Goal: Task Accomplishment & Management: Manage account settings

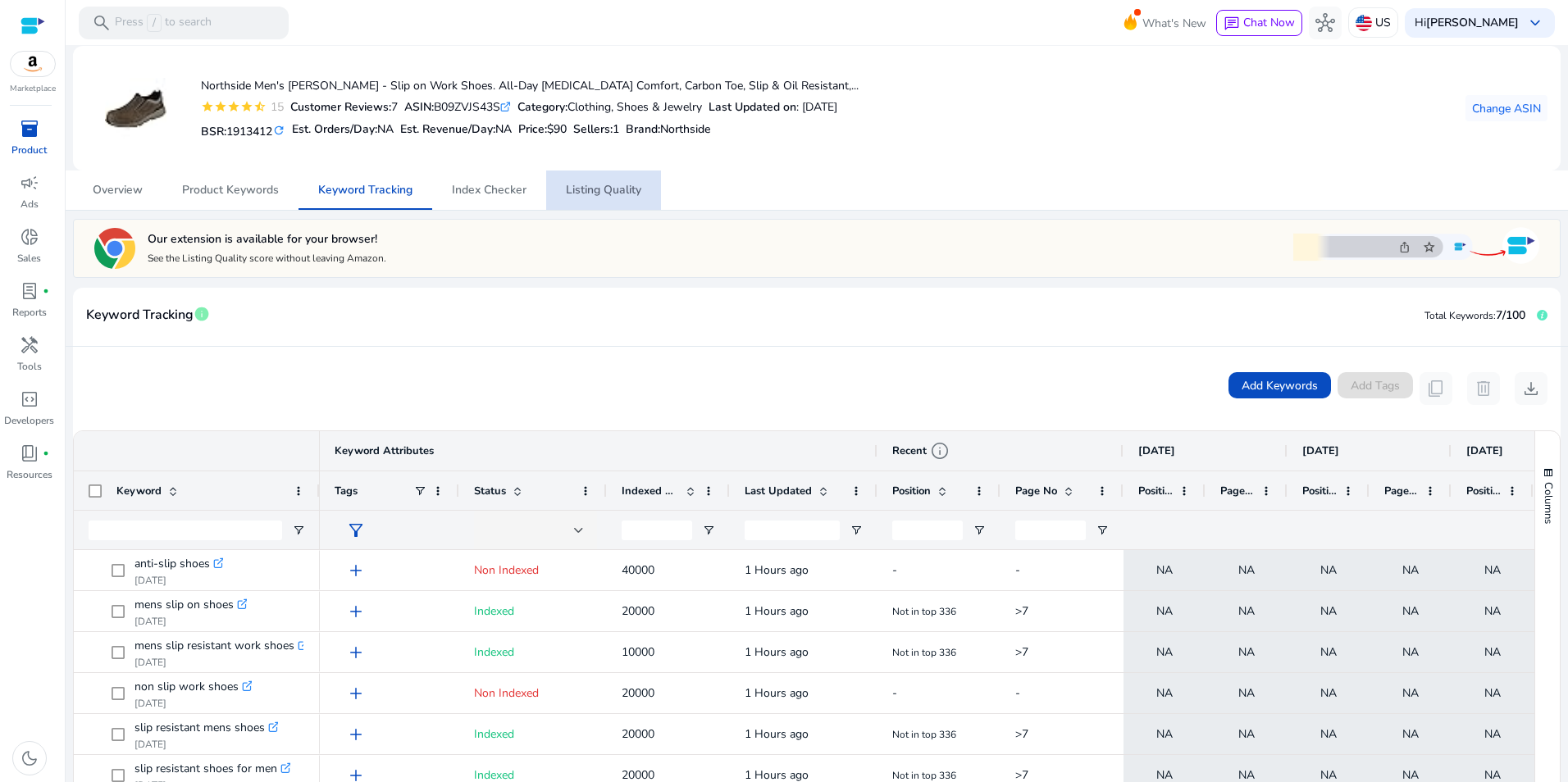
click at [606, 195] on span "Listing Quality" at bounding box center [603, 190] width 75 height 11
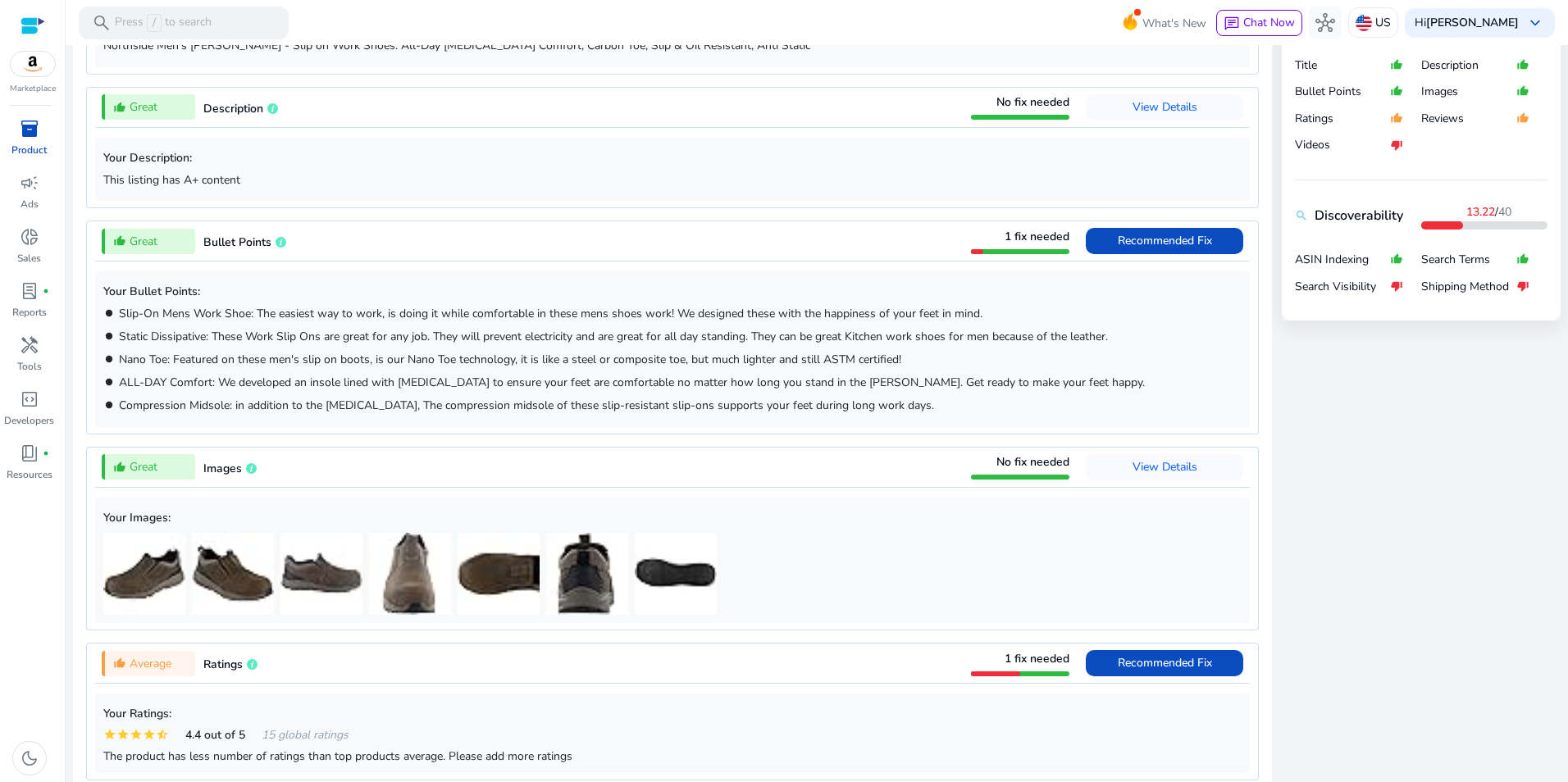
scroll to position [726, 0]
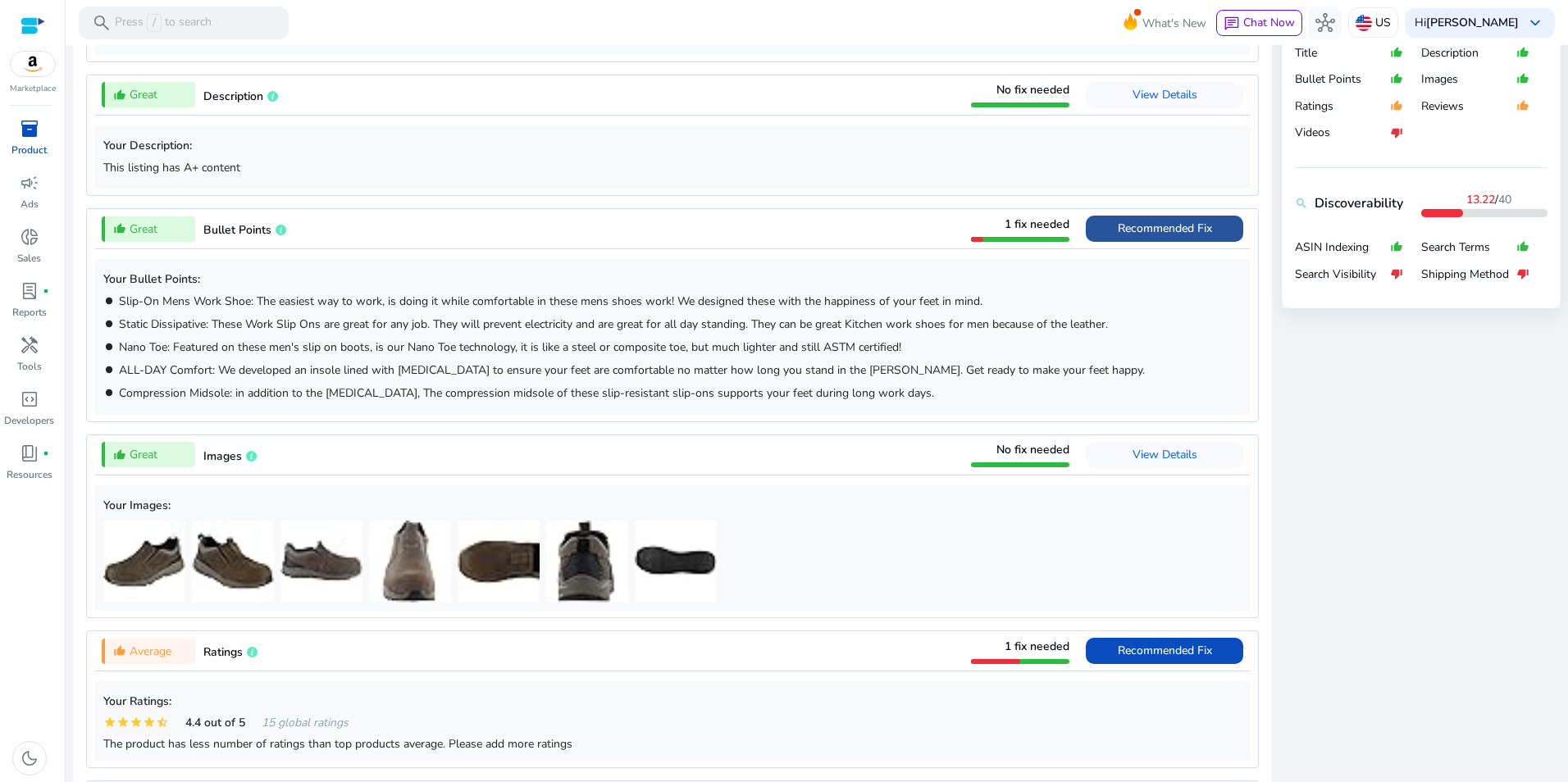
click at [1197, 216] on span "Recommended Fix" at bounding box center [1164, 229] width 94 height 26
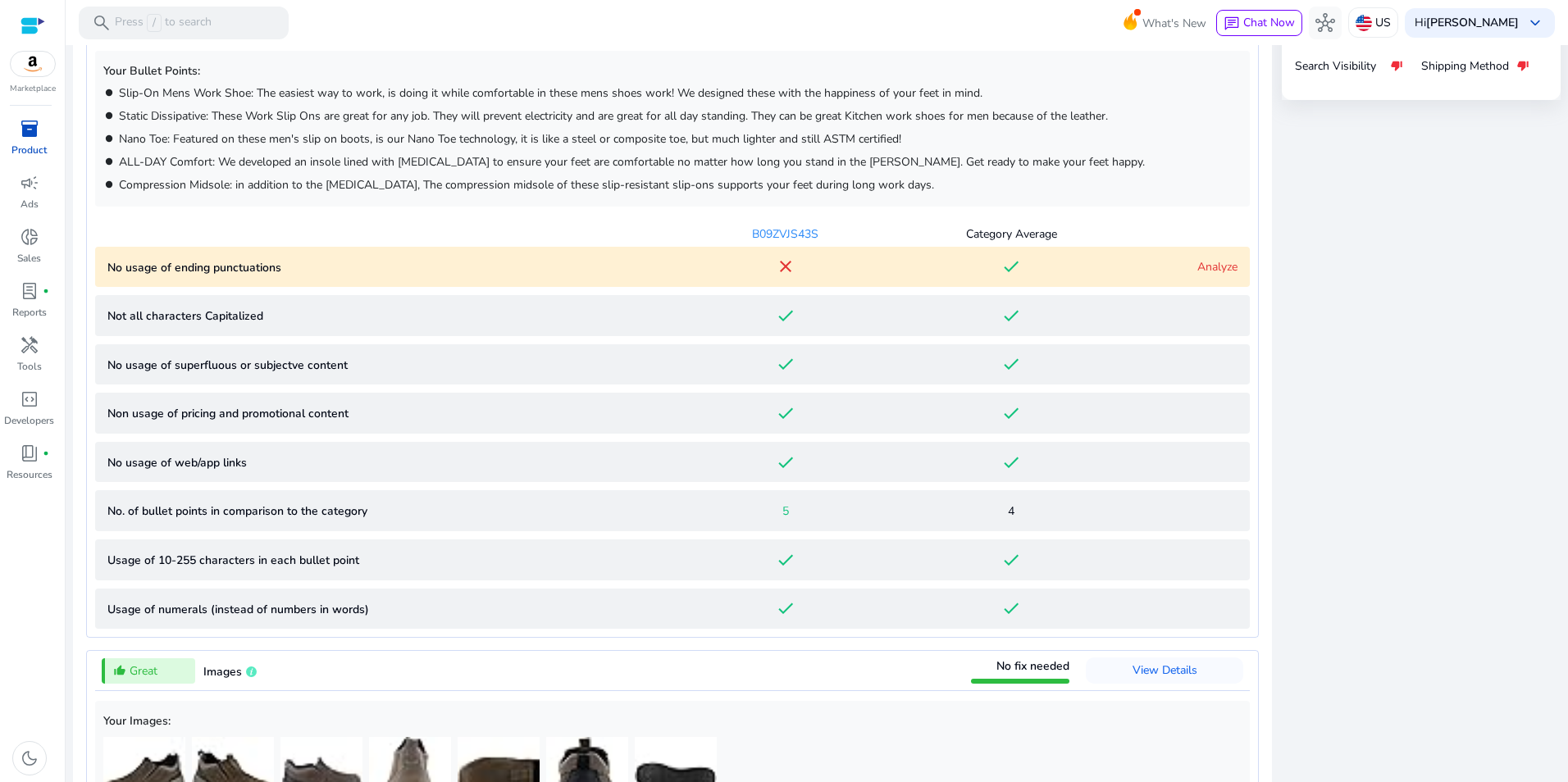
scroll to position [249, 0]
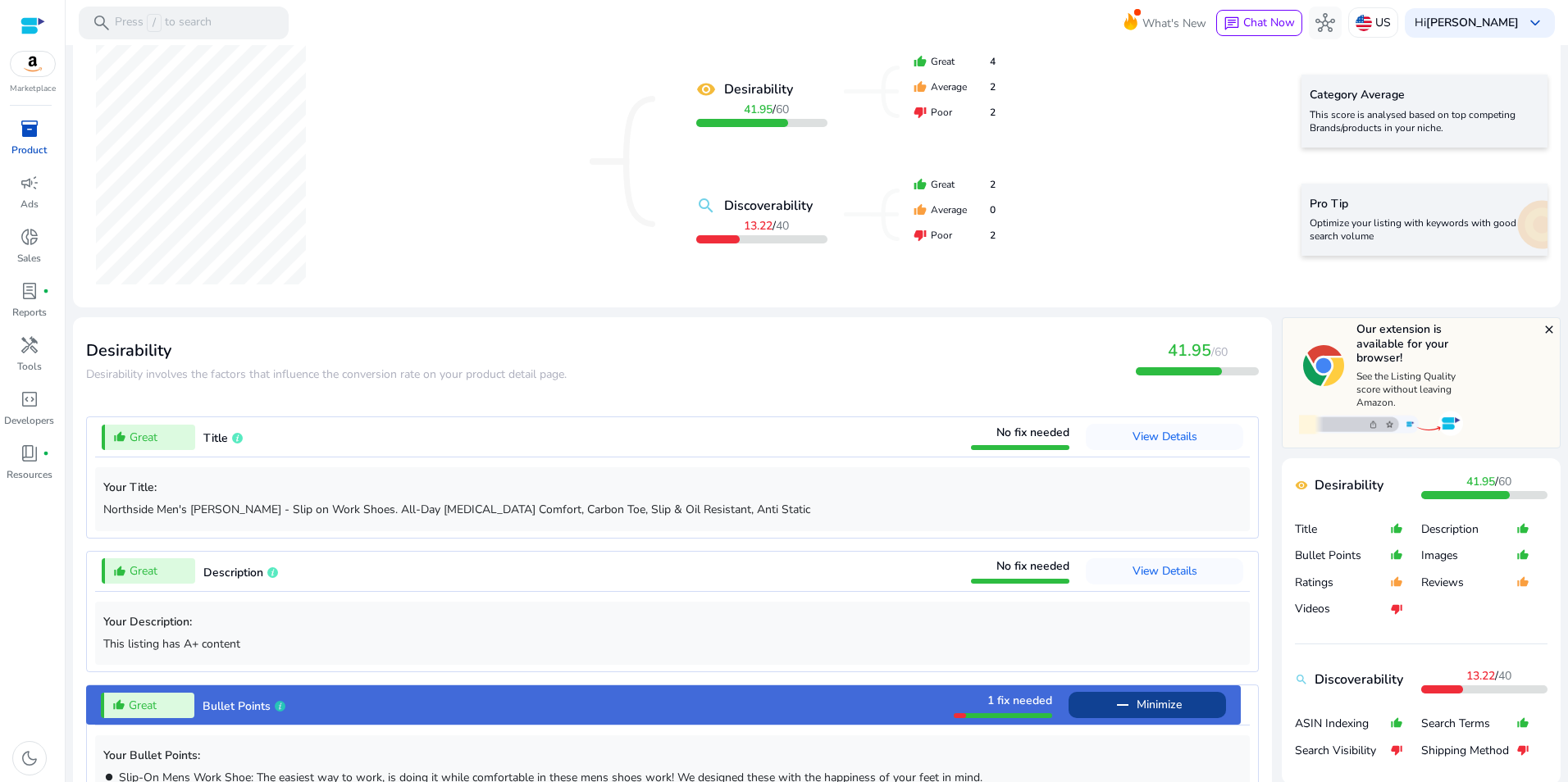
click at [45, 127] on div "inventory_2" at bounding box center [29, 129] width 46 height 26
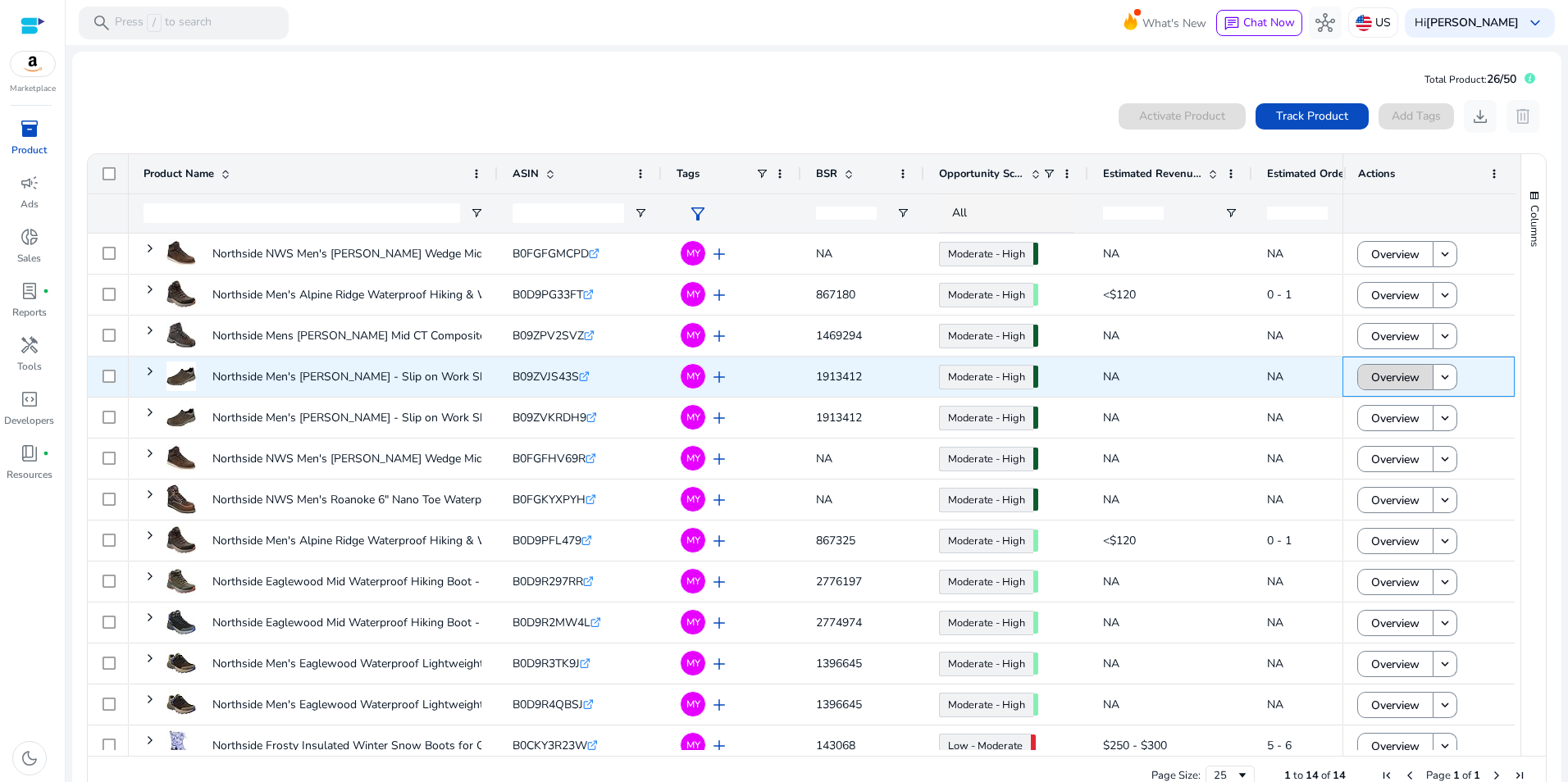
click at [1377, 377] on span "Overview" at bounding box center [1396, 378] width 48 height 34
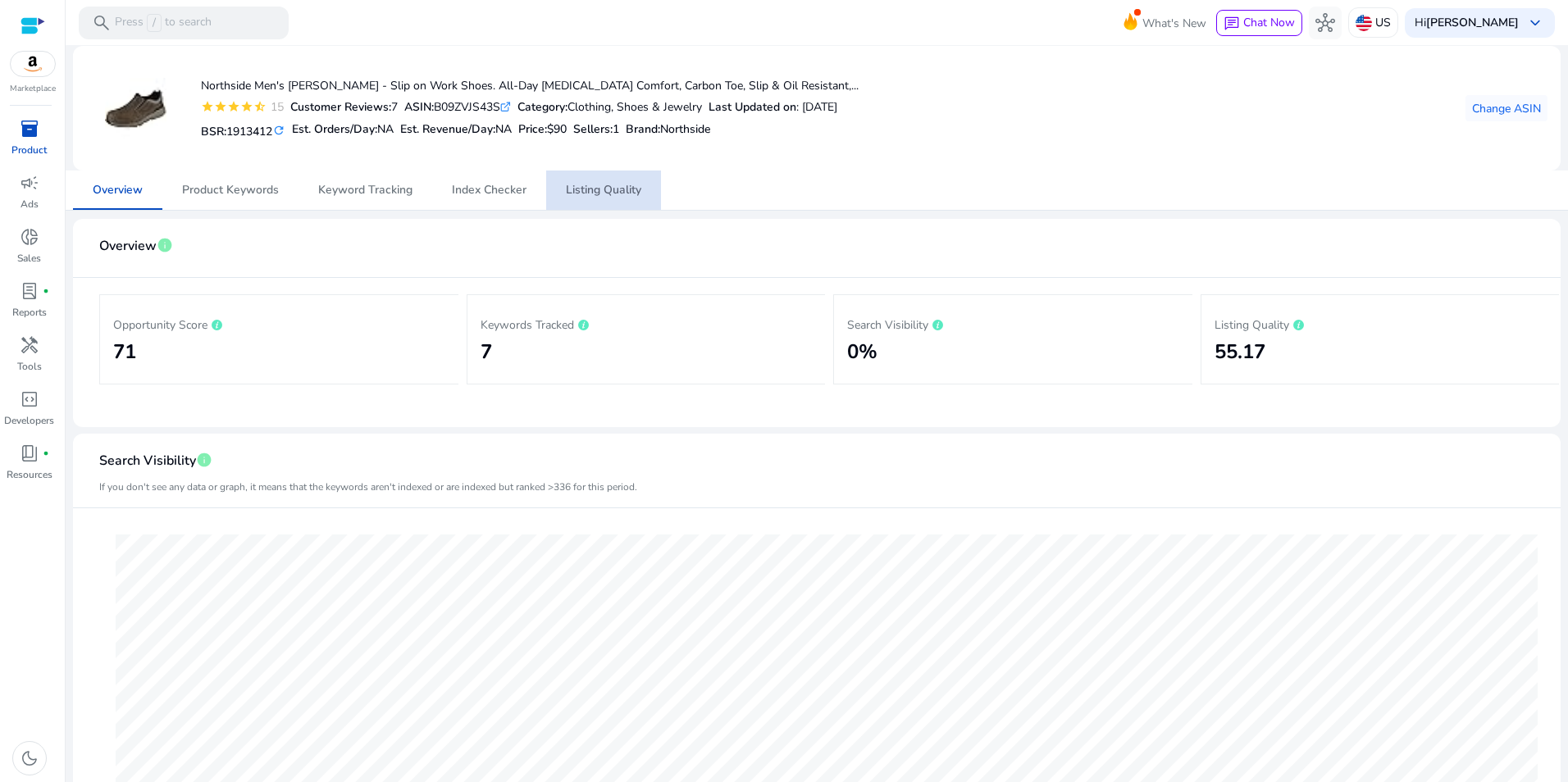
click at [610, 185] on span "Listing Quality" at bounding box center [603, 190] width 75 height 11
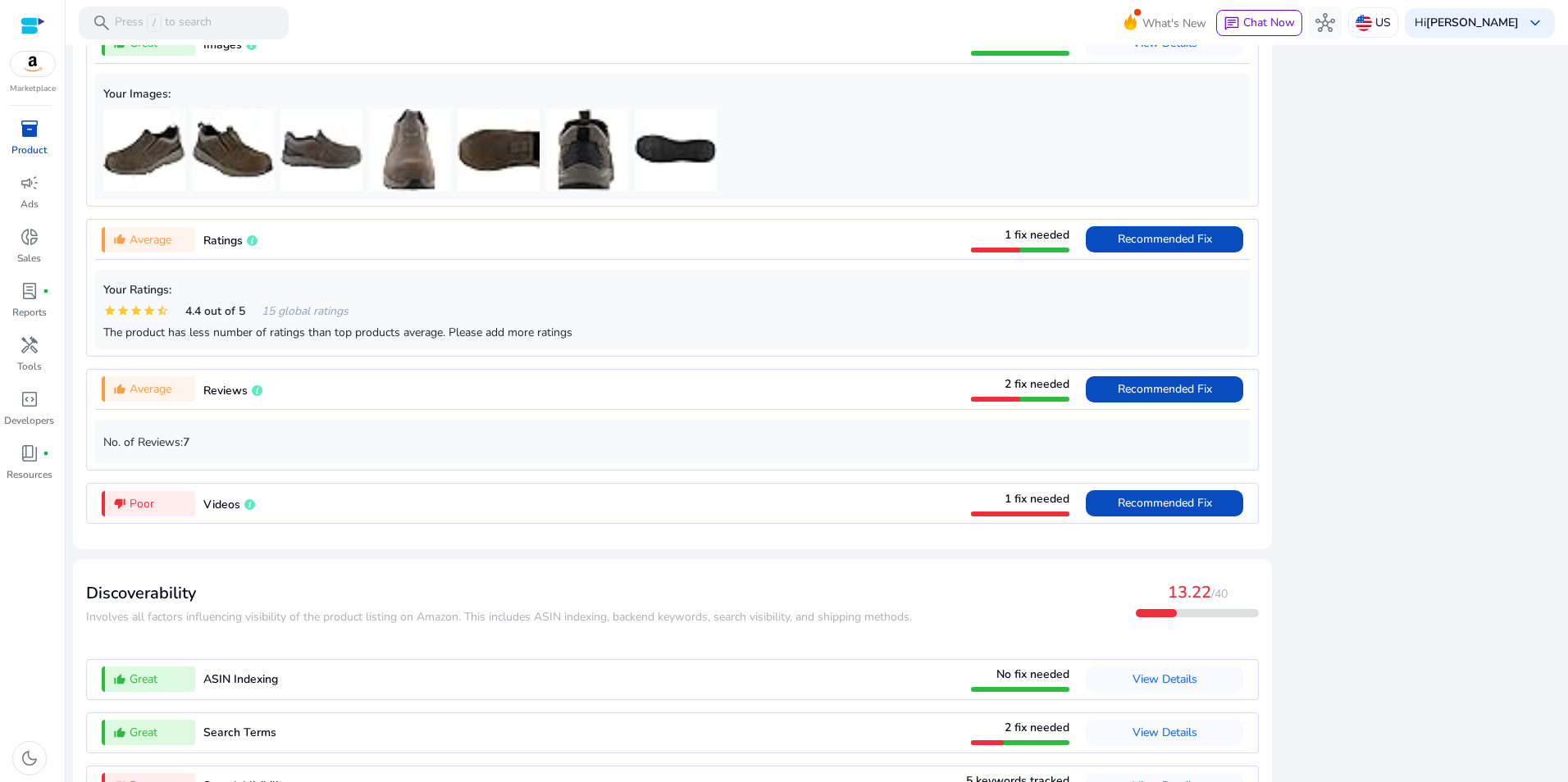
scroll to position [1255, 0]
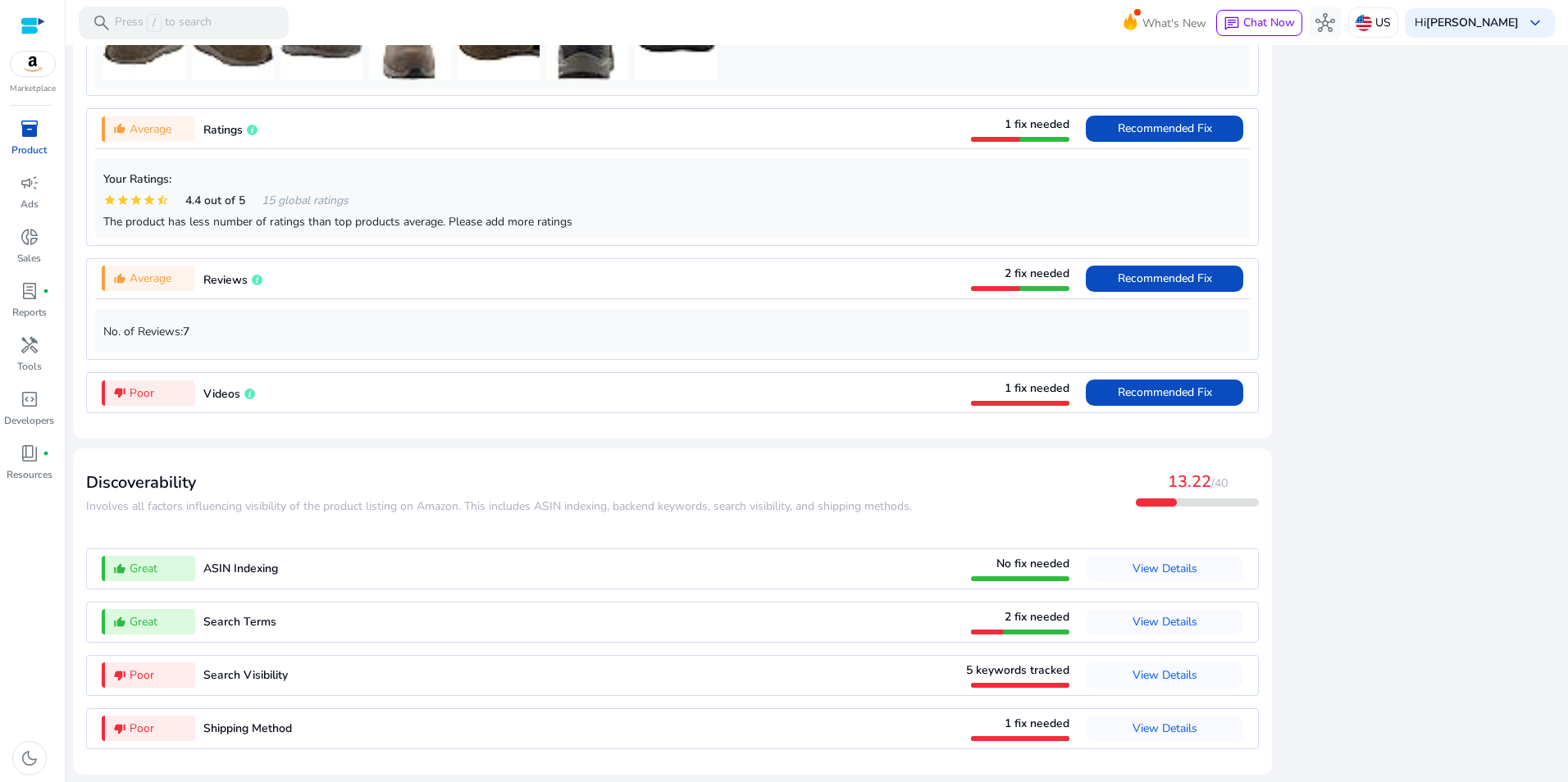
click at [1157, 647] on app-lqi-attribute-container "thumb_up_alt Great Search Terms 2 fix needed View Details" at bounding box center [672, 628] width 1173 height 54
click at [1157, 670] on span "View Details" at bounding box center [1164, 675] width 65 height 16
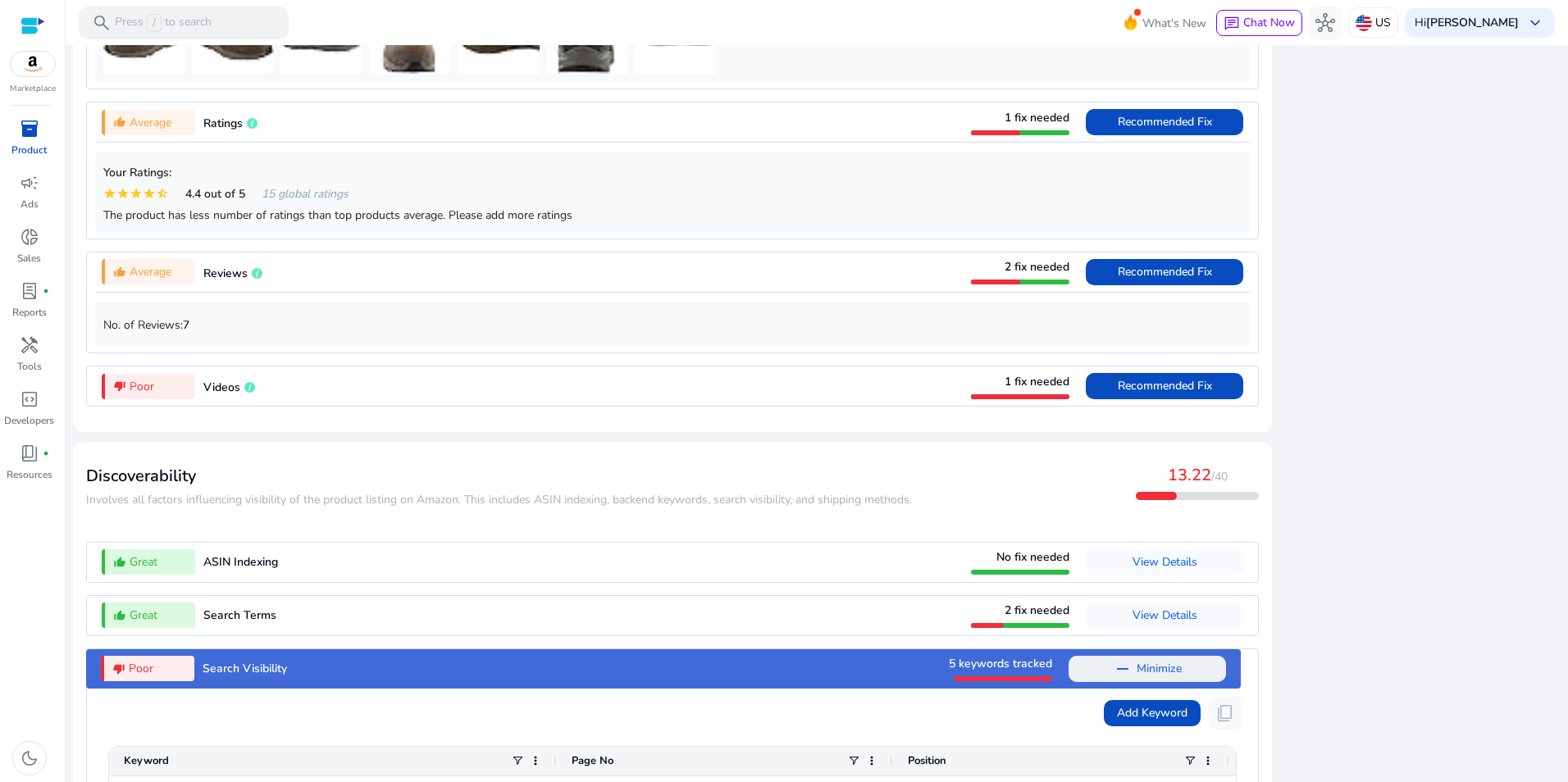
scroll to position [1631, 0]
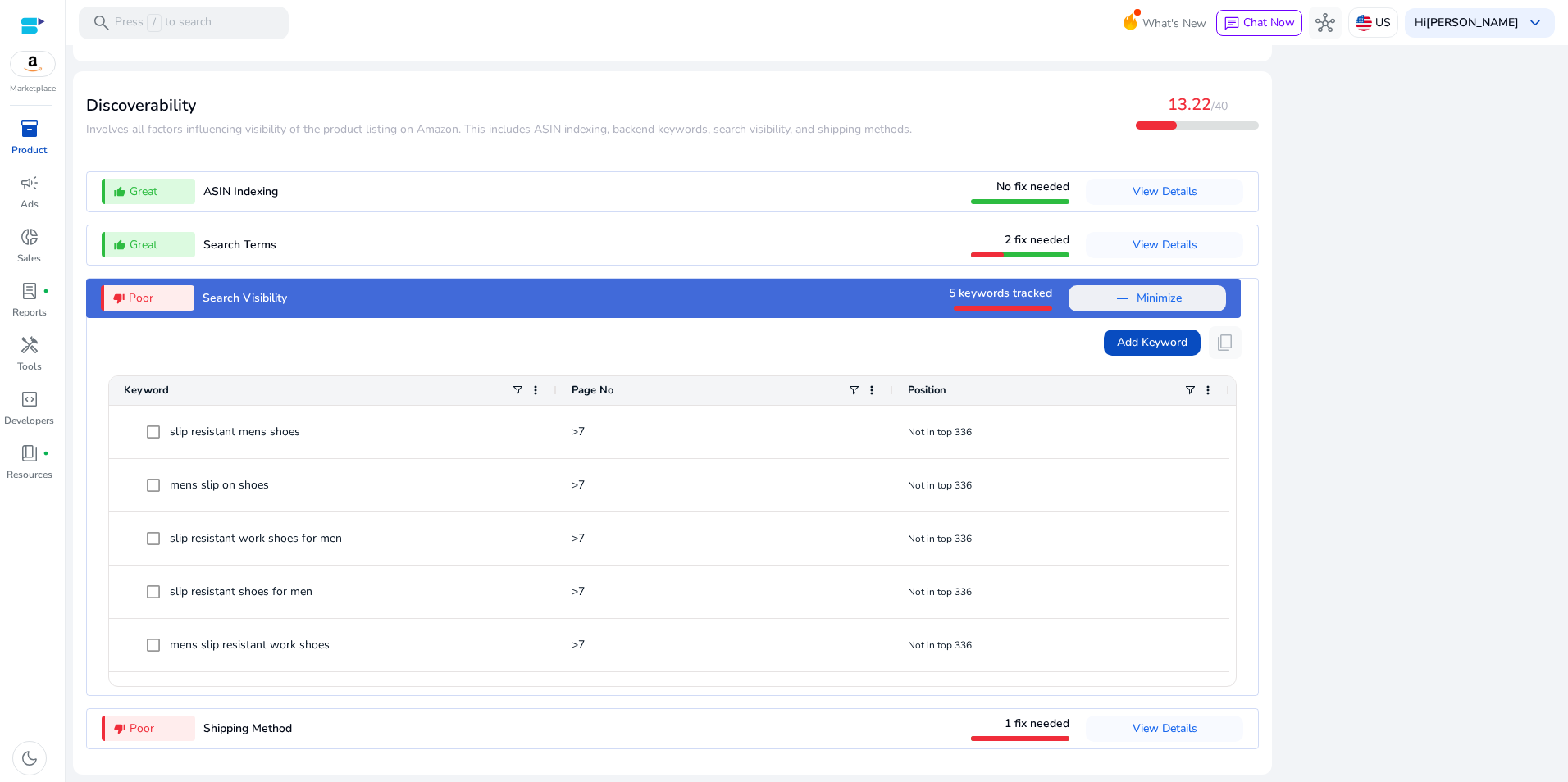
click at [258, 294] on span "Search Visibility" at bounding box center [245, 298] width 85 height 16
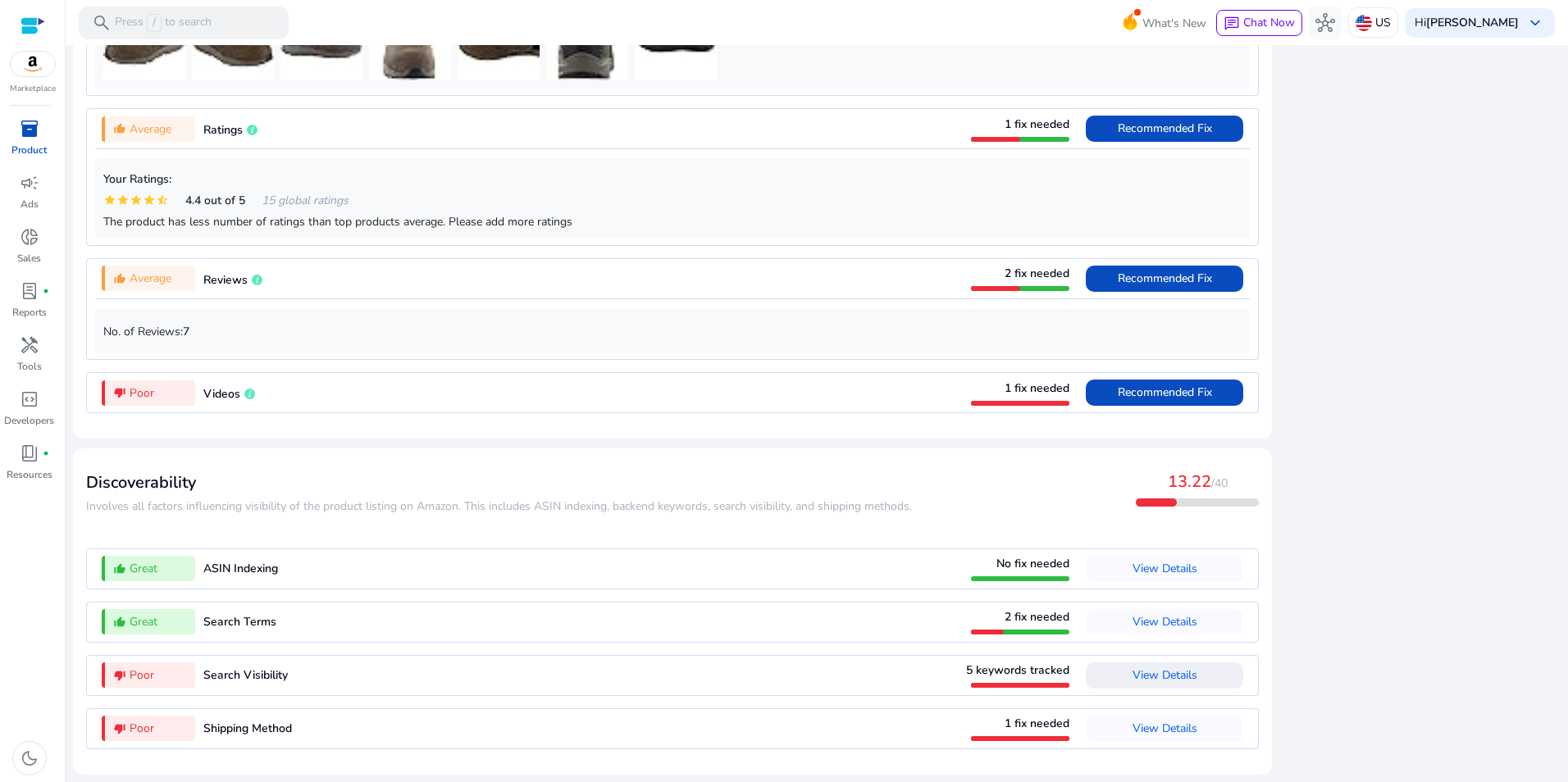
click at [1175, 683] on span "View Details" at bounding box center [1164, 676] width 65 height 26
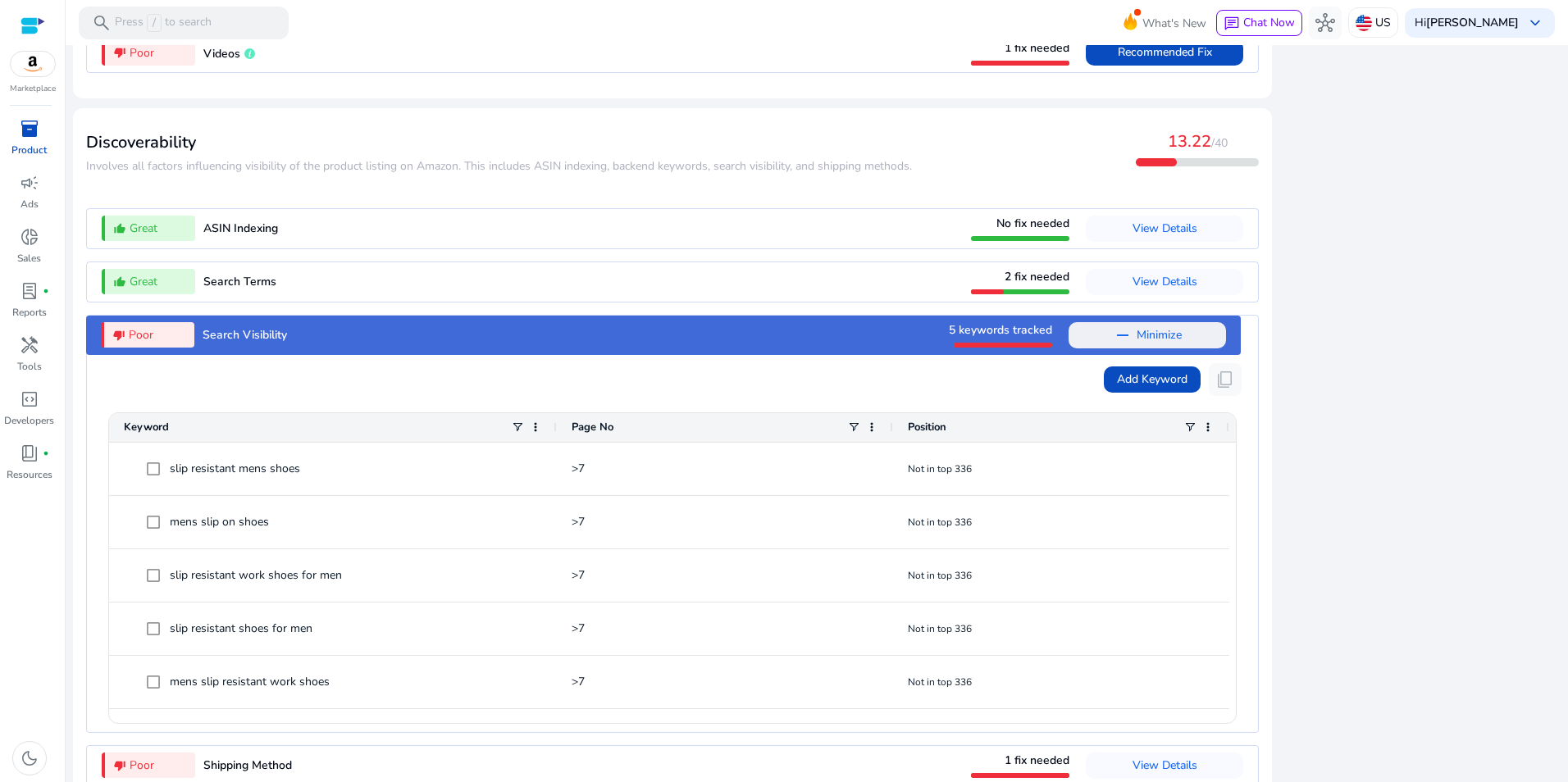
scroll to position [1631, 0]
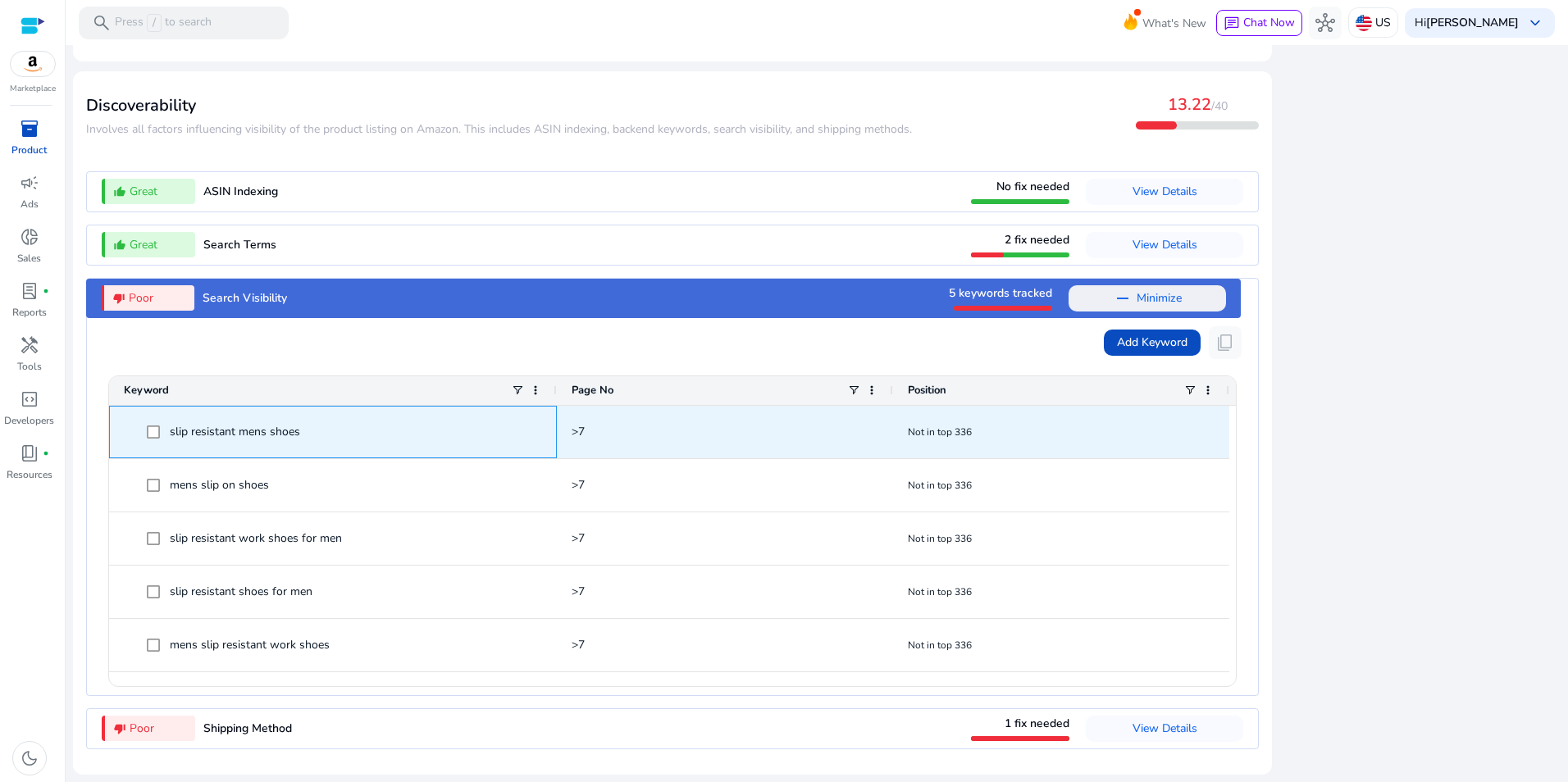
click at [170, 429] on span "slip resistant mens shoes" at bounding box center [234, 431] width 131 height 34
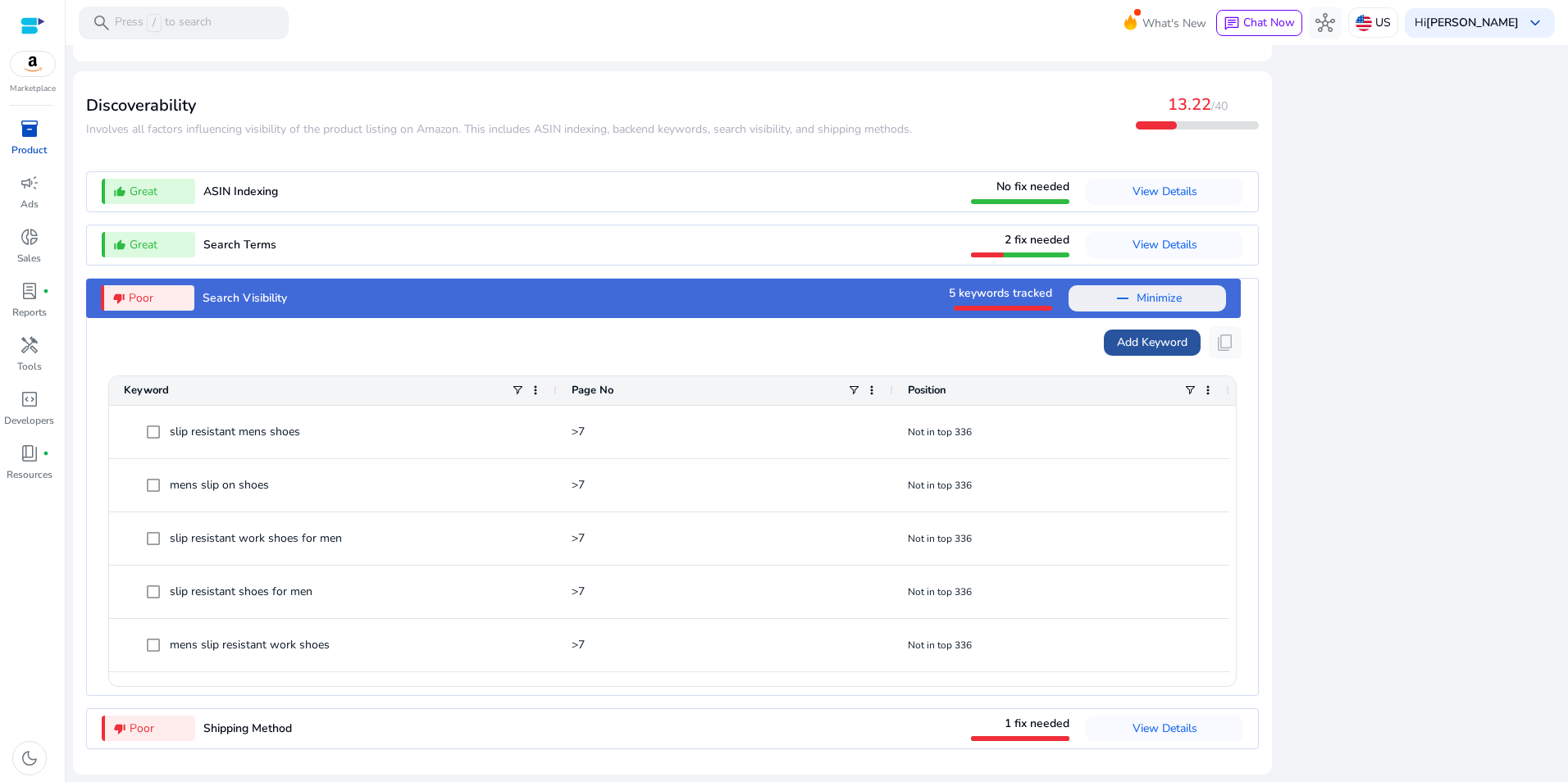
click at [1148, 345] on span "Add Keyword" at bounding box center [1152, 342] width 71 height 17
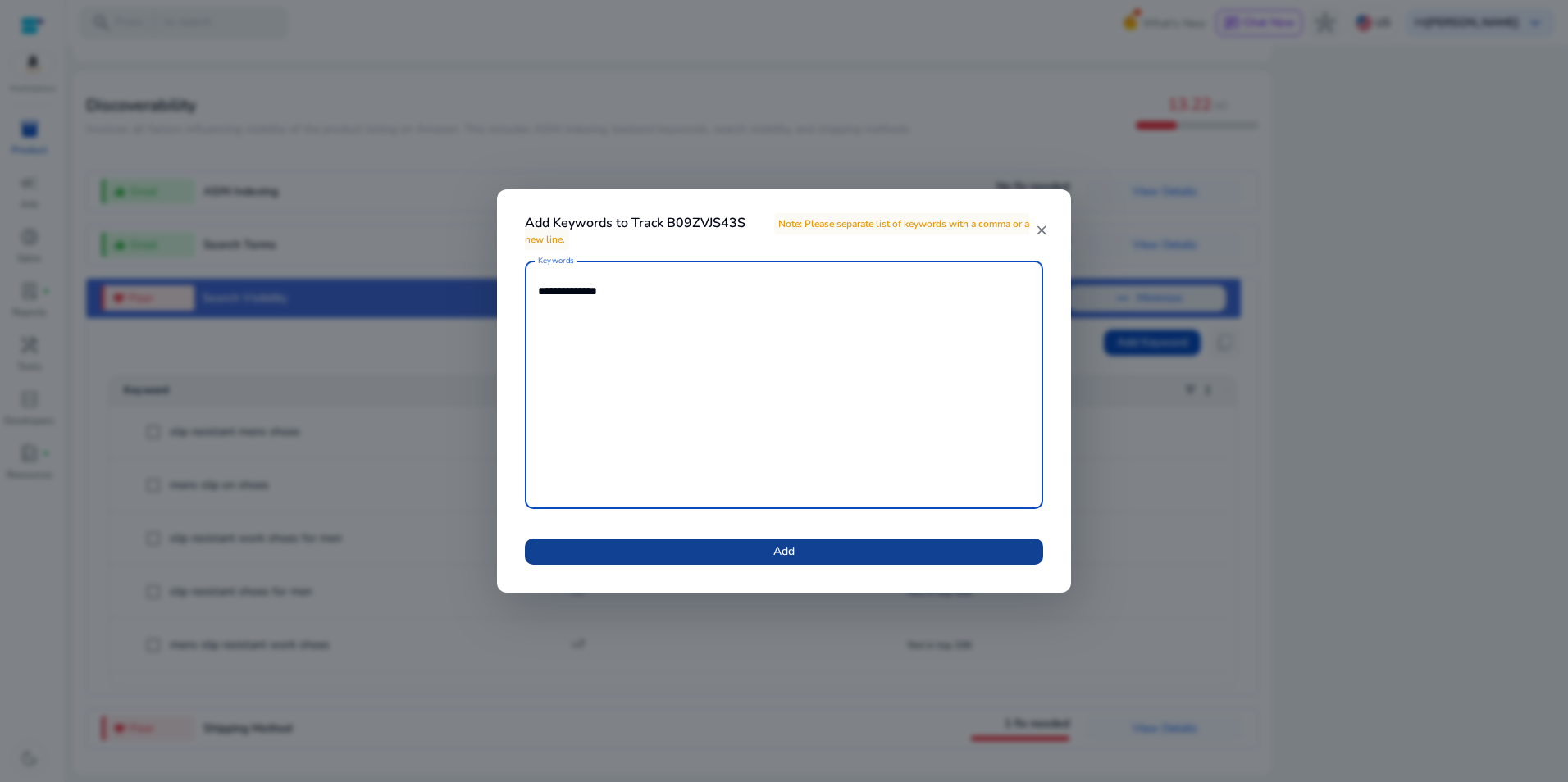
type textarea "**********"
click at [787, 550] on span "Add" at bounding box center [784, 551] width 22 height 17
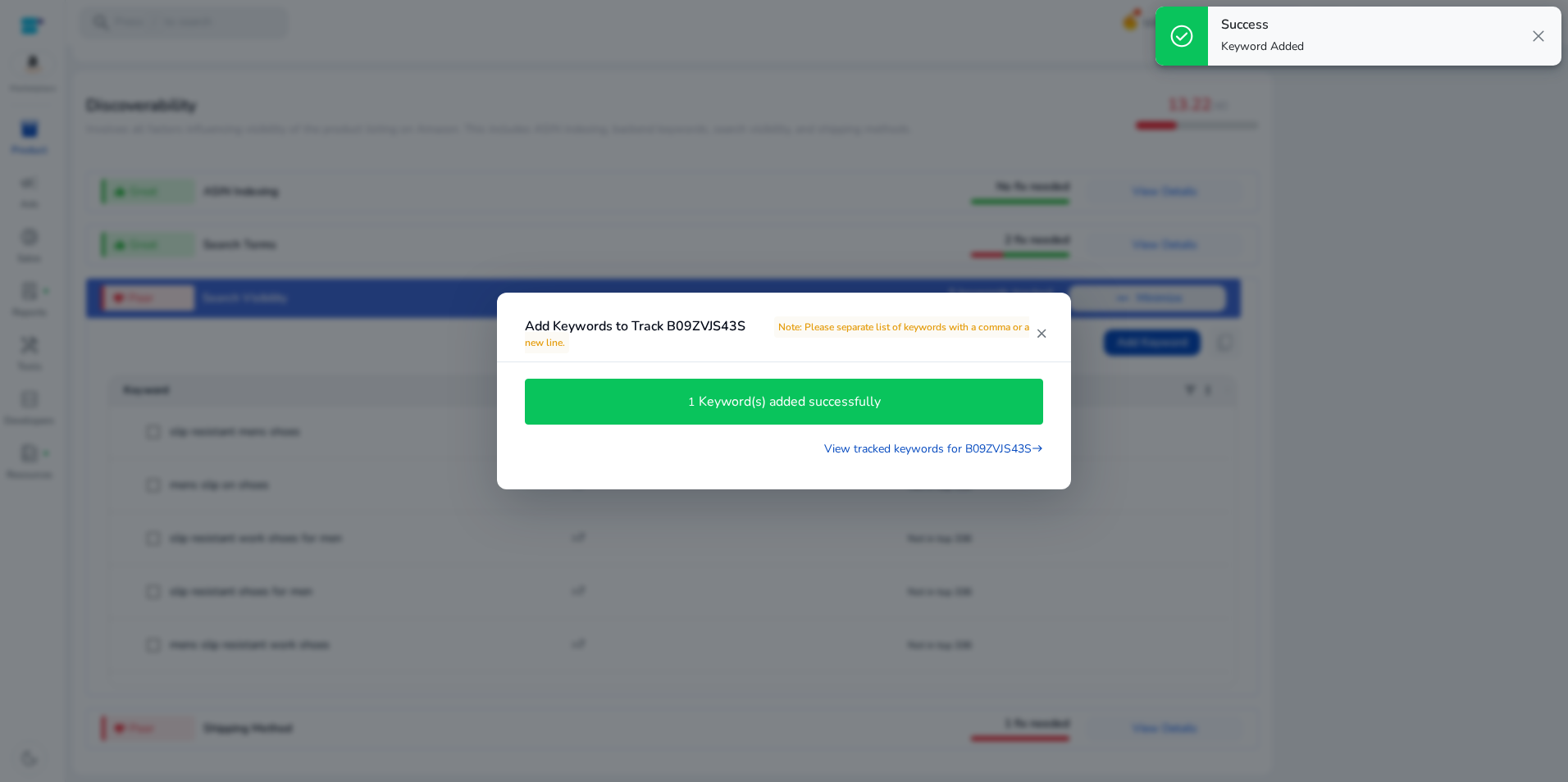
click at [1354, 346] on div at bounding box center [784, 391] width 1568 height 782
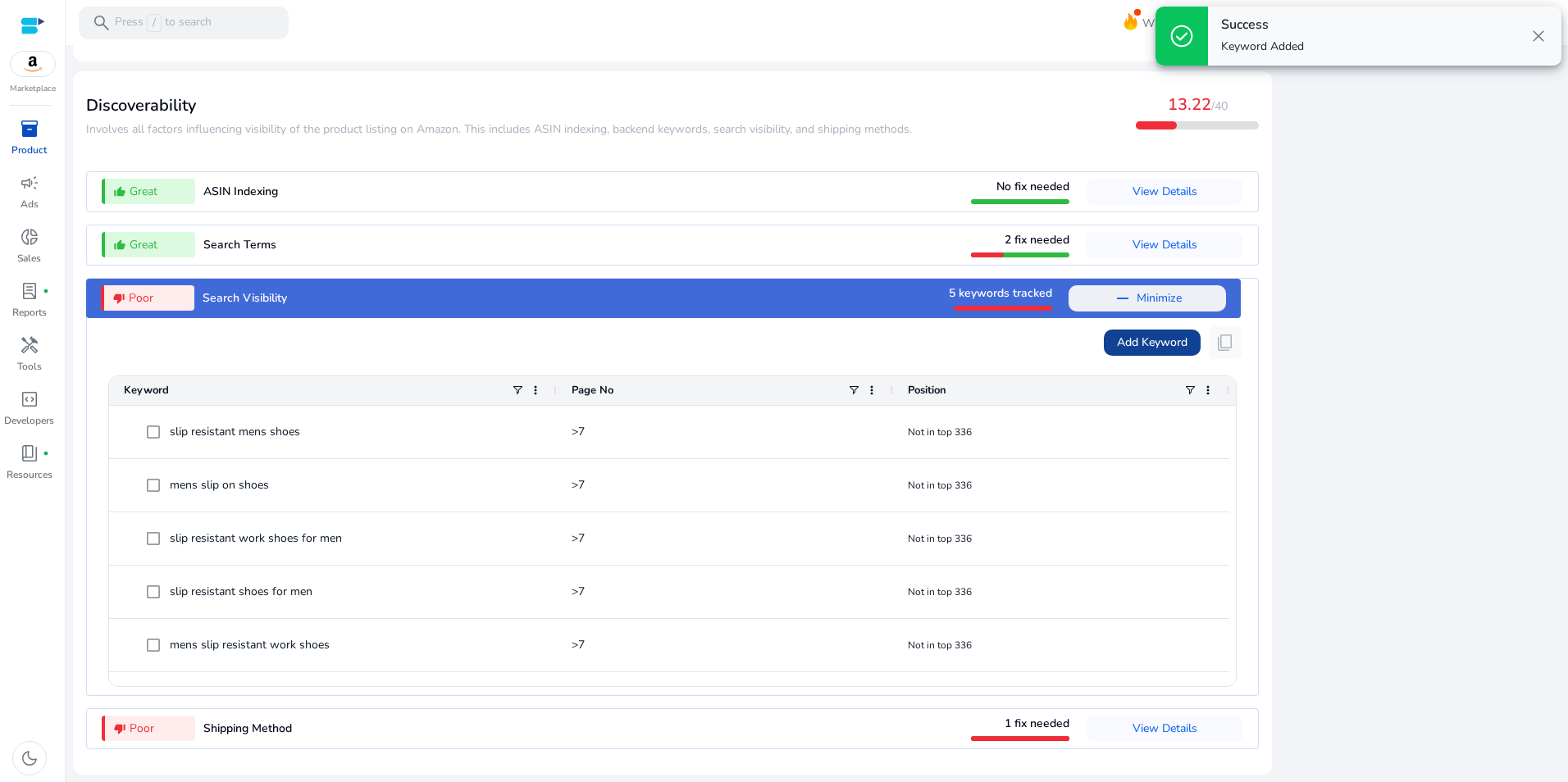
click at [1176, 341] on span "Add Keyword" at bounding box center [1152, 342] width 71 height 17
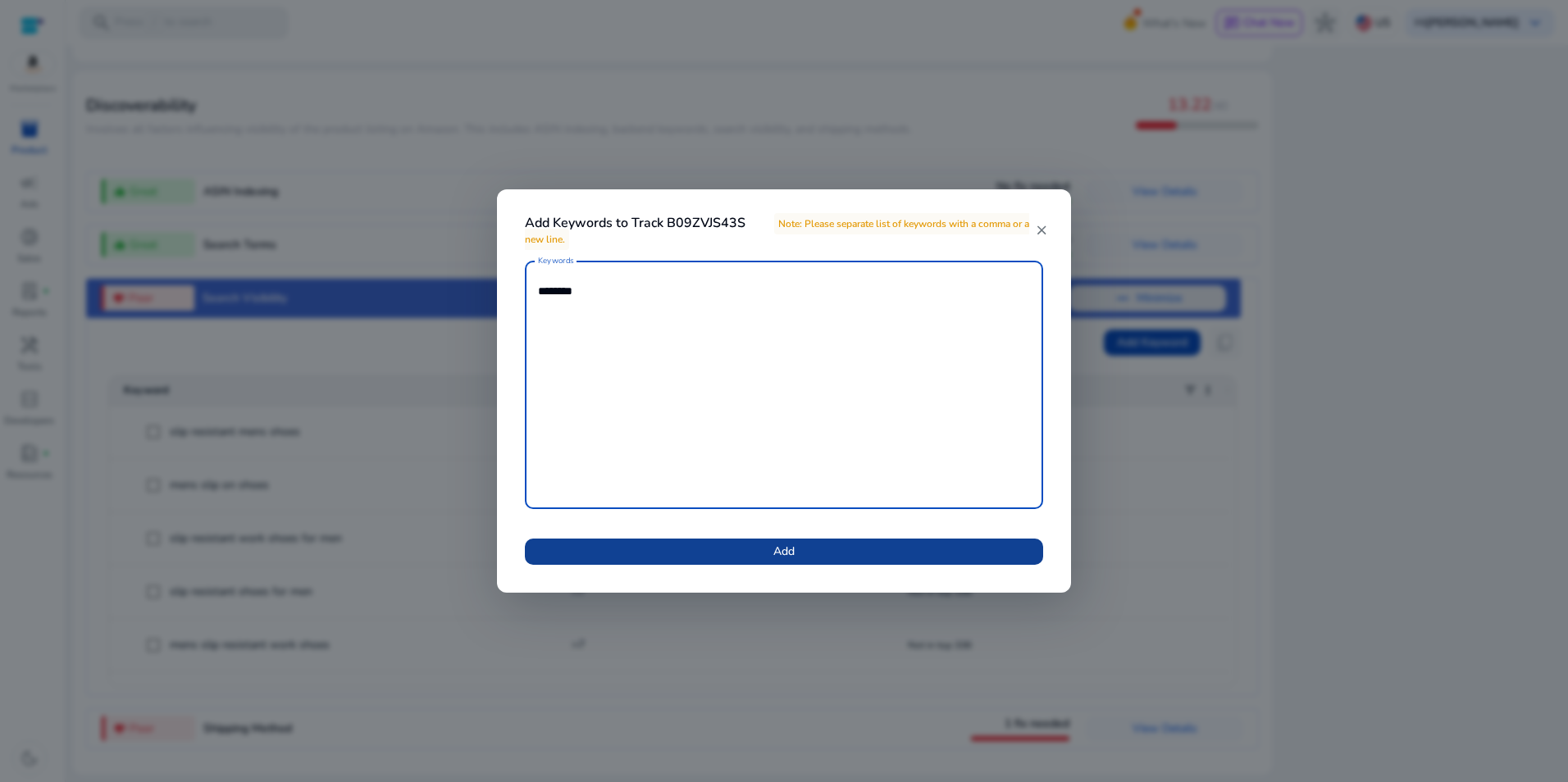
type textarea "********"
click at [776, 547] on span "Add" at bounding box center [784, 551] width 22 height 17
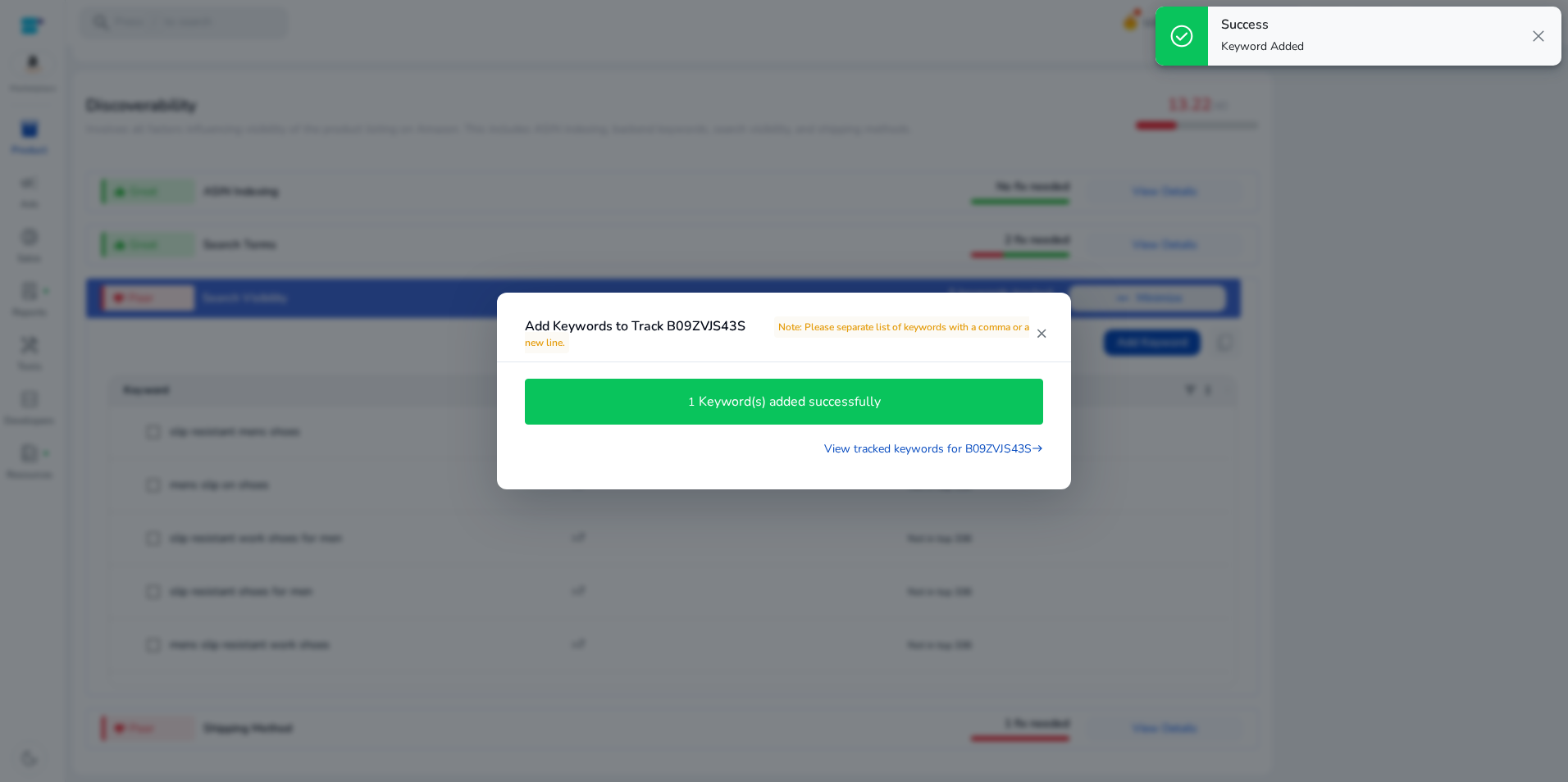
click at [1537, 378] on div at bounding box center [784, 391] width 1568 height 782
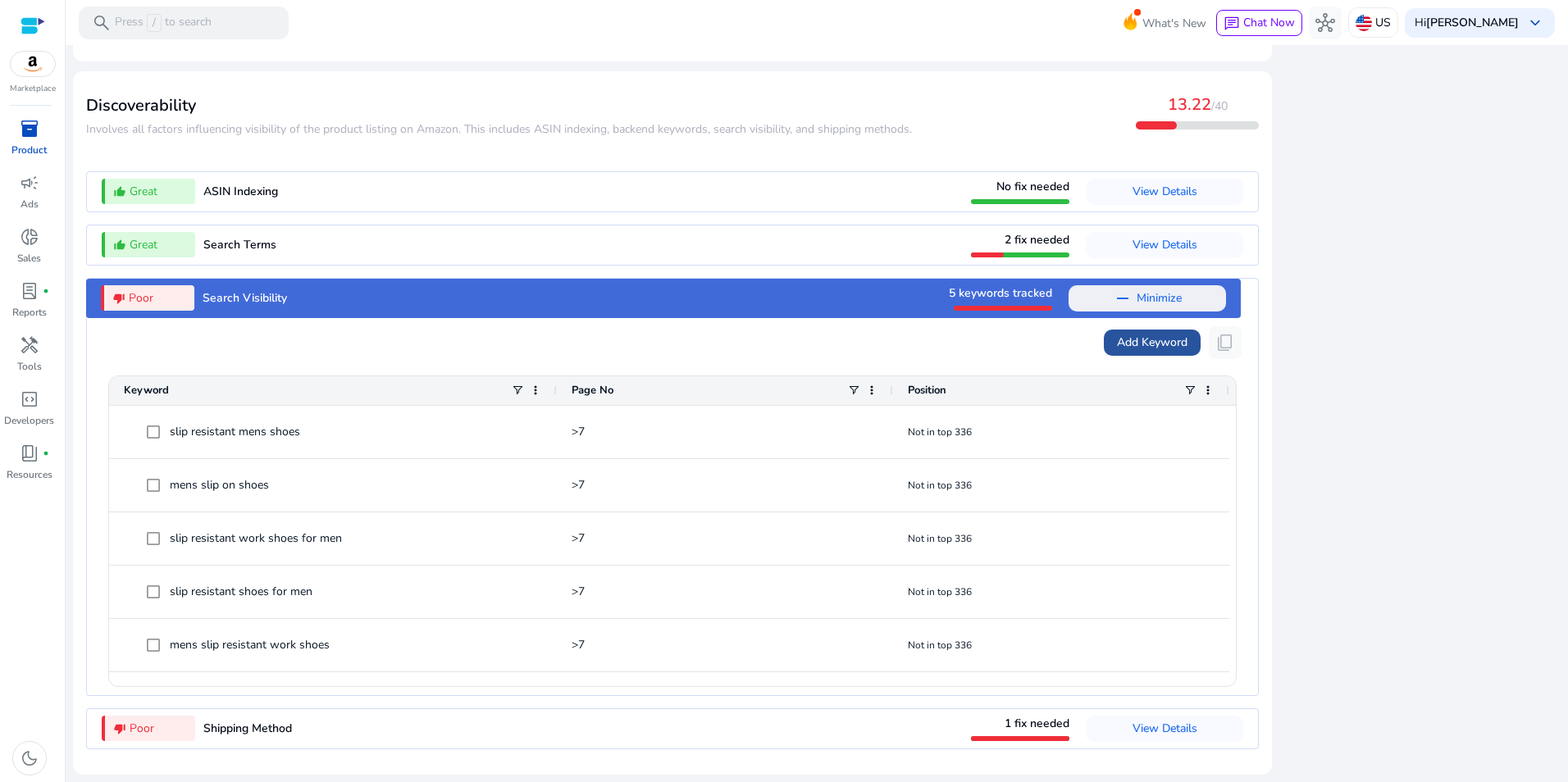
click at [1158, 338] on span "Add Keyword" at bounding box center [1152, 342] width 71 height 17
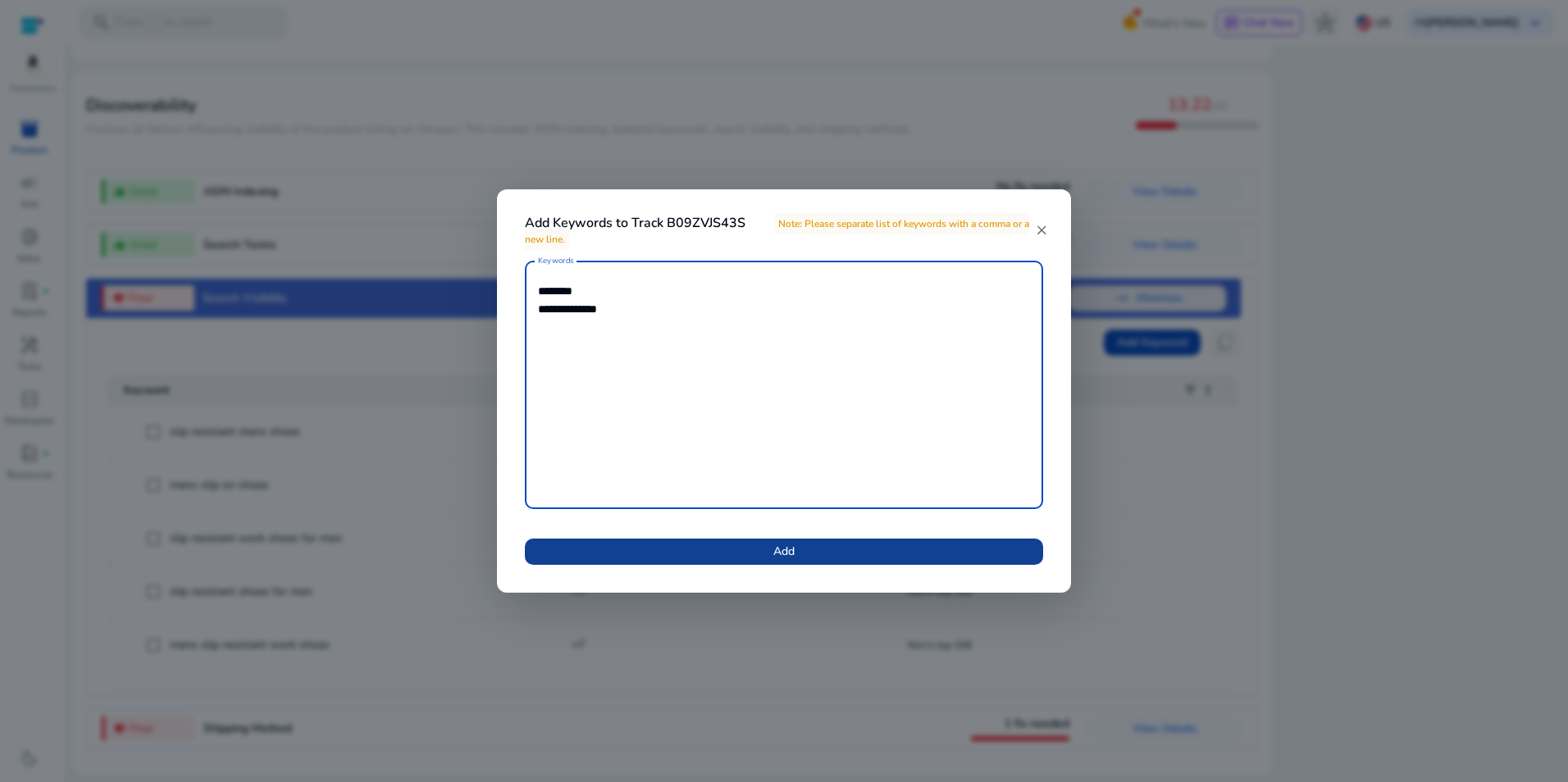
type textarea "**********"
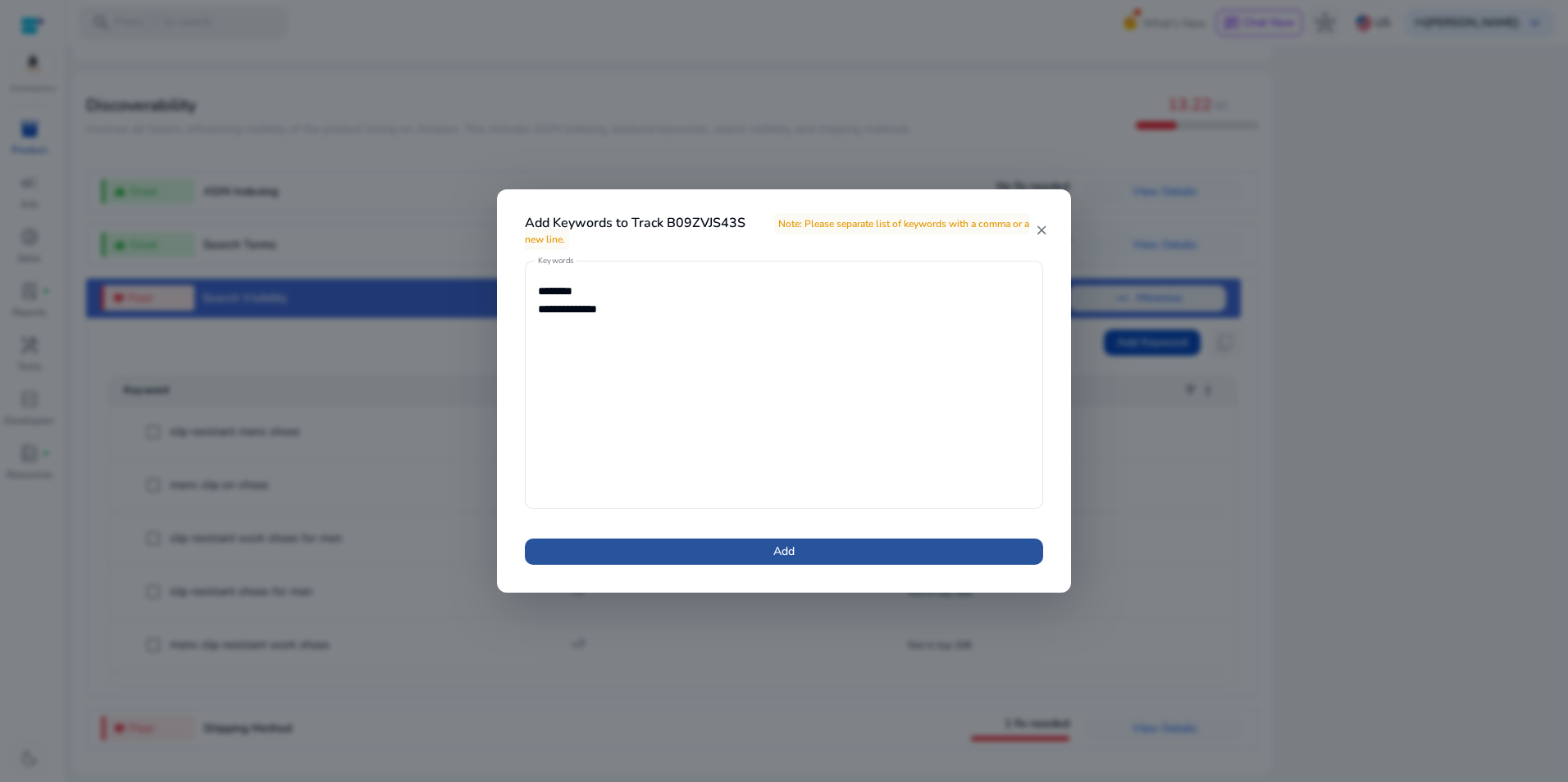
click at [845, 545] on span at bounding box center [784, 552] width 519 height 40
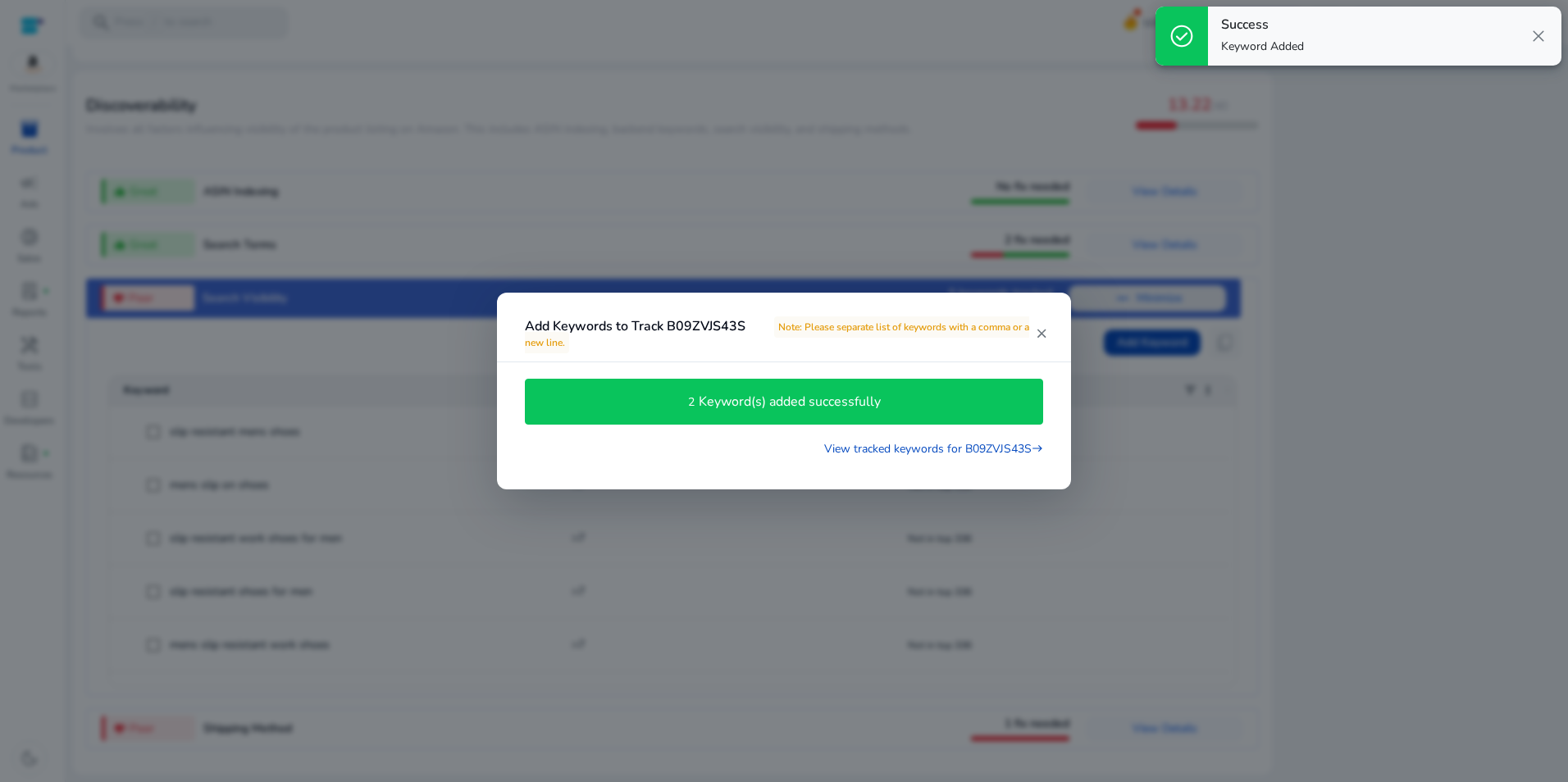
click at [1412, 403] on div at bounding box center [784, 391] width 1568 height 782
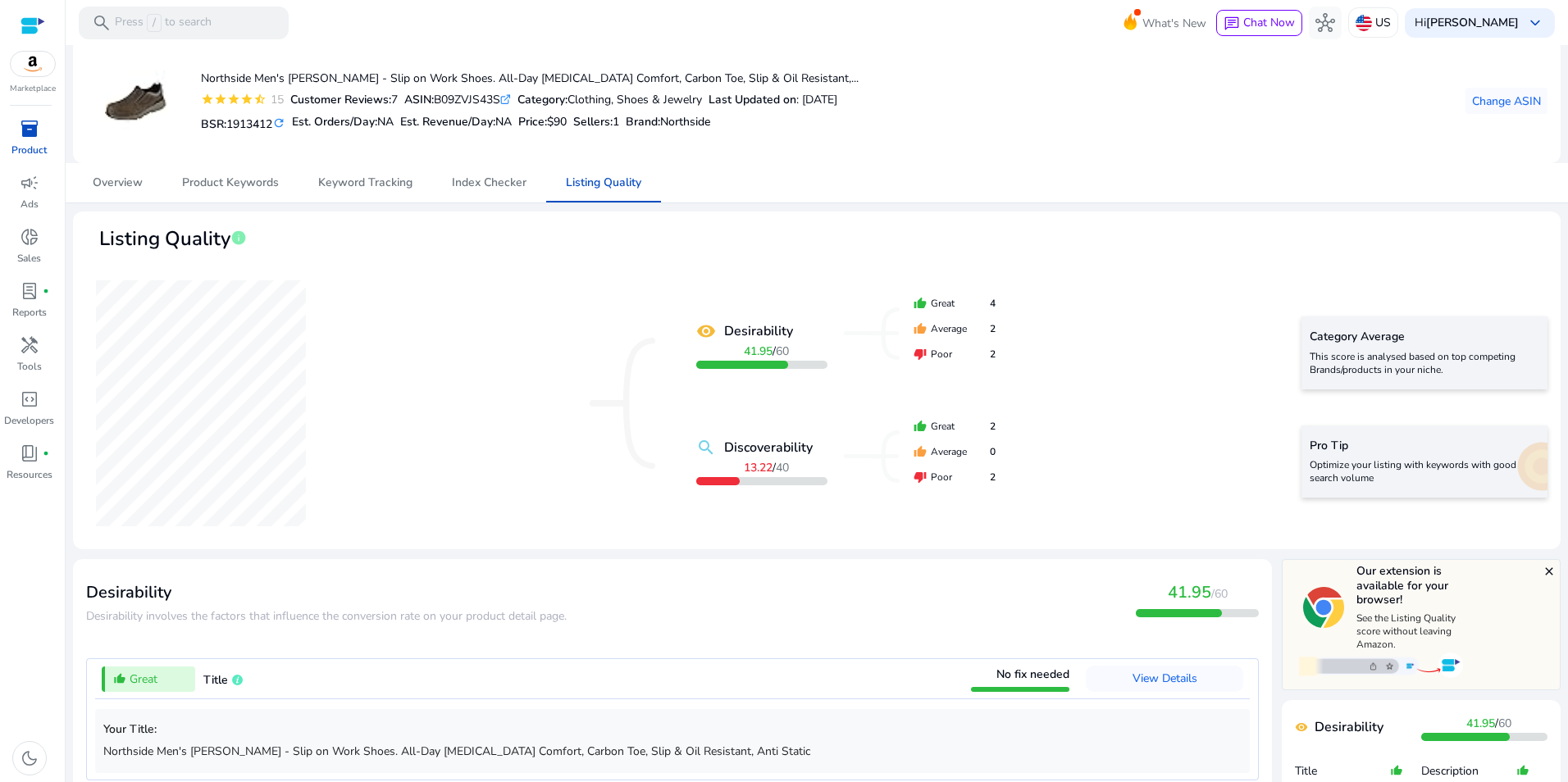
scroll to position [0, 0]
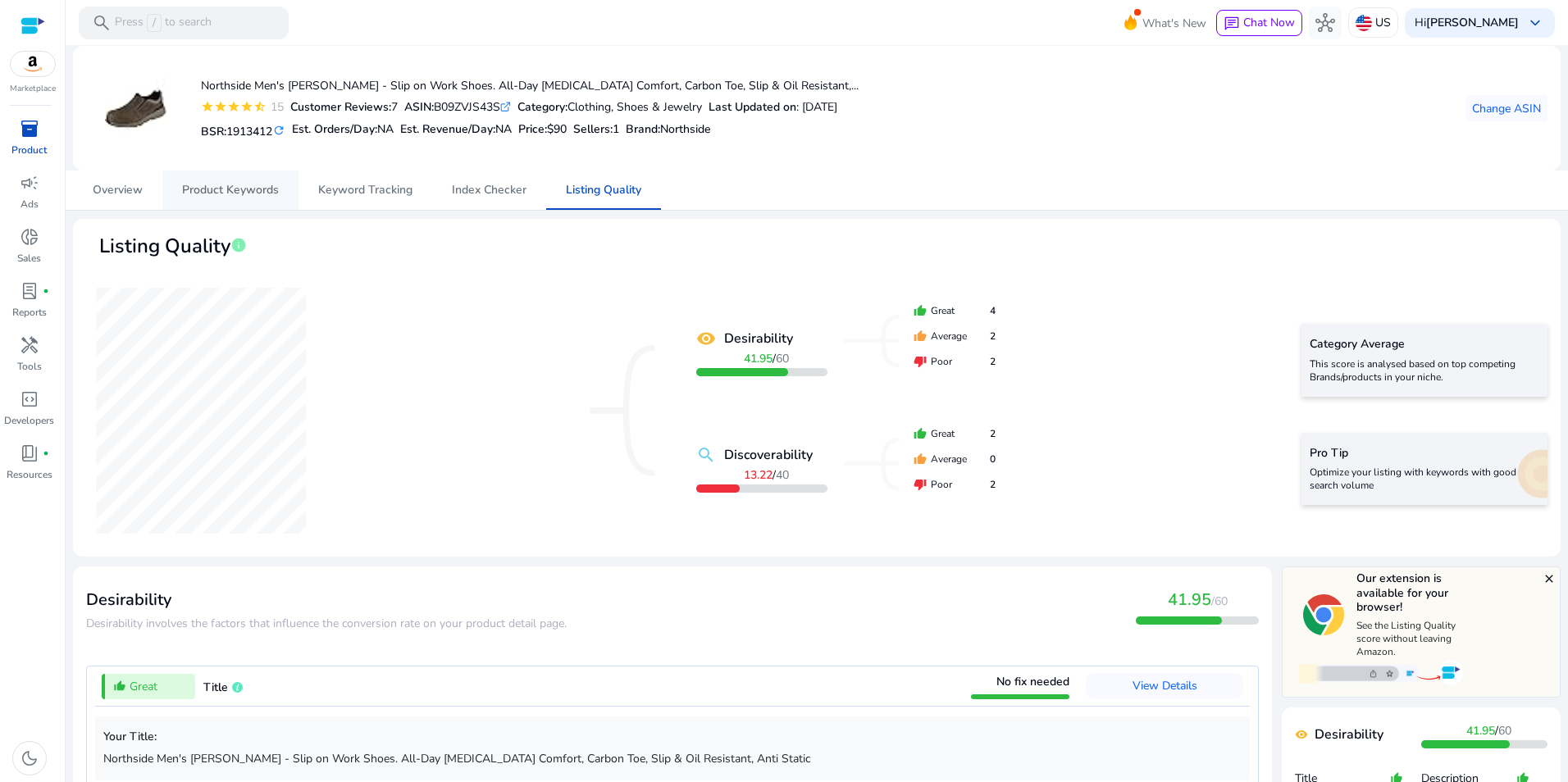
click at [223, 202] on span "Product Keywords" at bounding box center [231, 190] width 97 height 40
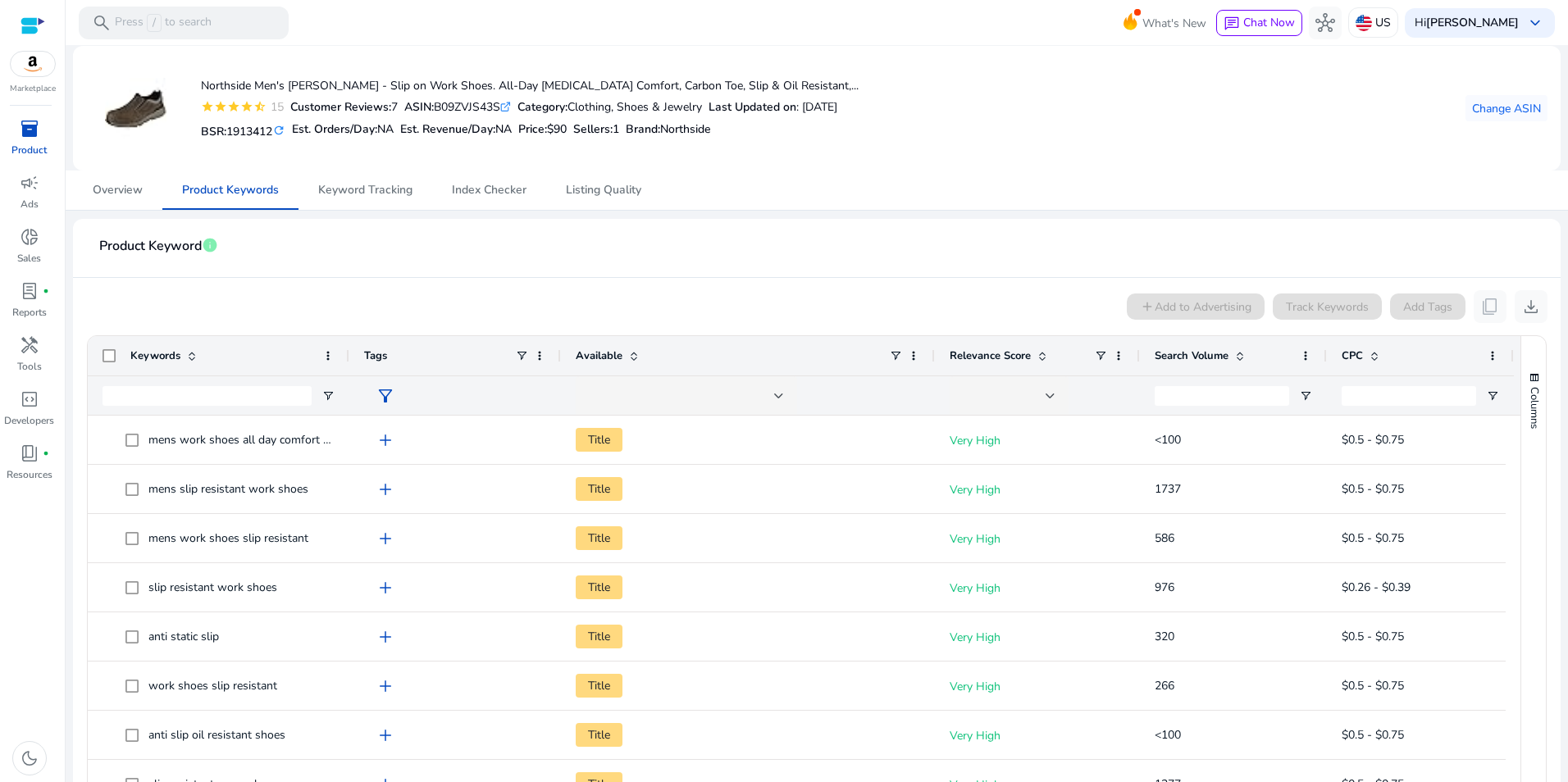
click at [480, 107] on div "ASIN: B09ZVJS43S .st0{fill:#2c8af8}" at bounding box center [457, 107] width 106 height 17
copy div "B09ZVJS43S"
click at [16, 137] on div "inventory_2" at bounding box center [29, 129] width 46 height 26
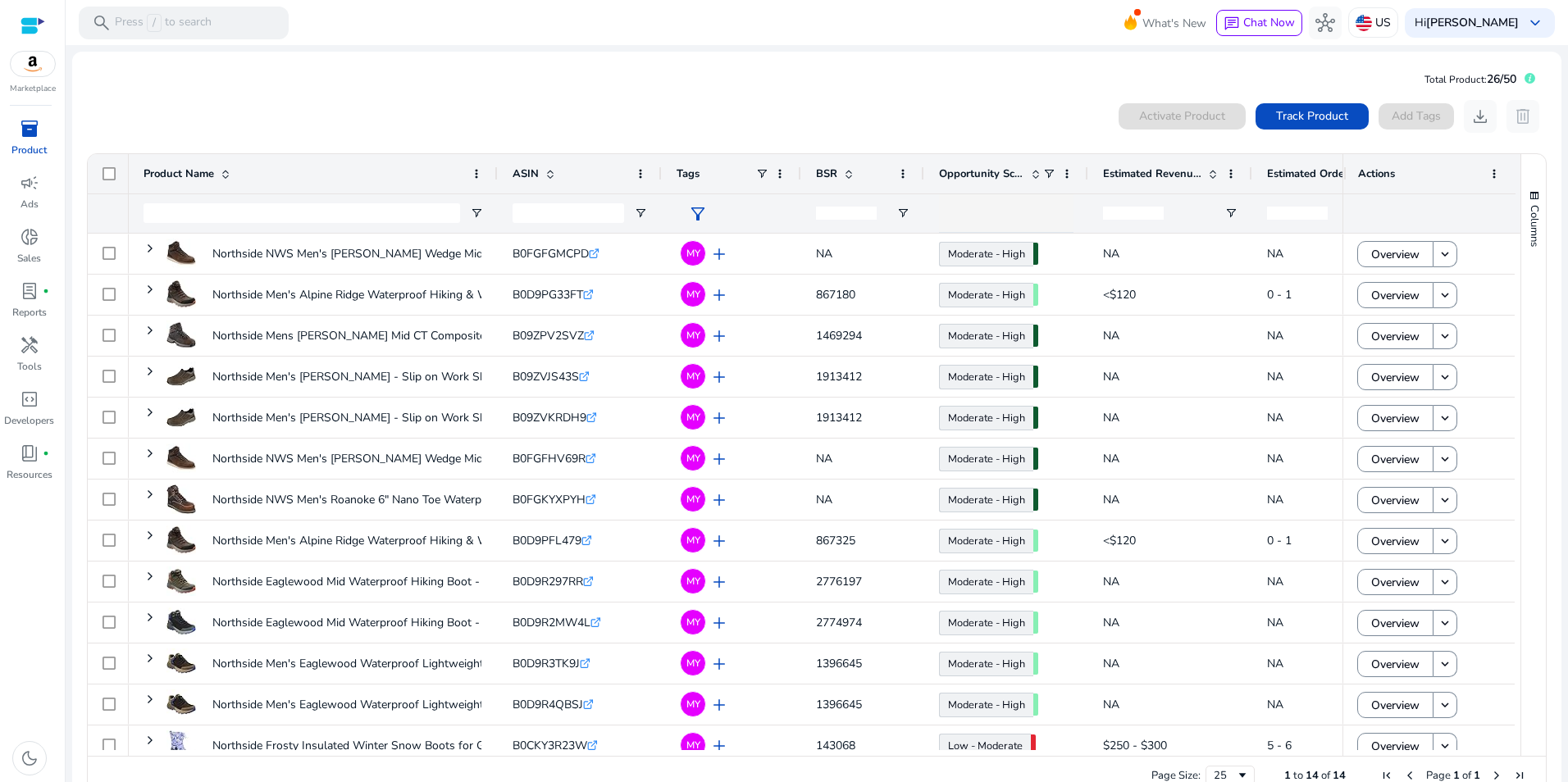
click at [431, 66] on mat-card "Total Product: 26/50 0 products selected Activate Product Track Product Add Tag…" at bounding box center [817, 435] width 1489 height 766
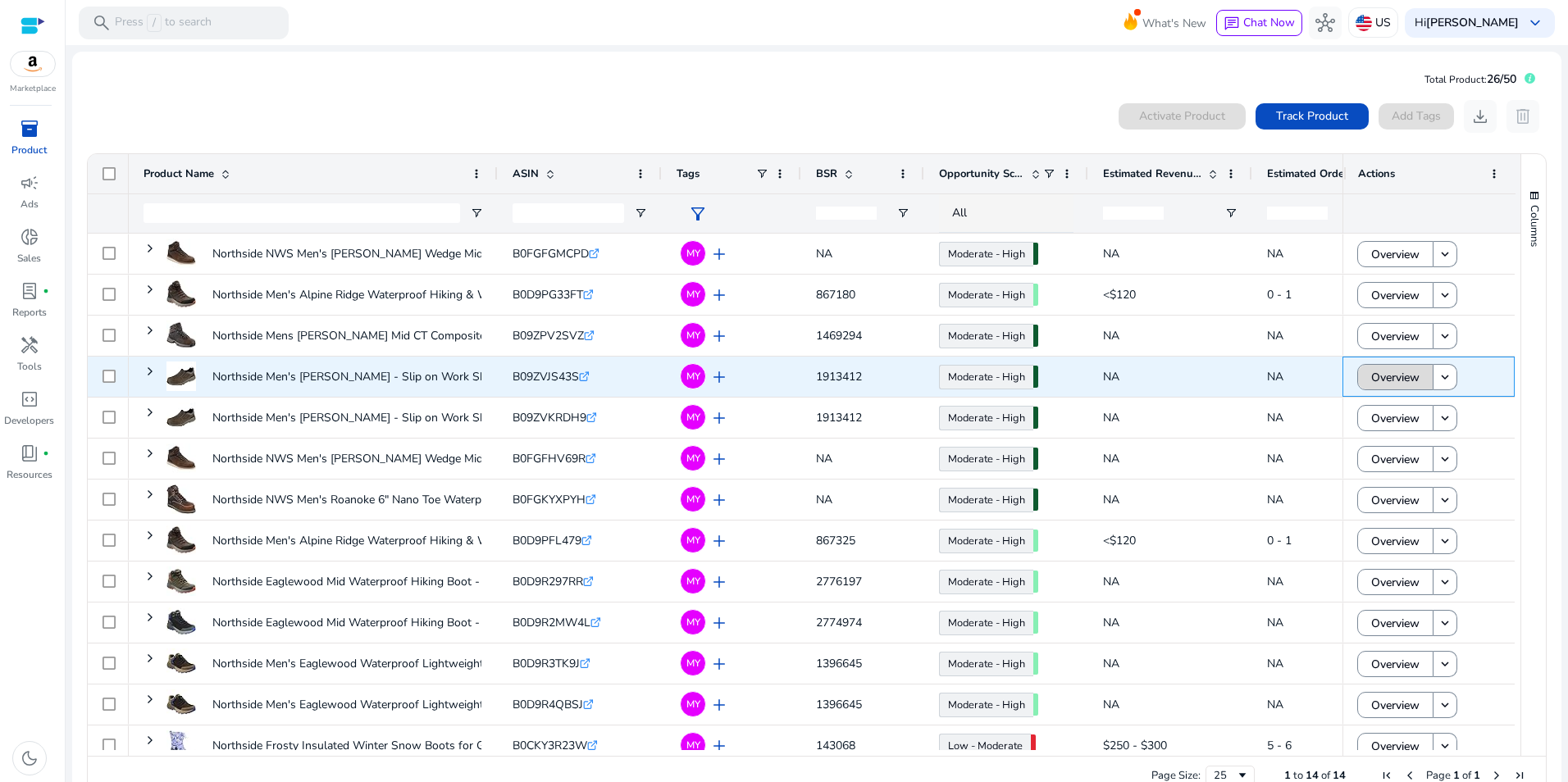
click at [1412, 369] on span "Overview" at bounding box center [1396, 378] width 48 height 34
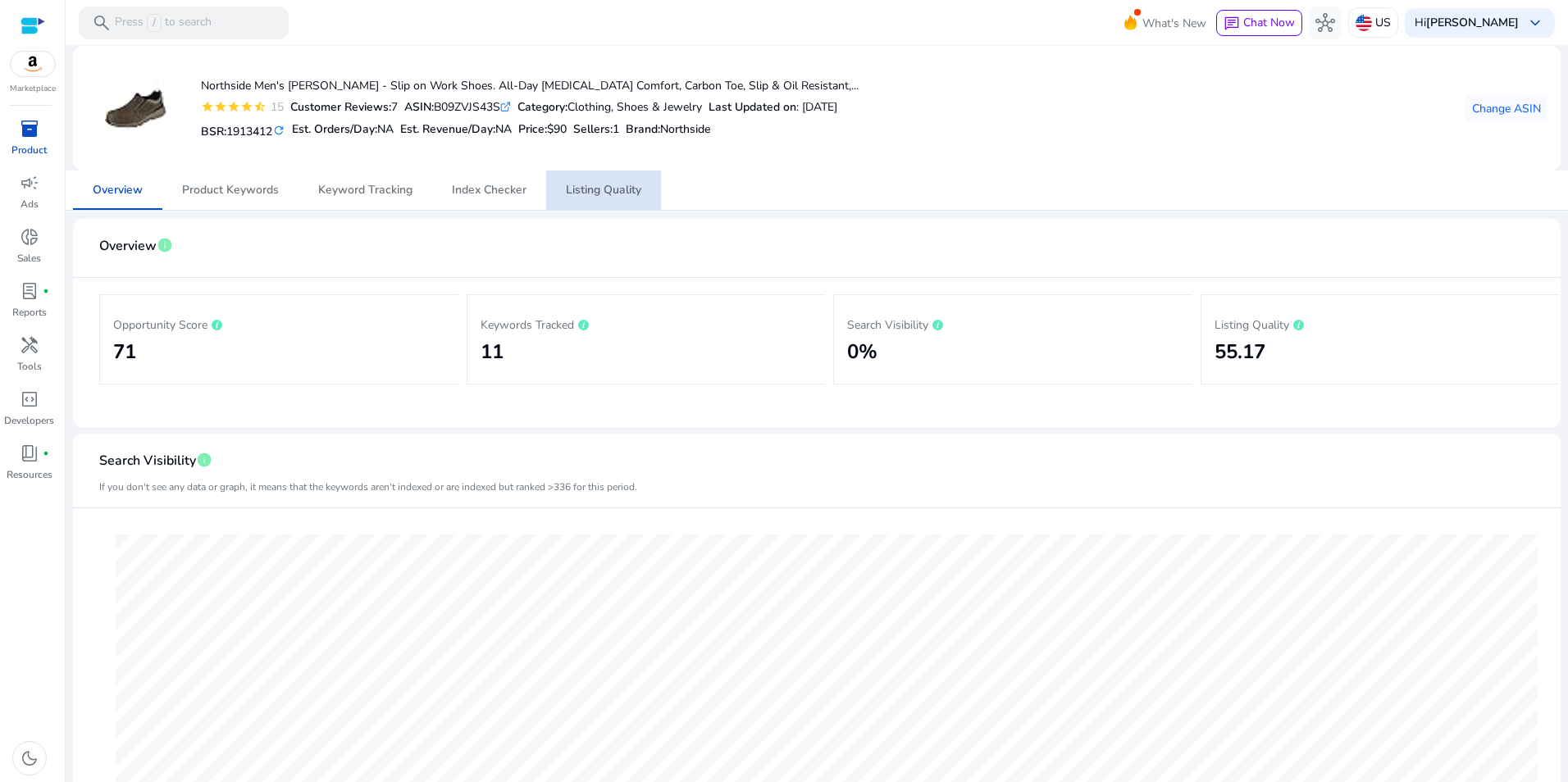
click at [608, 204] on span "Listing Quality" at bounding box center [603, 190] width 75 height 40
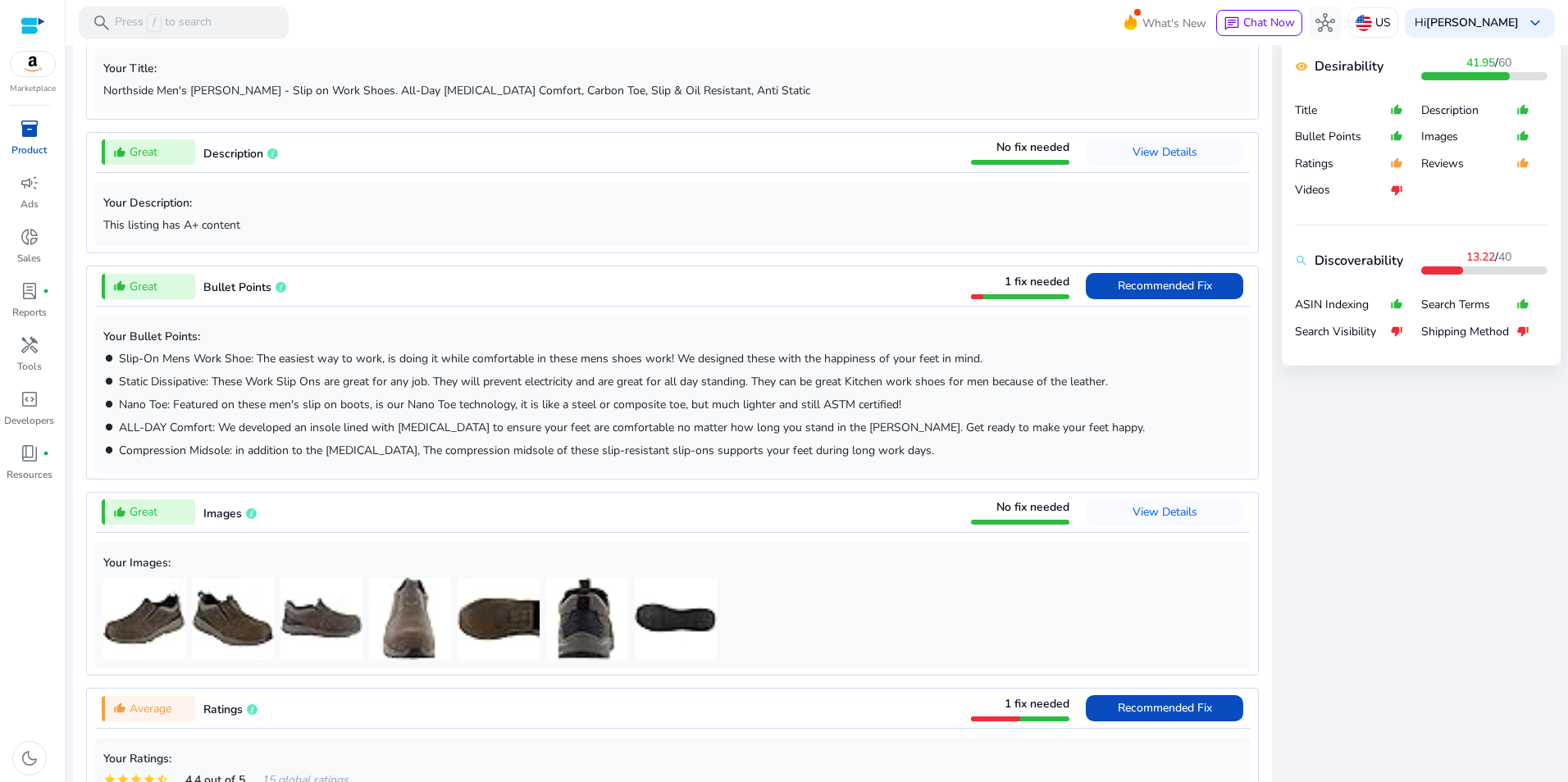
scroll to position [655, 0]
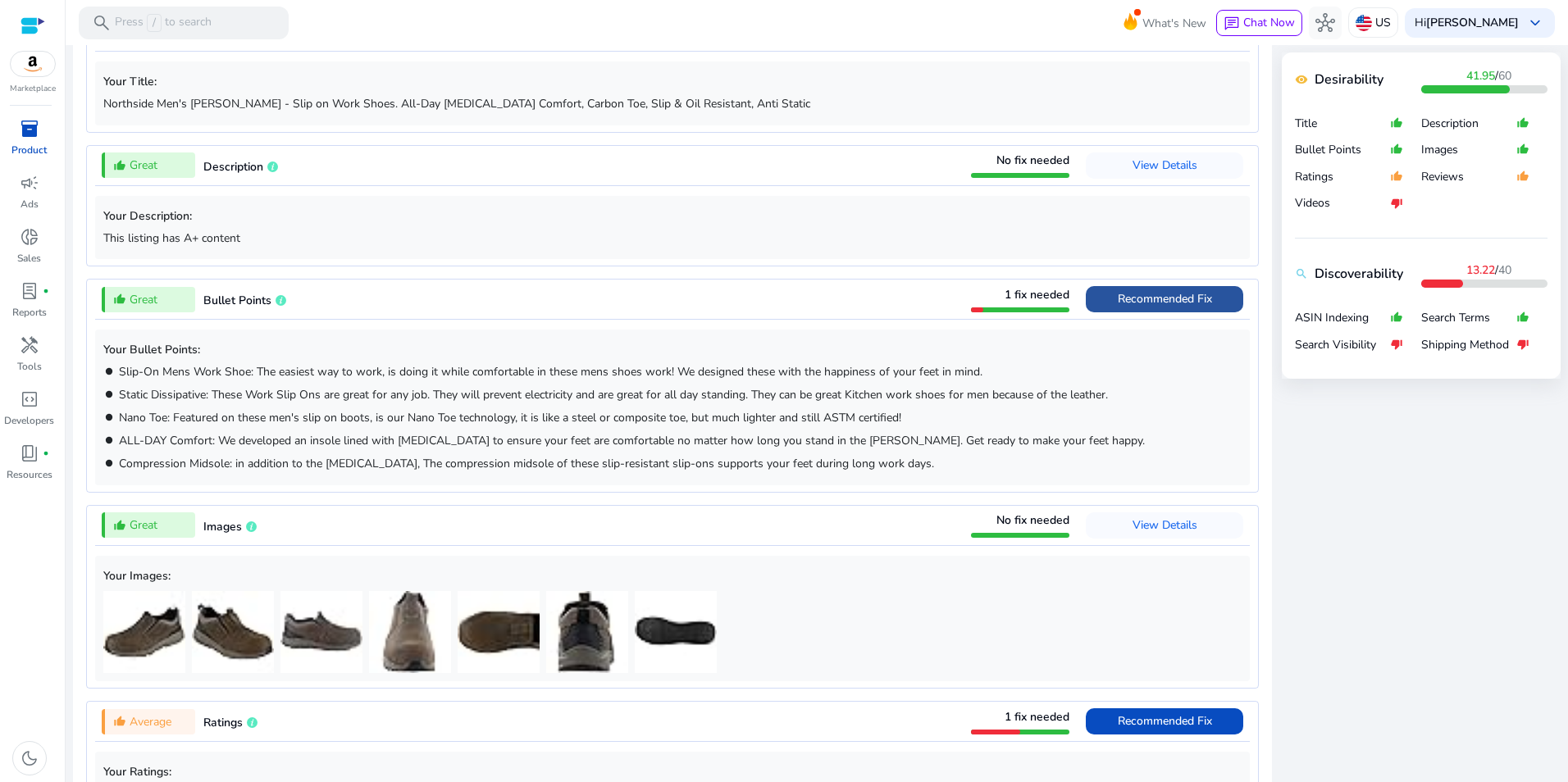
click at [1174, 302] on span "Recommended Fix" at bounding box center [1164, 299] width 94 height 16
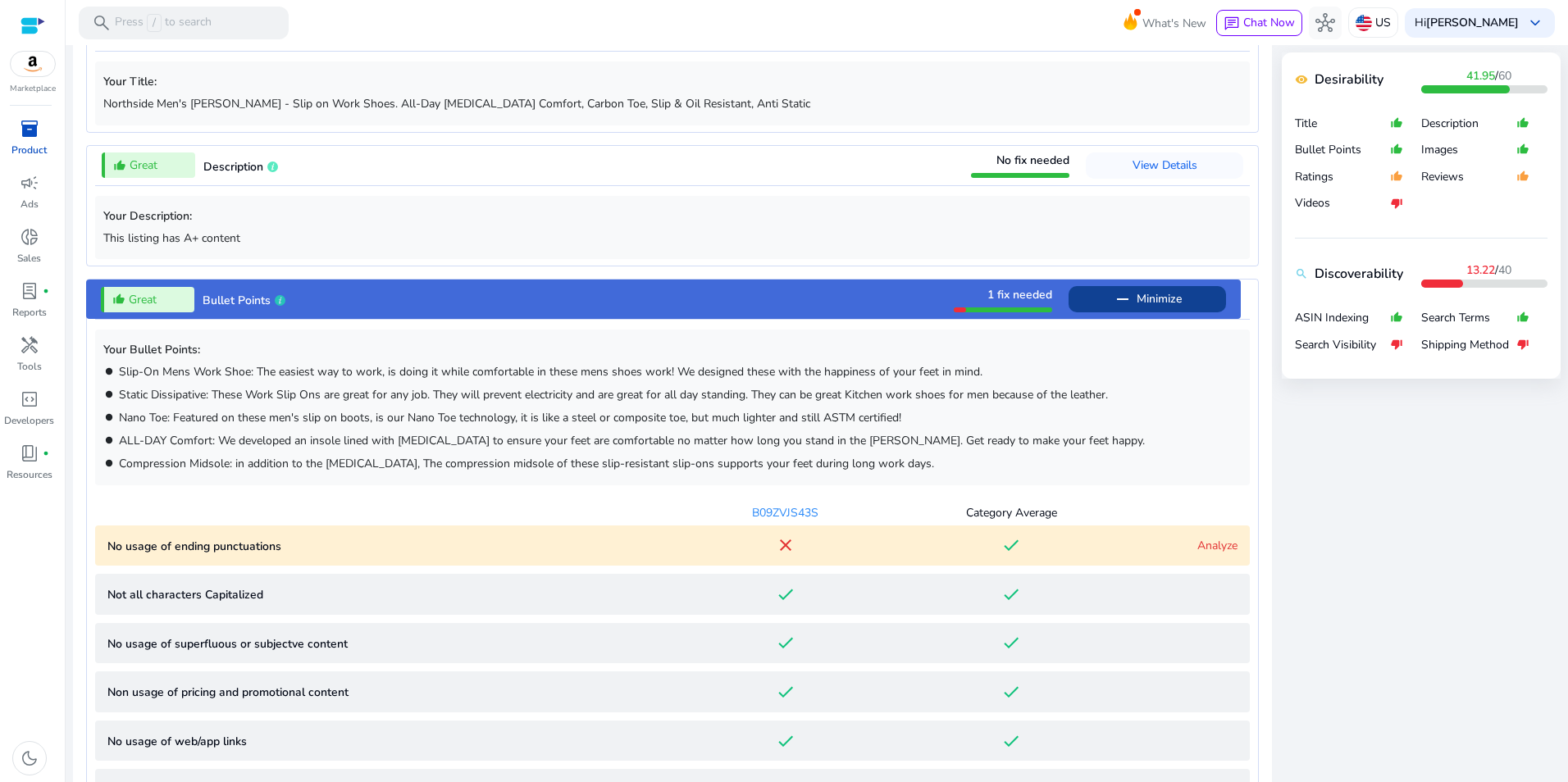
scroll to position [934, 0]
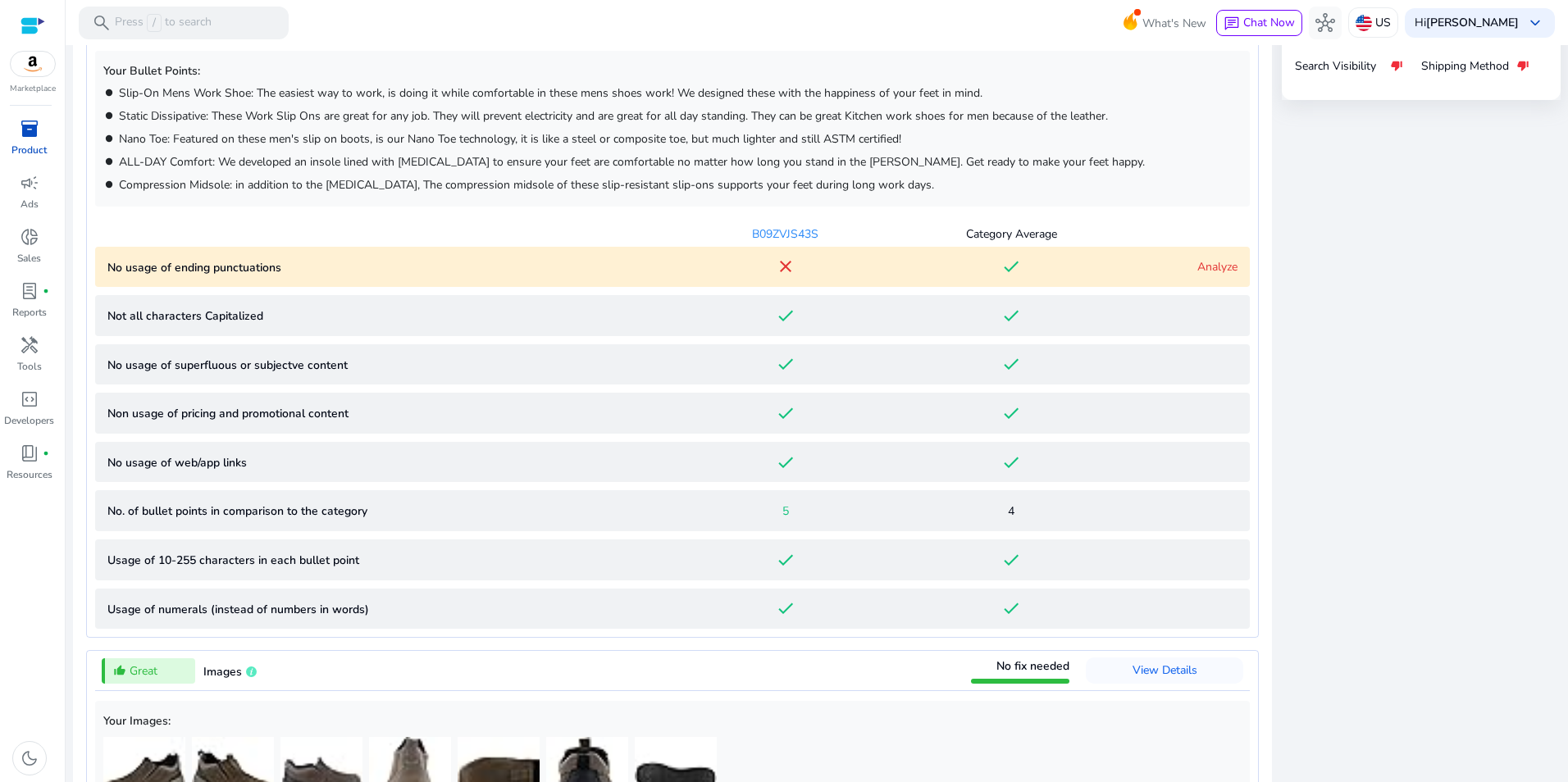
click at [1221, 264] on link "Analyze" at bounding box center [1217, 267] width 40 height 16
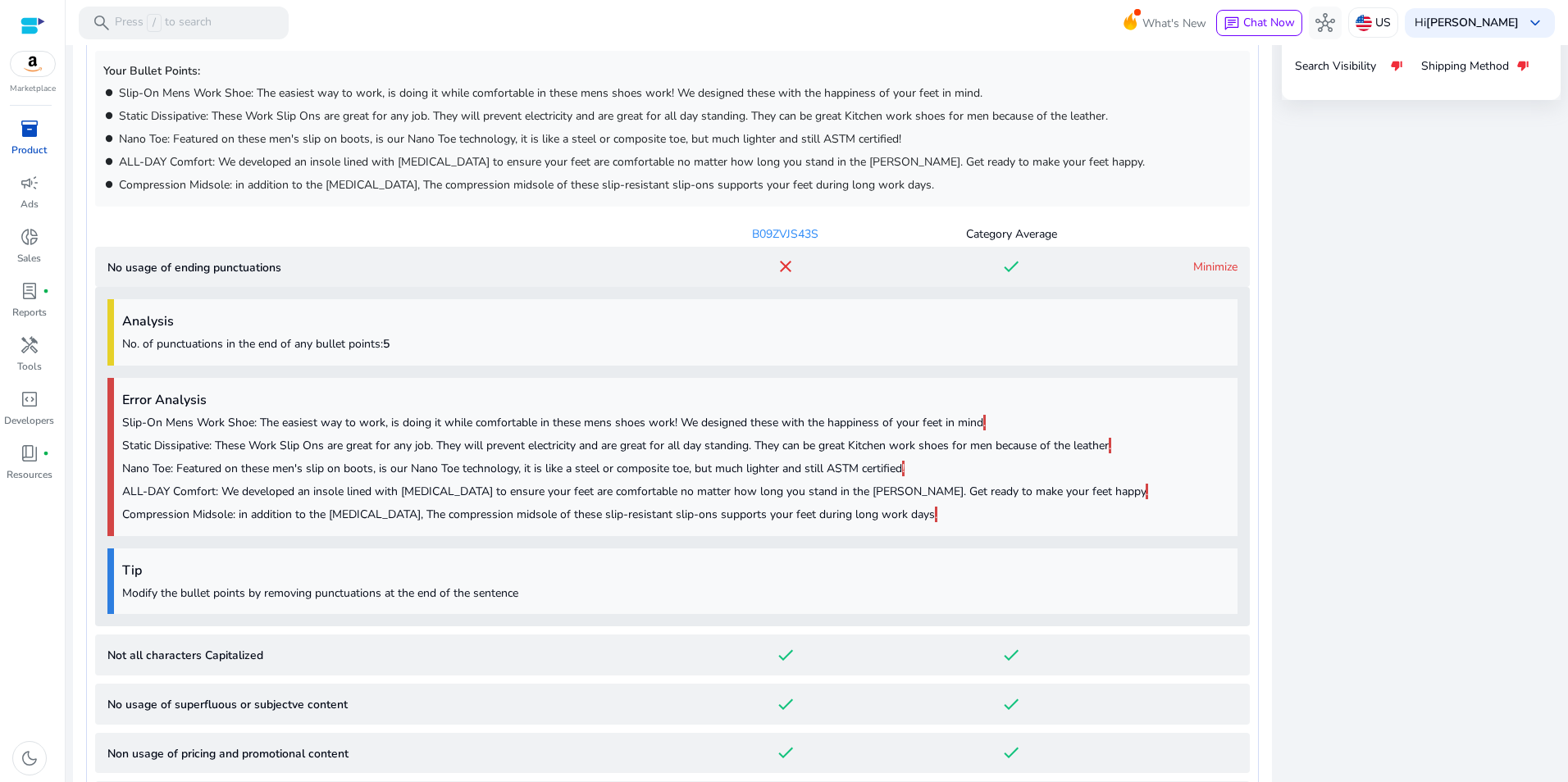
scroll to position [1180, 0]
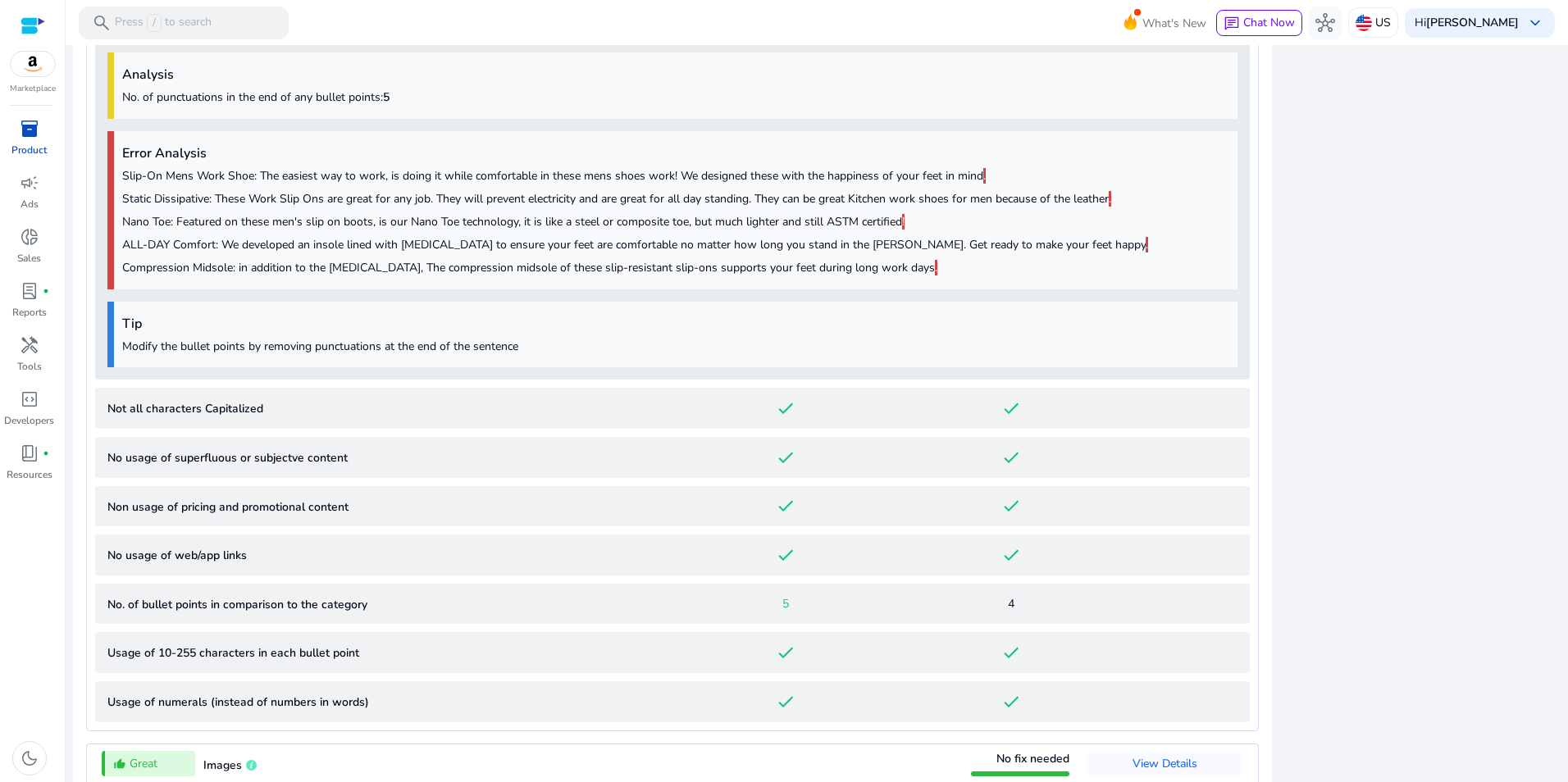
drag, startPoint x: 1560, startPoint y: 365, endPoint x: 1533, endPoint y: 481, distance: 119.1
click at [1556, 556] on mat-sidenav-content "search Press / to search What's New chat Chat Now hub US Hi Jeff Thayer keyboar…" at bounding box center [817, 391] width 1502 height 782
click at [1521, 472] on div "close Our extension is available for your browser! See the Listing Quality scor…" at bounding box center [1421, 499] width 279 height 2227
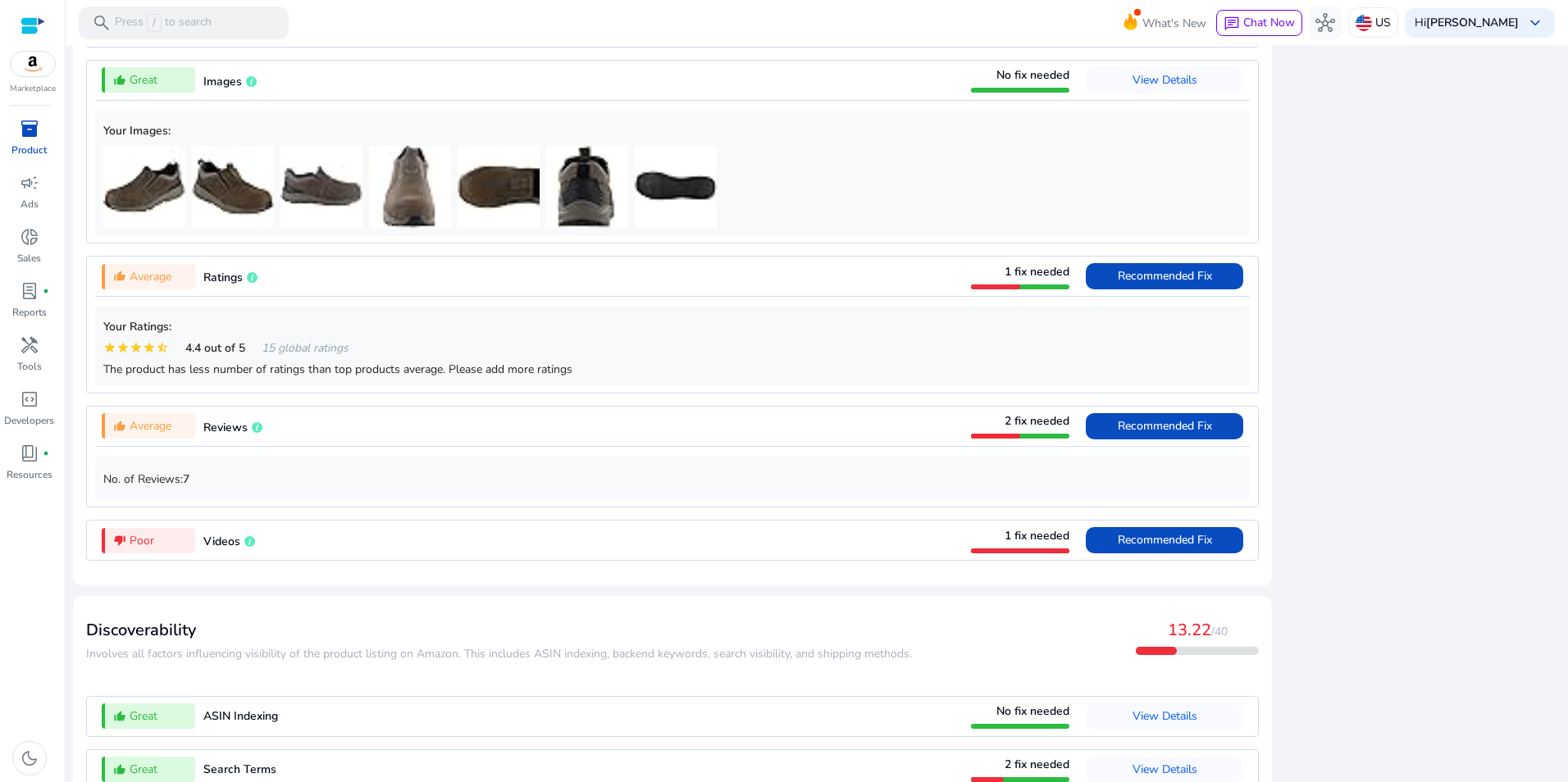
scroll to position [2019, 0]
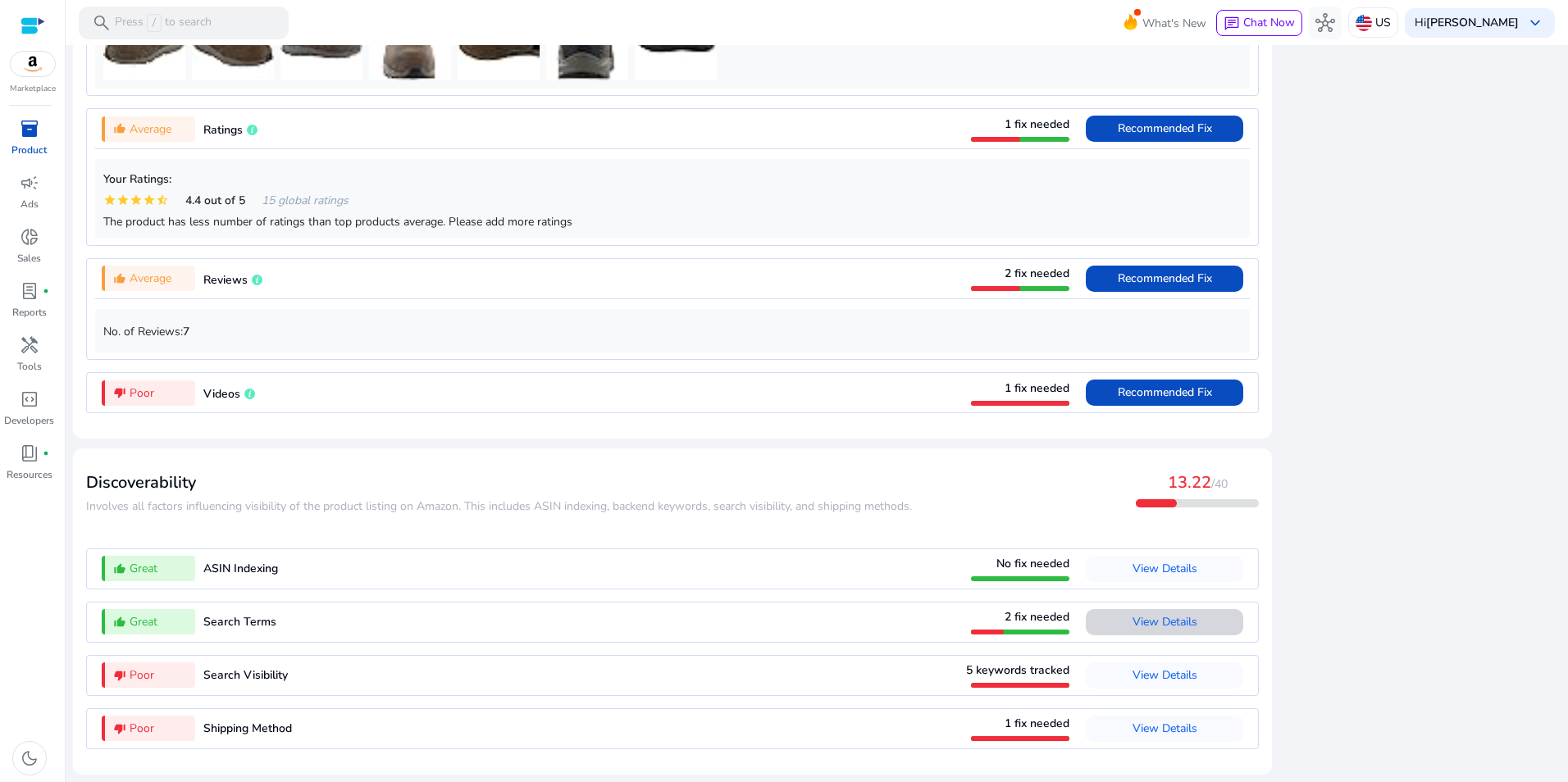
click at [1180, 622] on span "View Details" at bounding box center [1164, 622] width 65 height 16
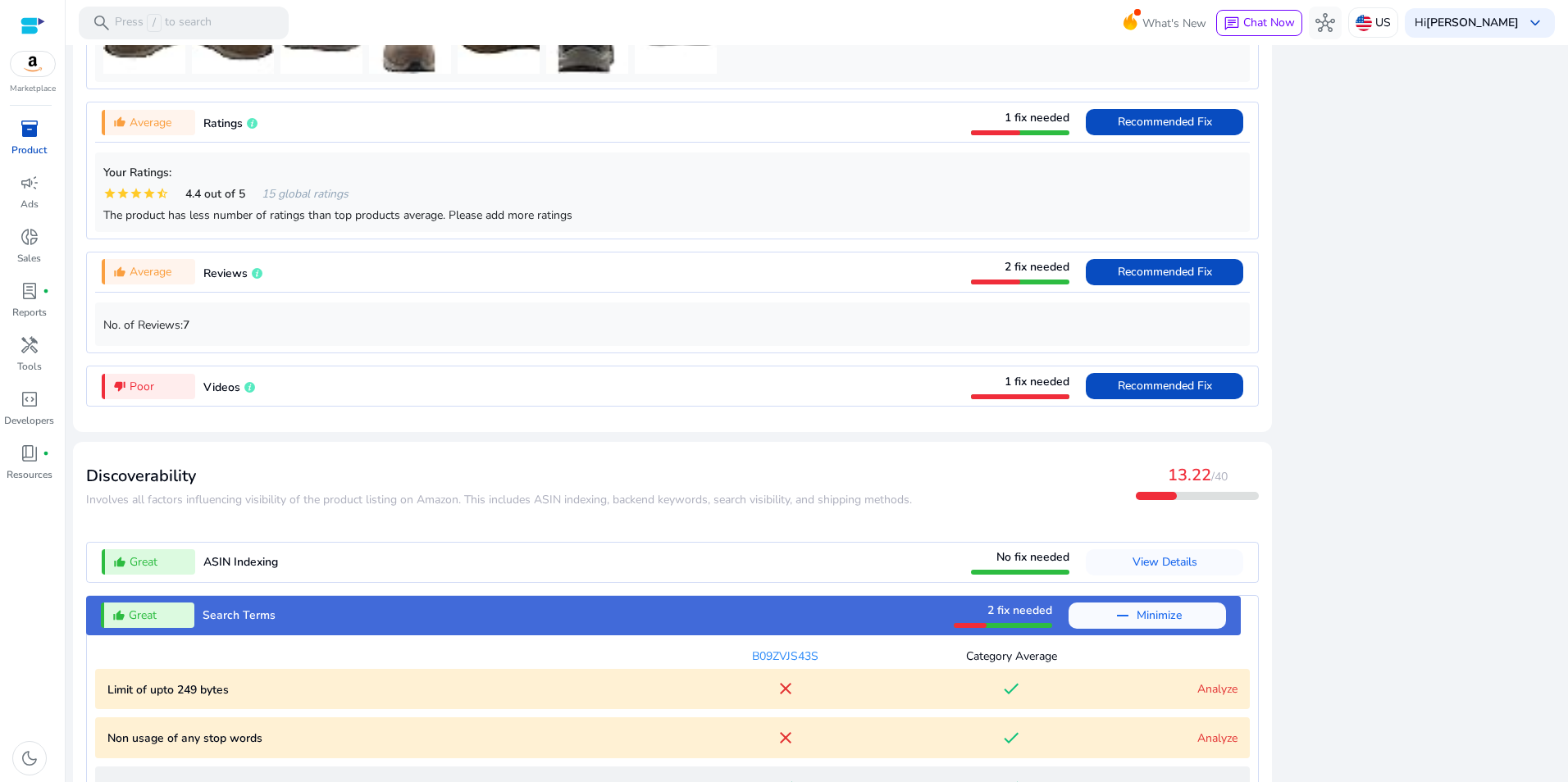
click at [1383, 556] on div "close Our extension is available for your browser! See the Listing Quality scor…" at bounding box center [1421, 207] width 279 height 1790
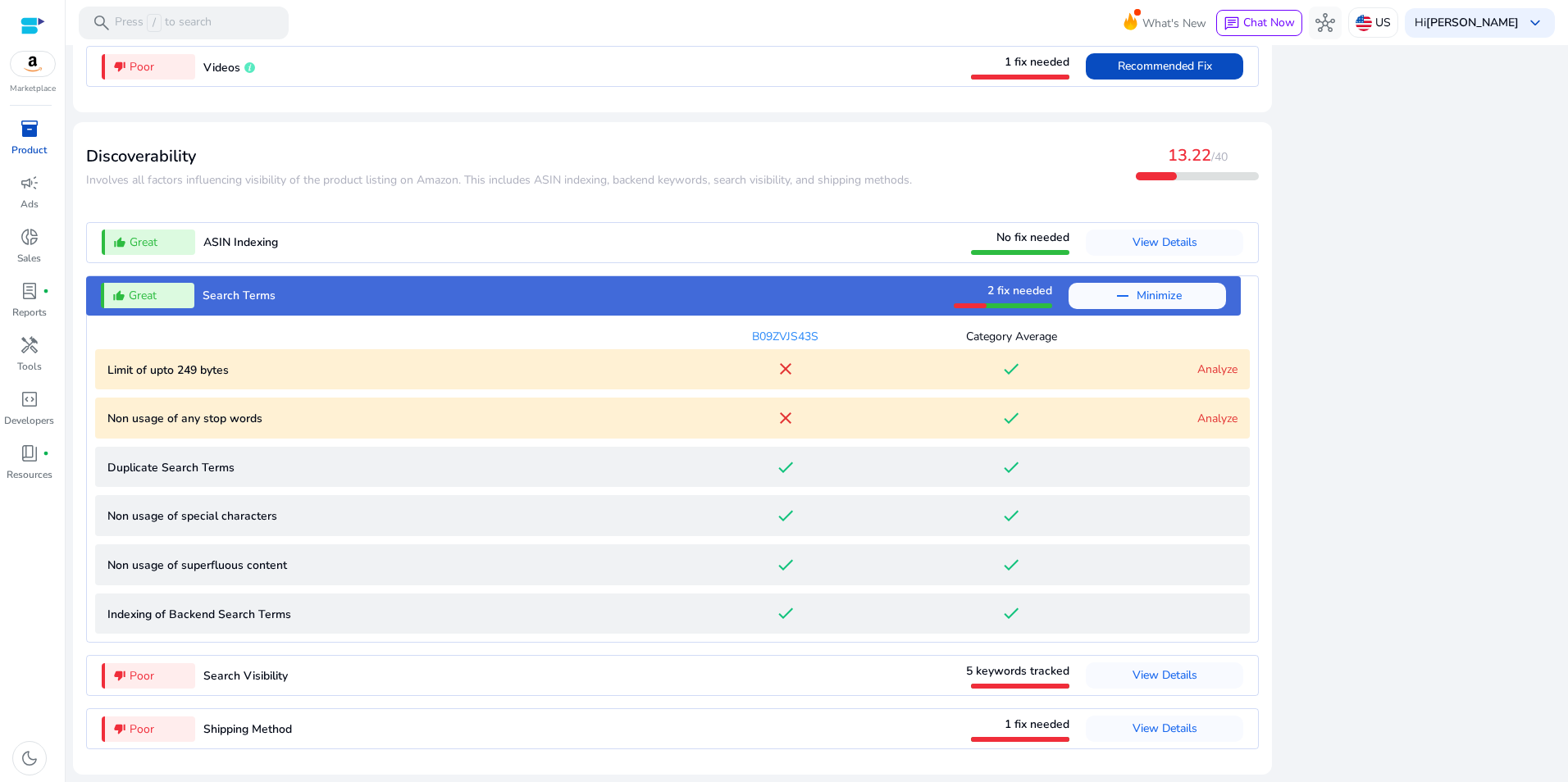
click at [1212, 414] on link "Analyze" at bounding box center [1217, 418] width 40 height 16
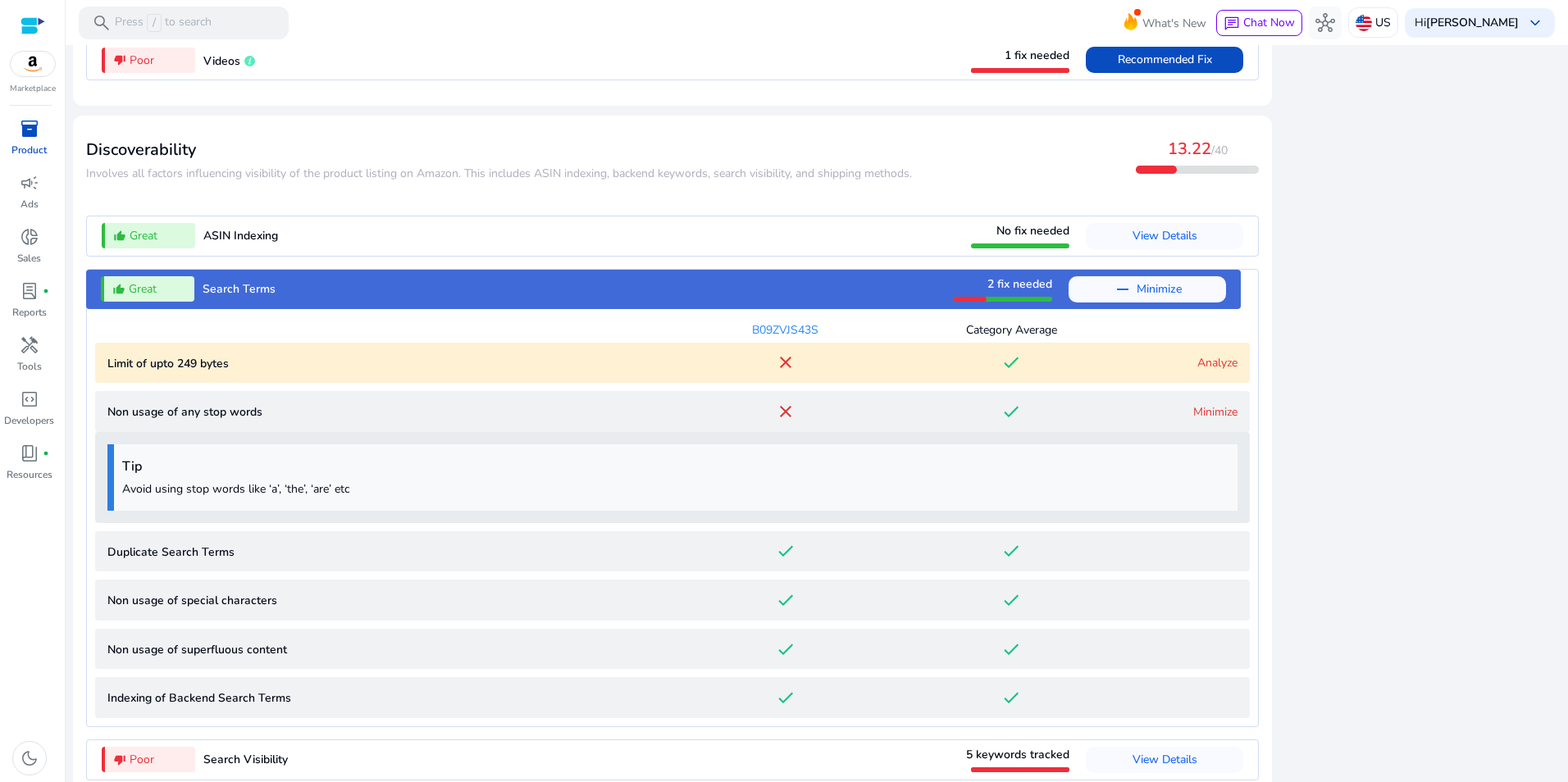
scroll to position [1672, 0]
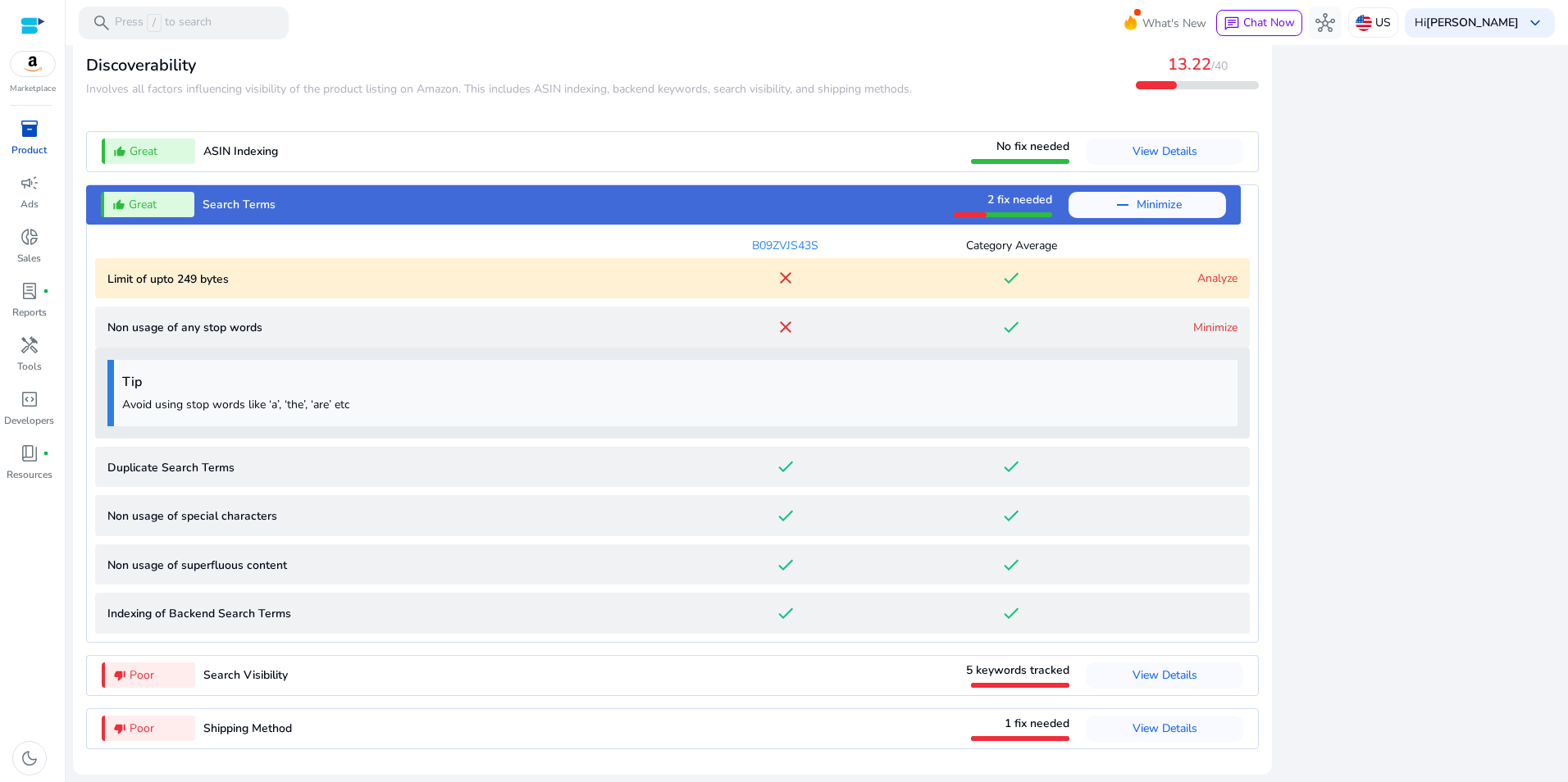
click at [1220, 280] on link "Analyze" at bounding box center [1217, 278] width 40 height 16
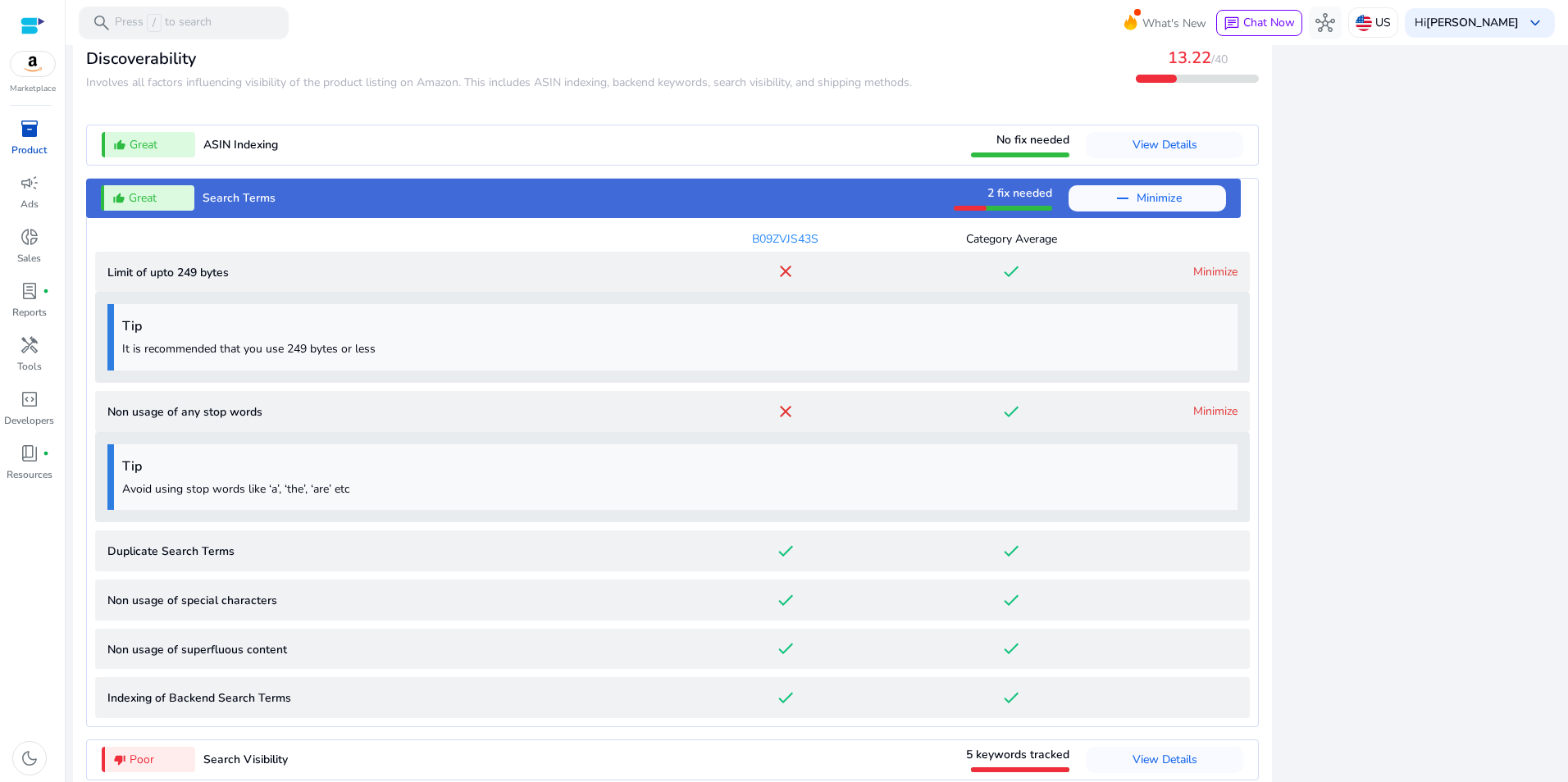
scroll to position [1763, 0]
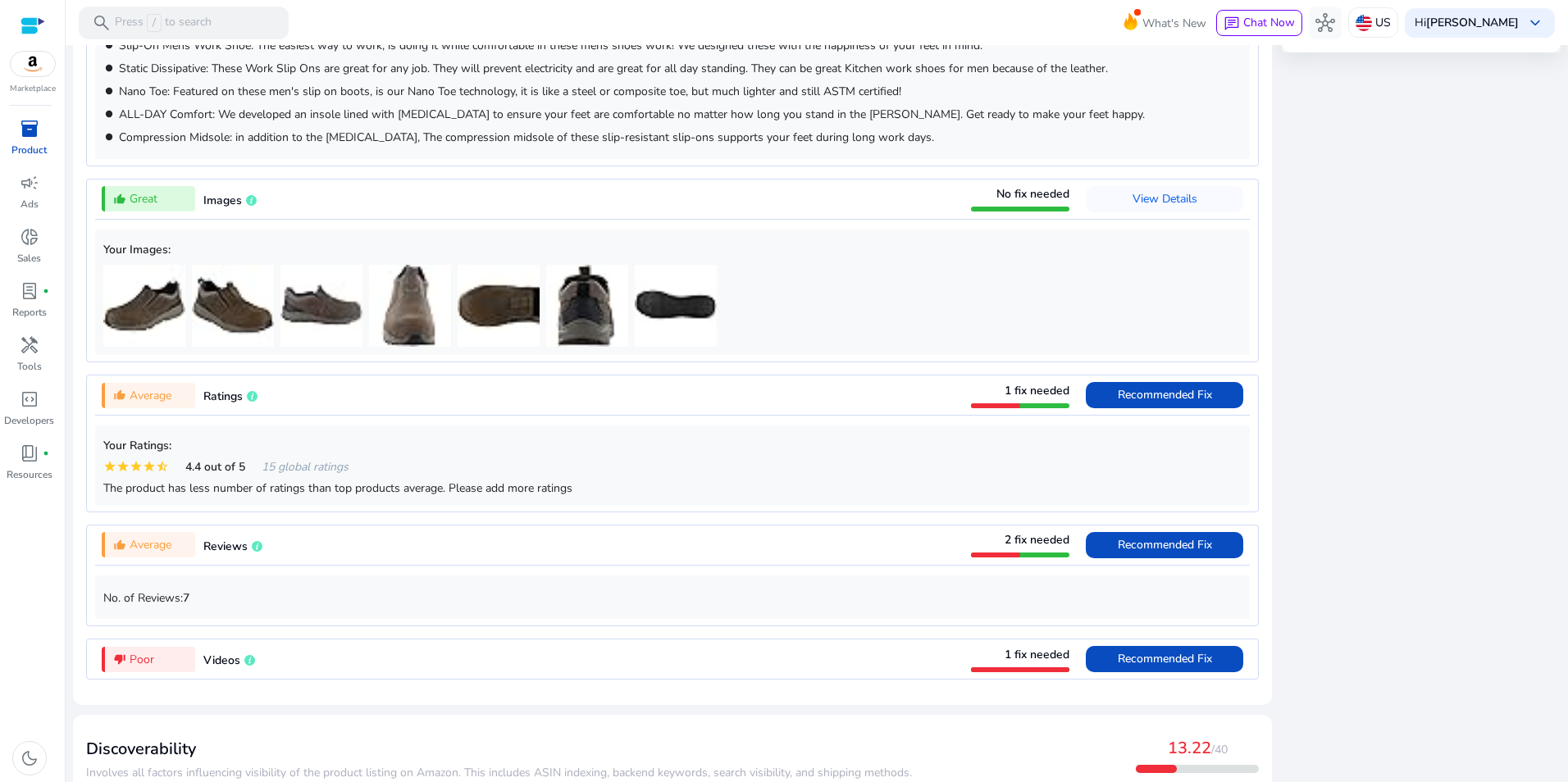
scroll to position [1078, 0]
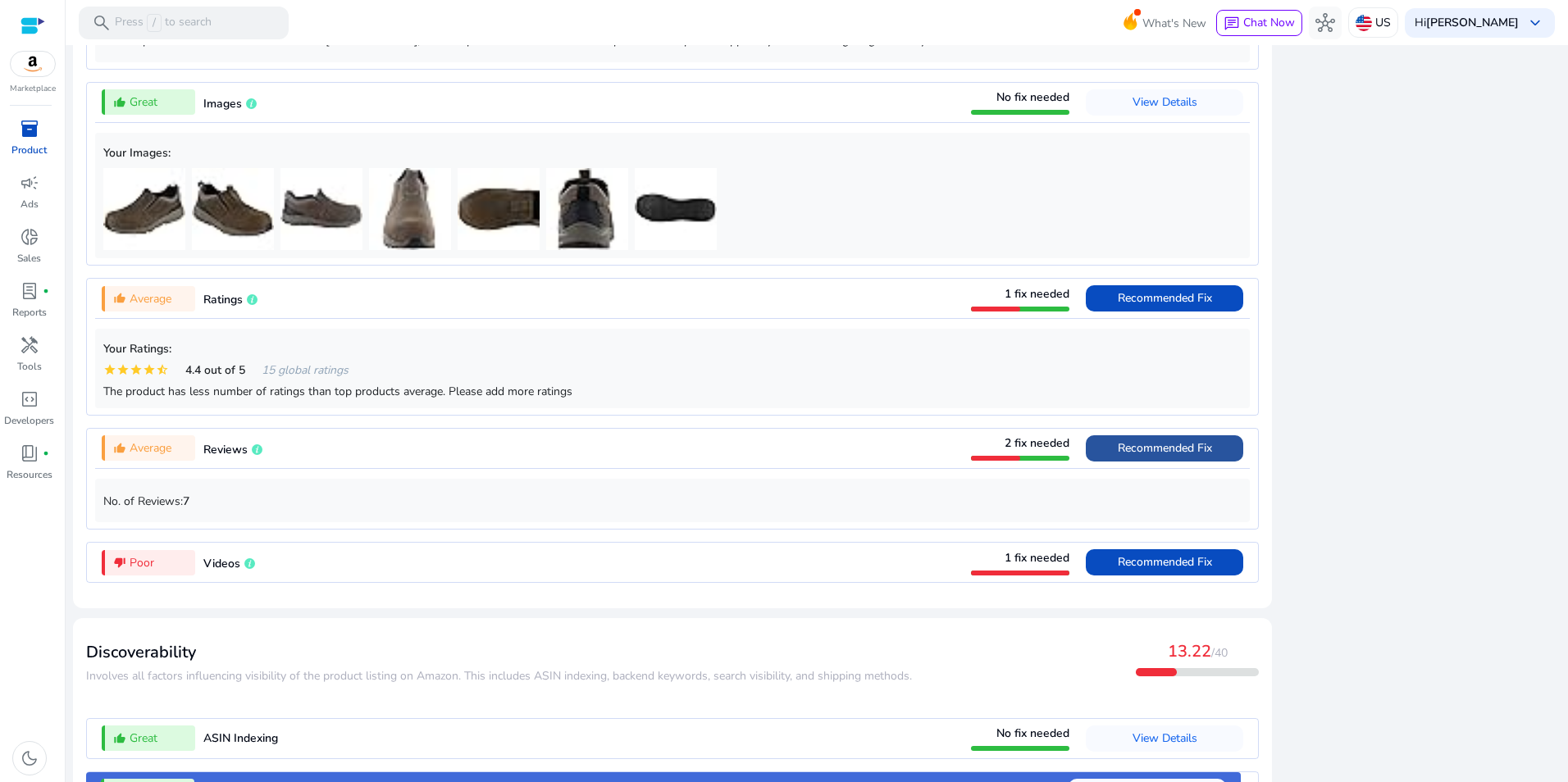
click at [1181, 456] on span "Recommended Fix" at bounding box center [1164, 448] width 94 height 16
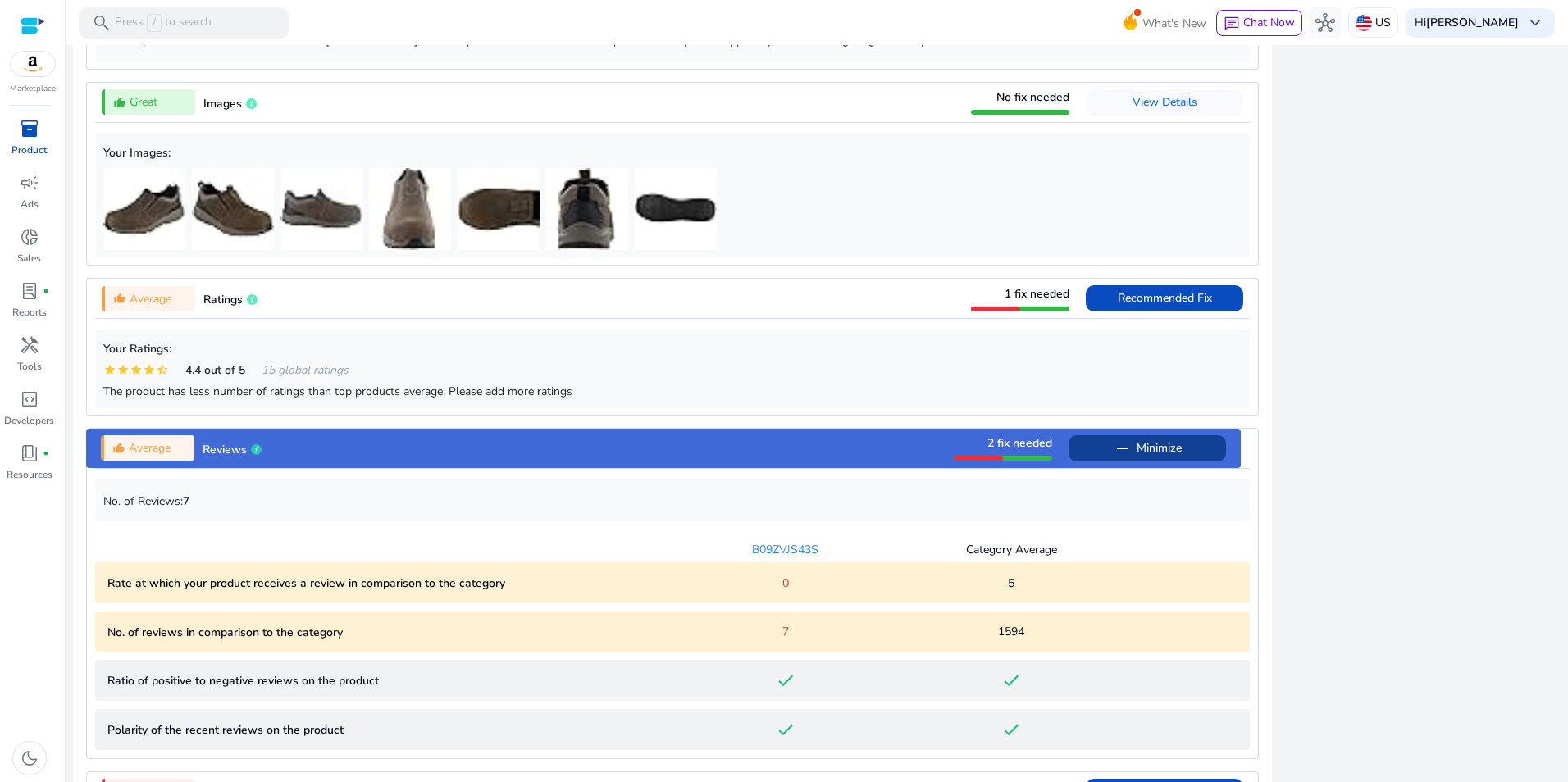
scroll to position [1484, 0]
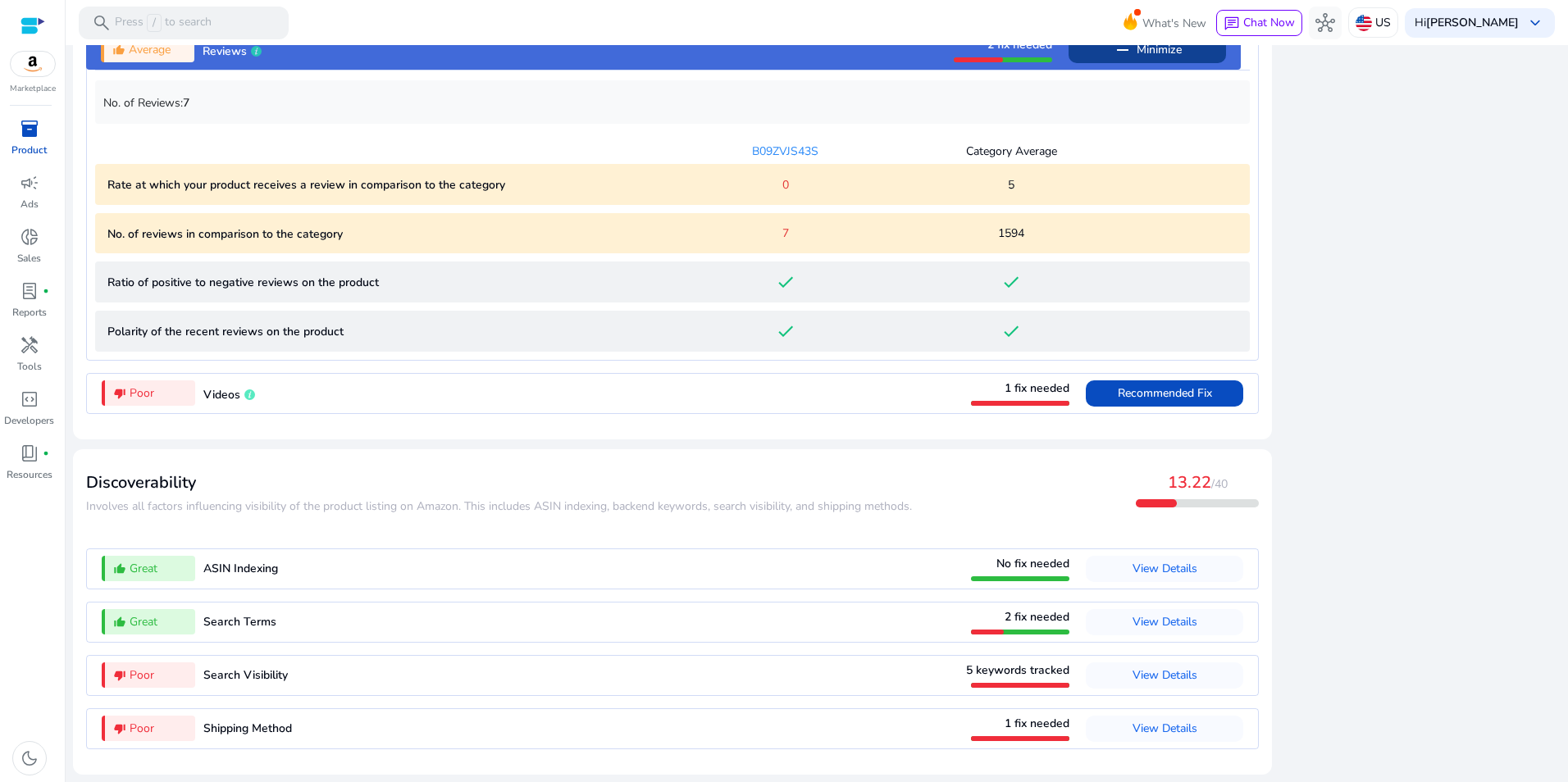
click at [1163, 714] on span at bounding box center [1164, 729] width 157 height 40
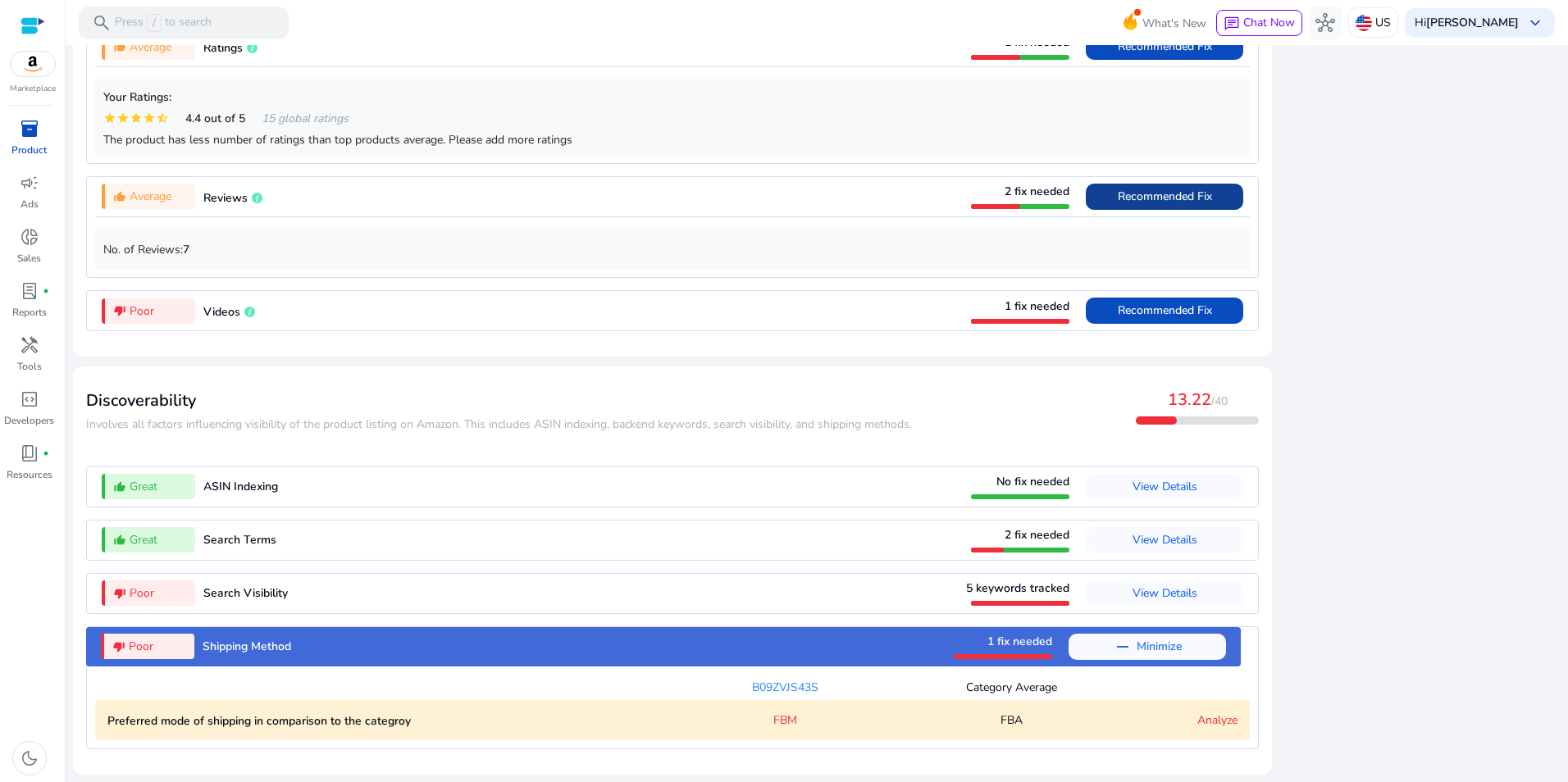
click at [1217, 715] on link "Analyze" at bounding box center [1217, 721] width 40 height 16
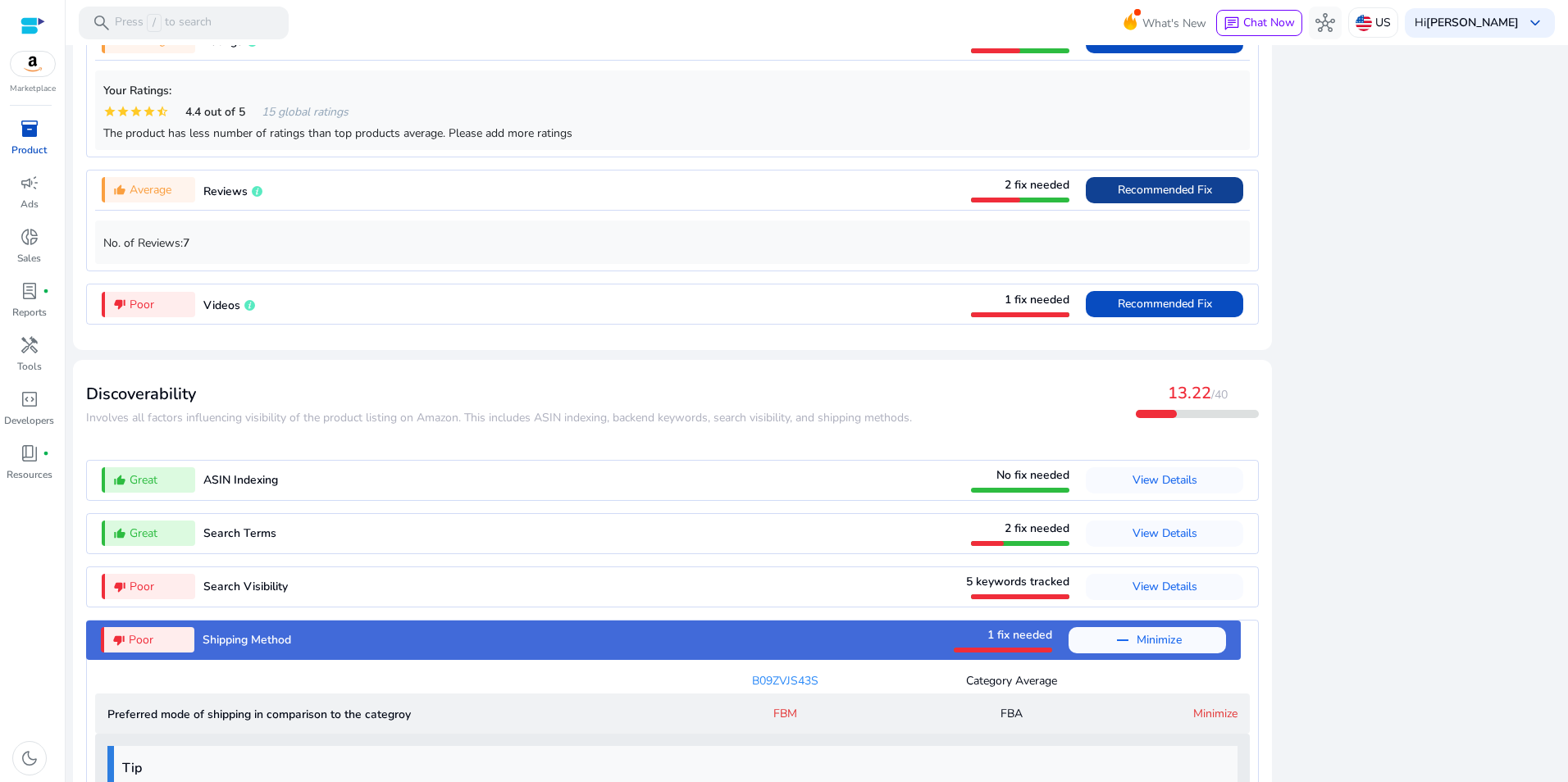
scroll to position [1427, 0]
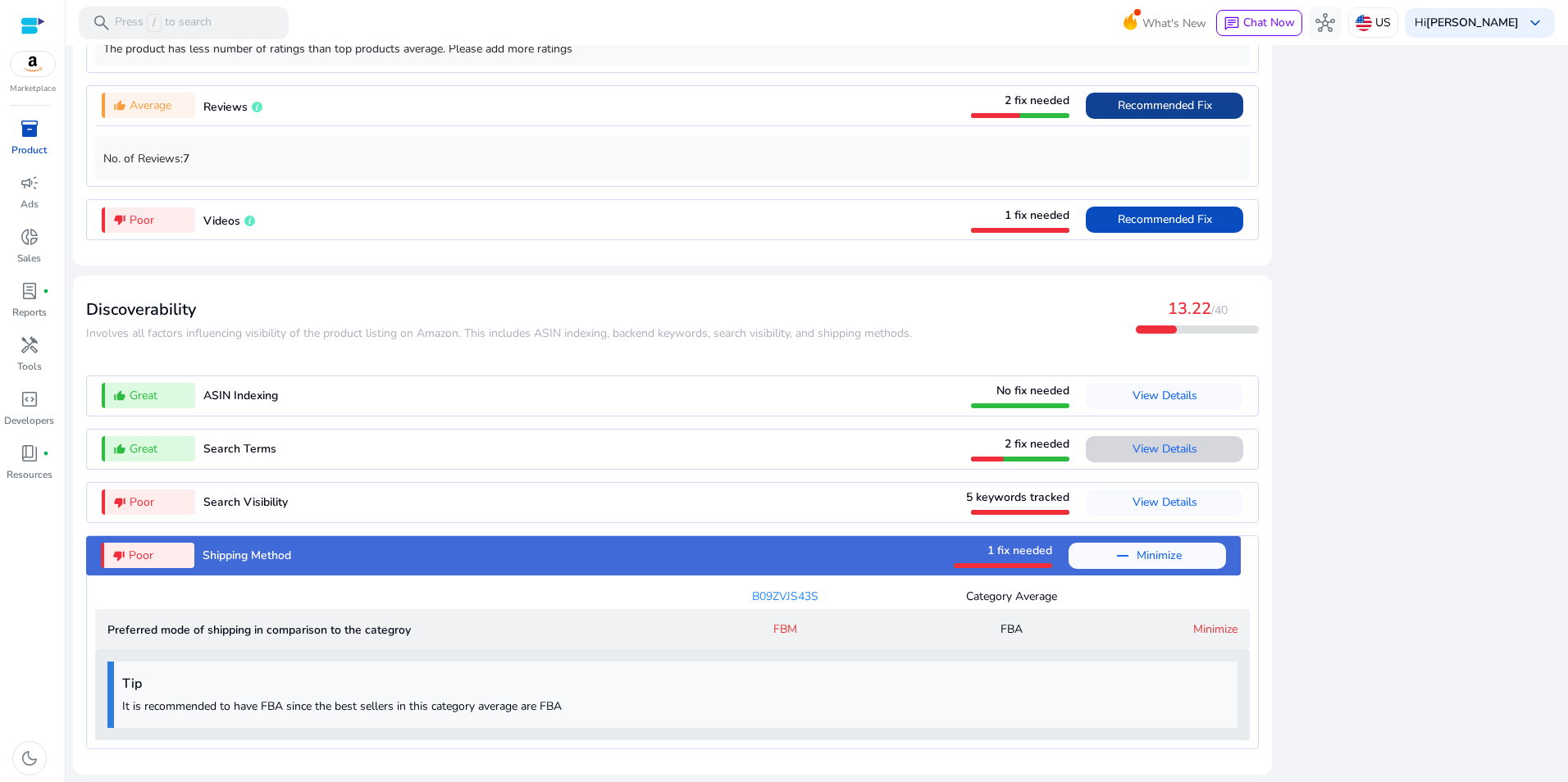
click at [1182, 442] on span "View Details" at bounding box center [1164, 449] width 65 height 16
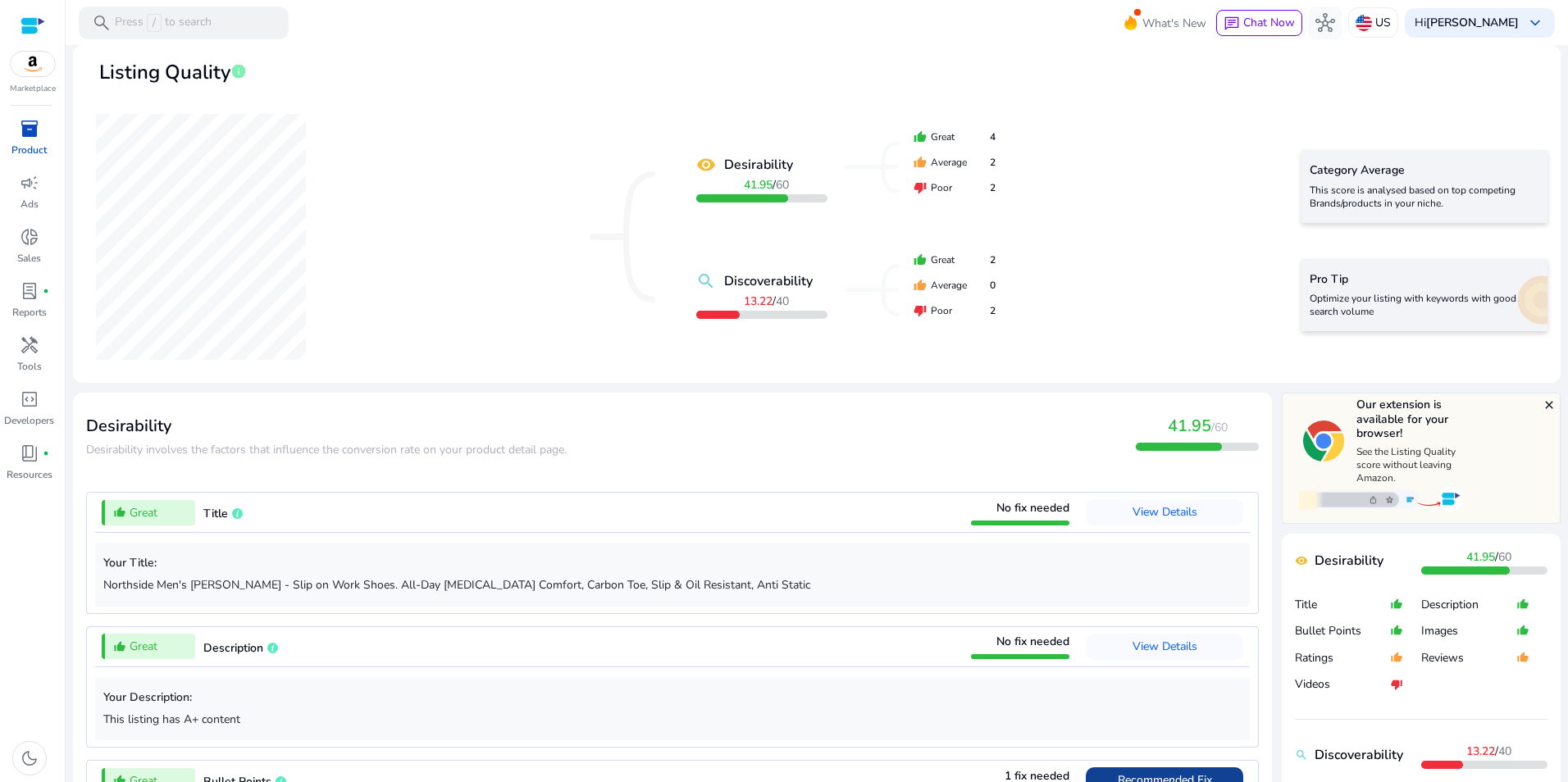
scroll to position [0, 0]
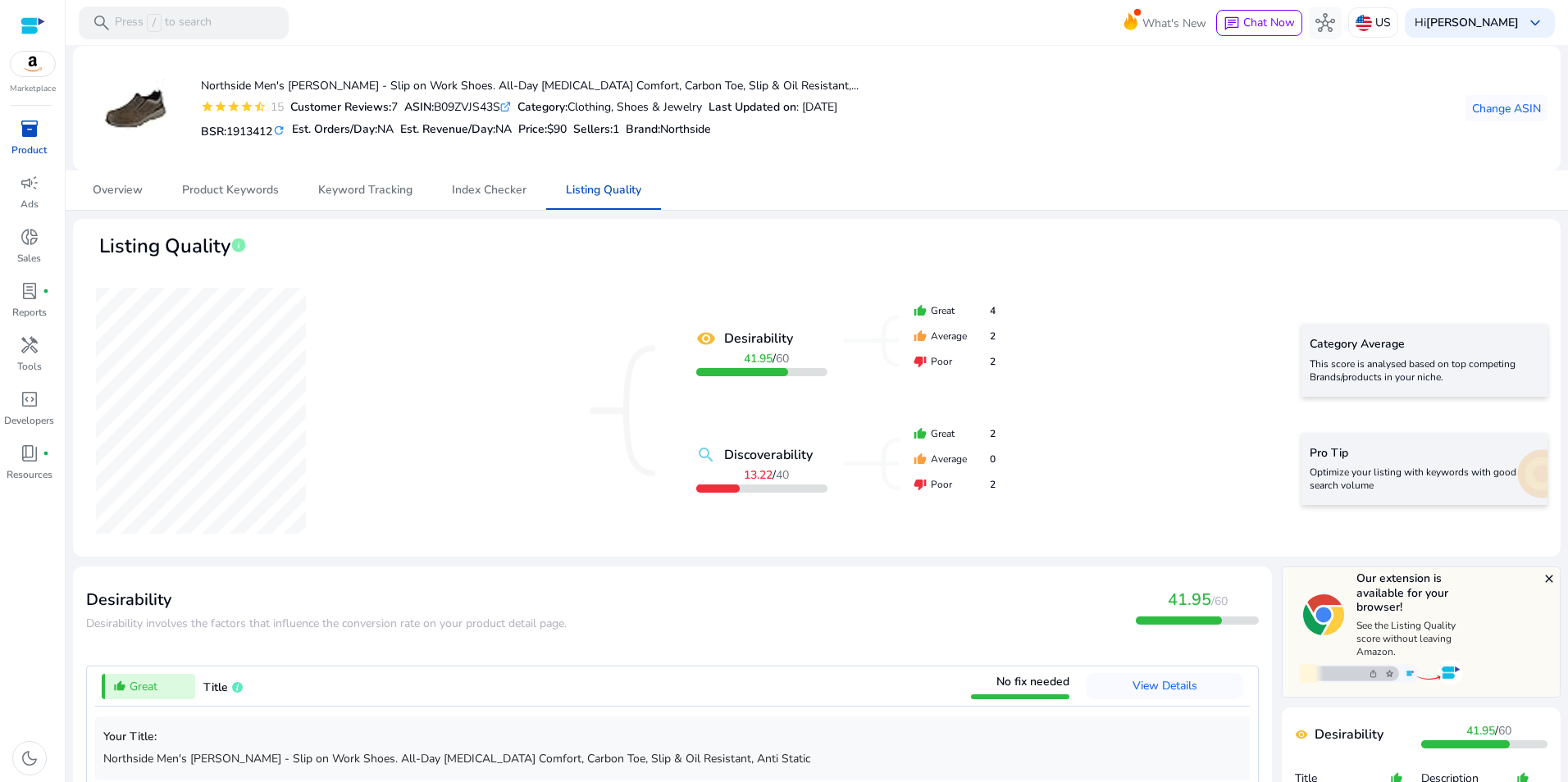
click at [31, 138] on span "inventory_2" at bounding box center [29, 129] width 20 height 20
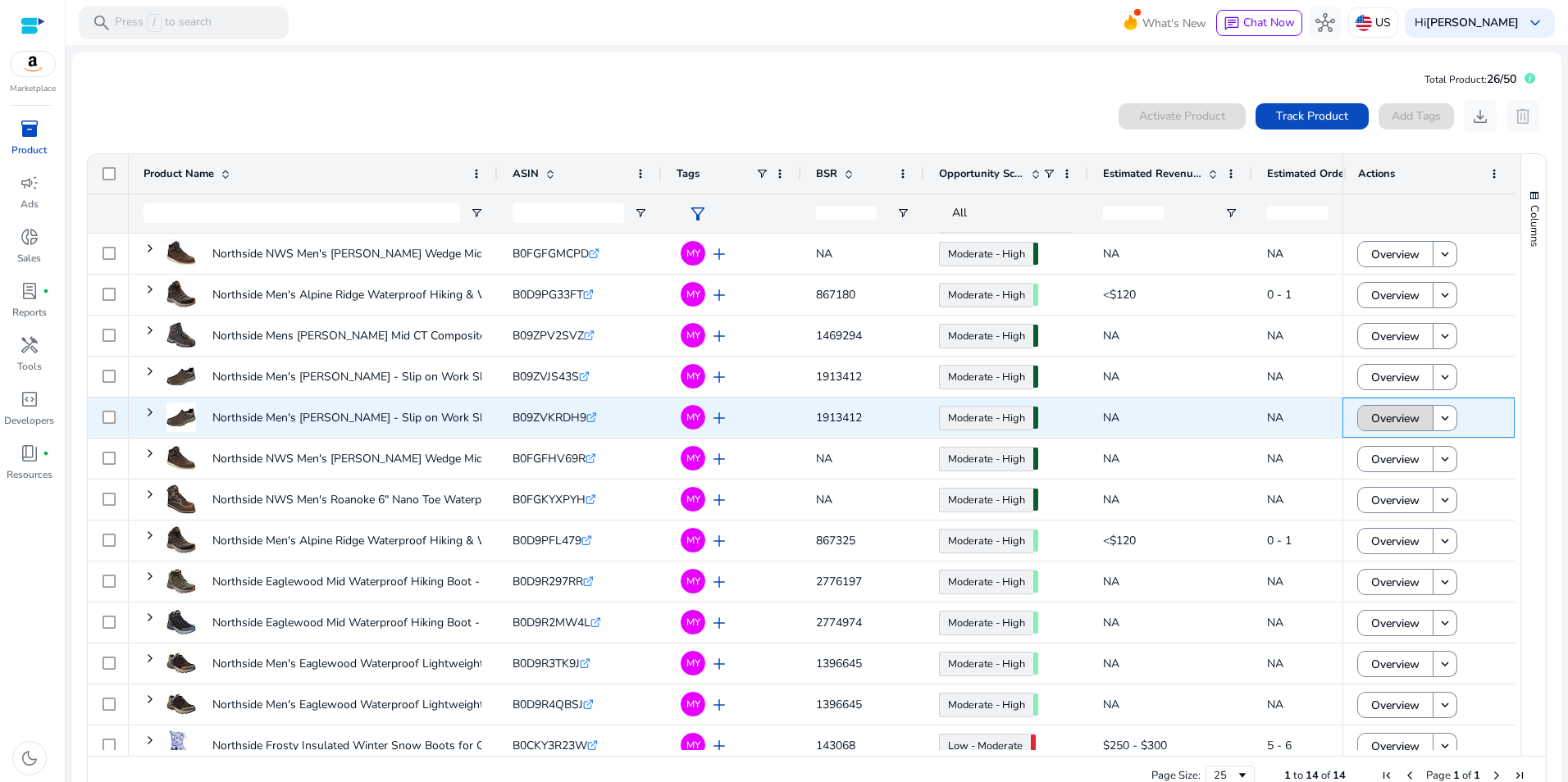
click at [1388, 414] on span "Overview" at bounding box center [1396, 418] width 48 height 34
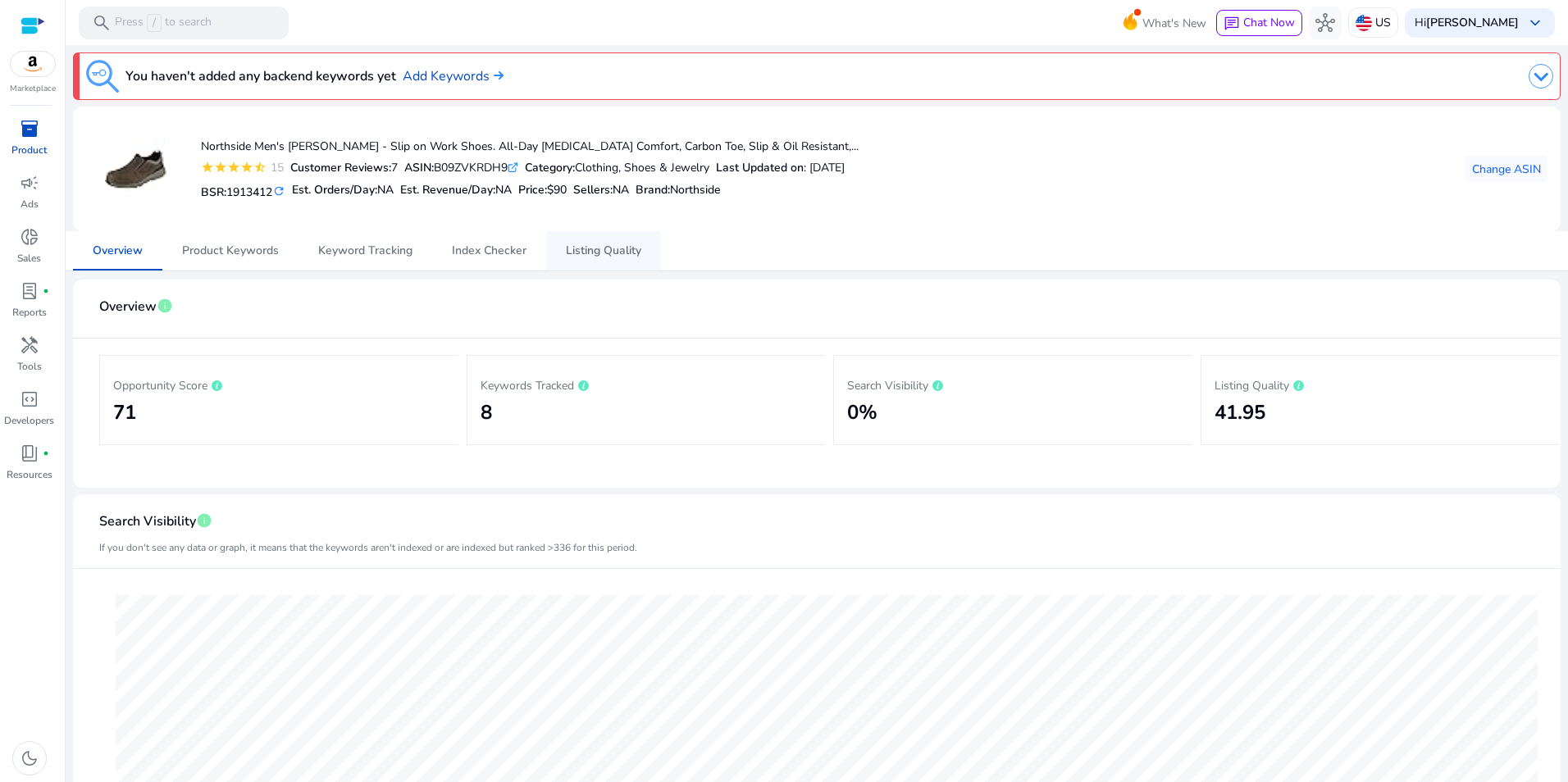
click at [609, 249] on span "Listing Quality" at bounding box center [603, 251] width 75 height 11
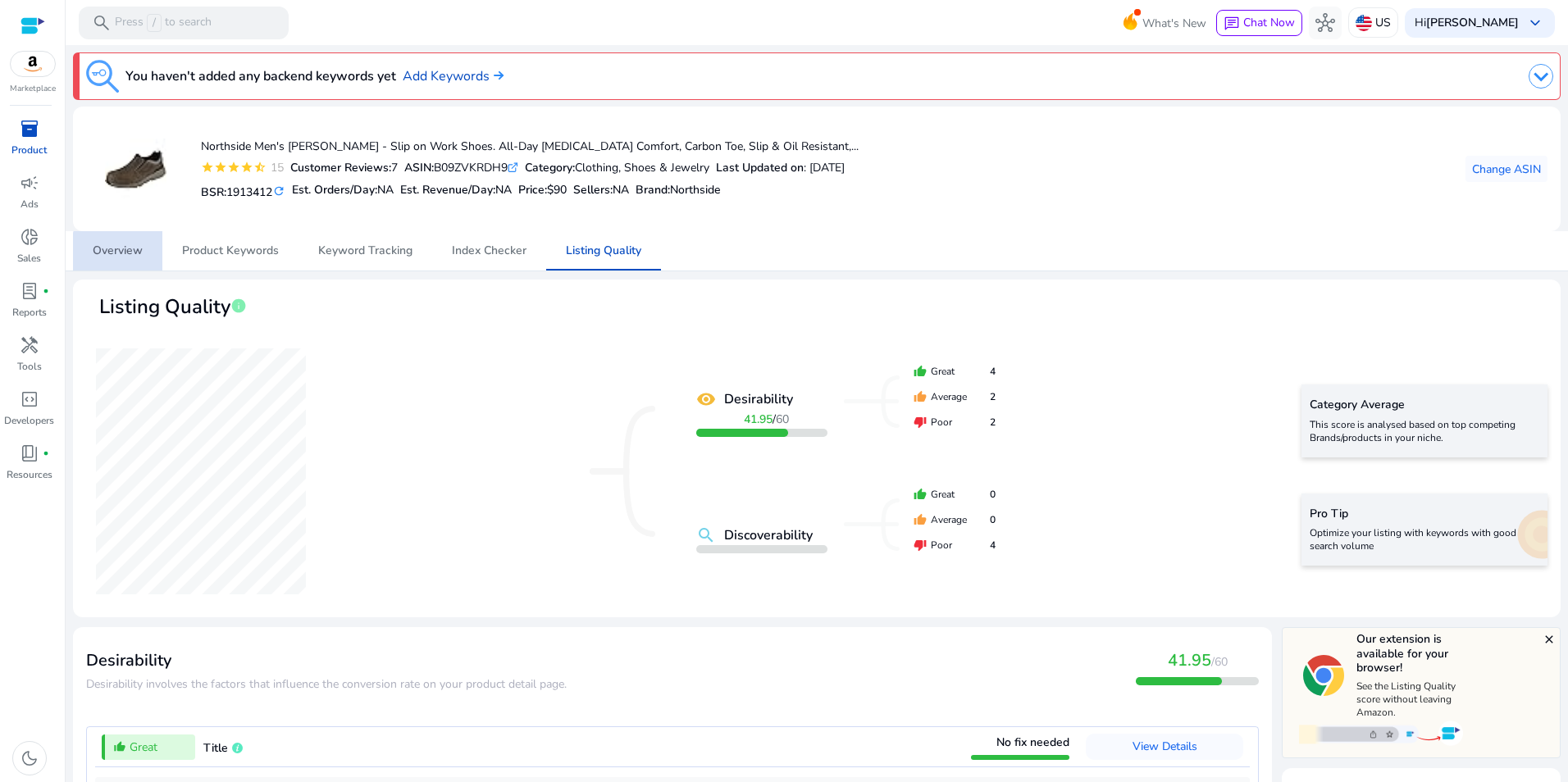
click at [128, 251] on span "Overview" at bounding box center [118, 251] width 50 height 11
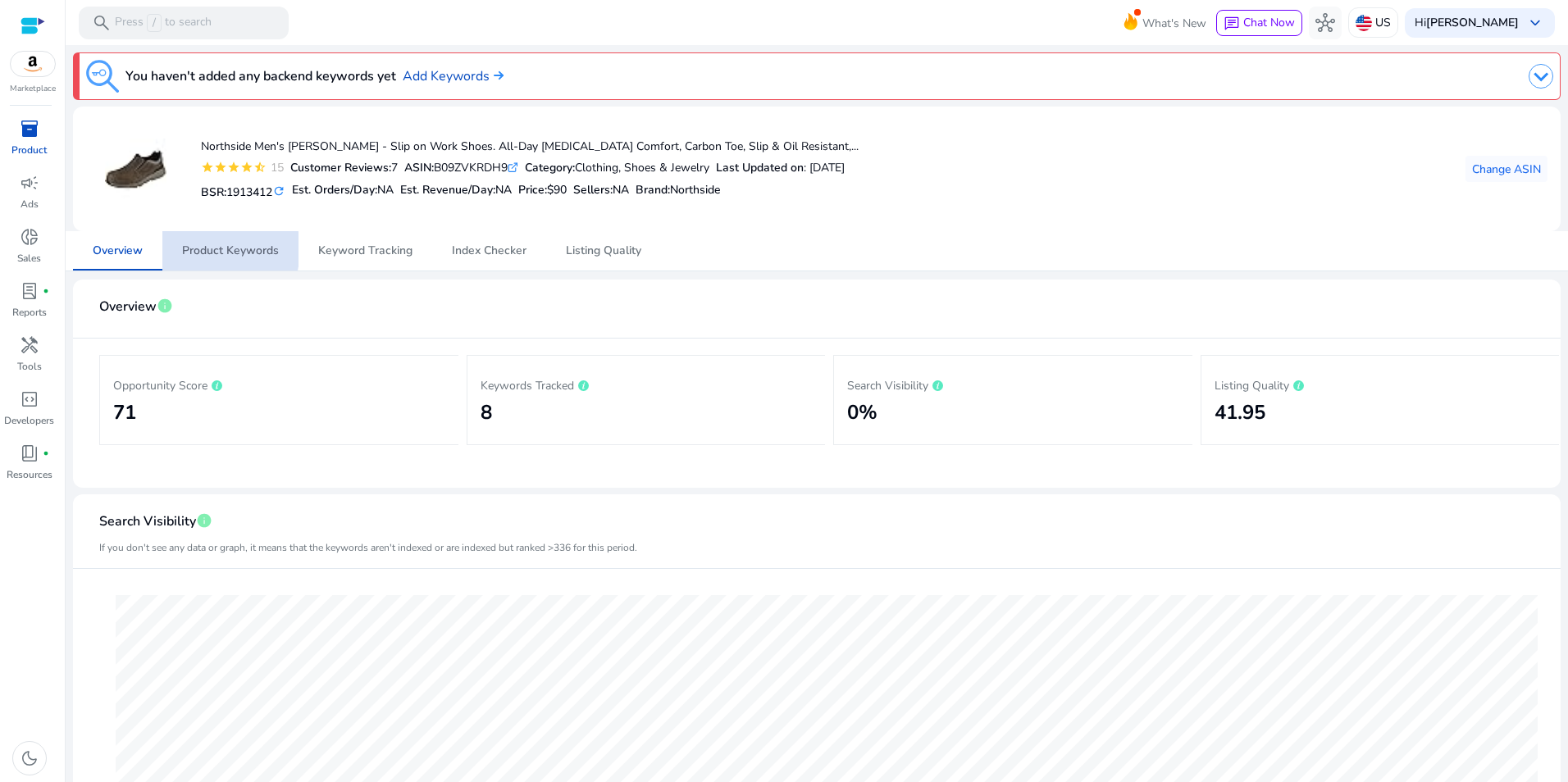
click at [211, 249] on span "Product Keywords" at bounding box center [231, 251] width 97 height 11
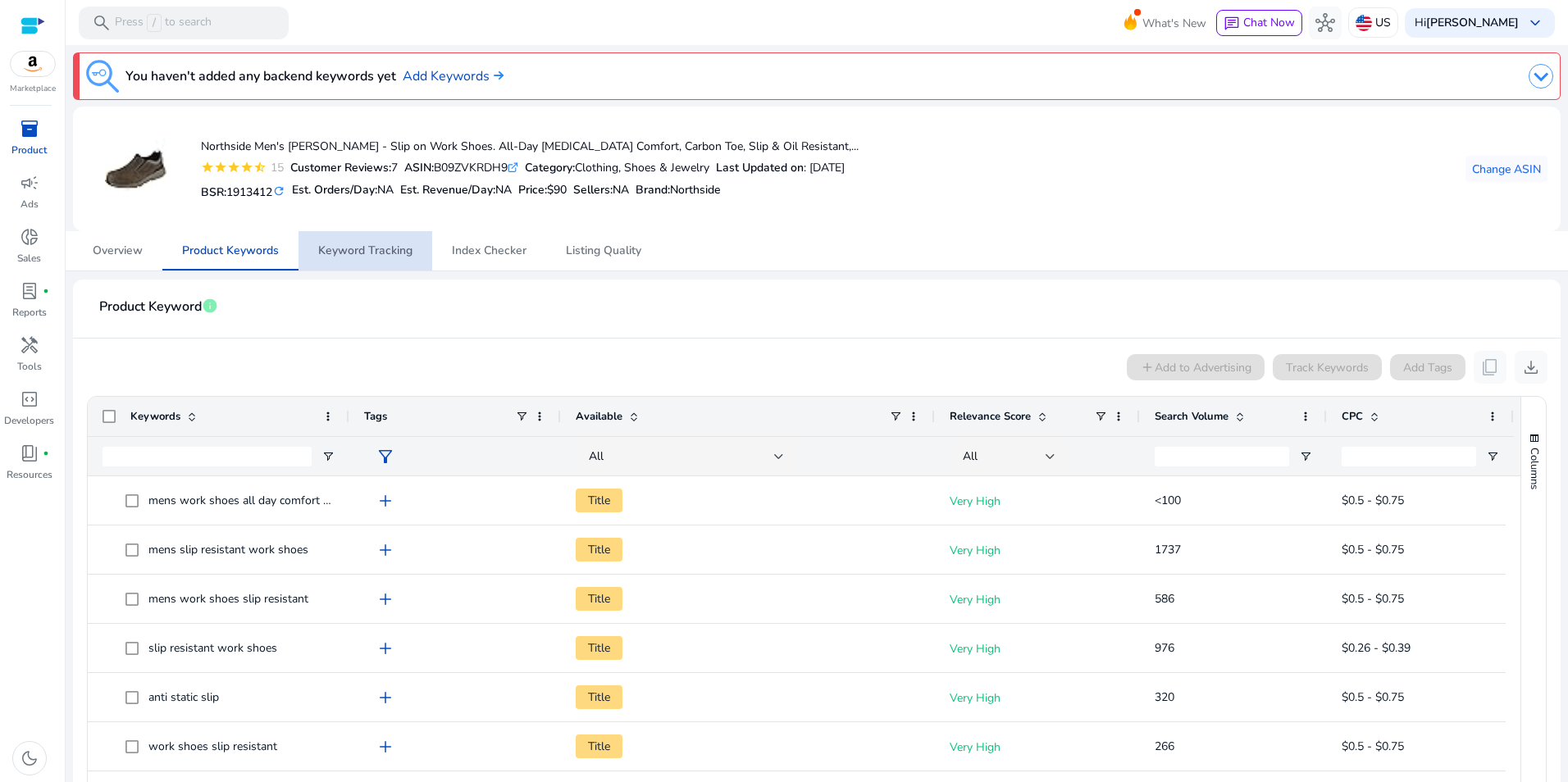
click at [386, 254] on span "Keyword Tracking" at bounding box center [365, 251] width 94 height 11
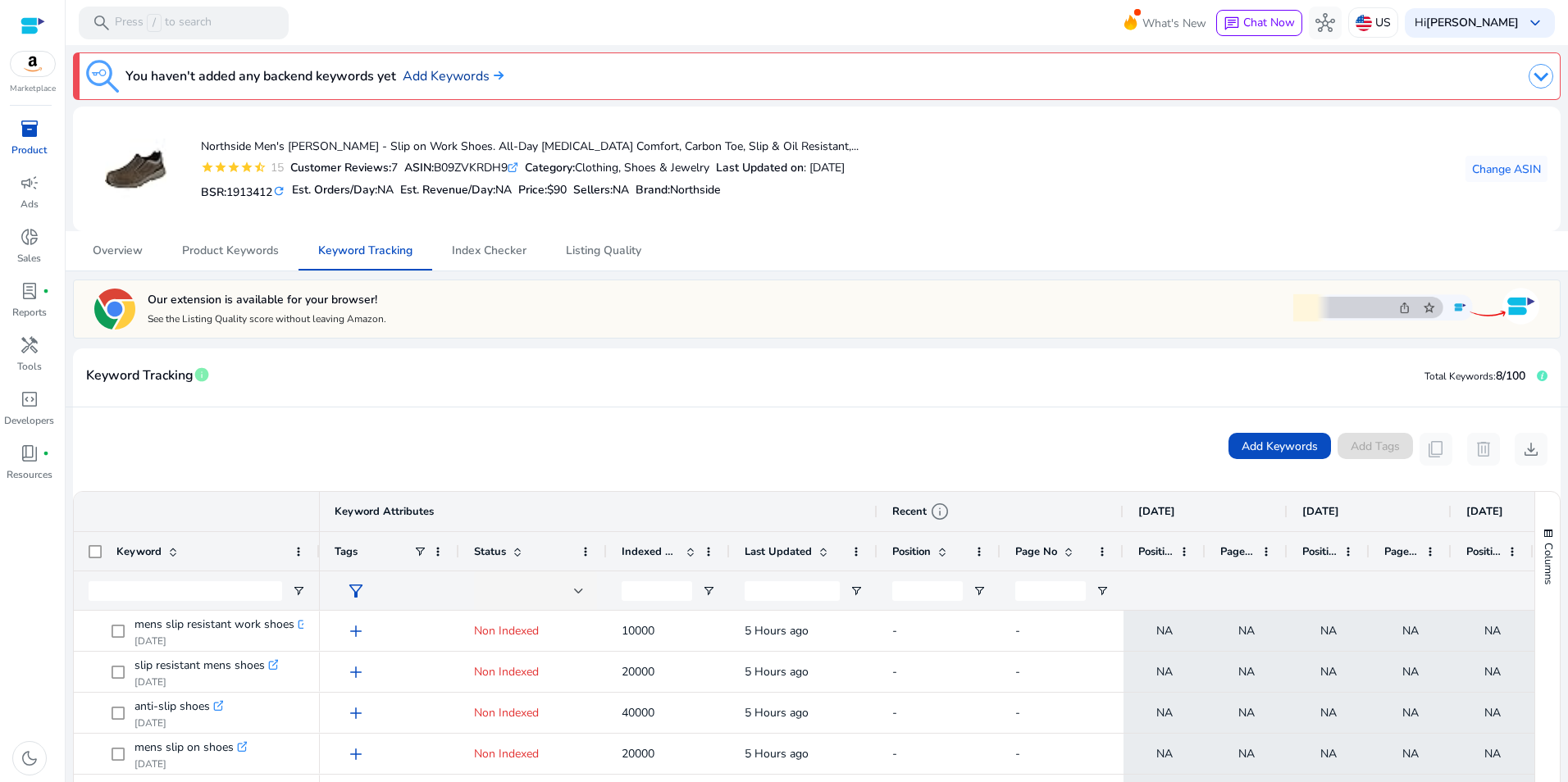
click at [481, 73] on link "Add Keywords" at bounding box center [453, 76] width 101 height 20
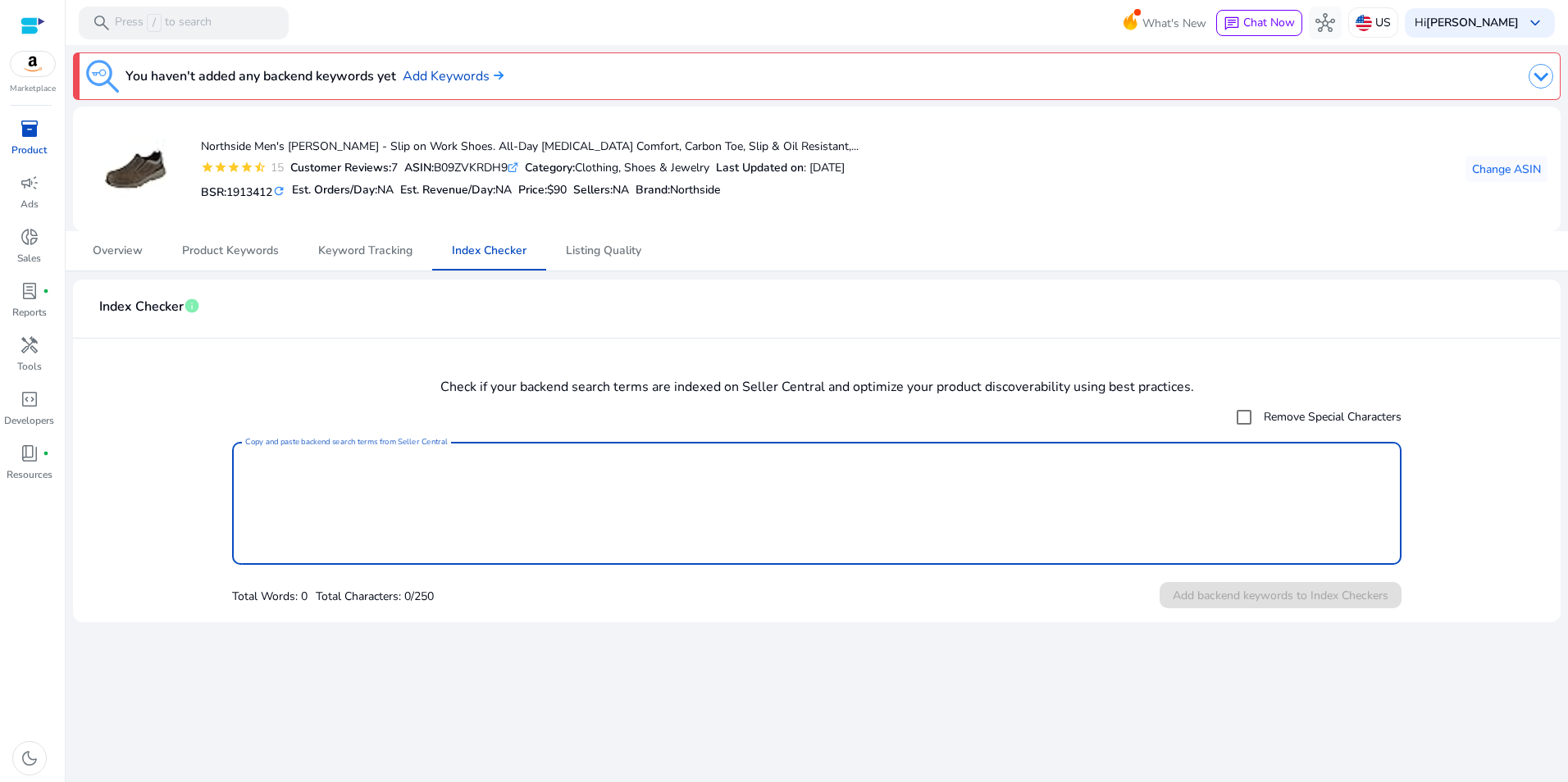
click at [441, 499] on textarea "Copy and paste backend search terms from Seller Central" at bounding box center [817, 503] width 1144 height 106
paste textarea "**********"
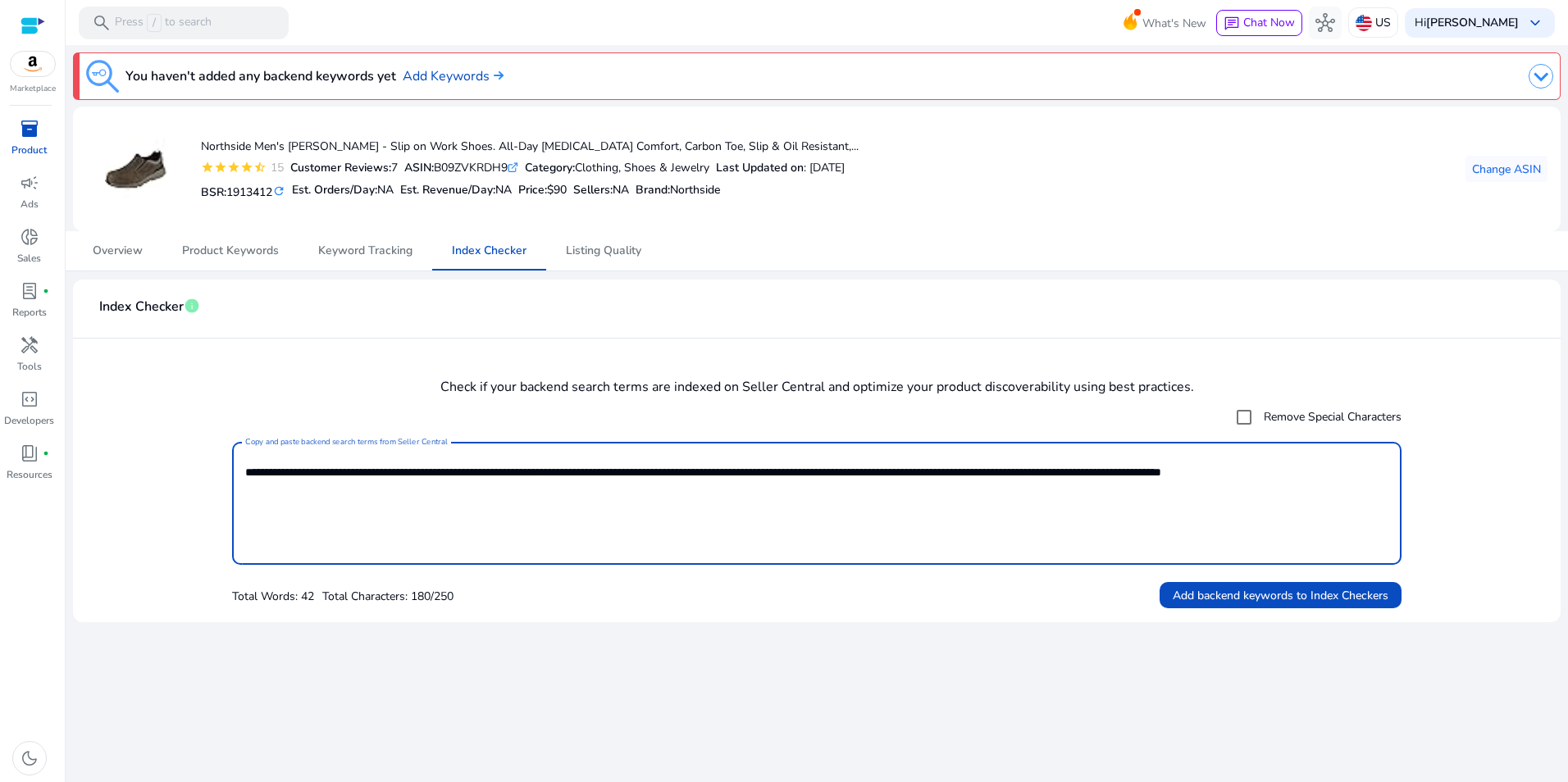
drag, startPoint x: 298, startPoint y: 467, endPoint x: 522, endPoint y: 432, distance: 226.7
click at [296, 474] on textarea "**********" at bounding box center [817, 503] width 1144 height 106
click at [1343, 474] on textarea "**********" at bounding box center [817, 503] width 1144 height 106
click at [1284, 474] on textarea "**********" at bounding box center [817, 503] width 1144 height 106
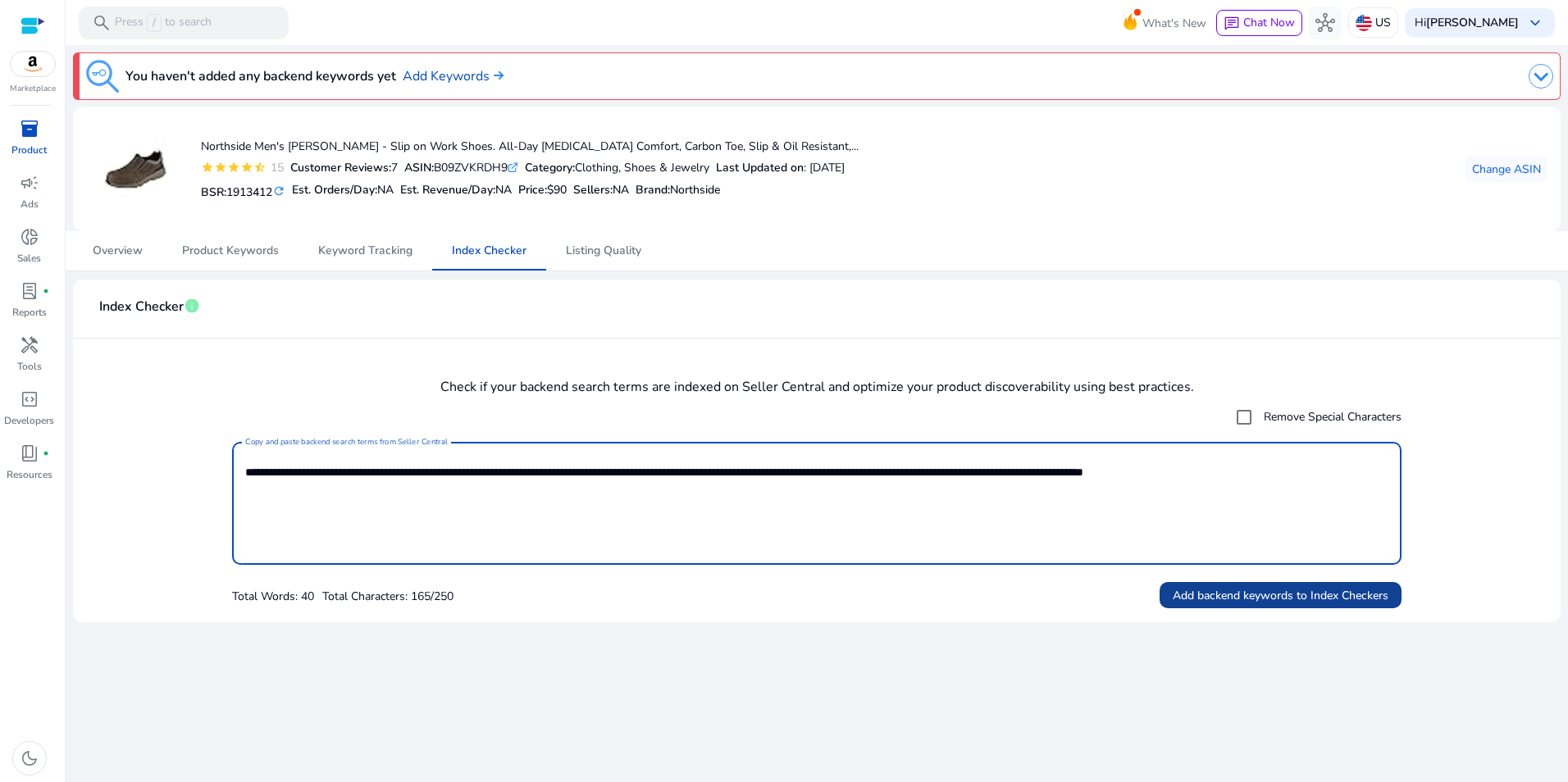
type textarea "**********"
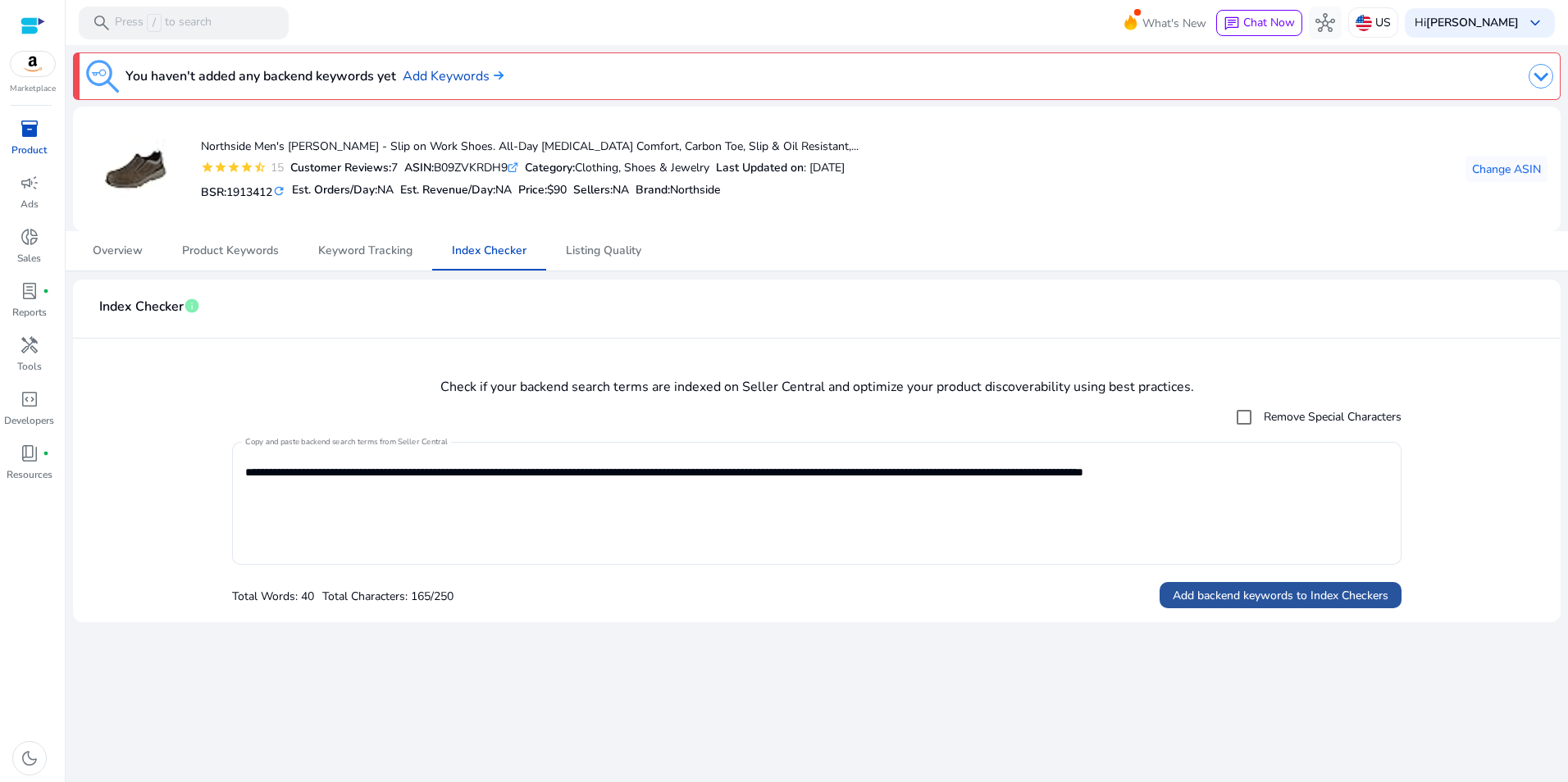
click at [1318, 585] on span at bounding box center [1281, 595] width 242 height 40
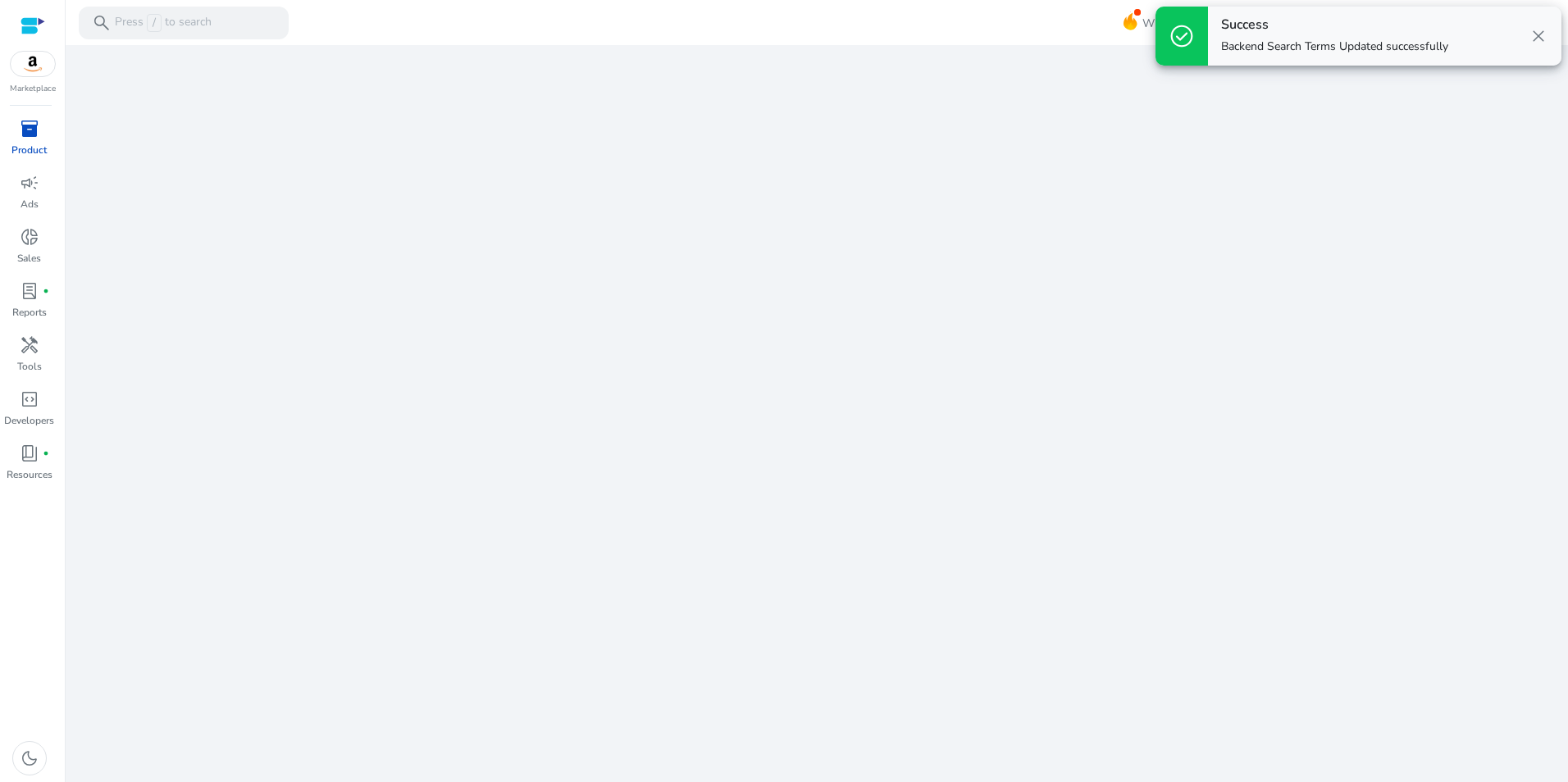
click at [1537, 33] on span "close" at bounding box center [1539, 35] width 20 height 20
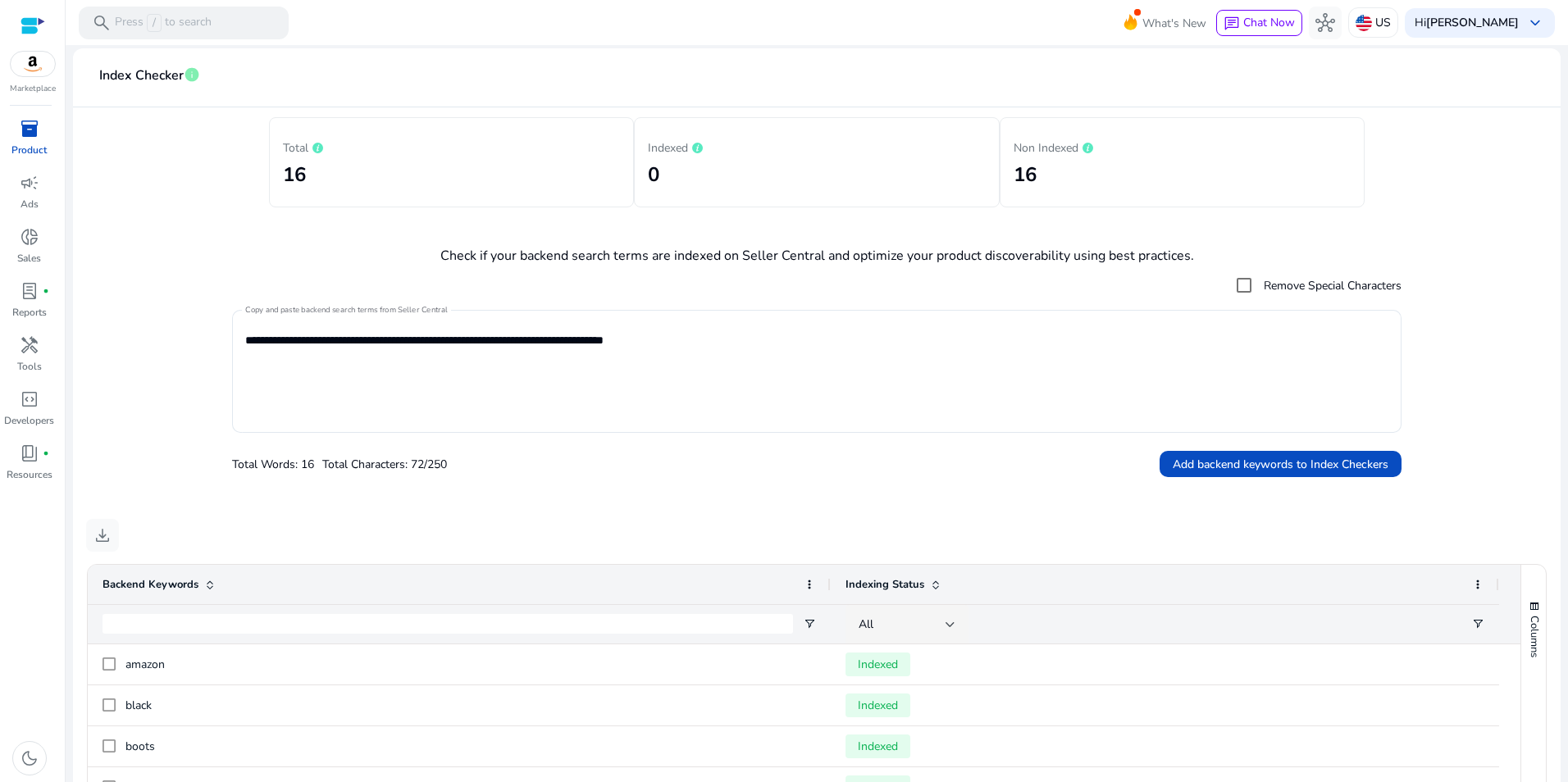
scroll to position [205, 0]
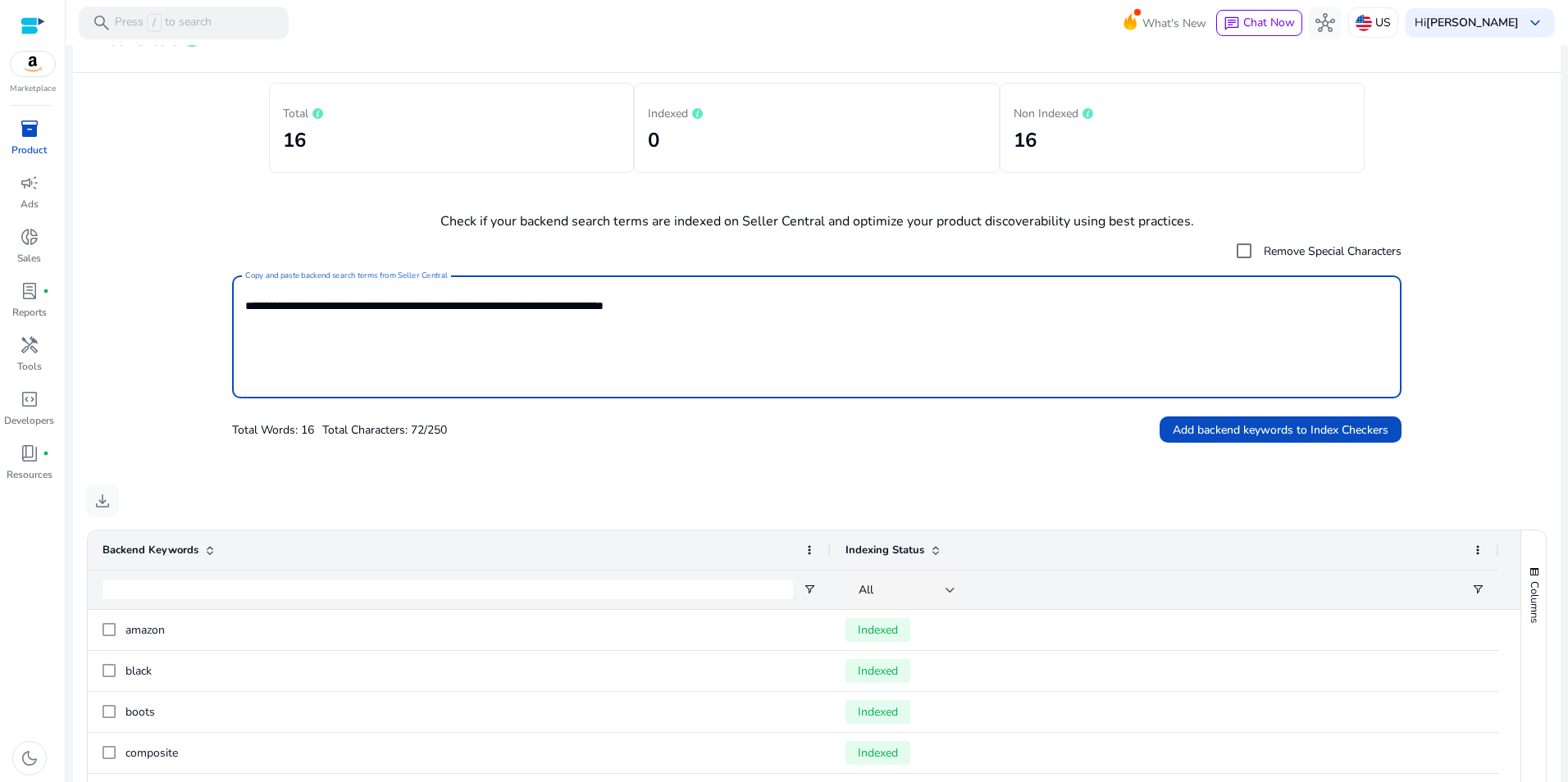
click at [526, 304] on textarea "**********" at bounding box center [817, 336] width 1144 height 106
click at [457, 298] on textarea "**********" at bounding box center [817, 336] width 1144 height 106
type textarea "**********"
click at [1333, 434] on span "Add backend keywords to Index Checkers" at bounding box center [1281, 430] width 216 height 17
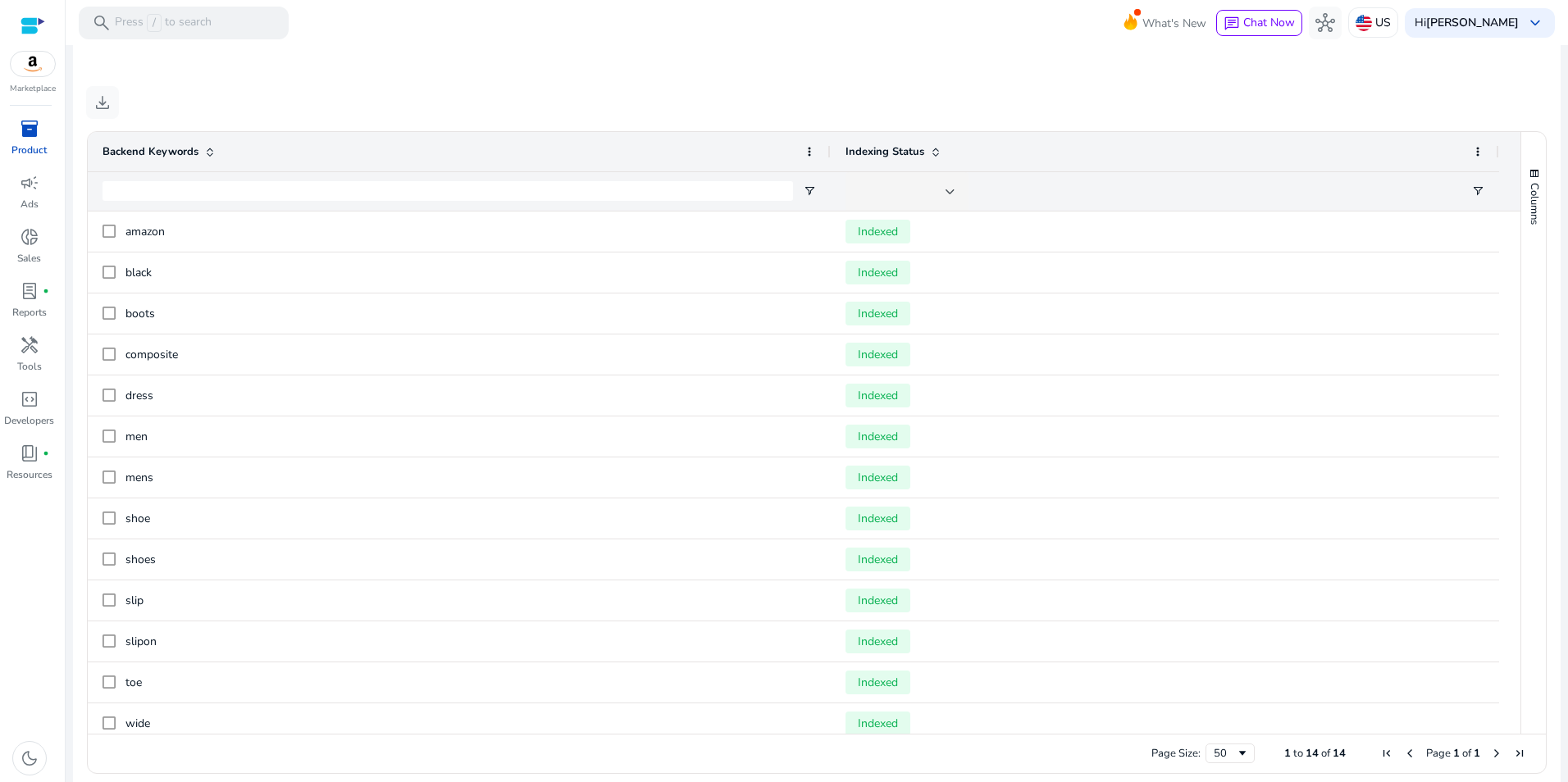
scroll to position [0, 0]
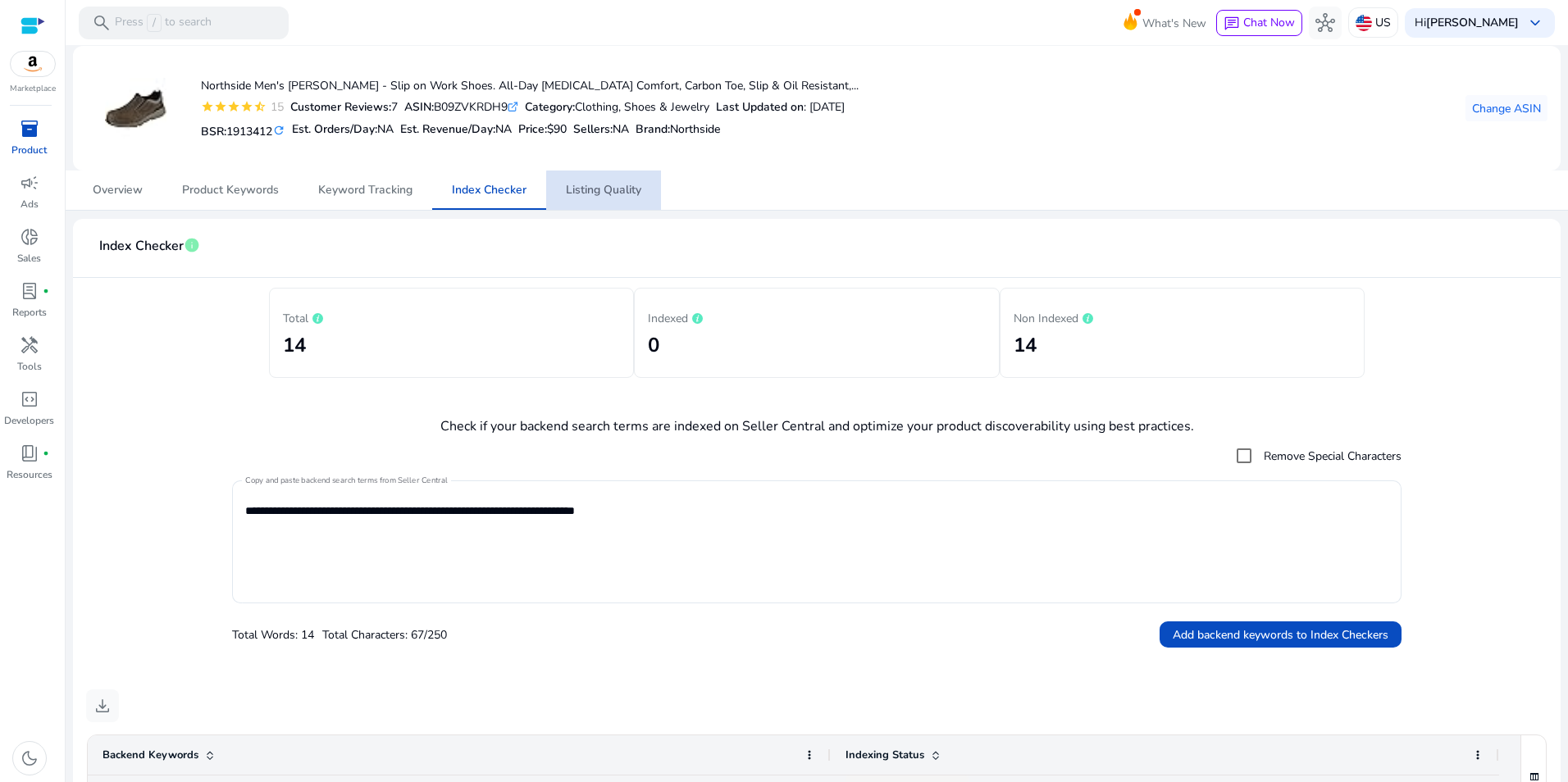
click at [632, 193] on span "Listing Quality" at bounding box center [603, 190] width 75 height 11
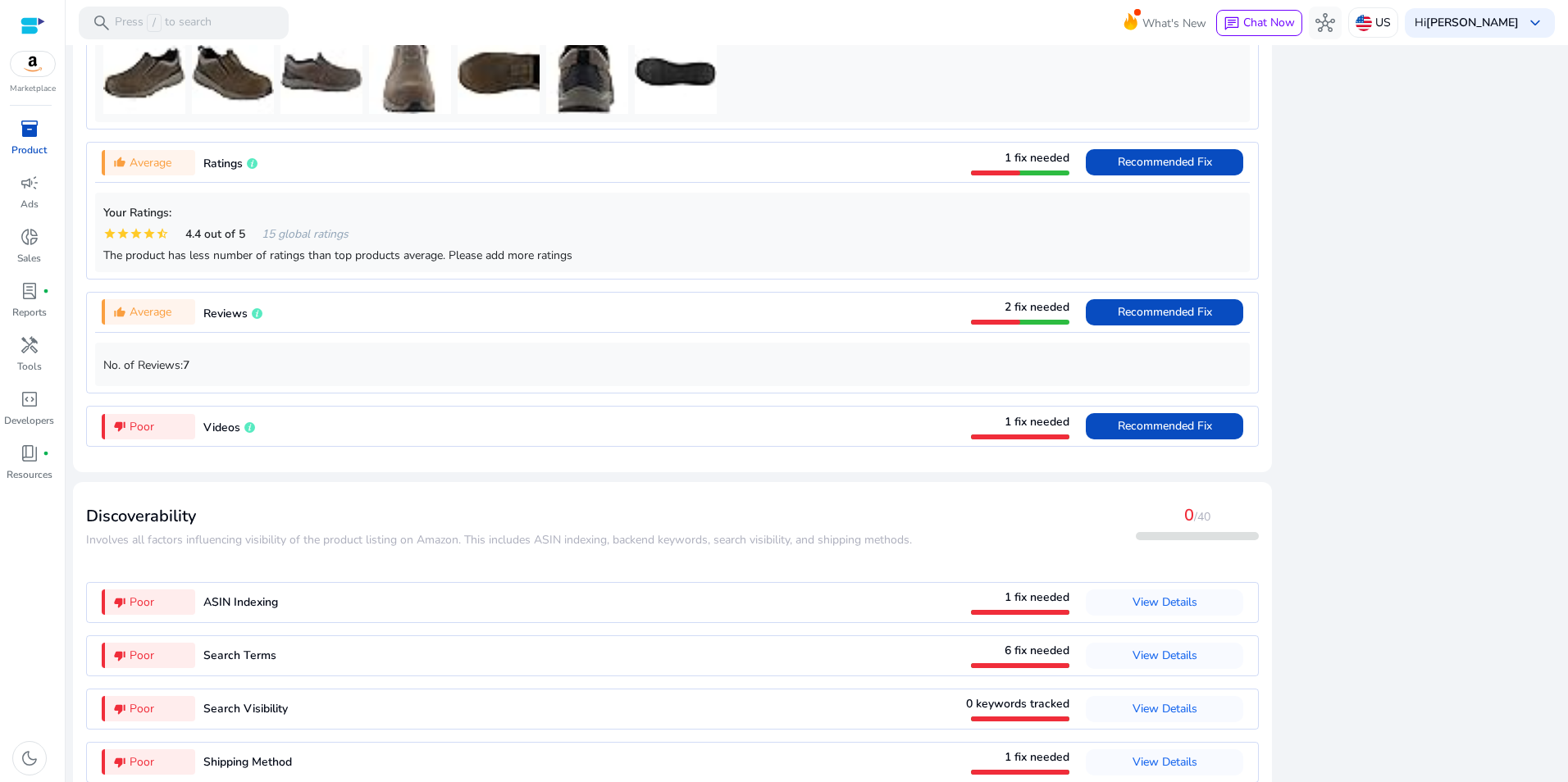
scroll to position [1255, 0]
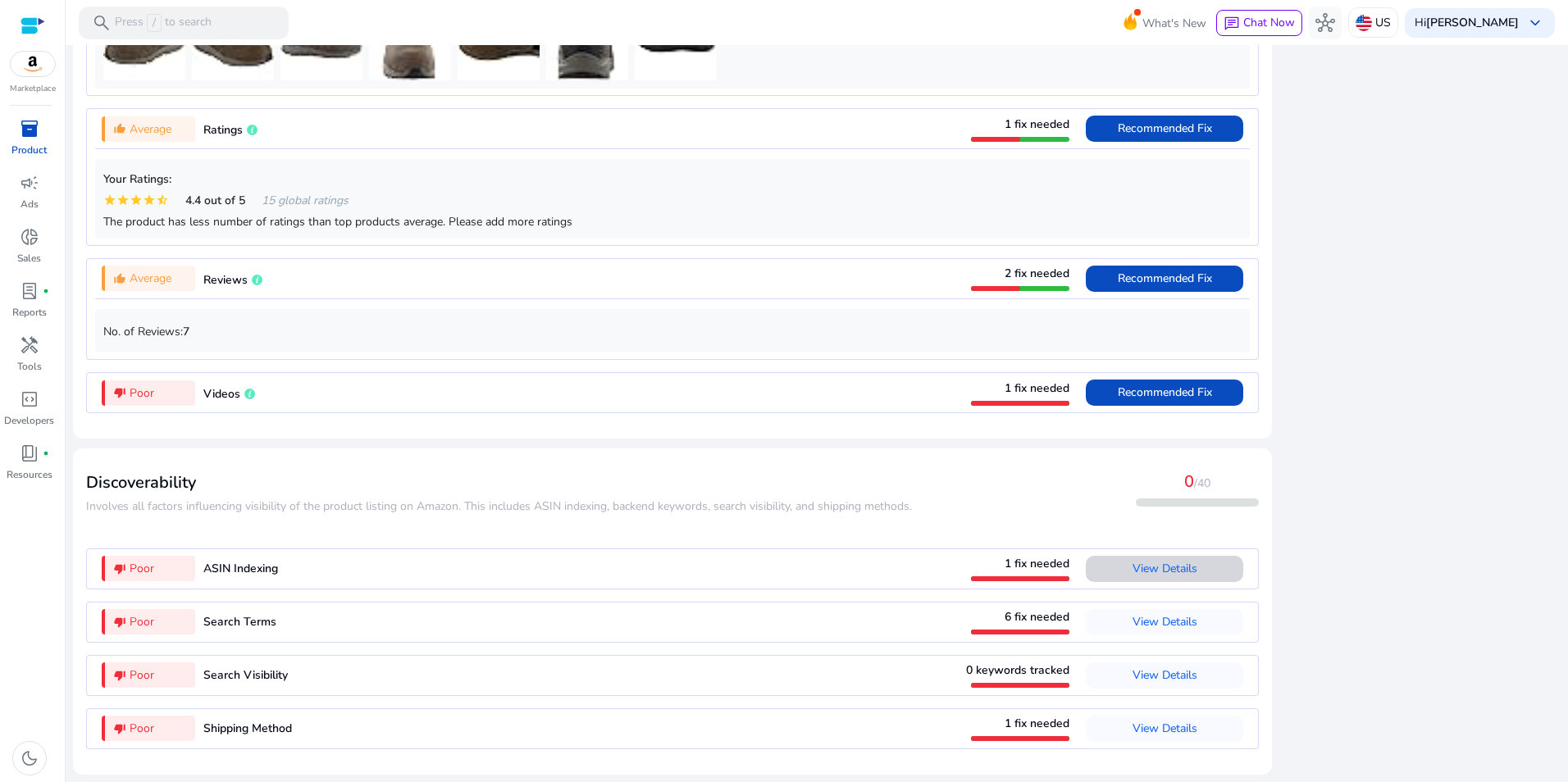
click at [1177, 582] on span "View Details" at bounding box center [1164, 569] width 65 height 26
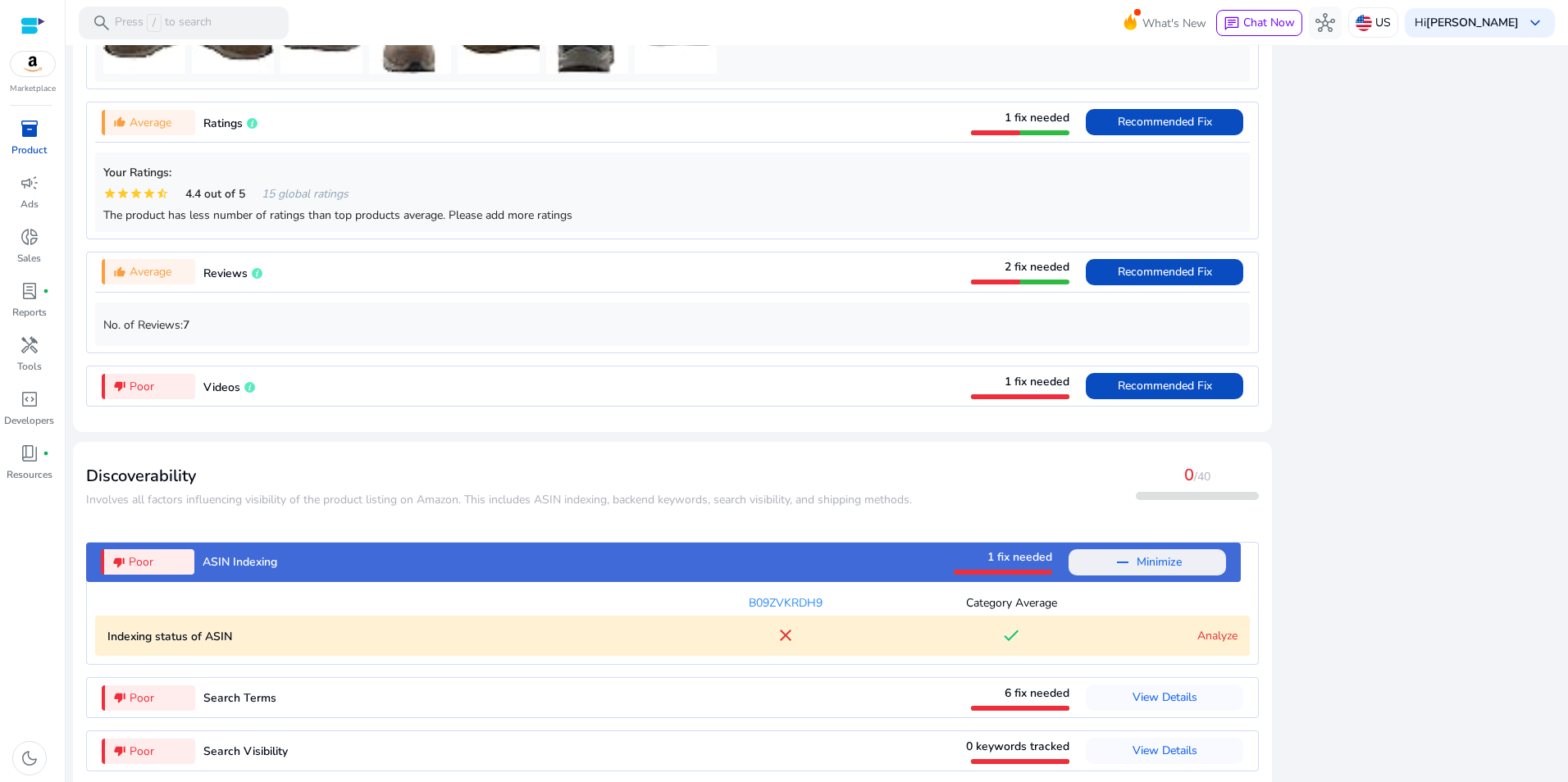
scroll to position [1337, 0]
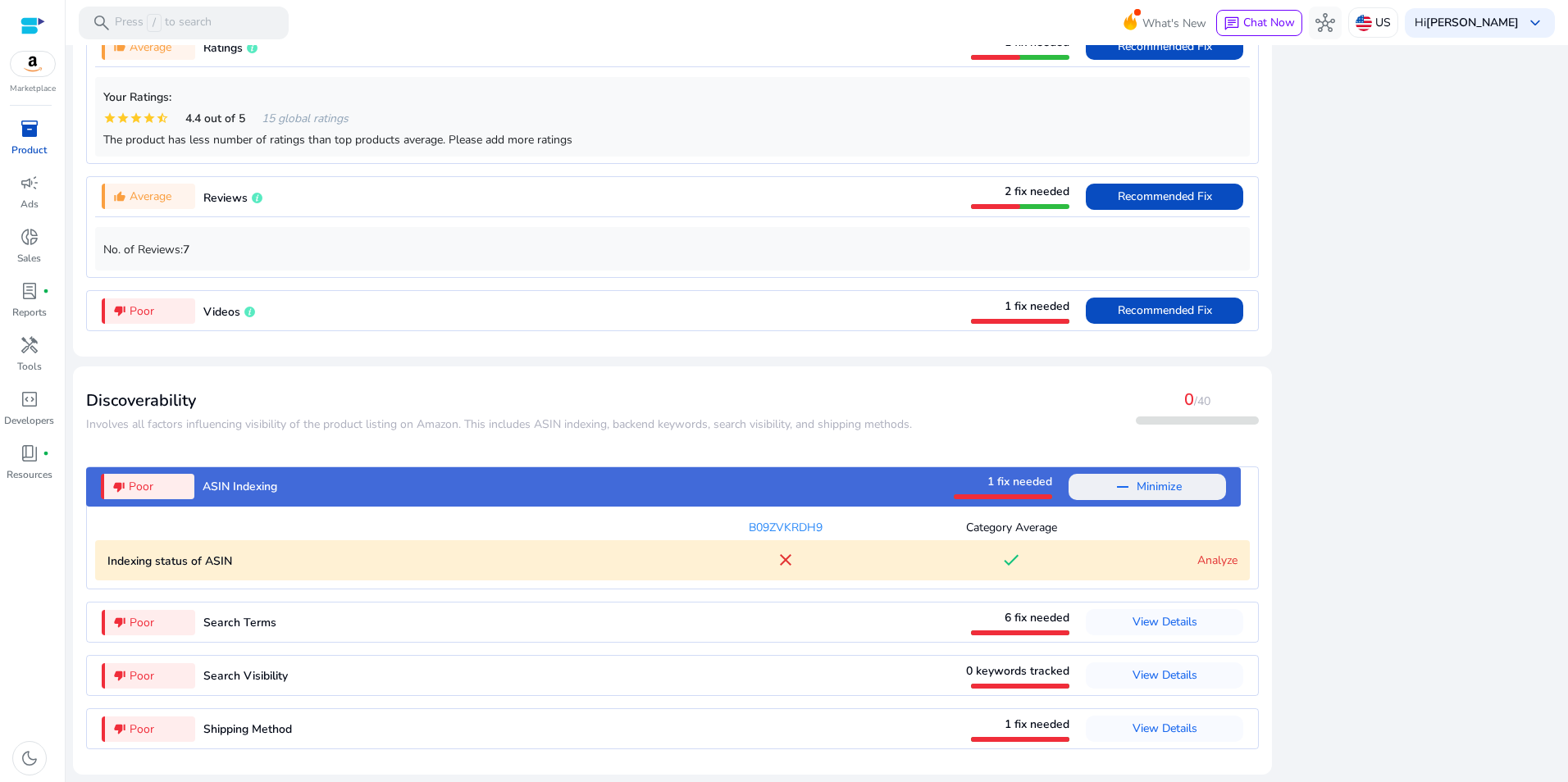
click at [1205, 559] on link "Analyze" at bounding box center [1217, 561] width 40 height 16
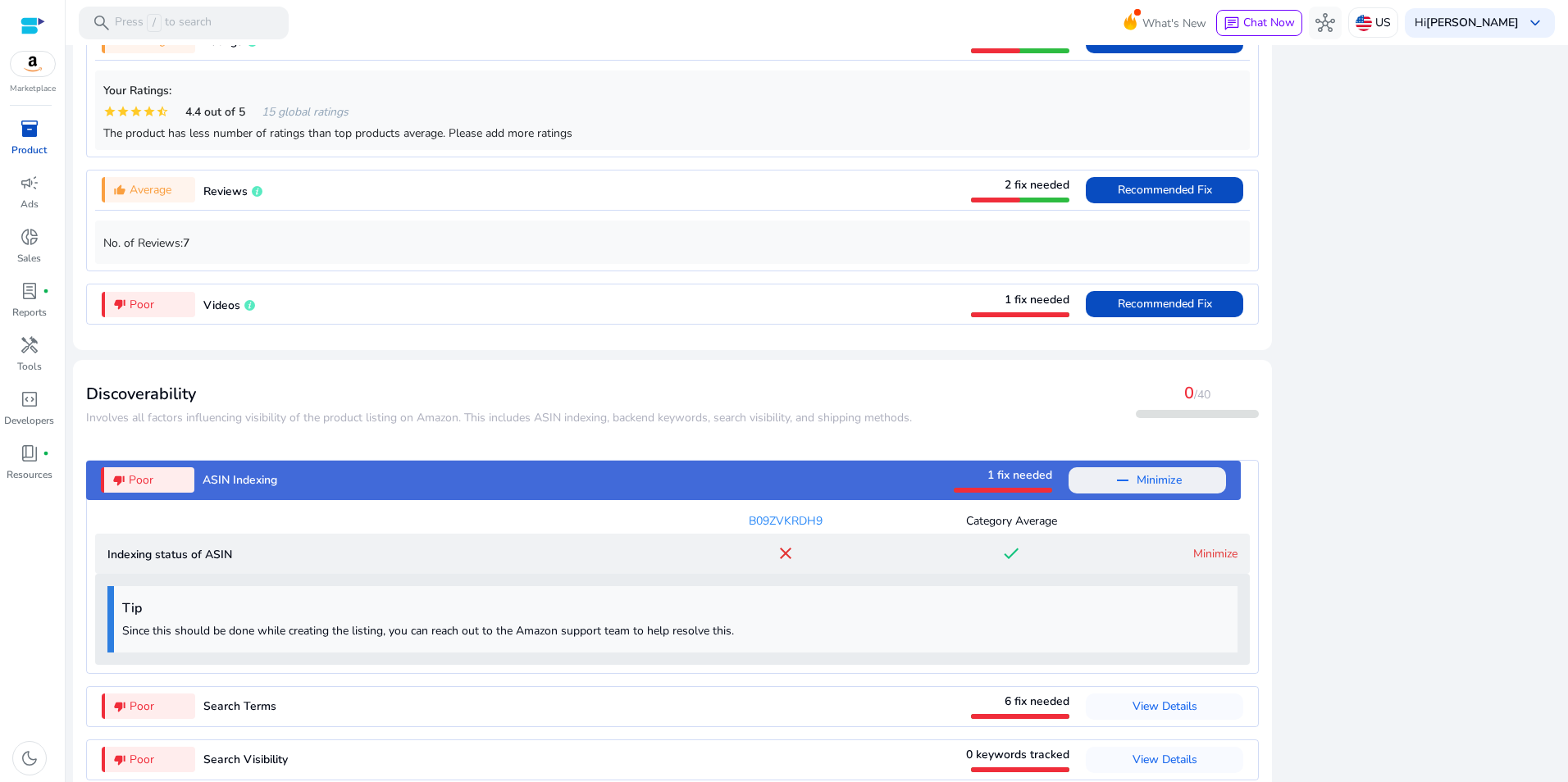
scroll to position [1427, 0]
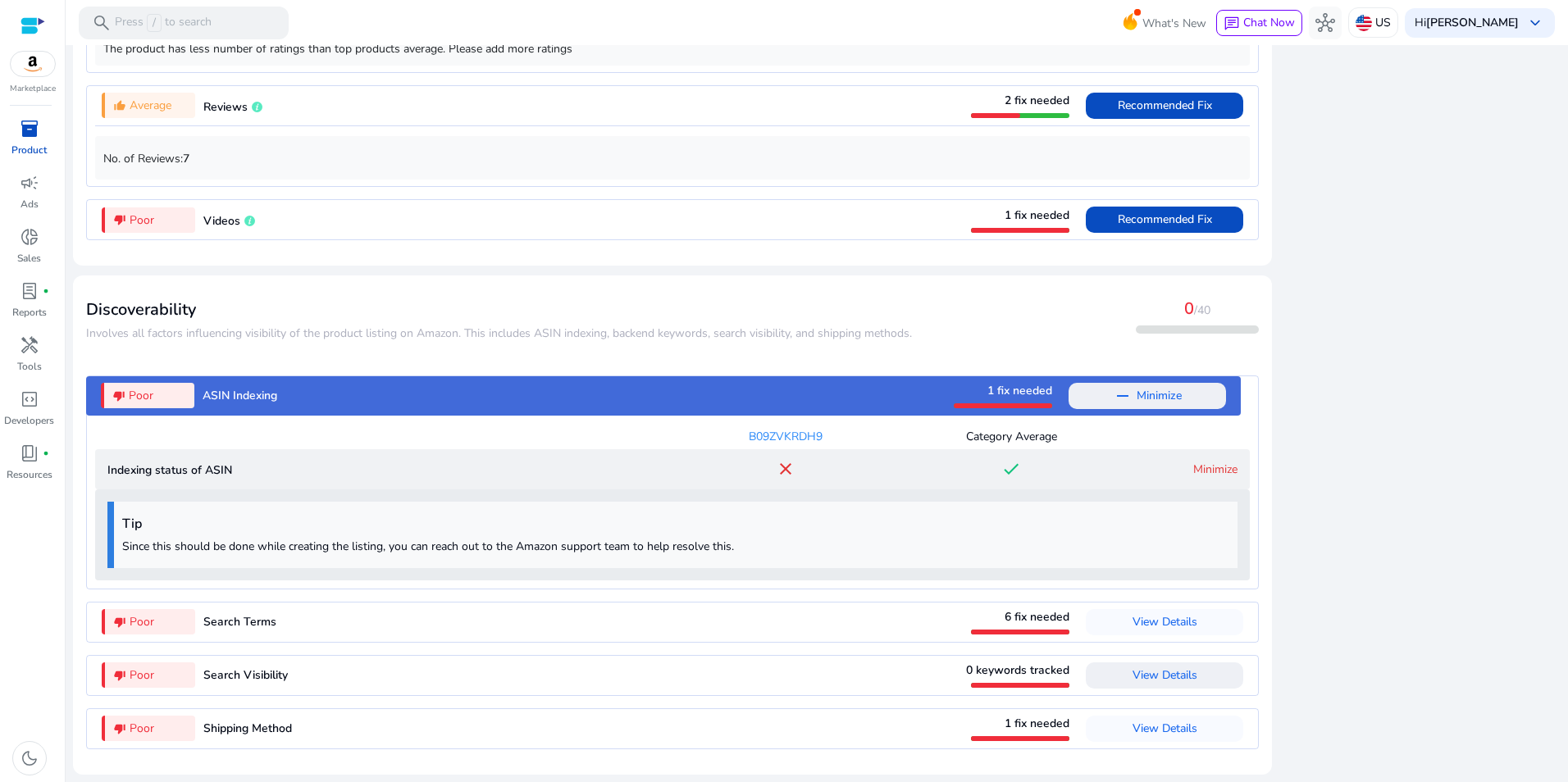
click at [1164, 675] on span "View Details" at bounding box center [1164, 675] width 65 height 16
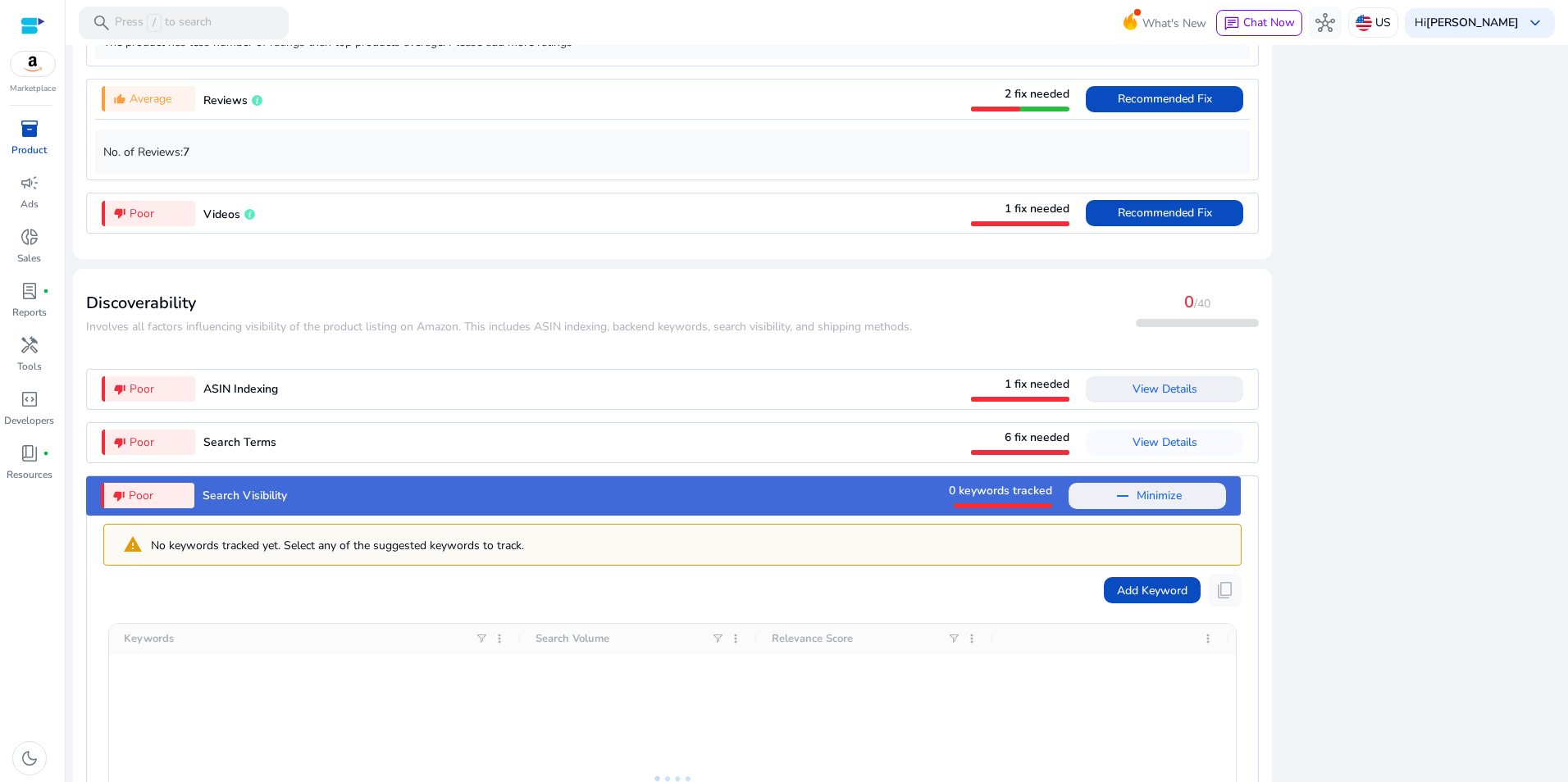
scroll to position [1682, 0]
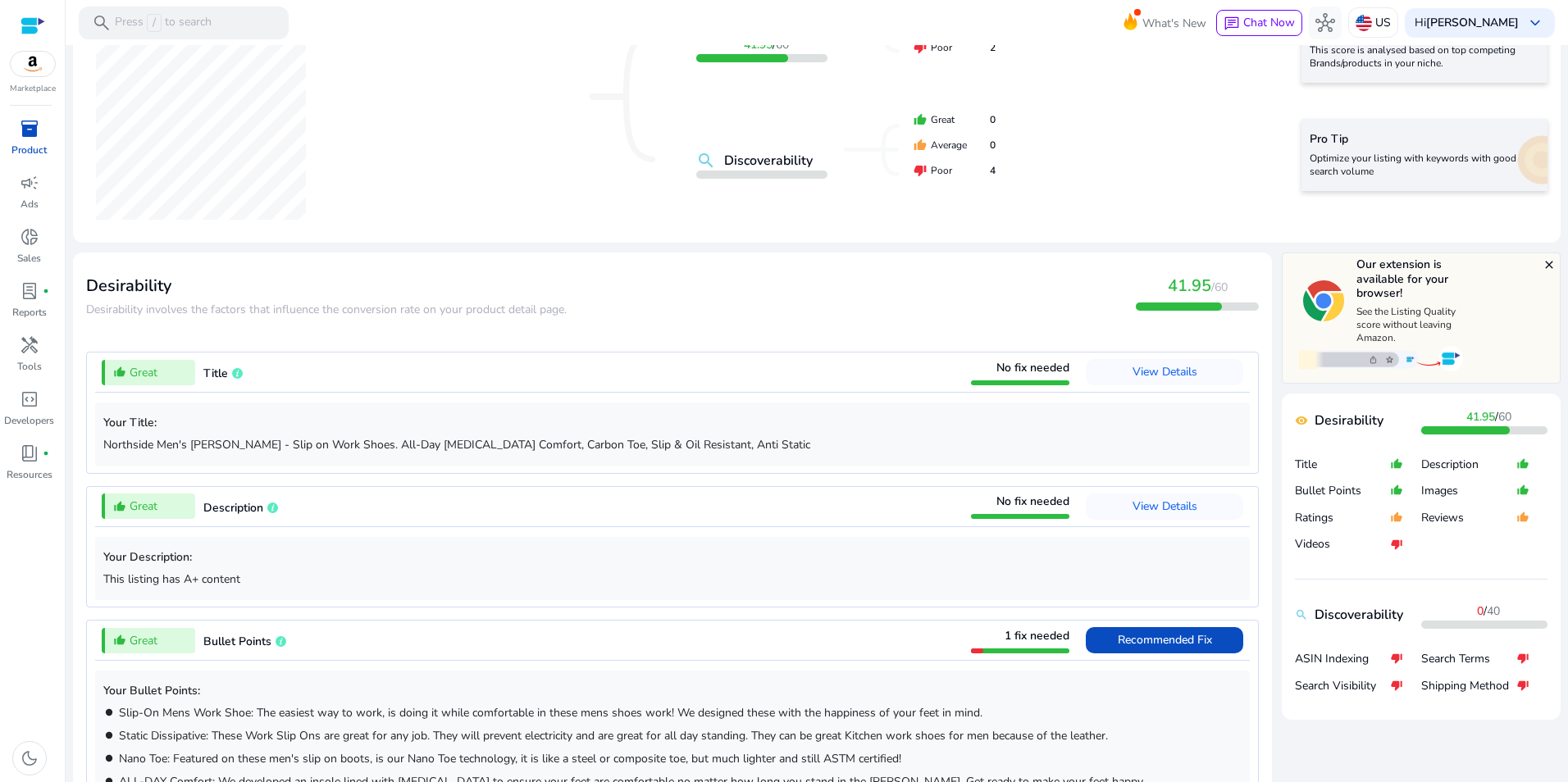
scroll to position [0, 0]
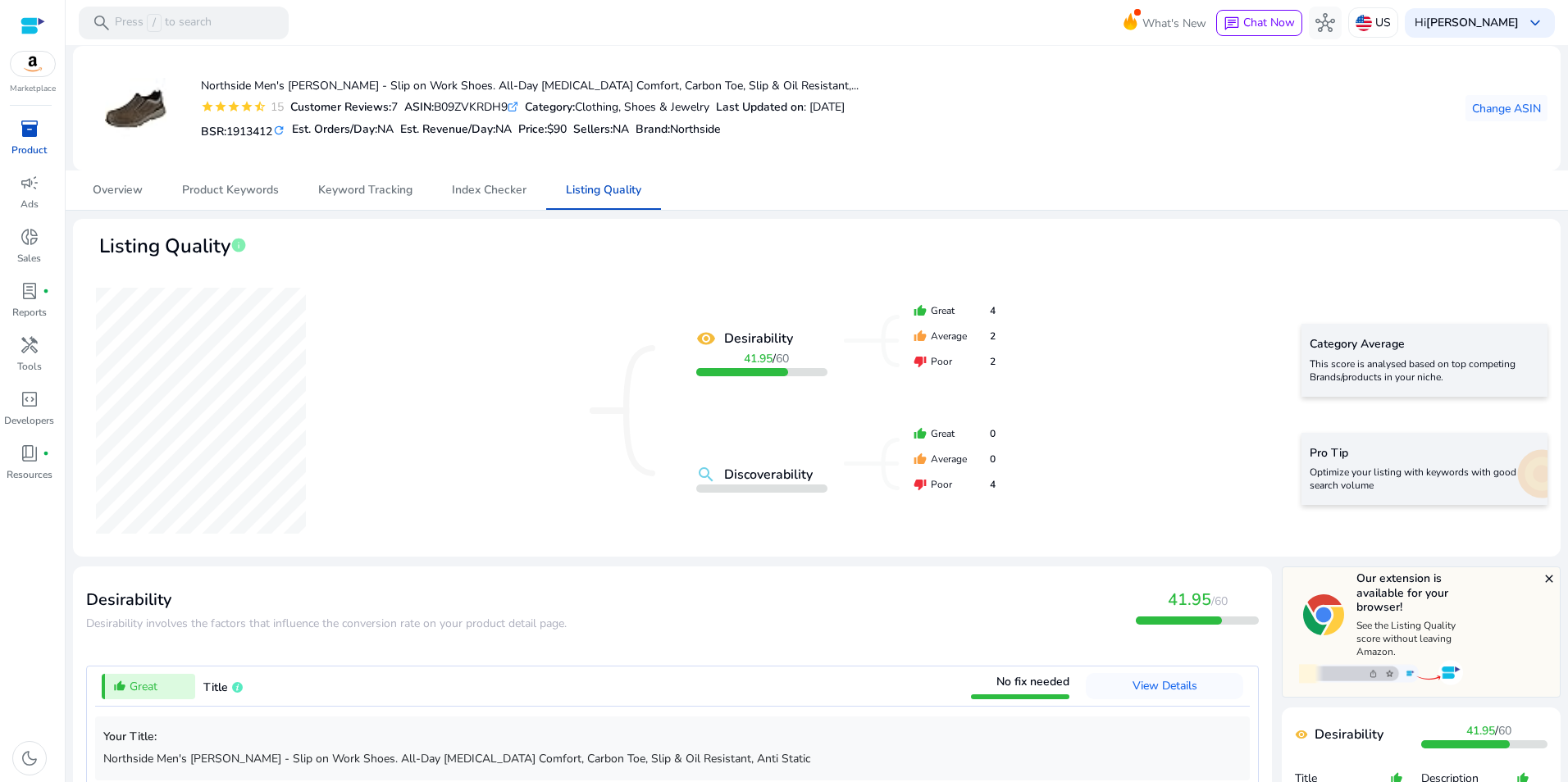
click at [28, 538] on div "inventory_2 Product campaign Ads donut_small Sales lab_profile fiber_manual_rec…" at bounding box center [32, 448] width 65 height 666
click at [483, 198] on span "Index Checker" at bounding box center [489, 190] width 74 height 40
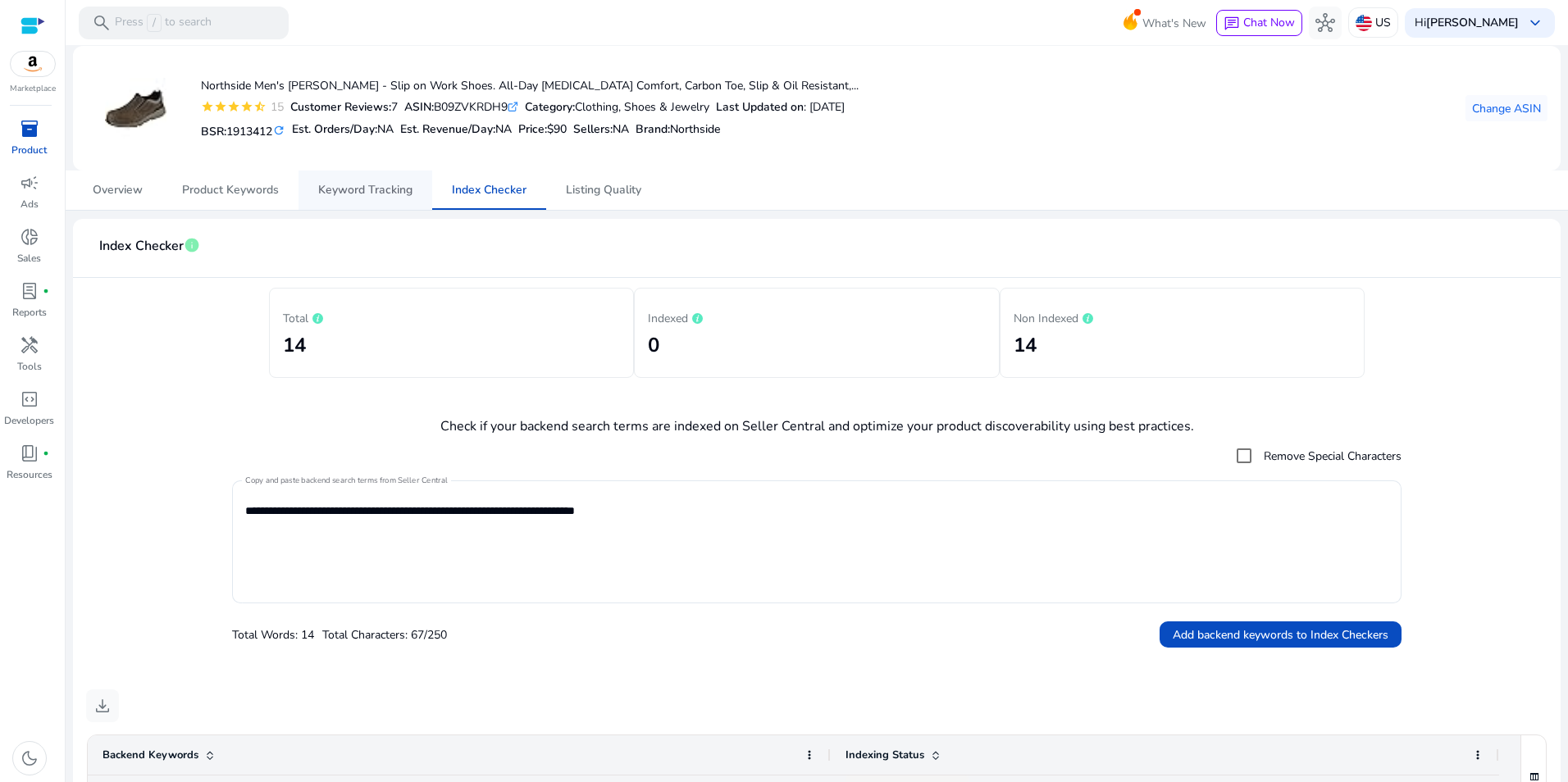
scroll to position [603, 0]
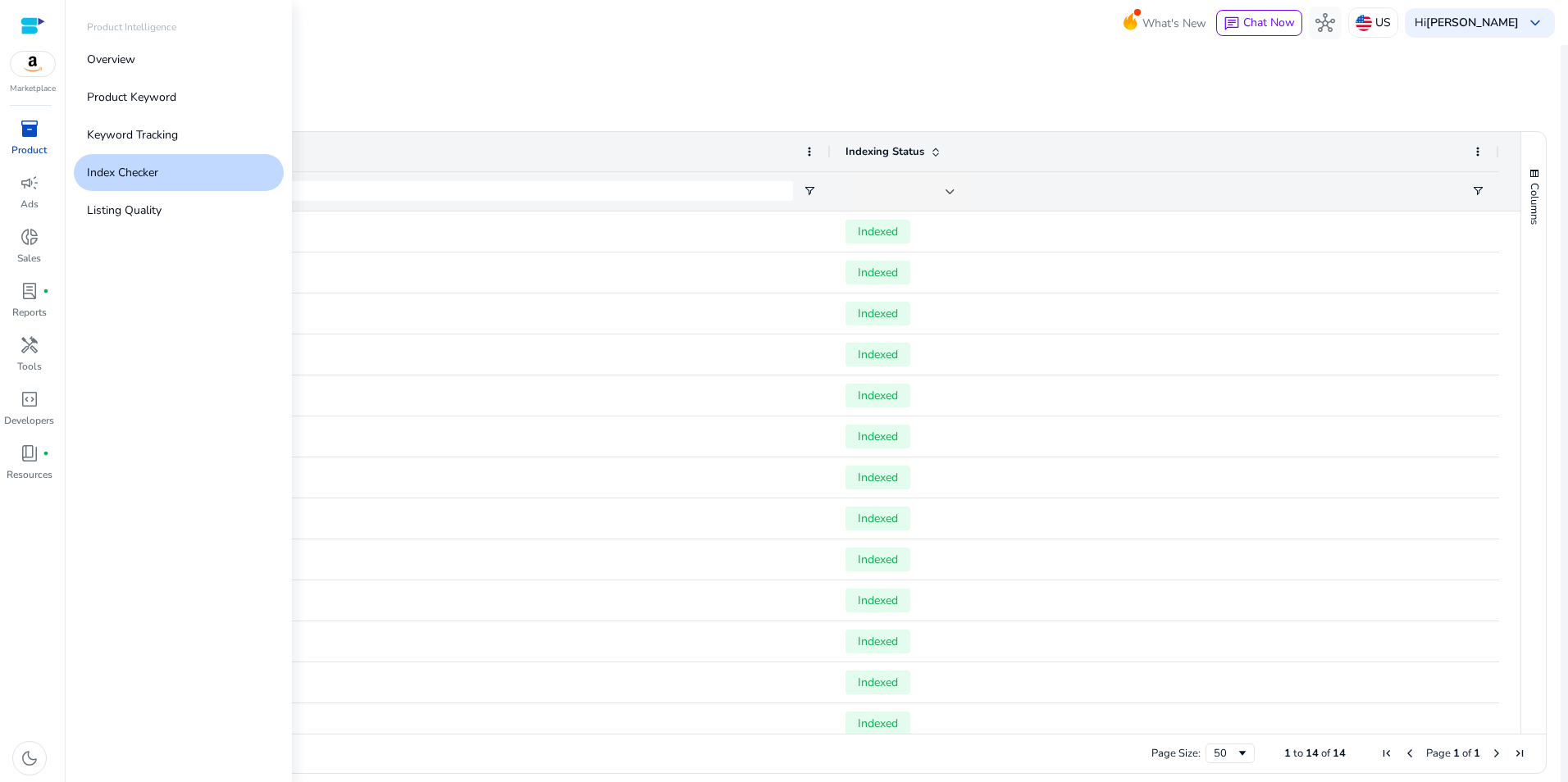
click at [31, 131] on span "inventory_2" at bounding box center [29, 129] width 20 height 20
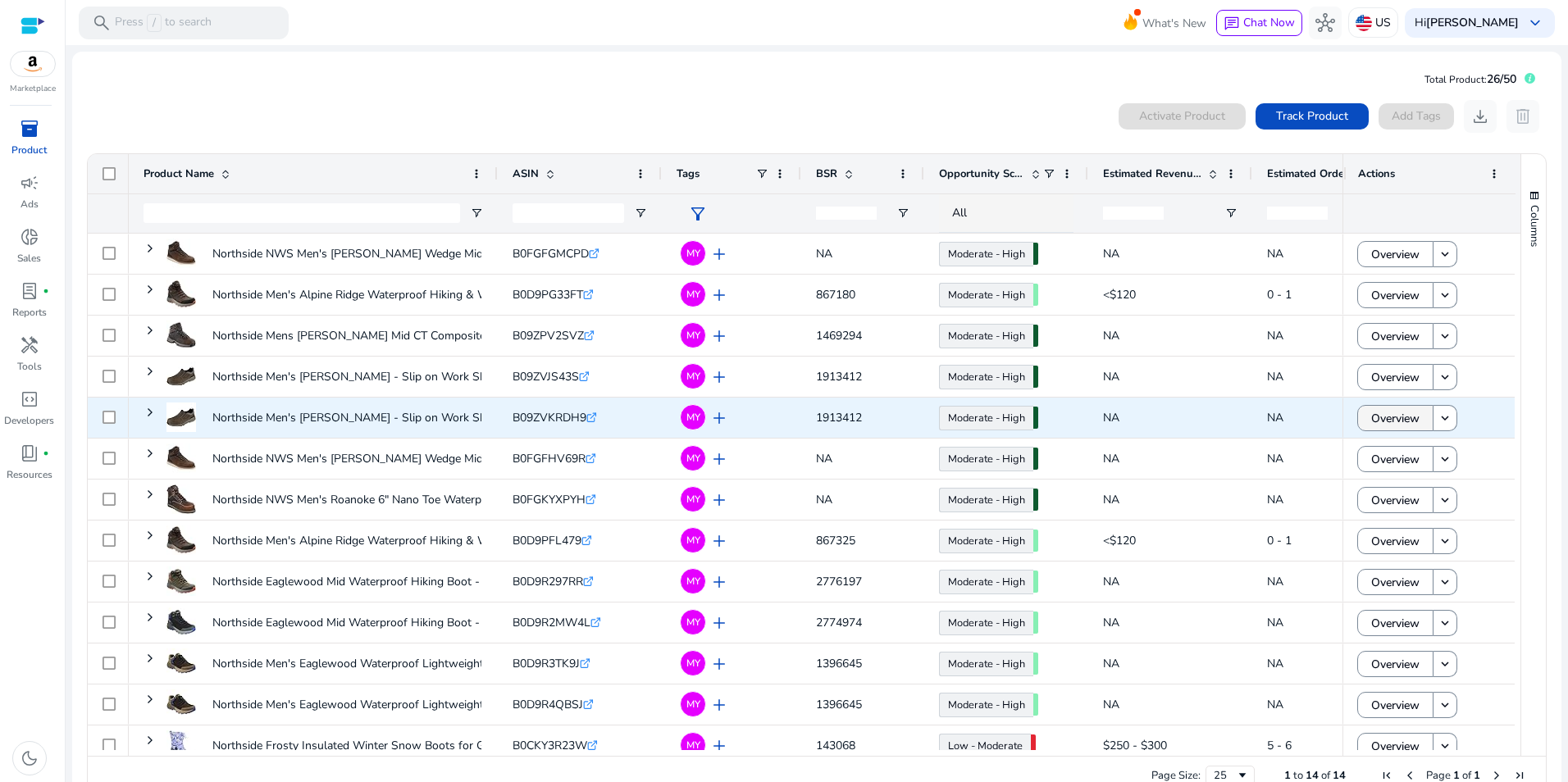
click at [1381, 419] on span "Overview" at bounding box center [1396, 418] width 48 height 34
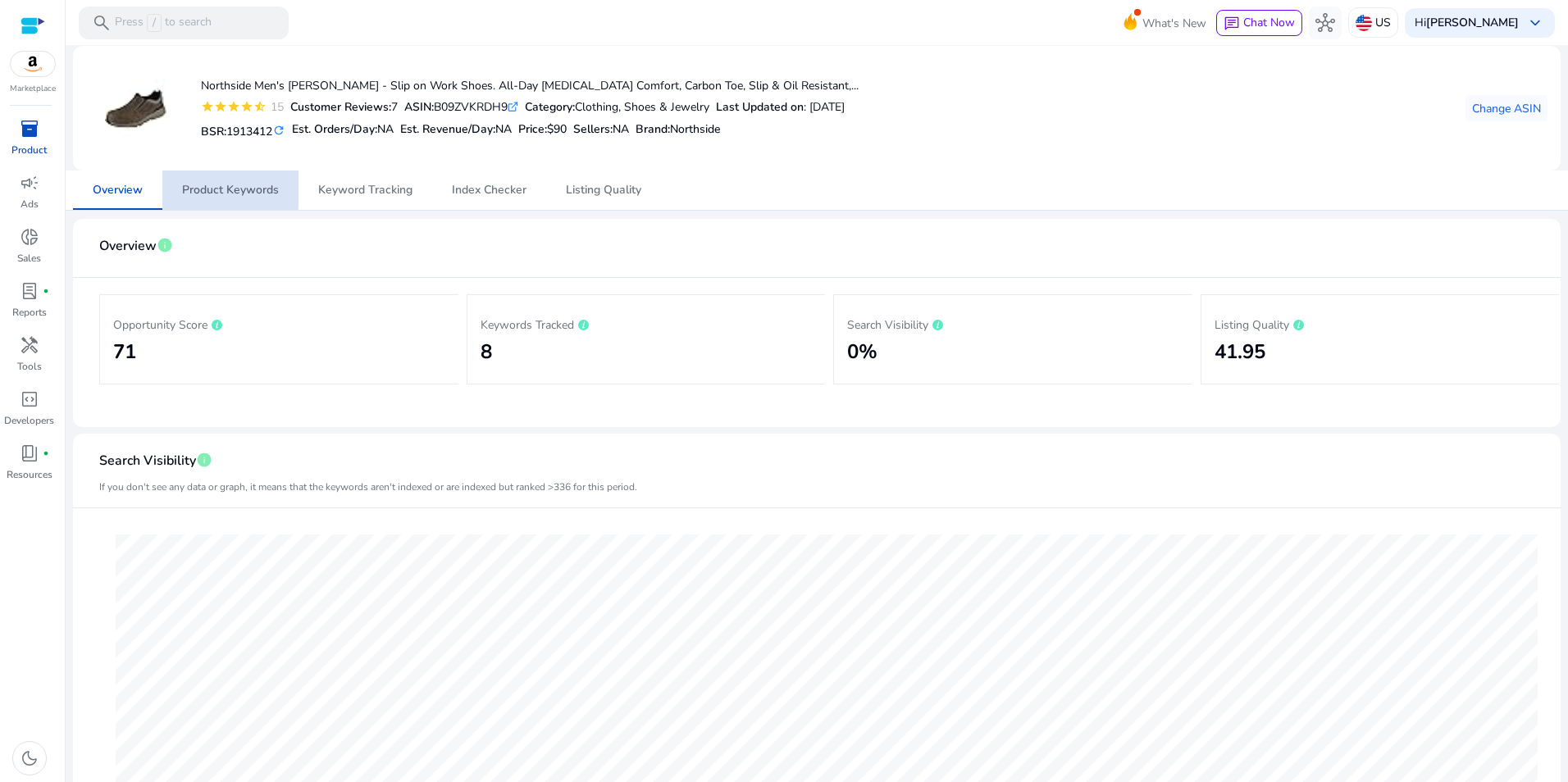
click at [228, 189] on span "Product Keywords" at bounding box center [231, 190] width 97 height 11
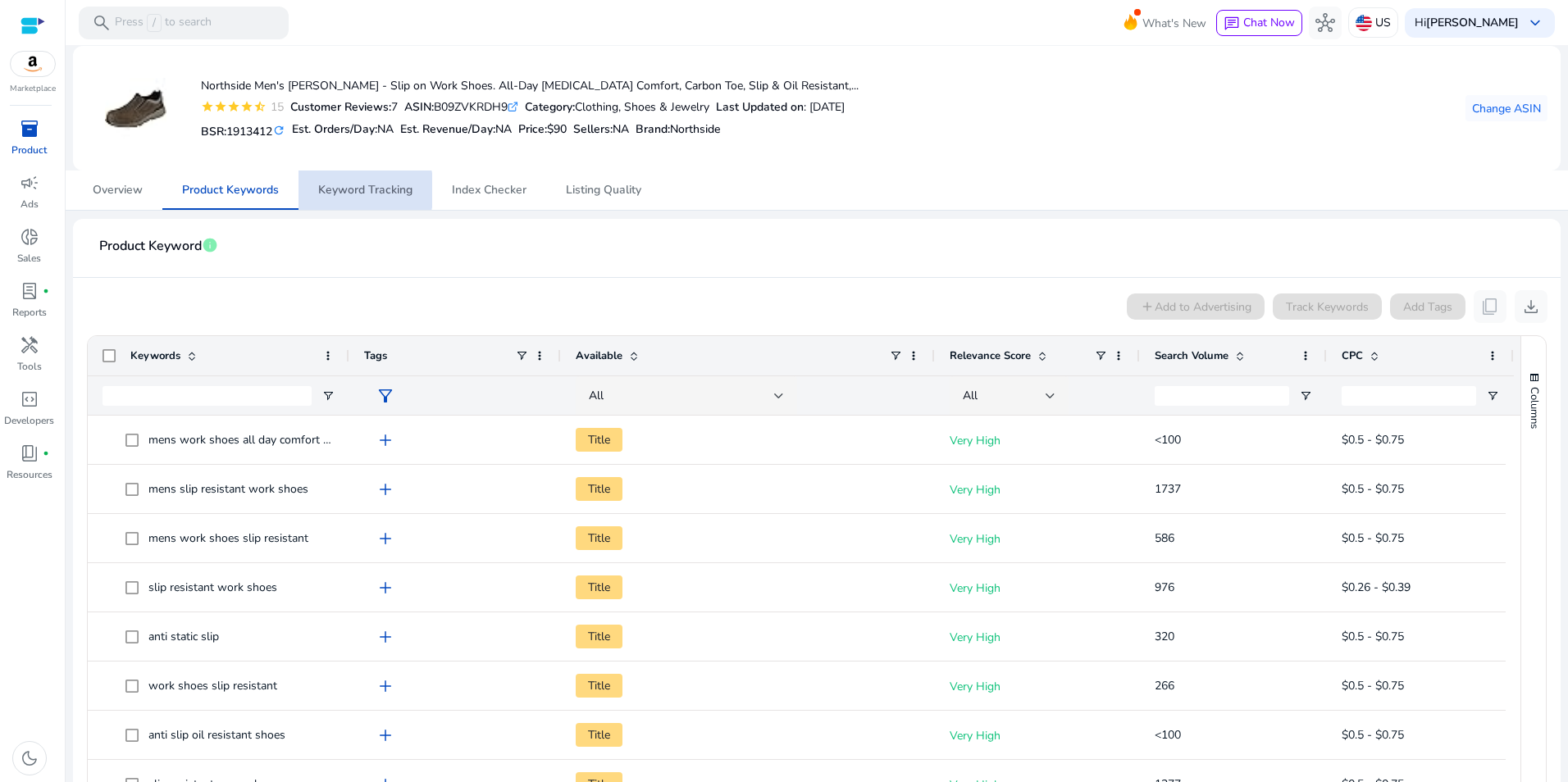
click at [346, 190] on span "Keyword Tracking" at bounding box center [365, 190] width 94 height 11
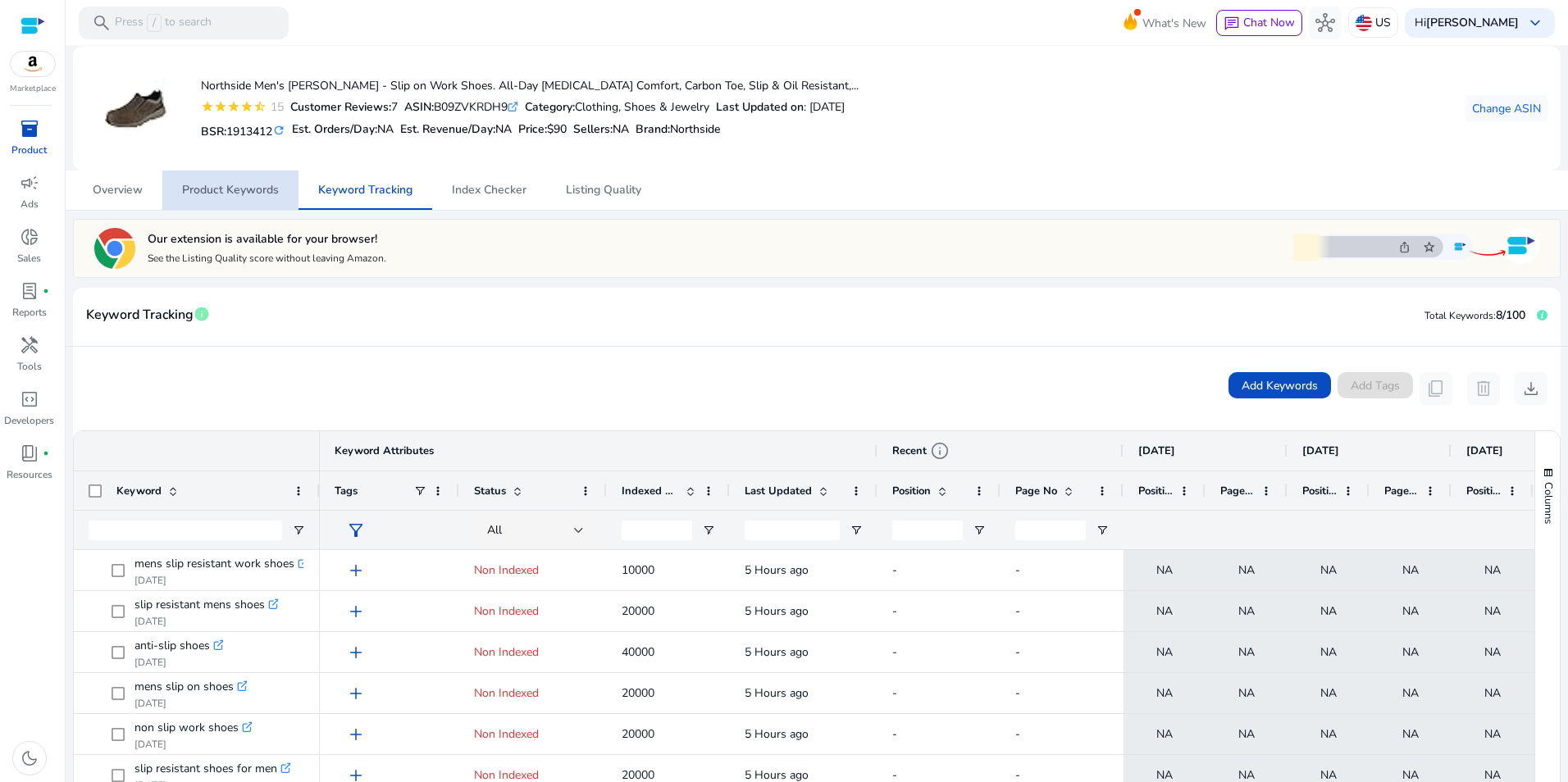
click at [265, 194] on span "Product Keywords" at bounding box center [231, 190] width 97 height 11
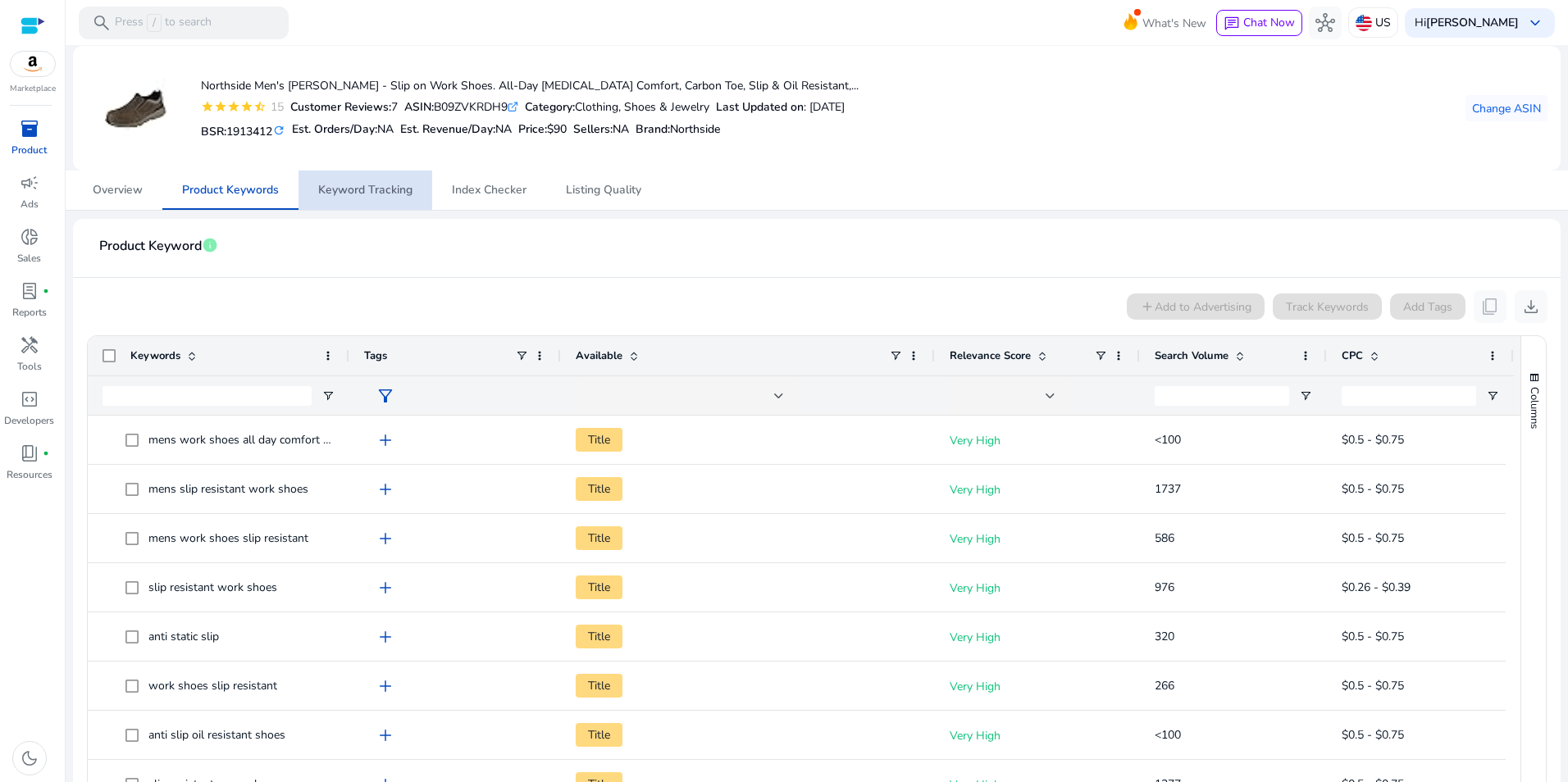
click at [381, 186] on span "Keyword Tracking" at bounding box center [365, 190] width 94 height 11
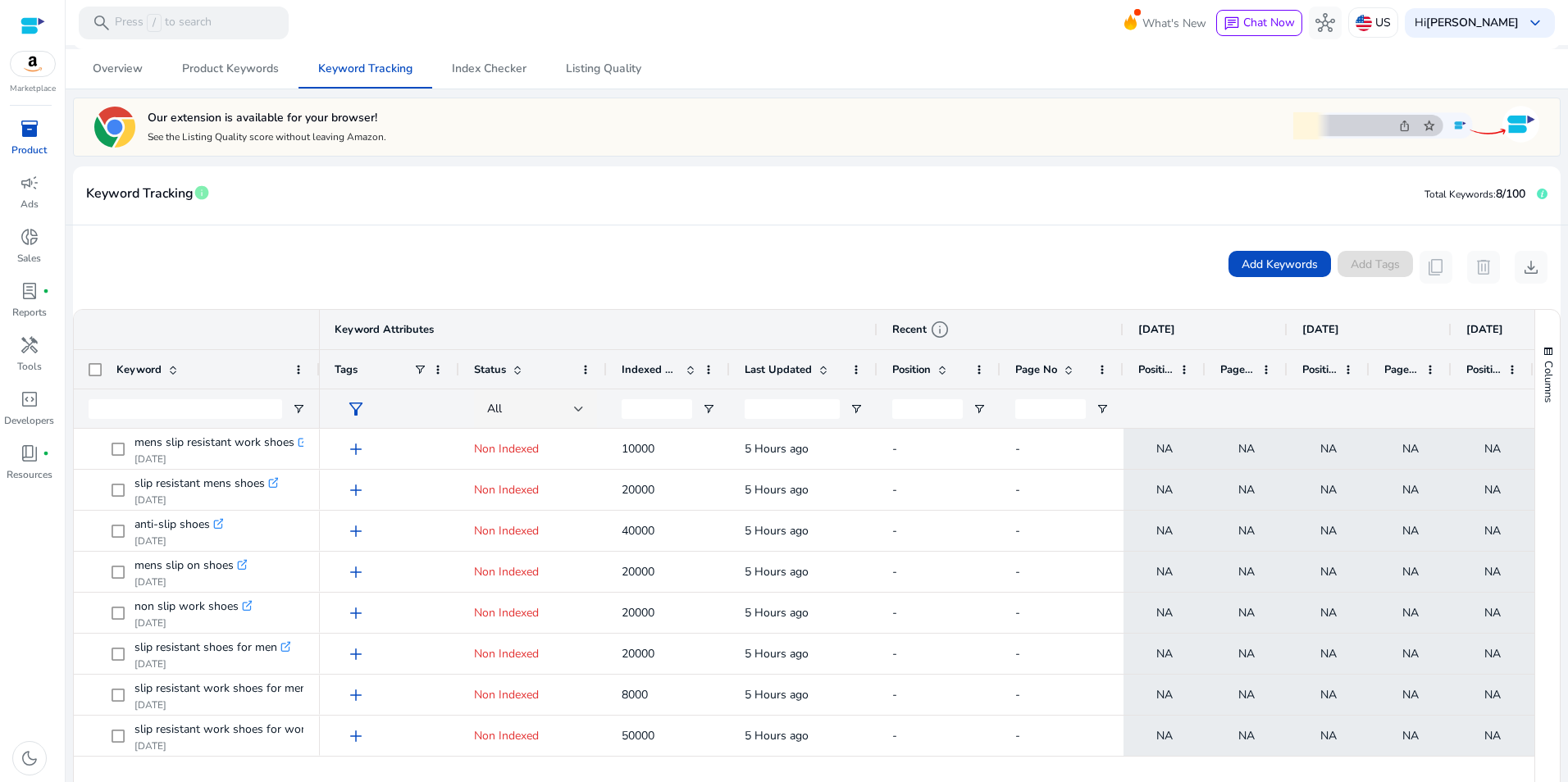
scroll to position [107, 0]
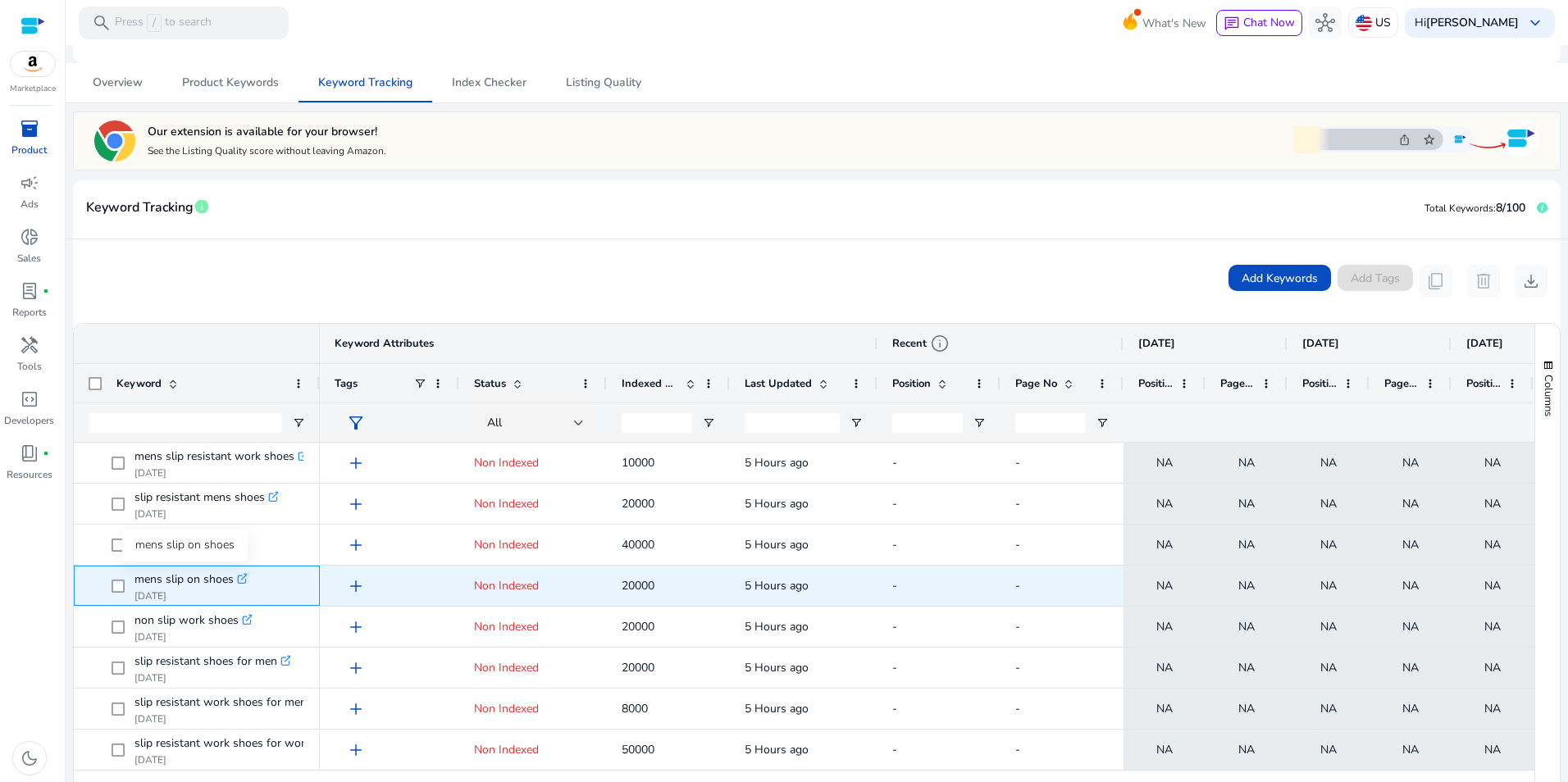
drag, startPoint x: 137, startPoint y: 583, endPoint x: 233, endPoint y: 583, distance: 96.0
click at [233, 583] on span "mens slip on shoes" at bounding box center [184, 580] width 99 height 23
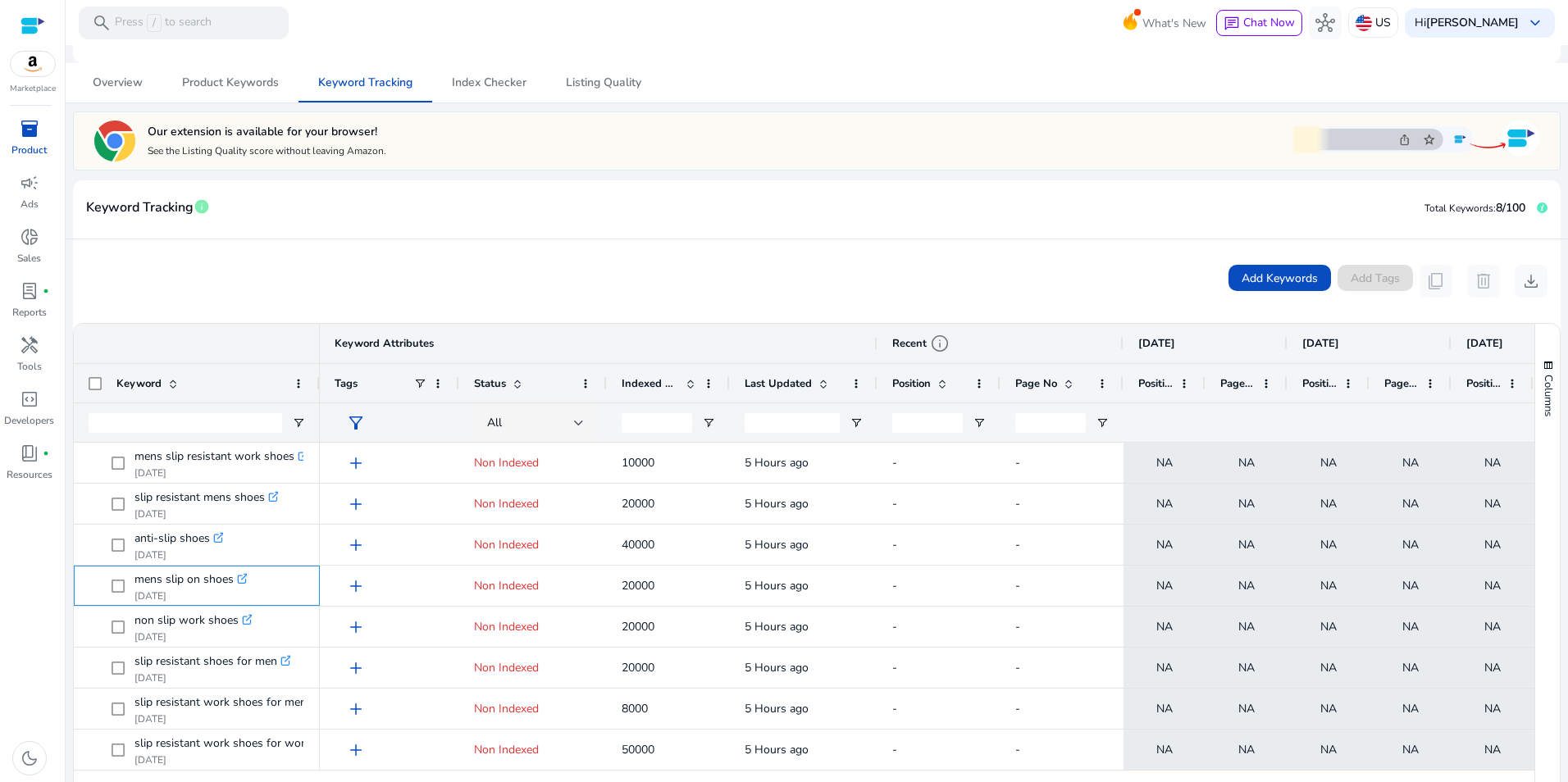
copy span "mens slip on shoes"
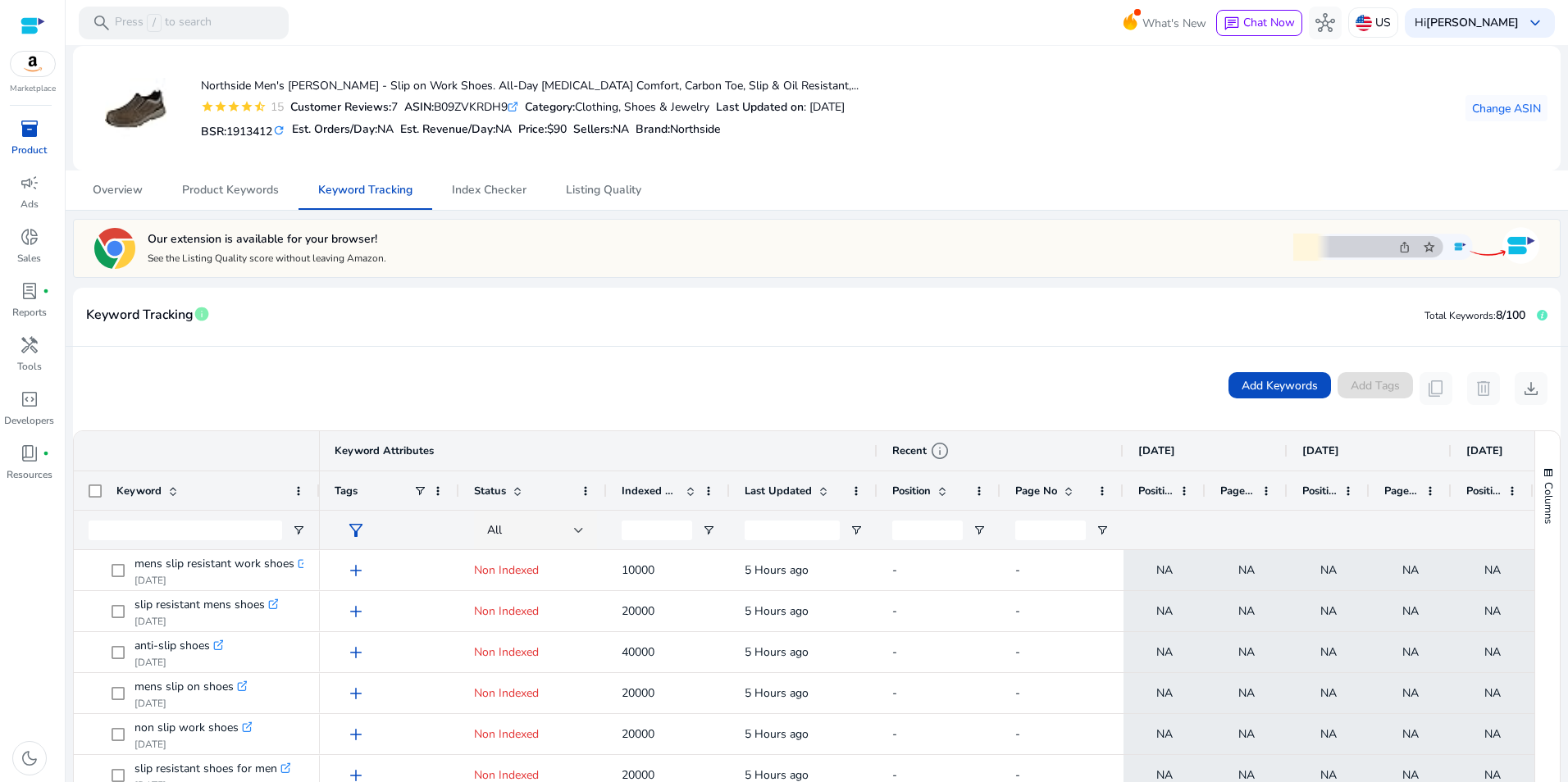
click at [494, 105] on div "ASIN: B09ZVKRDH9 .st0{fill:#2c8af8}" at bounding box center [462, 107] width 114 height 17
copy div "B09ZVKRDH9"
click at [258, 199] on span "Product Keywords" at bounding box center [231, 190] width 97 height 40
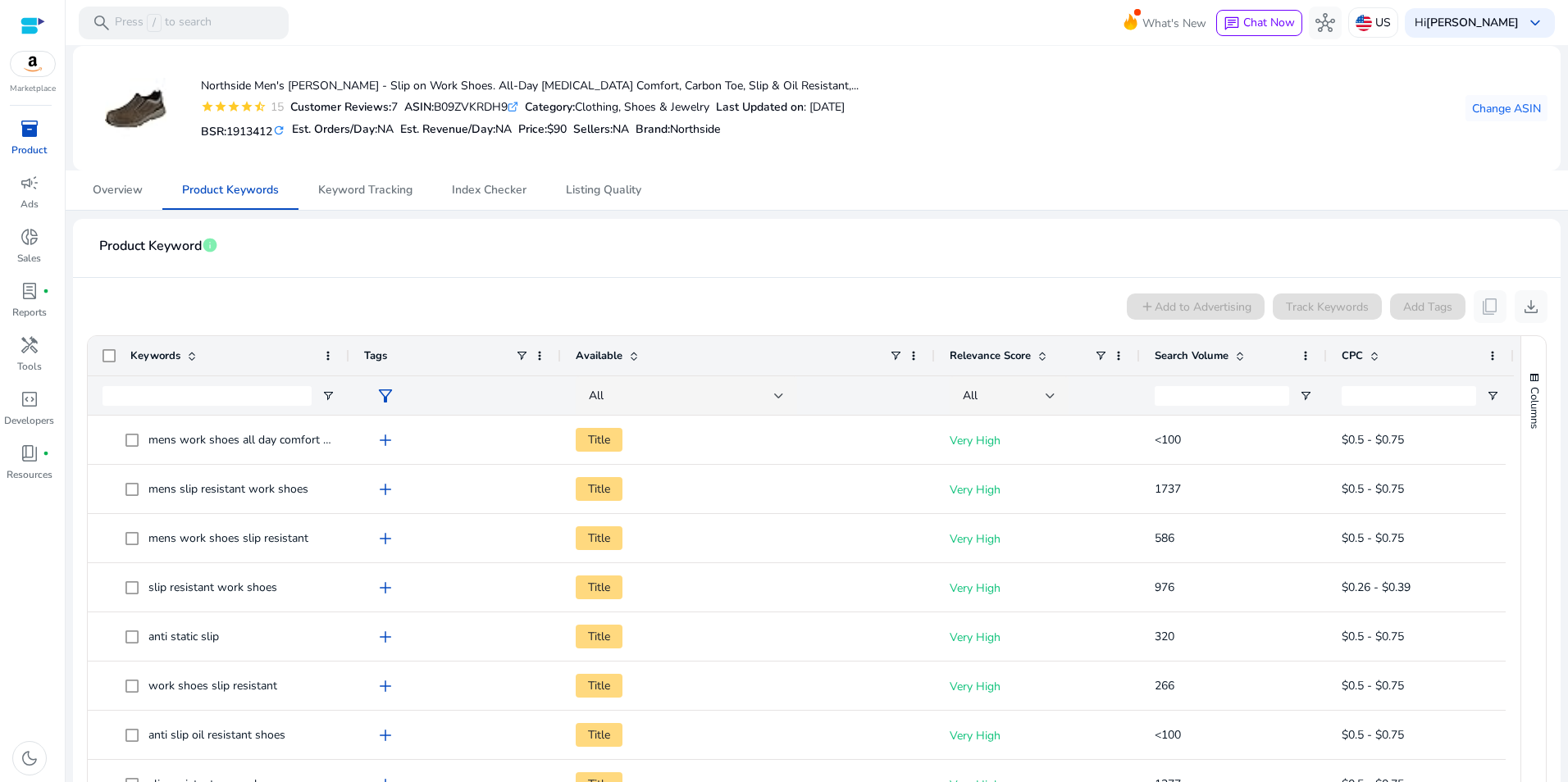
click at [1215, 360] on span "Search Volume" at bounding box center [1191, 355] width 73 height 15
click at [1234, 354] on span at bounding box center [1240, 355] width 13 height 13
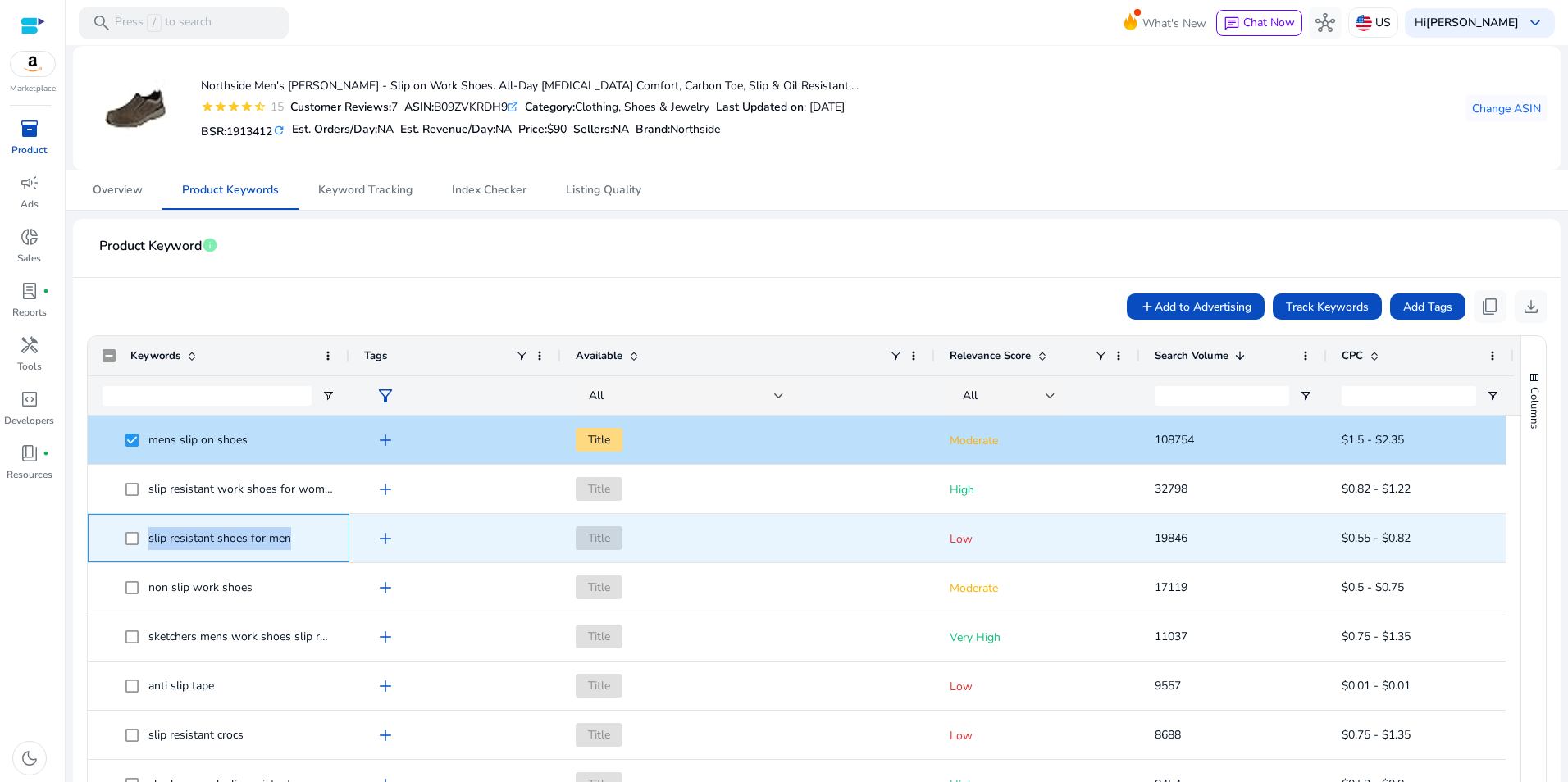
drag, startPoint x: 297, startPoint y: 541, endPoint x: 126, endPoint y: 519, distance: 172.4
click at [126, 519] on div "slip resistant shoes for men" at bounding box center [219, 538] width 233 height 47
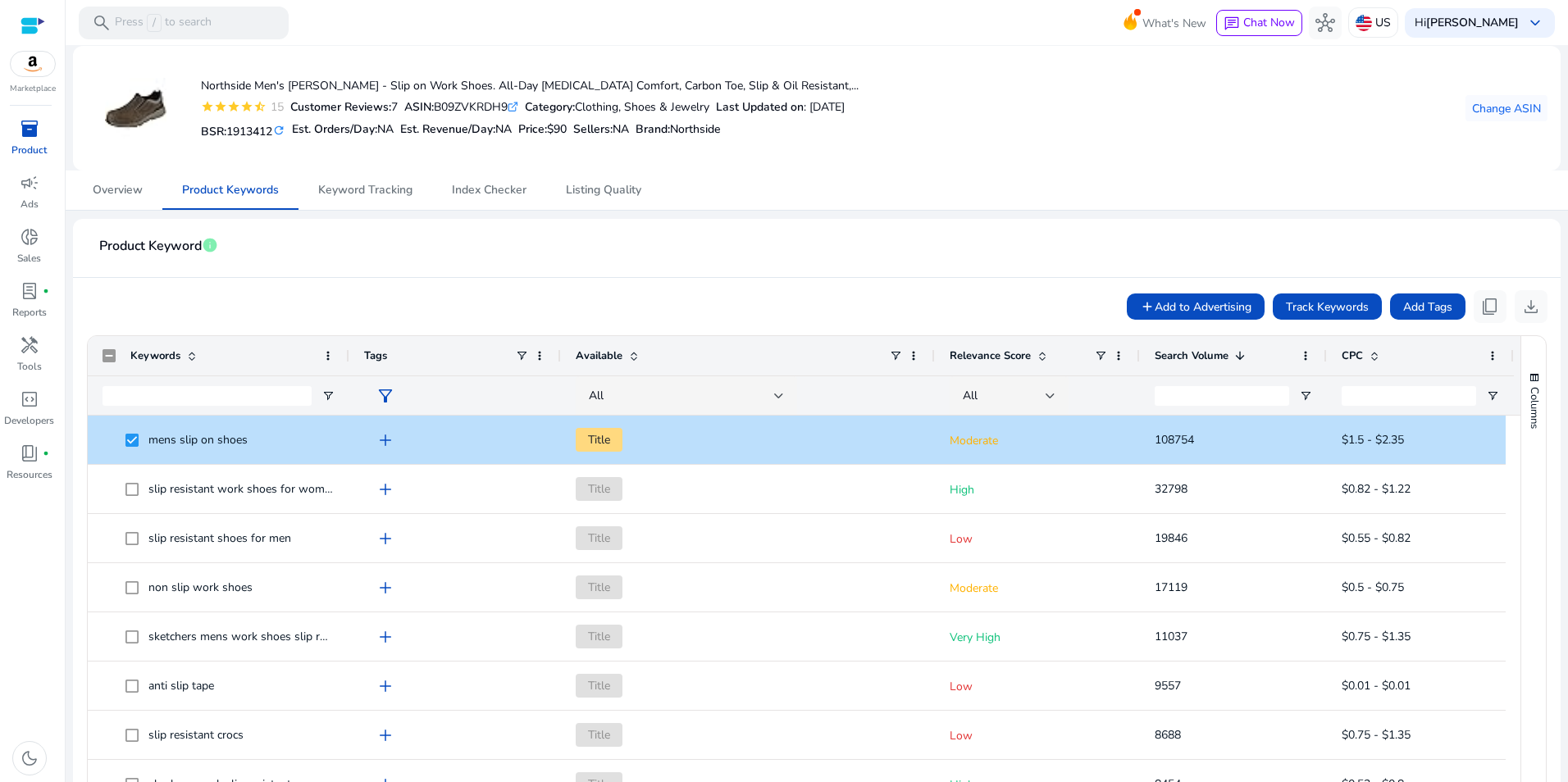
click at [486, 111] on div "ASIN: B09ZVKRDH9 .st0{fill:#2c8af8}" at bounding box center [462, 107] width 114 height 17
copy div "B09ZVKRDH9"
click at [28, 134] on span "inventory_2" at bounding box center [29, 129] width 20 height 20
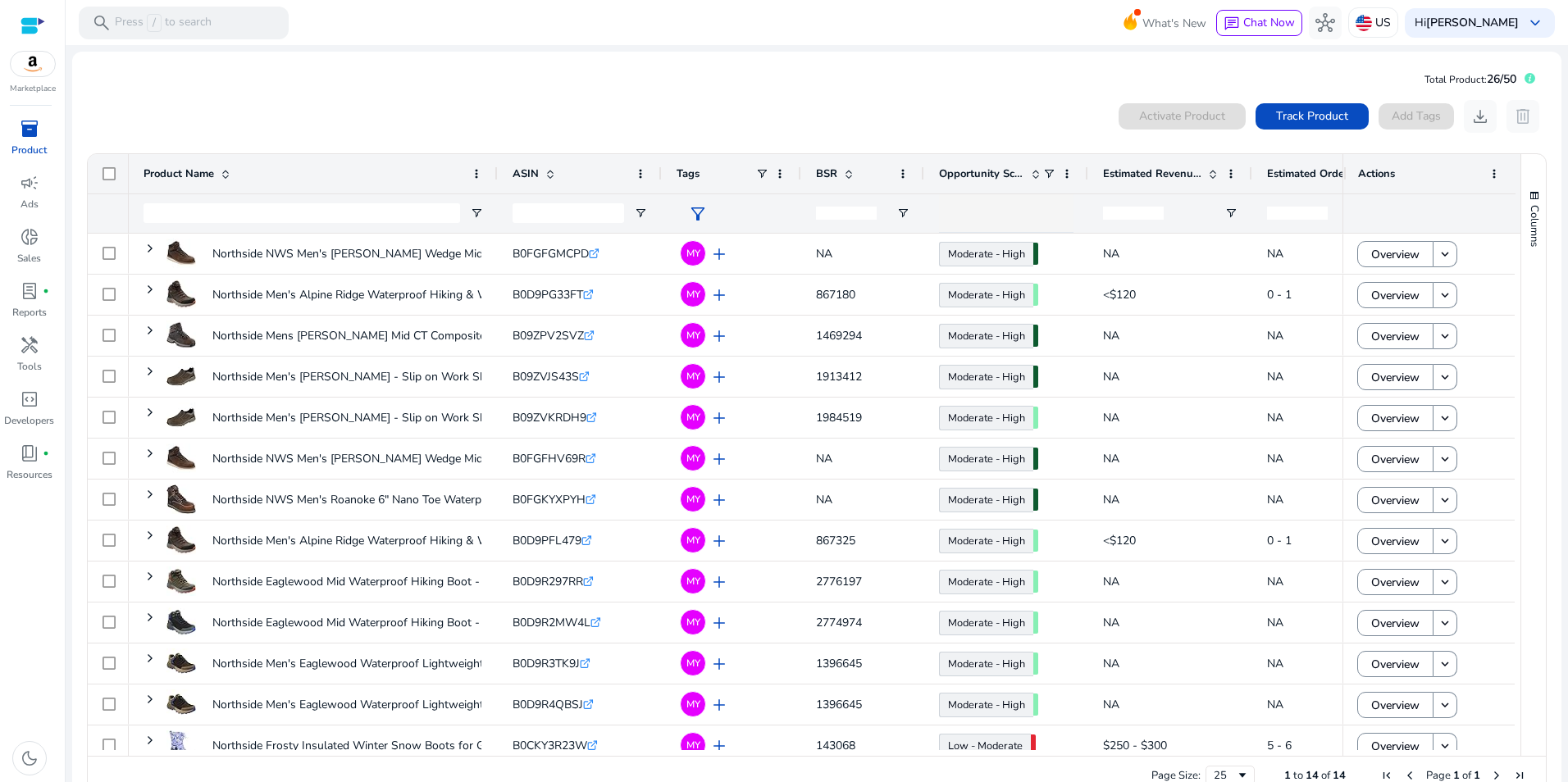
click at [454, 79] on mat-card "Total Product: 26/50 0 products selected Activate Product Track Product Add Tag…" at bounding box center [817, 435] width 1489 height 766
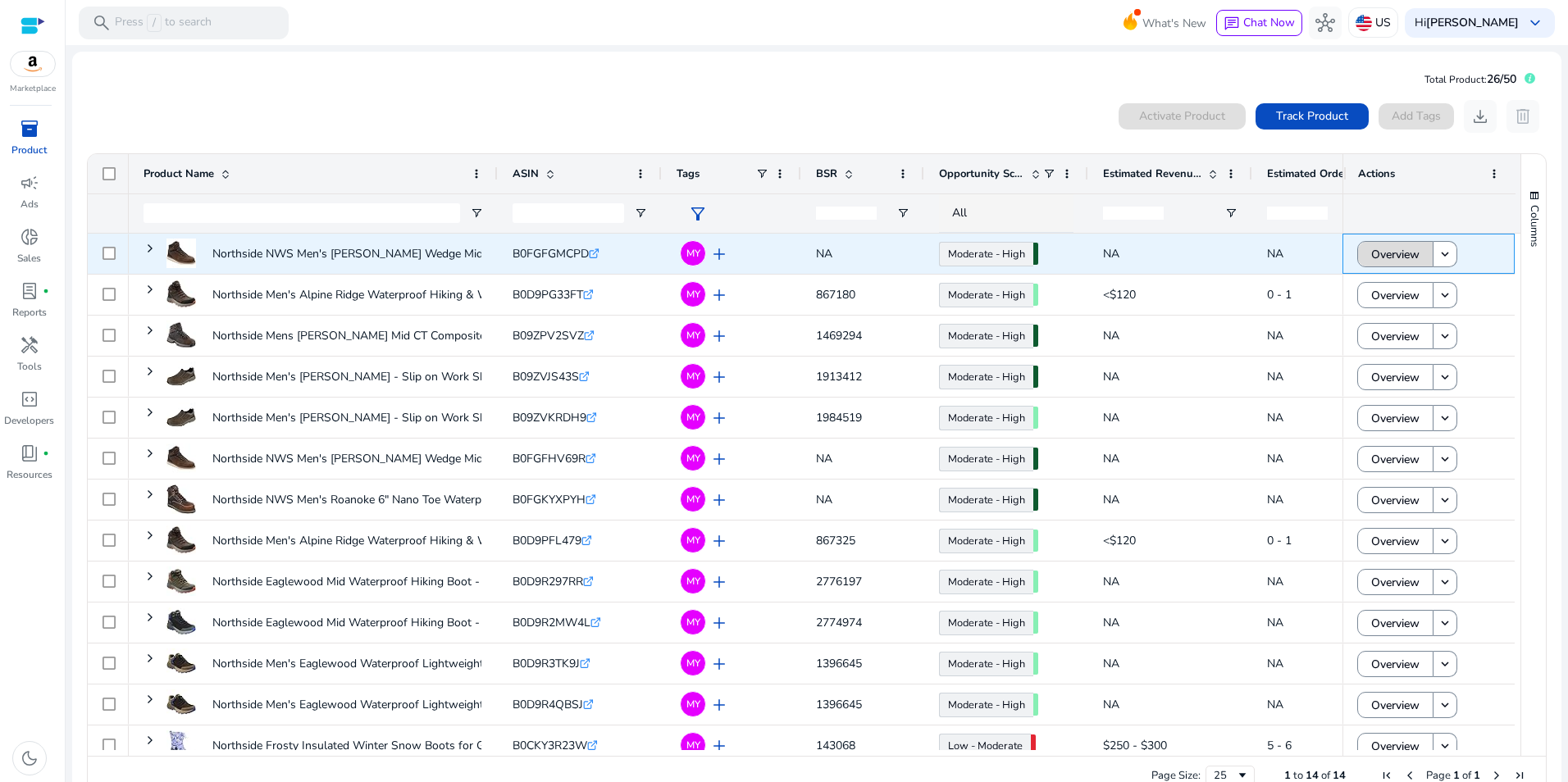
click at [1385, 258] on span "Overview" at bounding box center [1396, 254] width 48 height 34
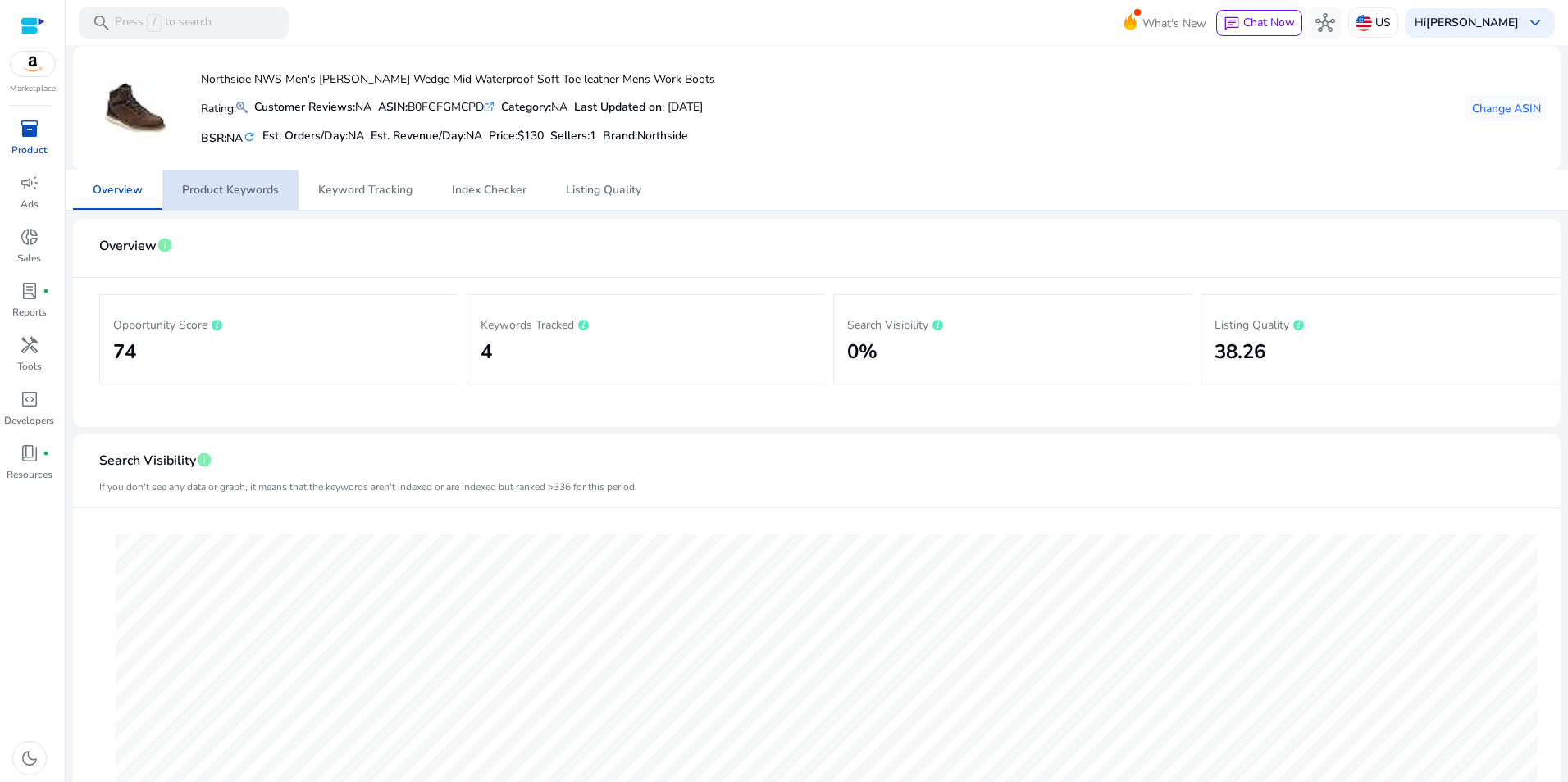
click at [222, 195] on span "Product Keywords" at bounding box center [231, 190] width 97 height 11
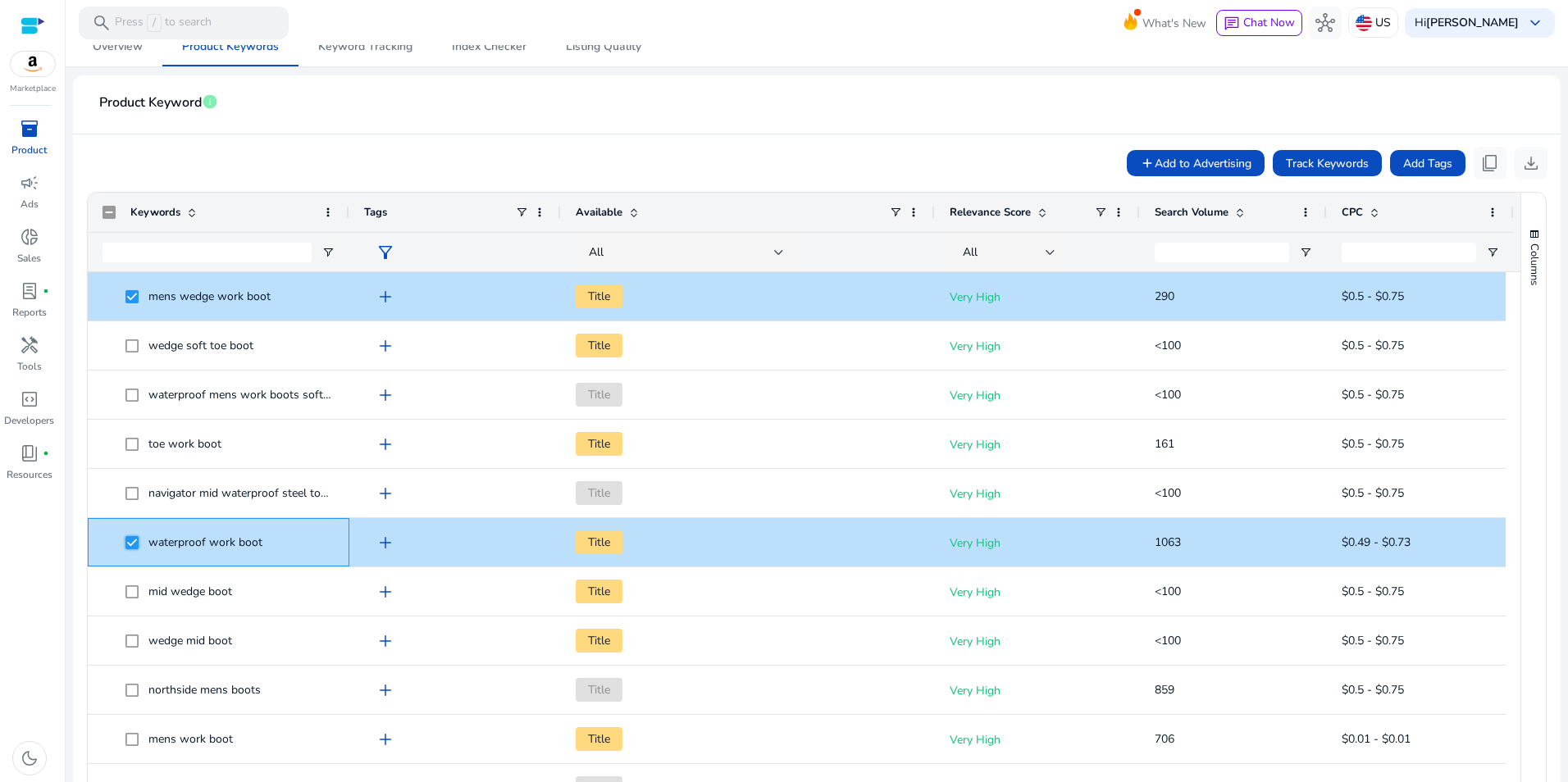
scroll to position [131, 0]
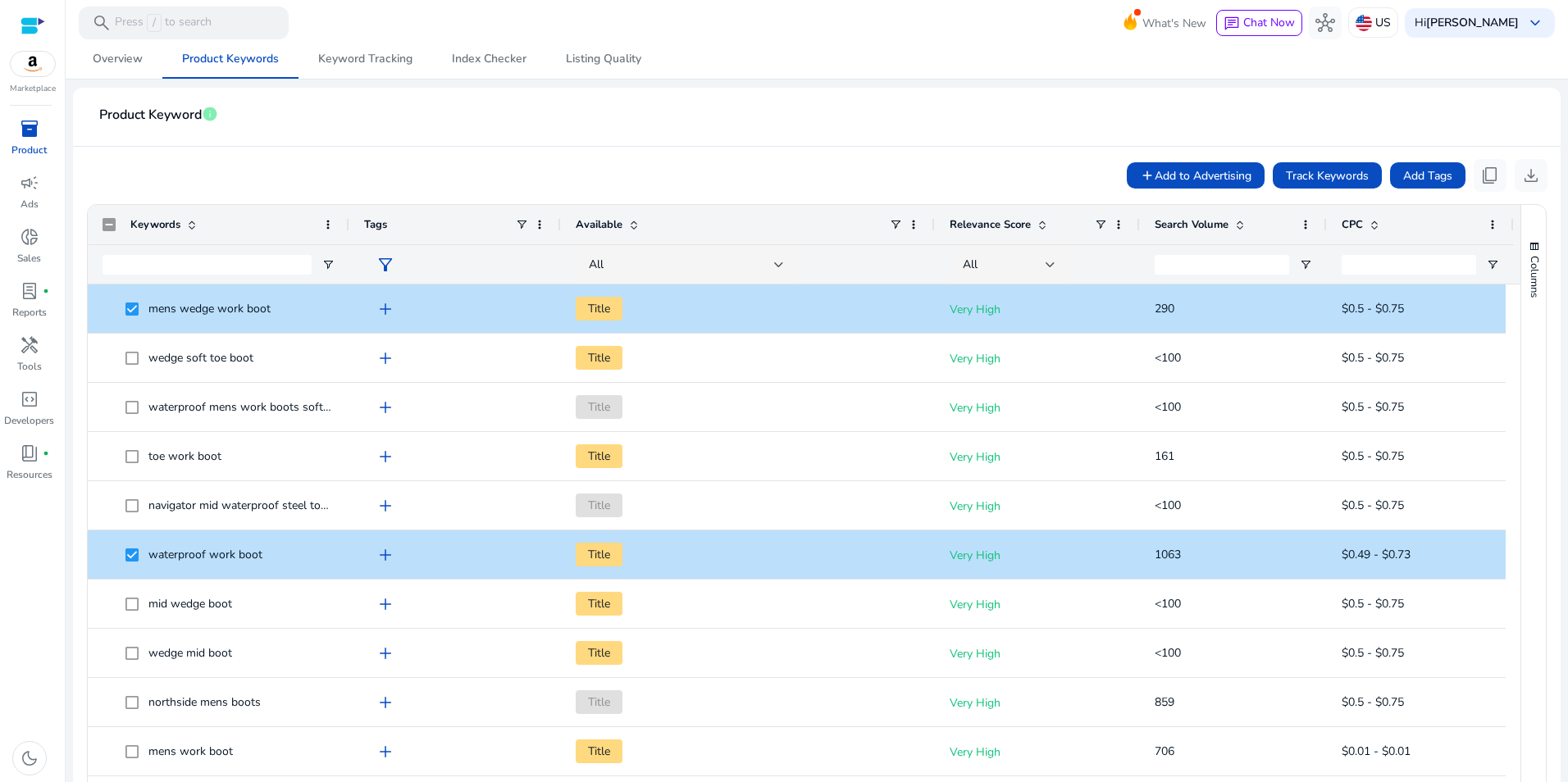
drag, startPoint x: 1505, startPoint y: 360, endPoint x: 1505, endPoint y: 409, distance: 49.0
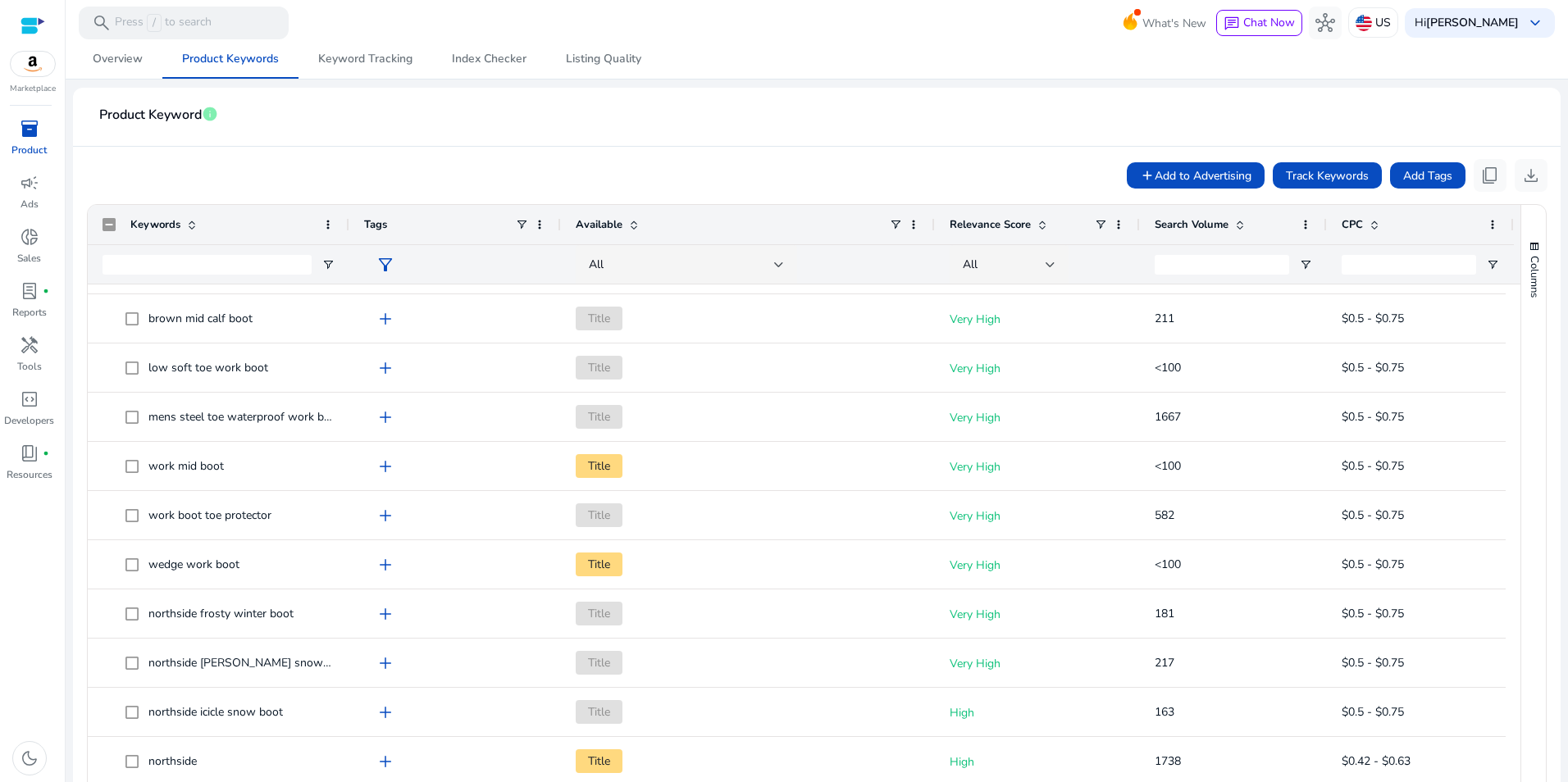
scroll to position [864, 0]
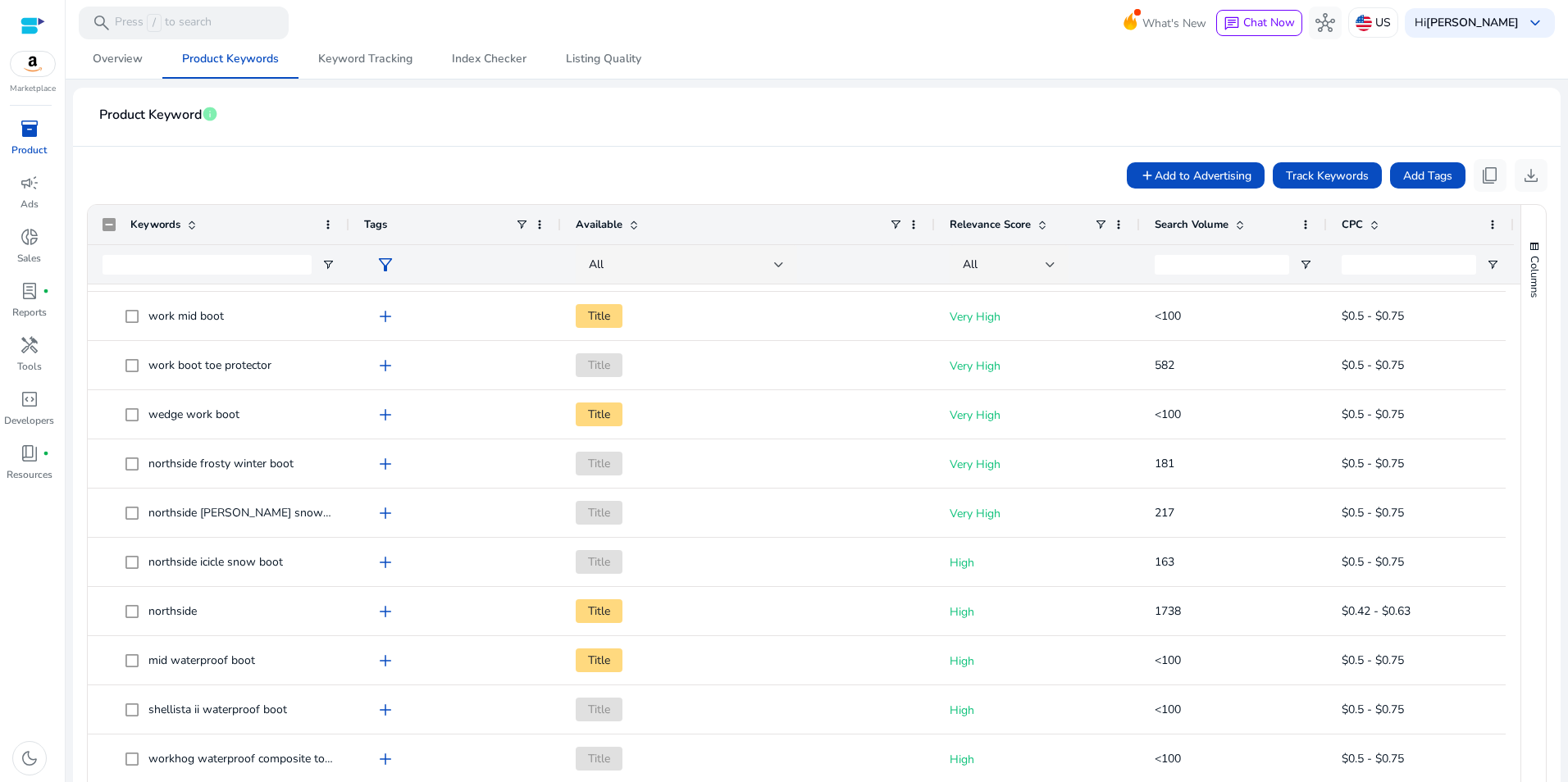
click at [1238, 216] on div "Search Volume" at bounding box center [1224, 225] width 139 height 31
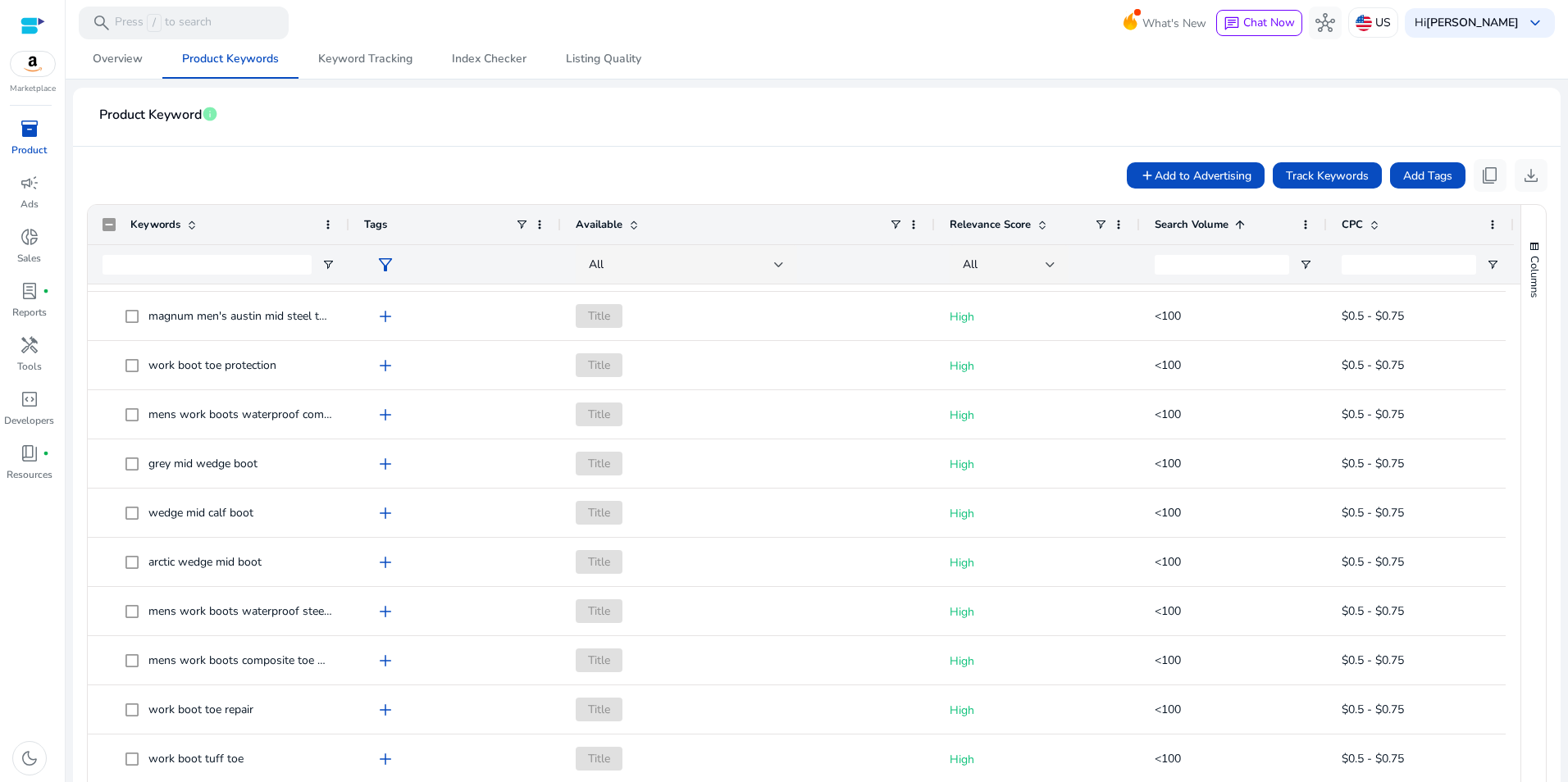
click at [1238, 216] on div "Search Volume 1" at bounding box center [1224, 225] width 139 height 31
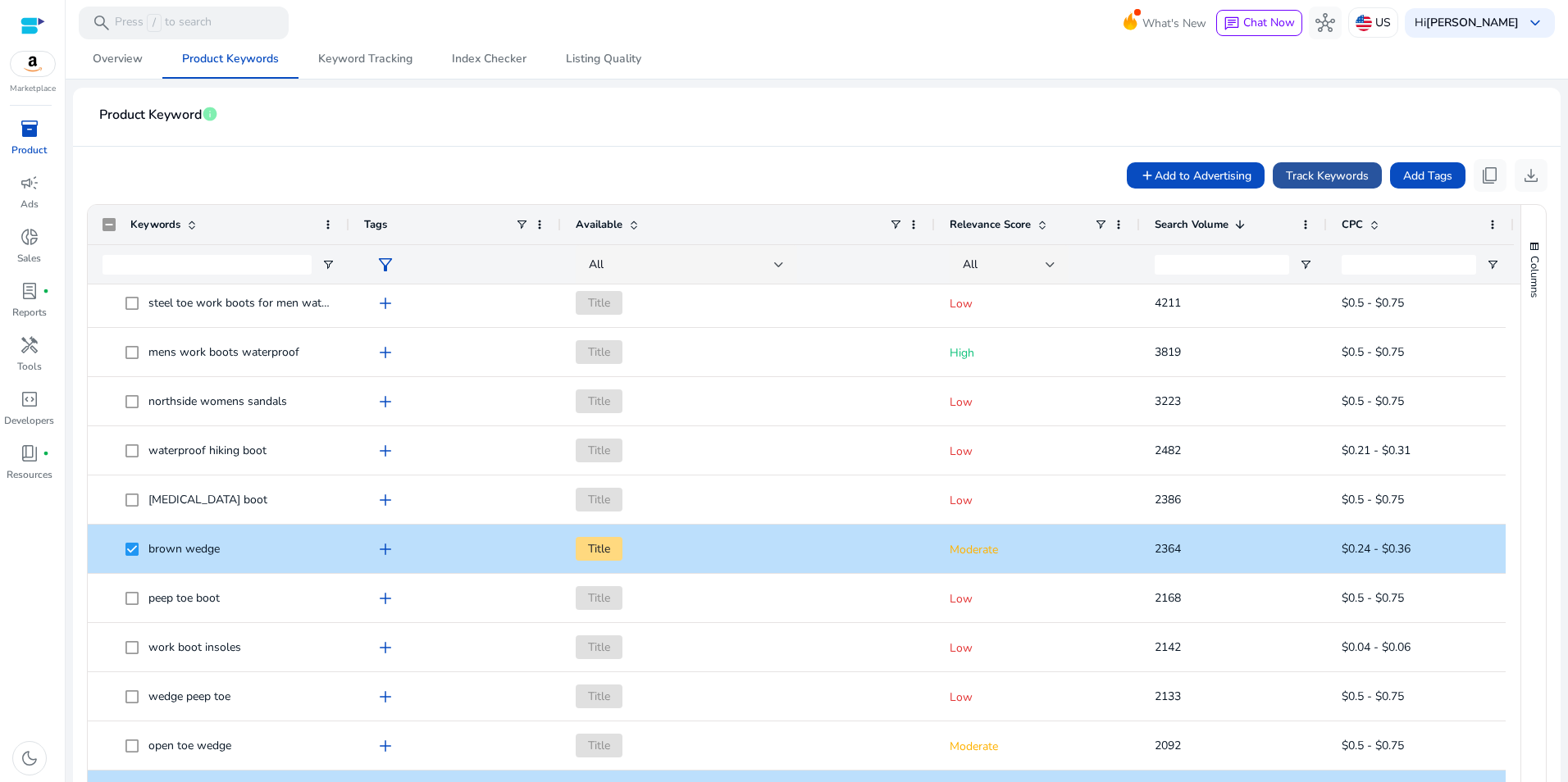
click at [1324, 179] on span "Track Keywords" at bounding box center [1328, 176] width 83 height 17
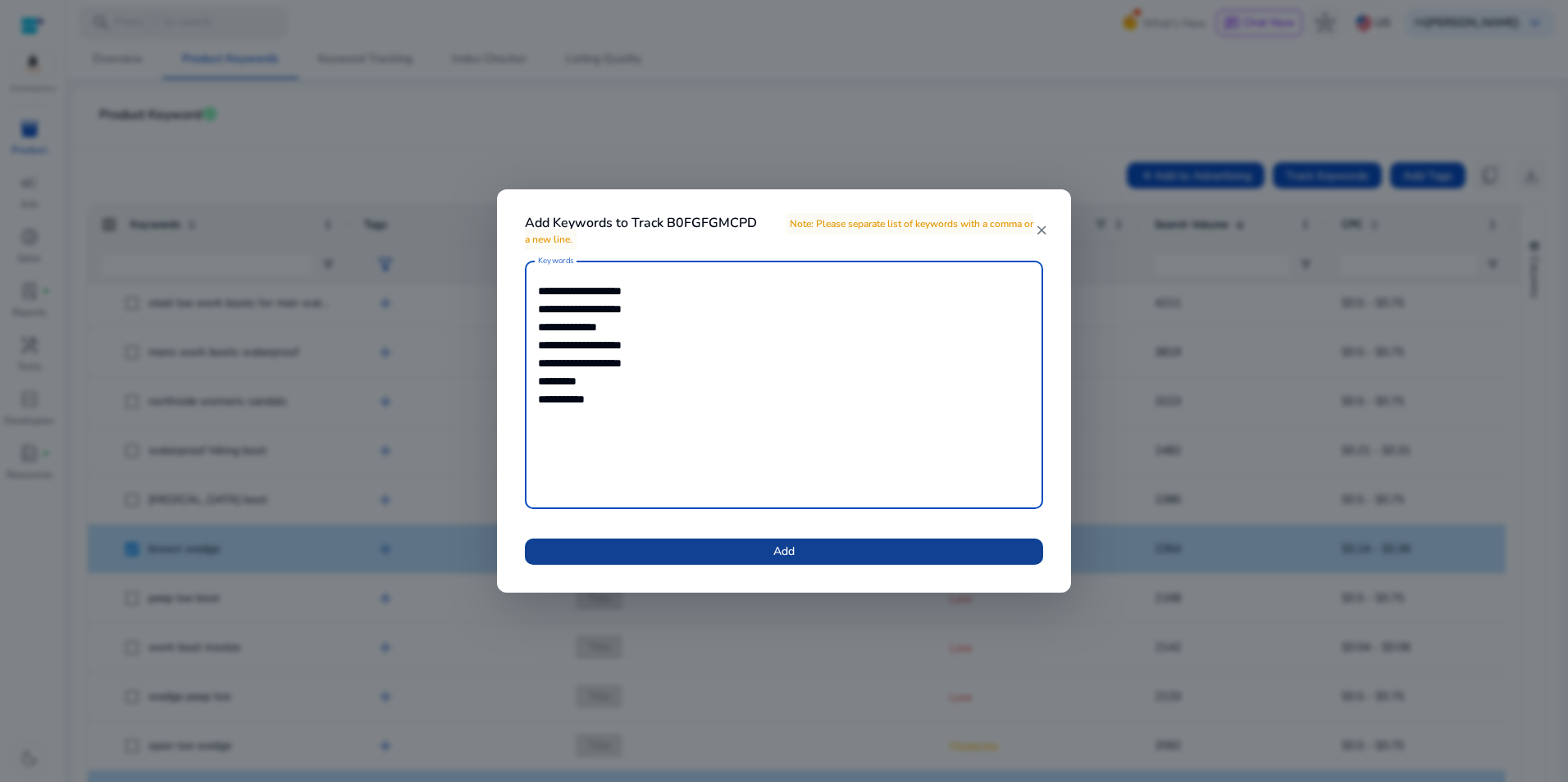
click at [921, 564] on span at bounding box center [784, 552] width 519 height 40
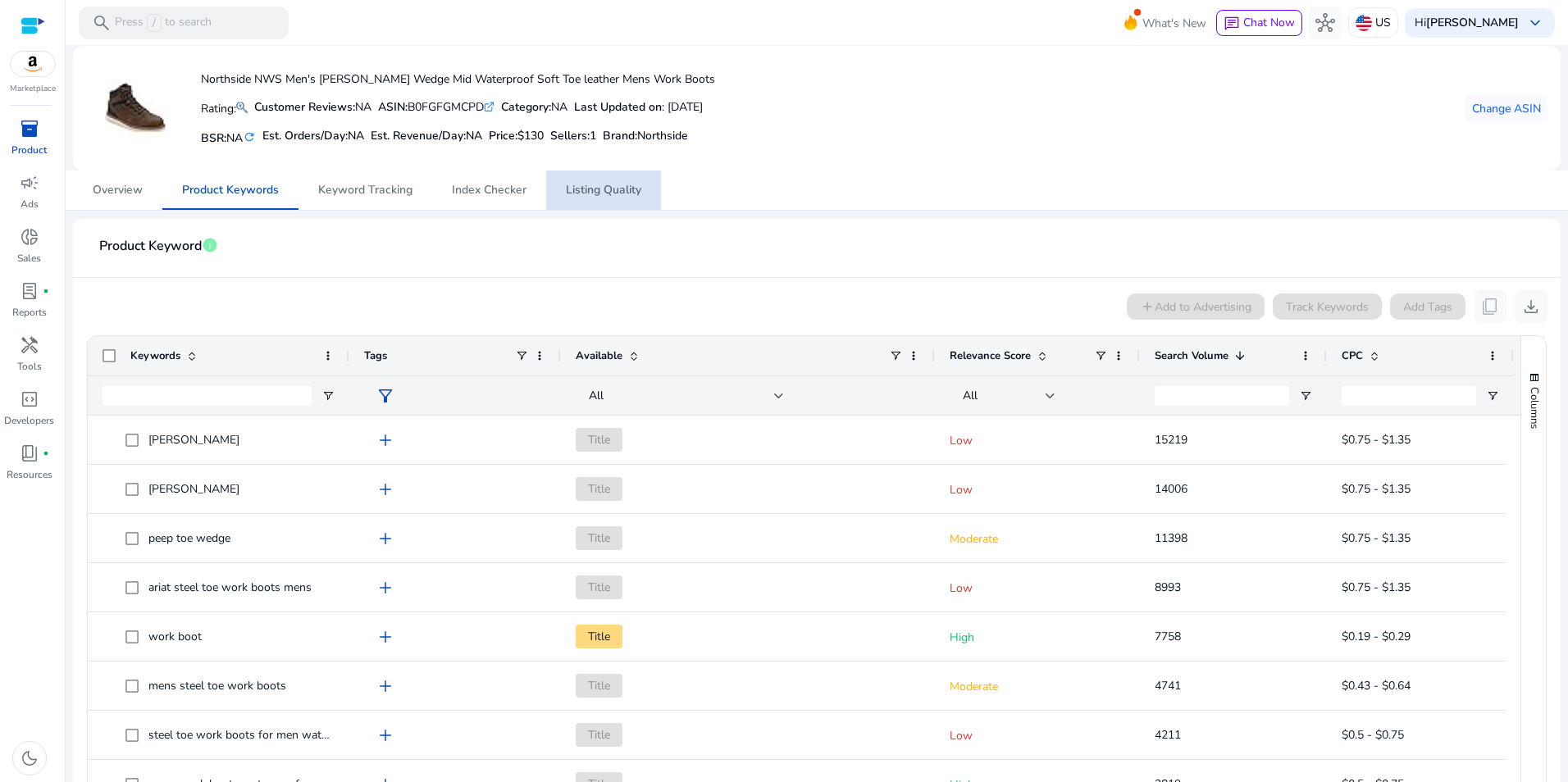
click at [620, 174] on span "Listing Quality" at bounding box center [603, 190] width 75 height 40
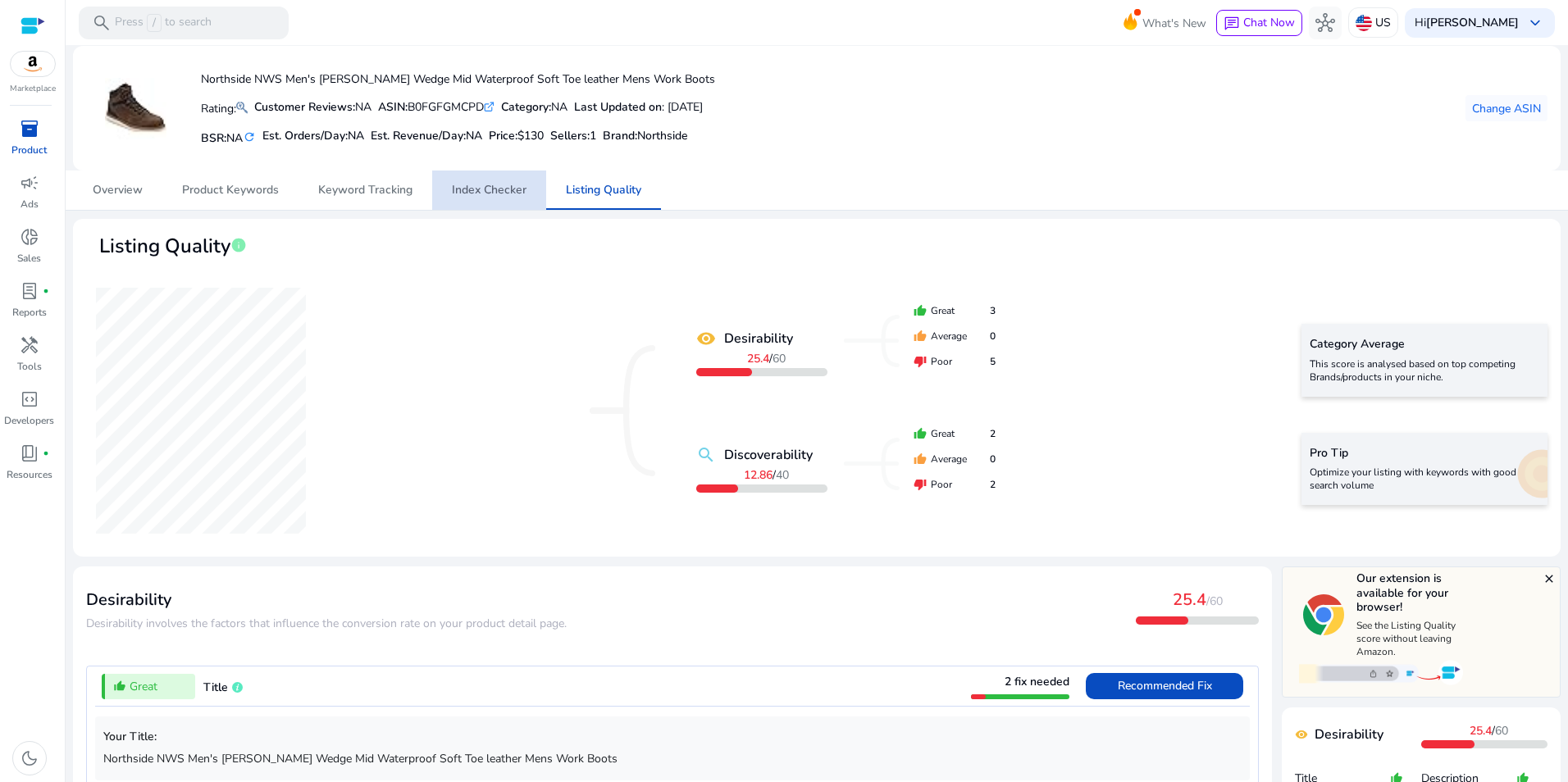
click at [497, 185] on span "Index Checker" at bounding box center [489, 190] width 74 height 11
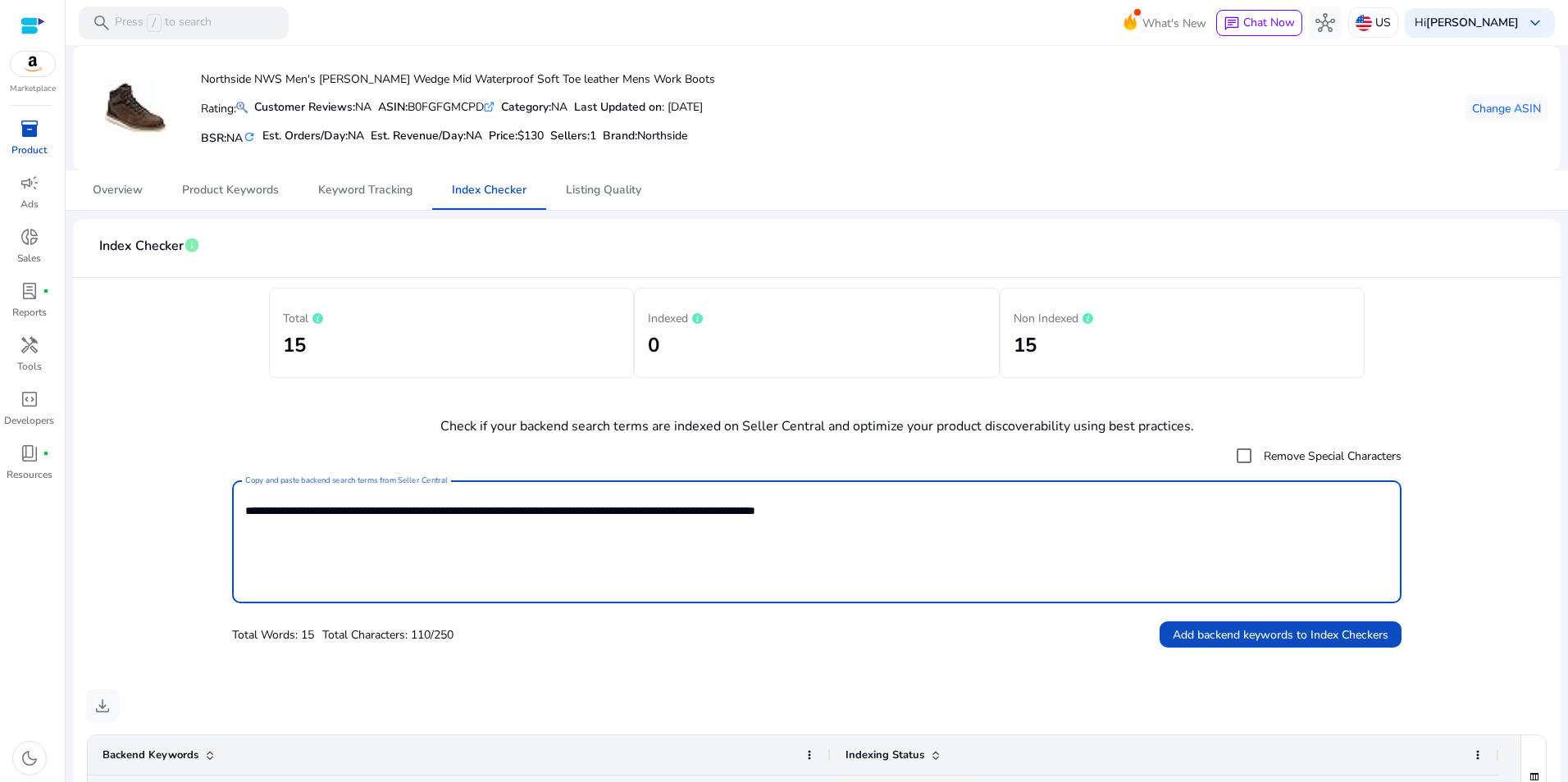
click at [467, 513] on textarea "**********" at bounding box center [817, 542] width 1144 height 106
type textarea "**********"
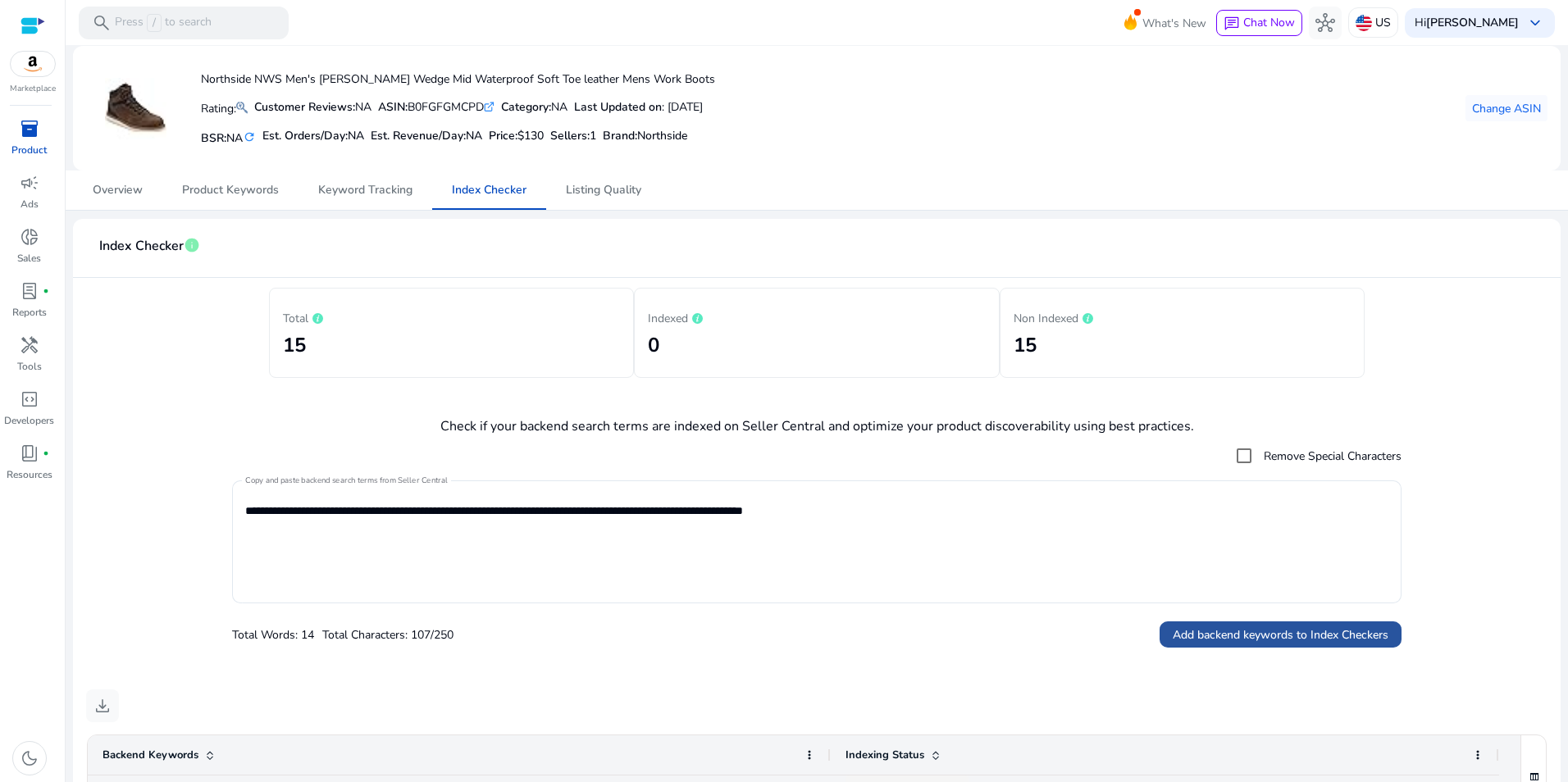
click at [1319, 629] on span "Add backend keywords to Index Checkers" at bounding box center [1281, 635] width 216 height 17
click at [595, 179] on span "Listing Quality" at bounding box center [603, 190] width 75 height 40
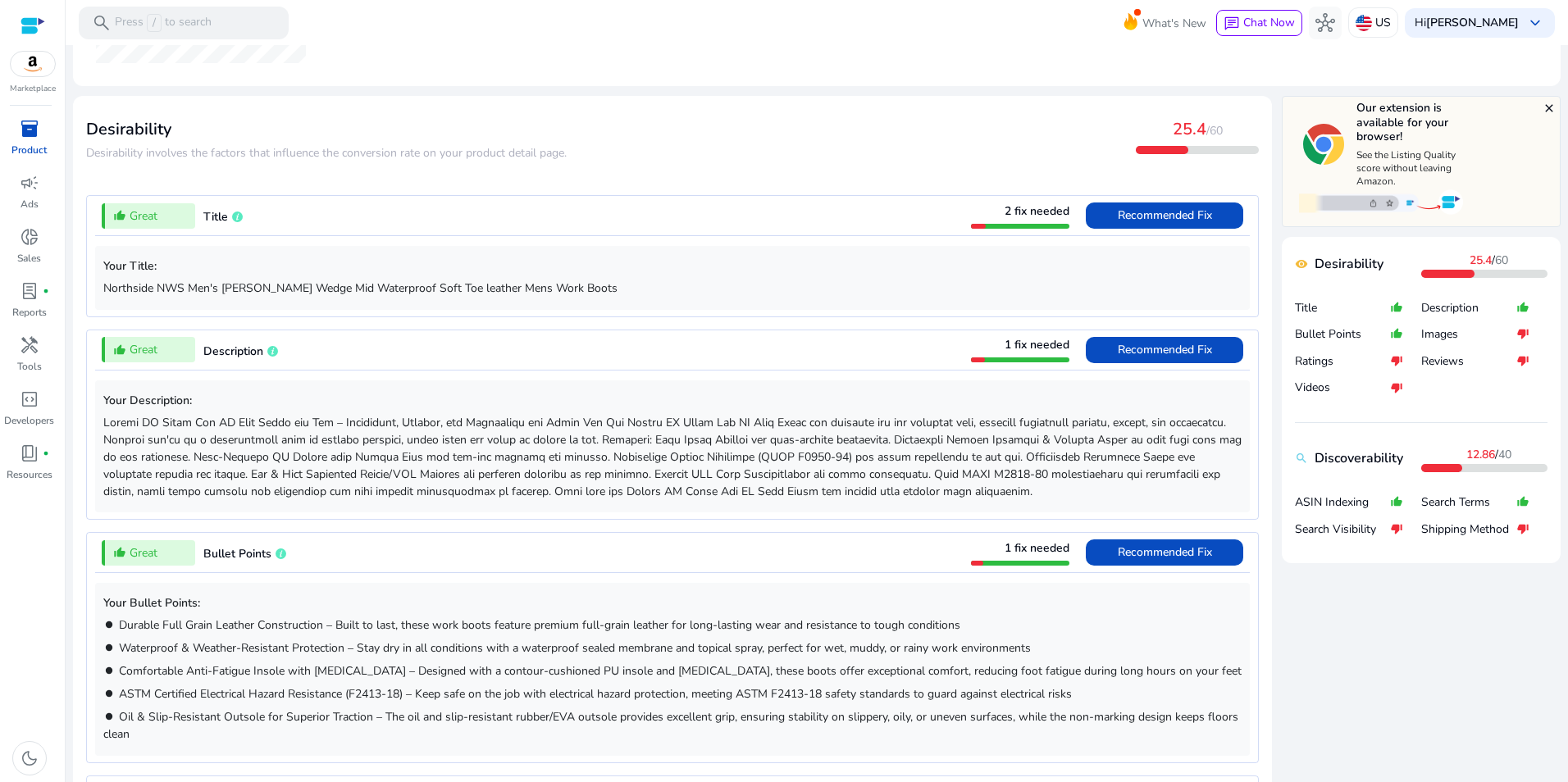
scroll to position [480, 0]
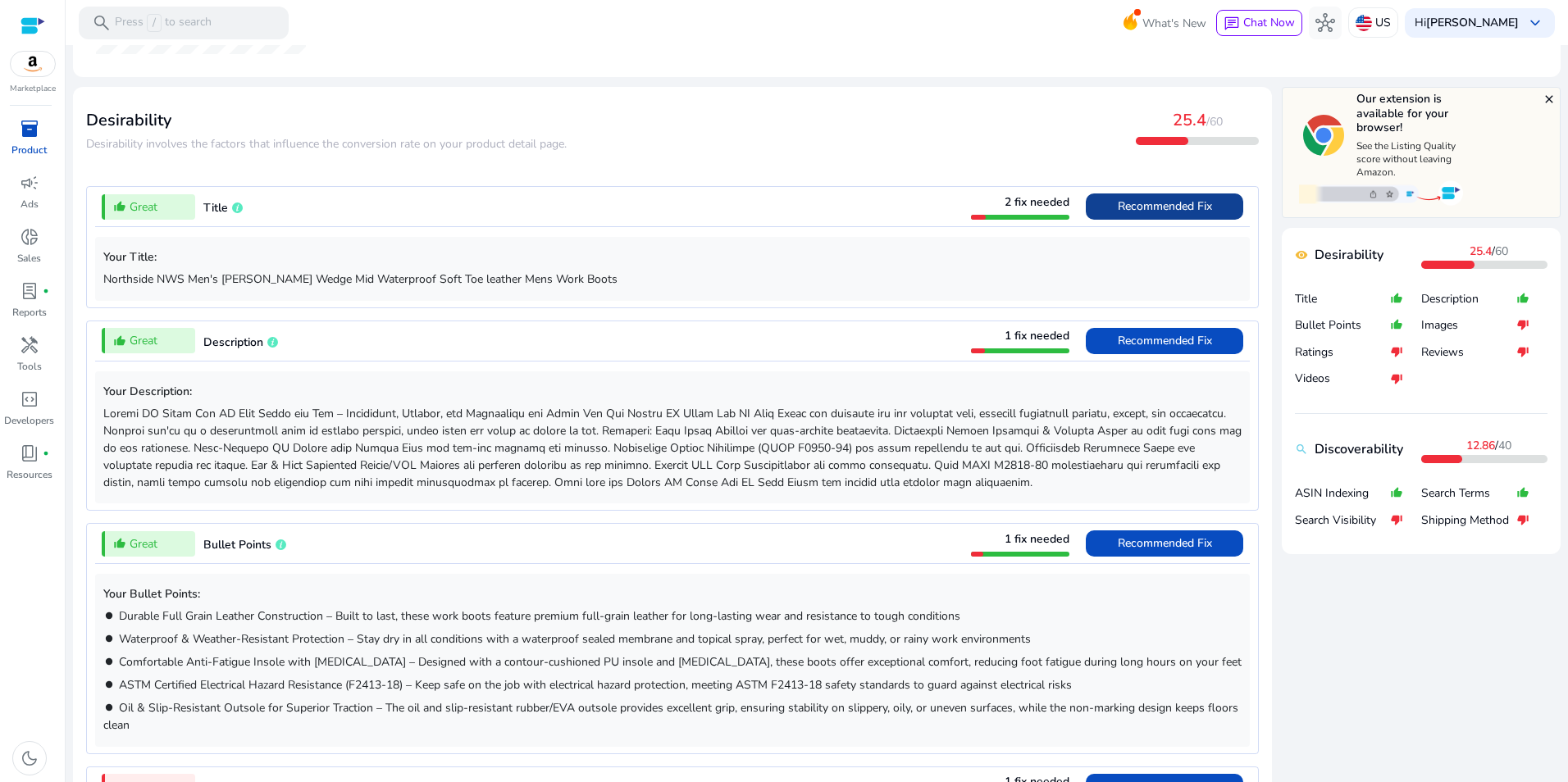
click at [1175, 205] on span "Recommended Fix" at bounding box center [1164, 207] width 94 height 16
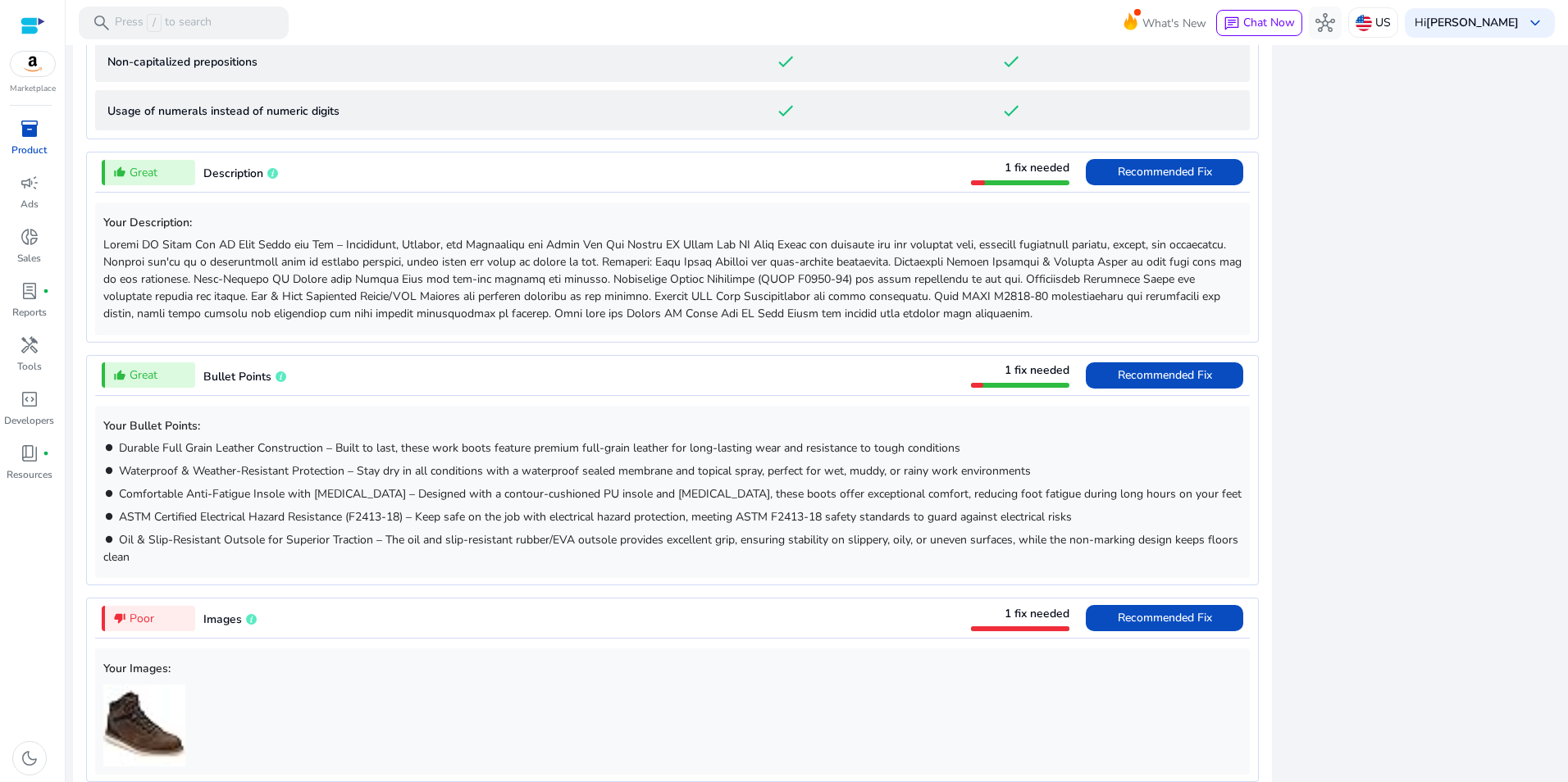
scroll to position [1320, 0]
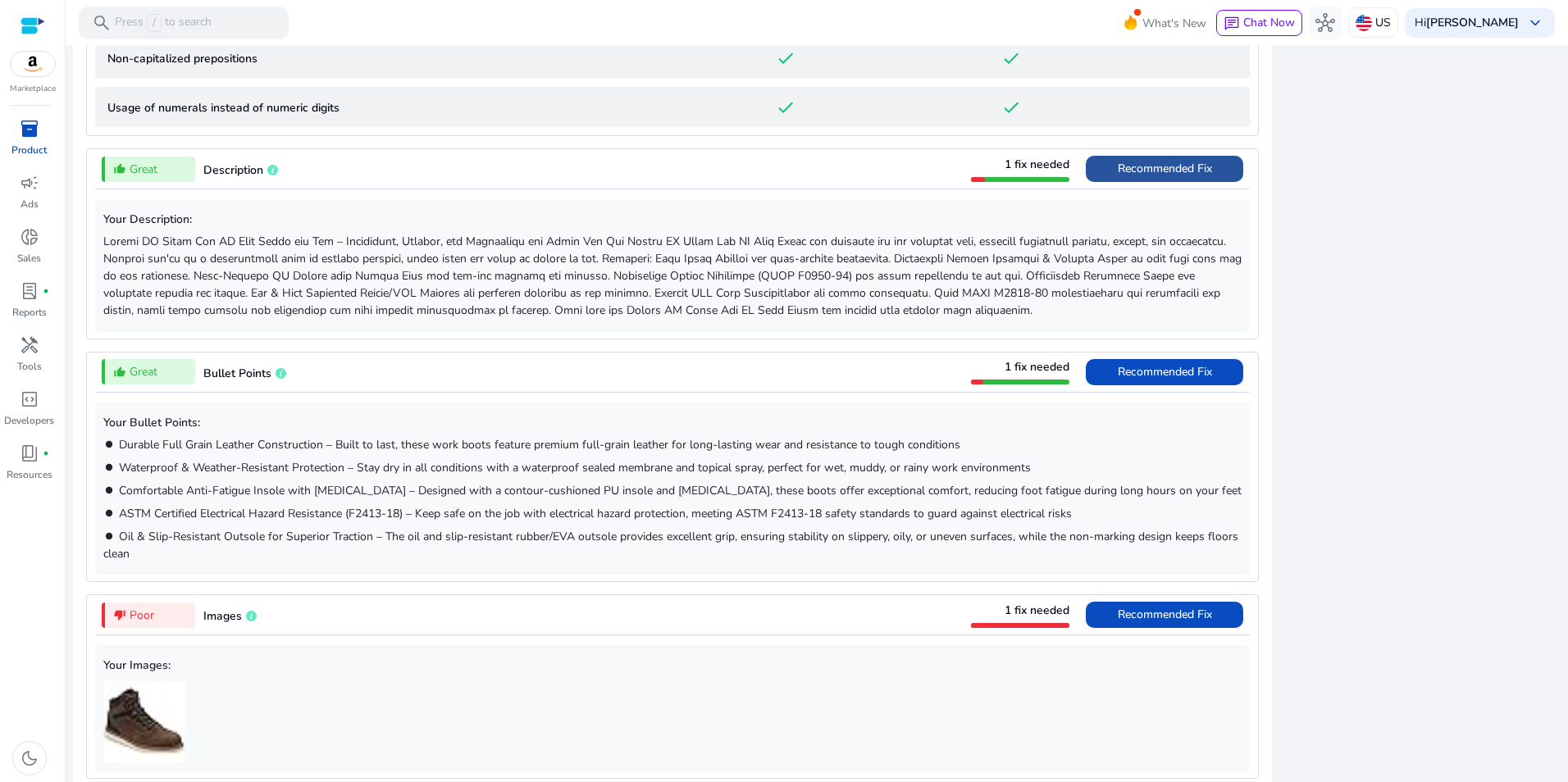
click at [1164, 175] on span "Recommended Fix" at bounding box center [1164, 168] width 94 height 16
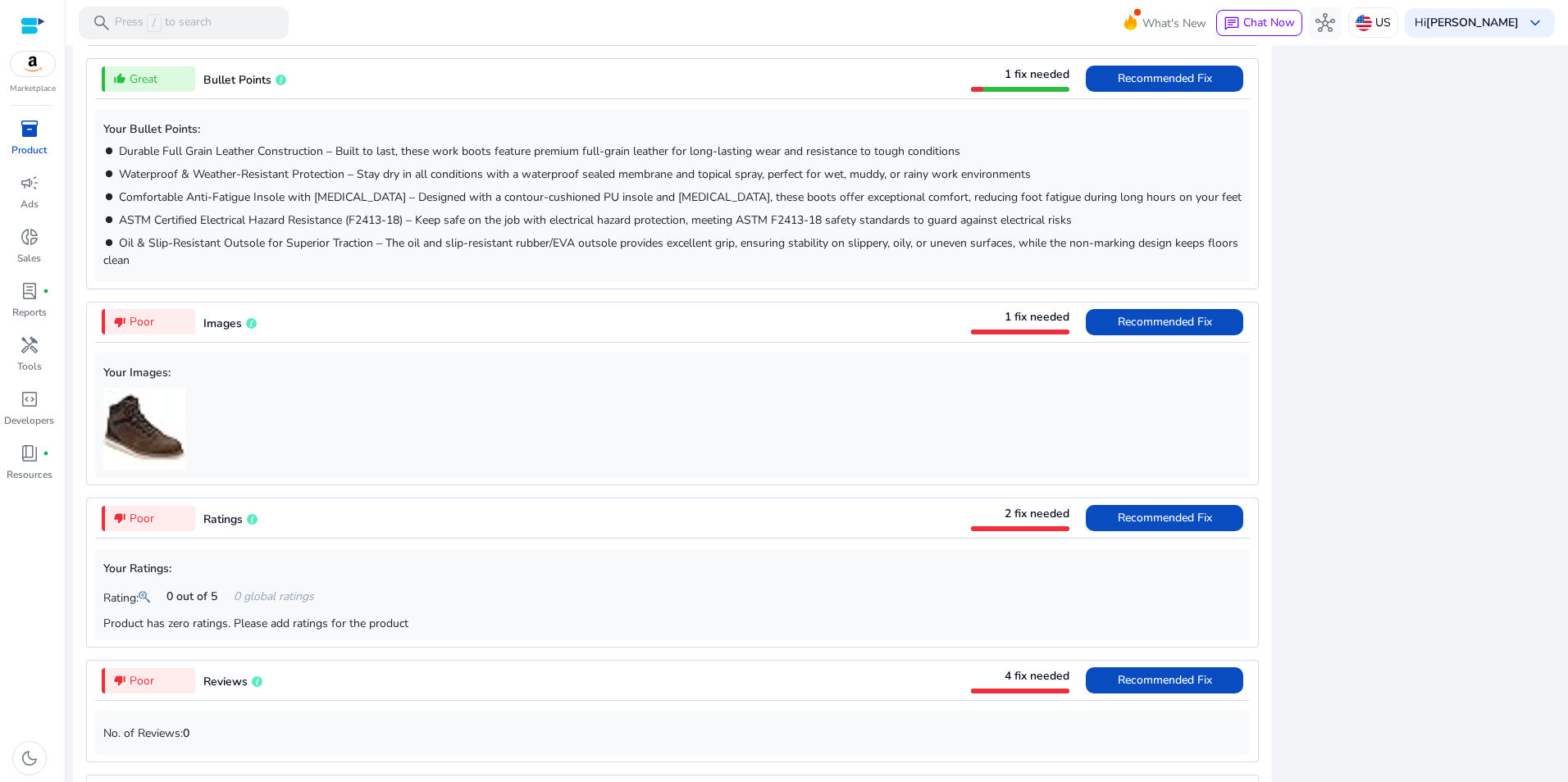
scroll to position [800, 0]
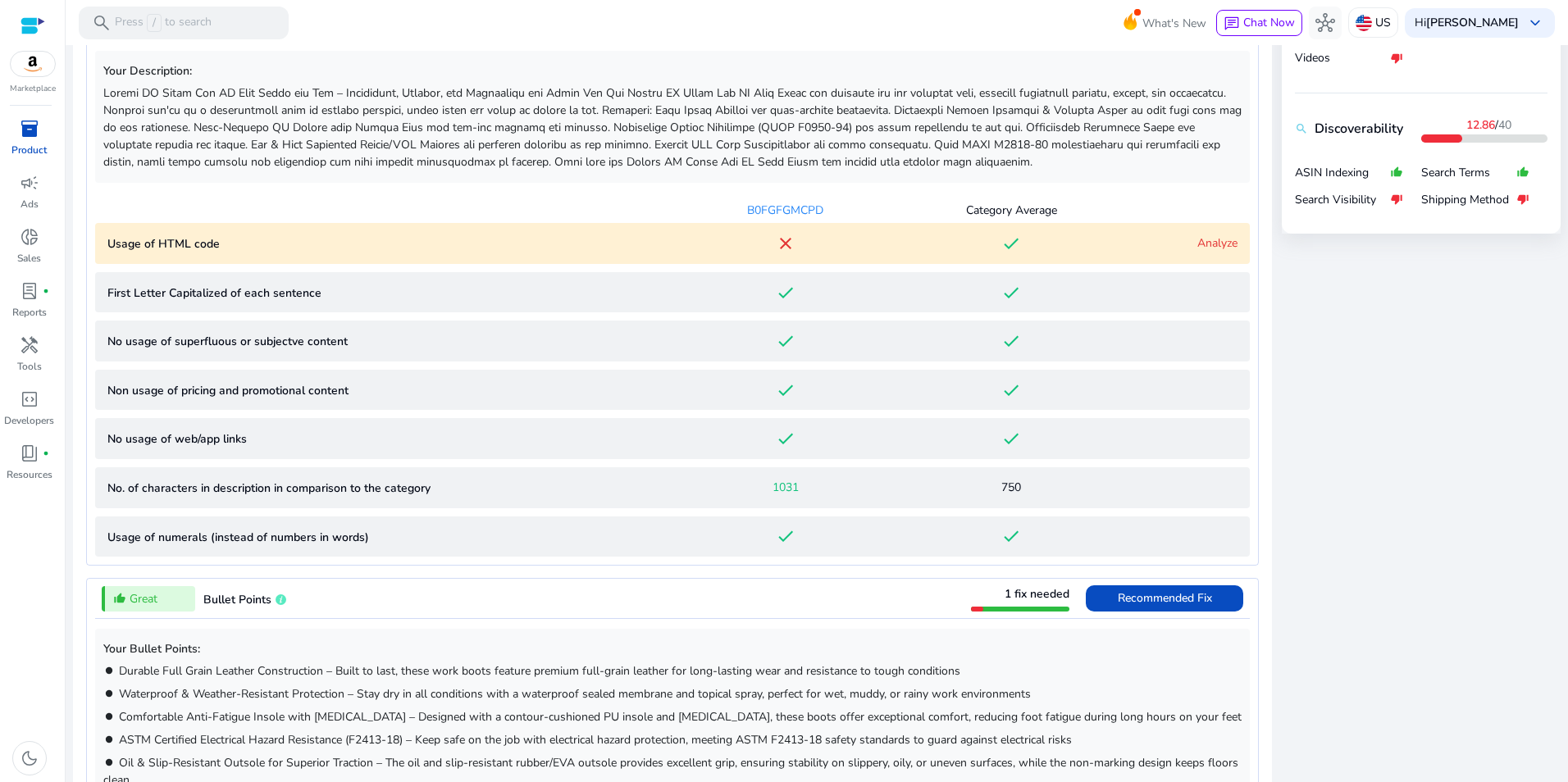
click at [1217, 249] on link "Analyze" at bounding box center [1217, 243] width 40 height 16
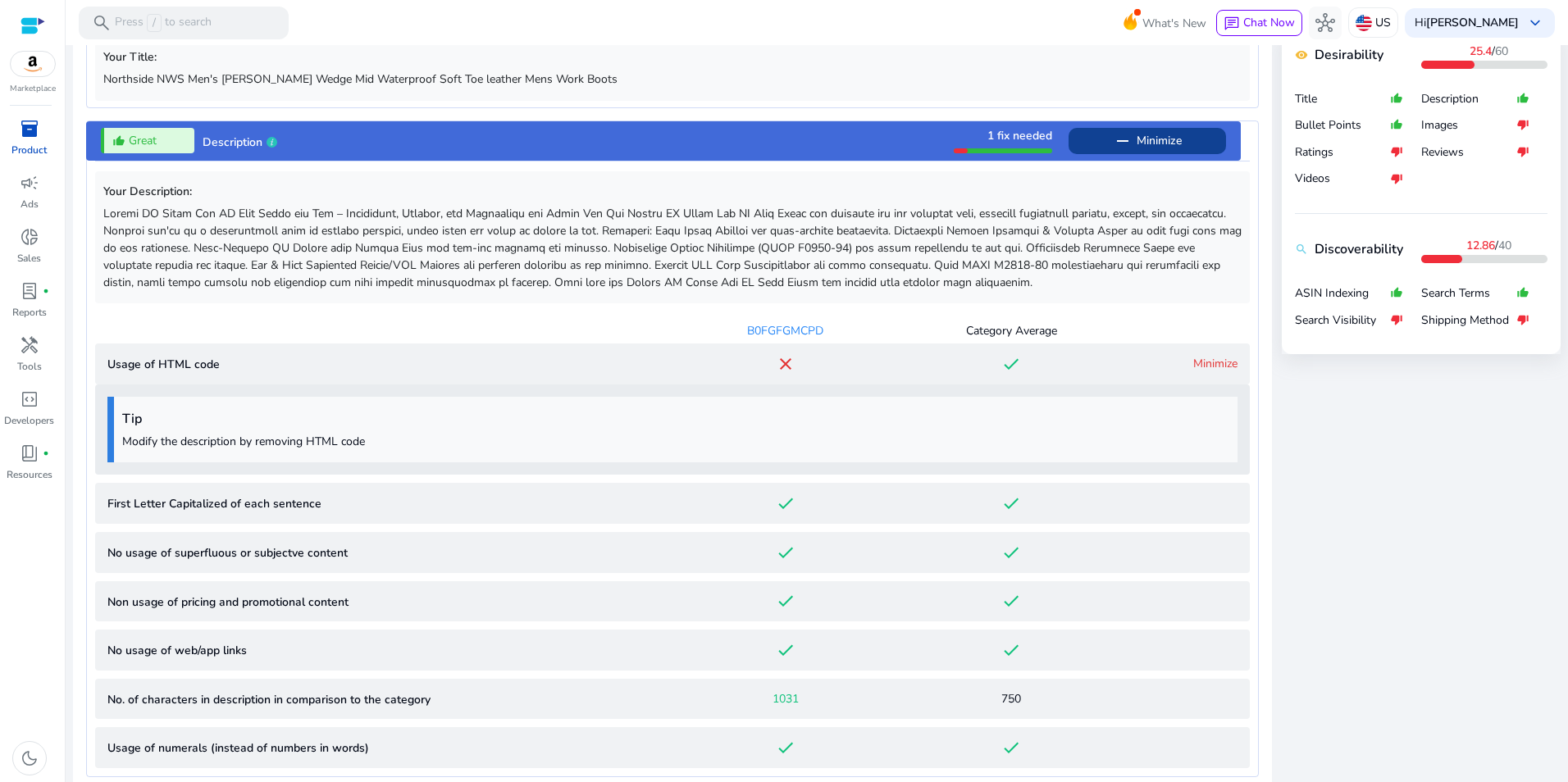
scroll to position [0, 0]
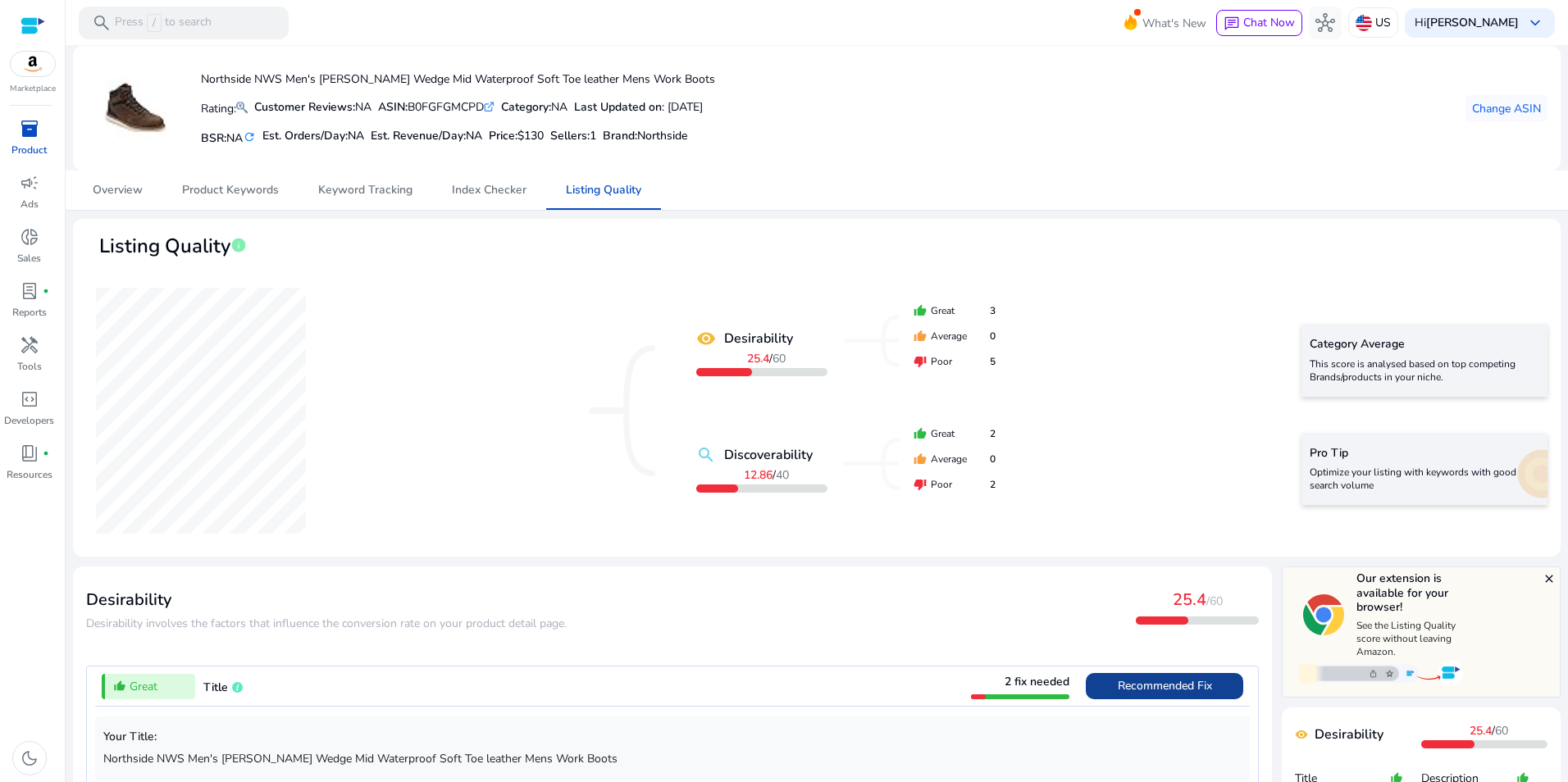
click at [437, 105] on div "ASIN: B0FGFGMCPD .st0{fill:#2c8af8}" at bounding box center [436, 107] width 117 height 17
copy div "B0FGFGMCPD"
click at [13, 134] on div "inventory_2" at bounding box center [29, 129] width 46 height 26
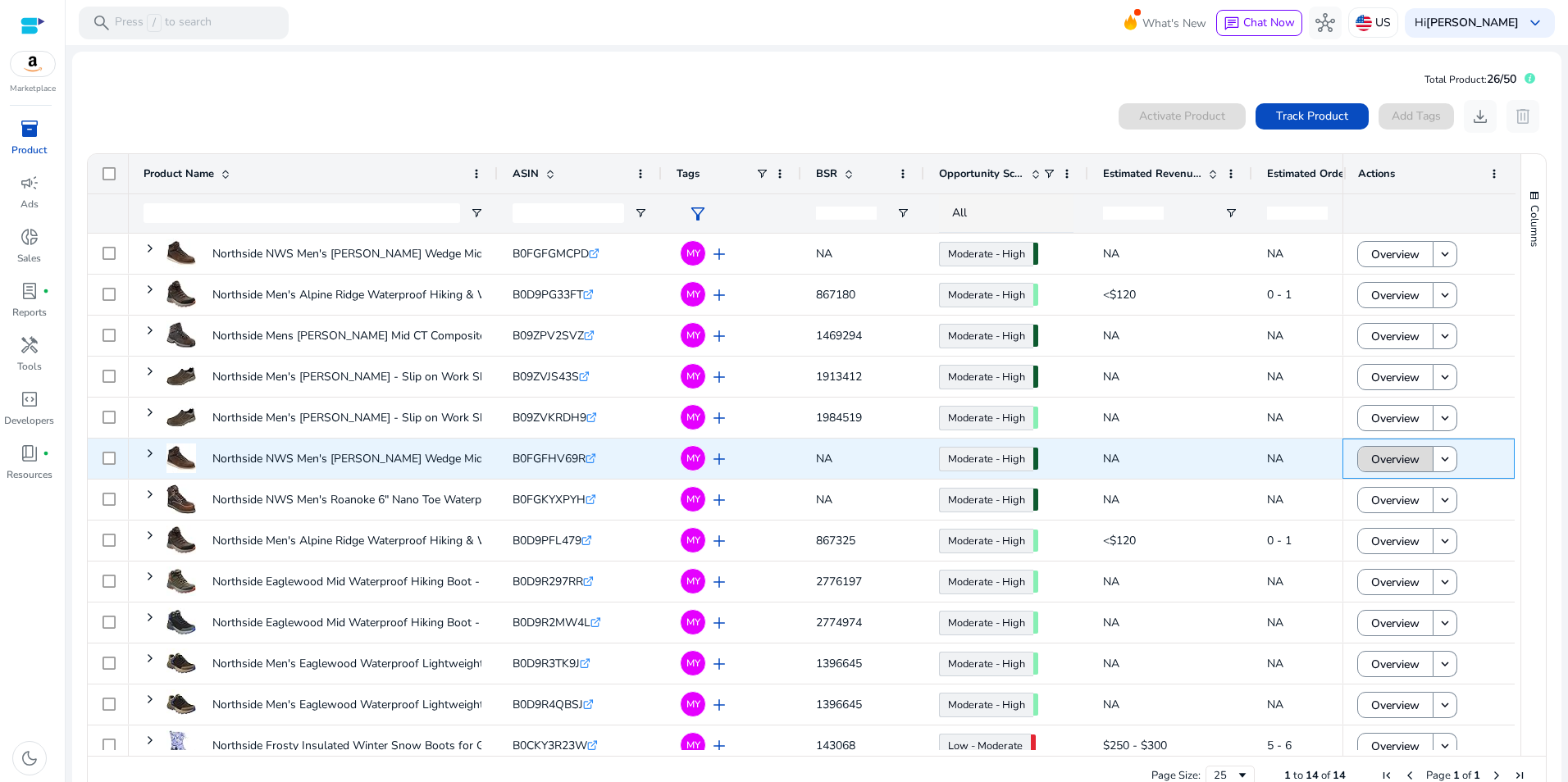
click at [1412, 469] on span "Overview" at bounding box center [1396, 459] width 48 height 34
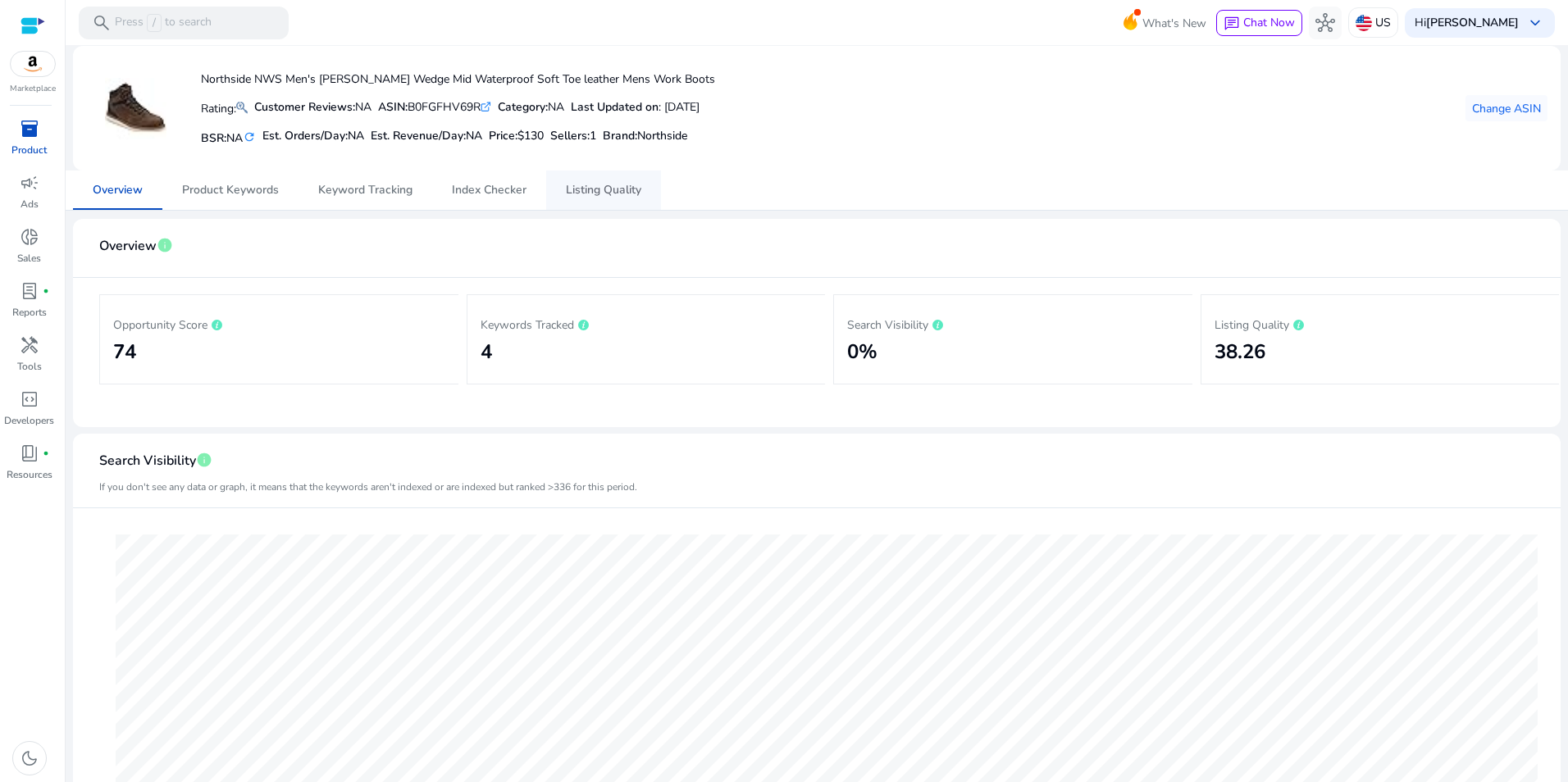
click at [603, 192] on span "Listing Quality" at bounding box center [603, 190] width 75 height 11
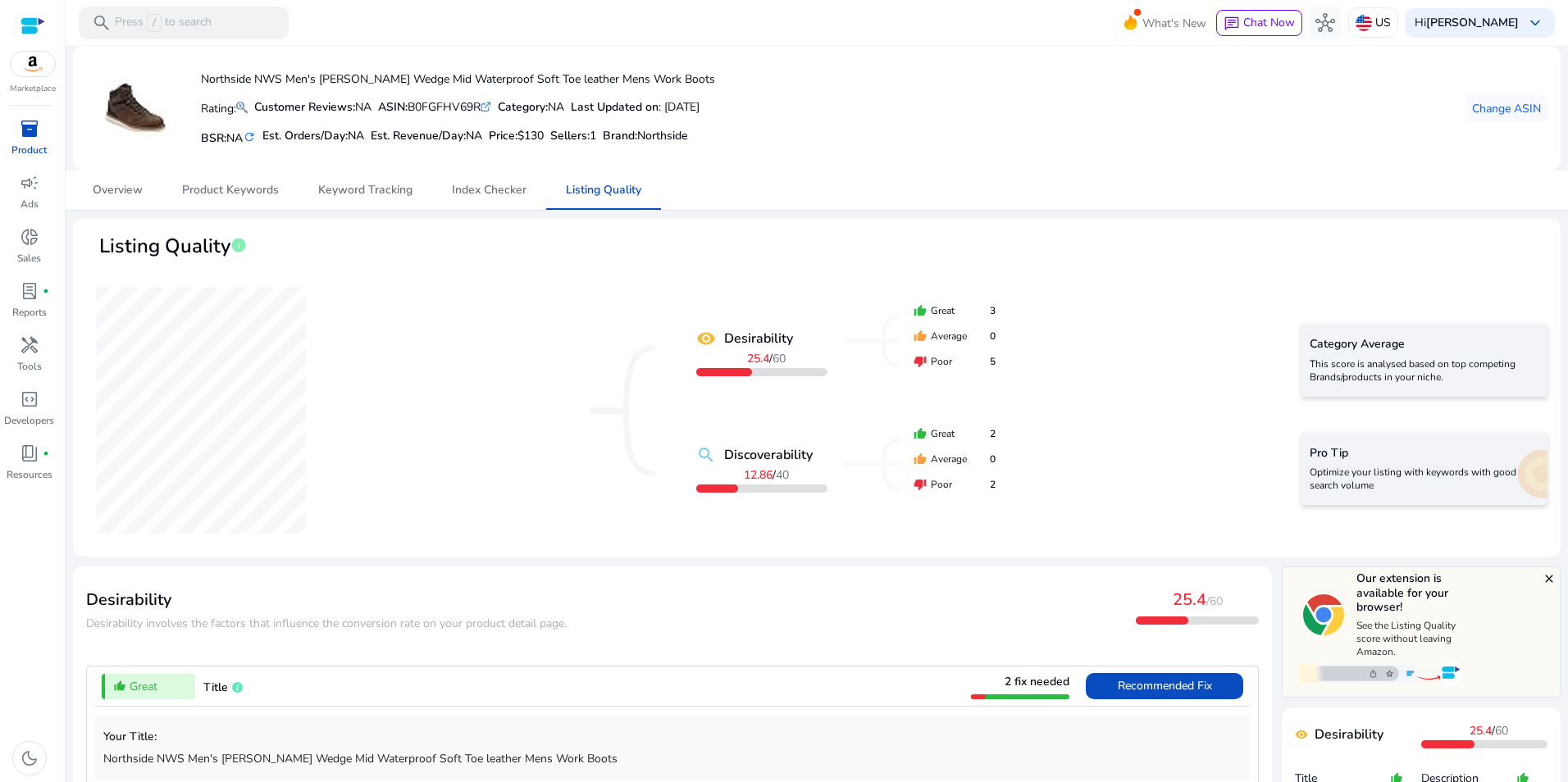
click at [445, 105] on div "ASIN: B0FGFHV69R .st0{fill:#2c8af8}" at bounding box center [434, 107] width 113 height 17
copy div "B0FGFHV69R"
click at [29, 138] on span "inventory_2" at bounding box center [29, 129] width 20 height 20
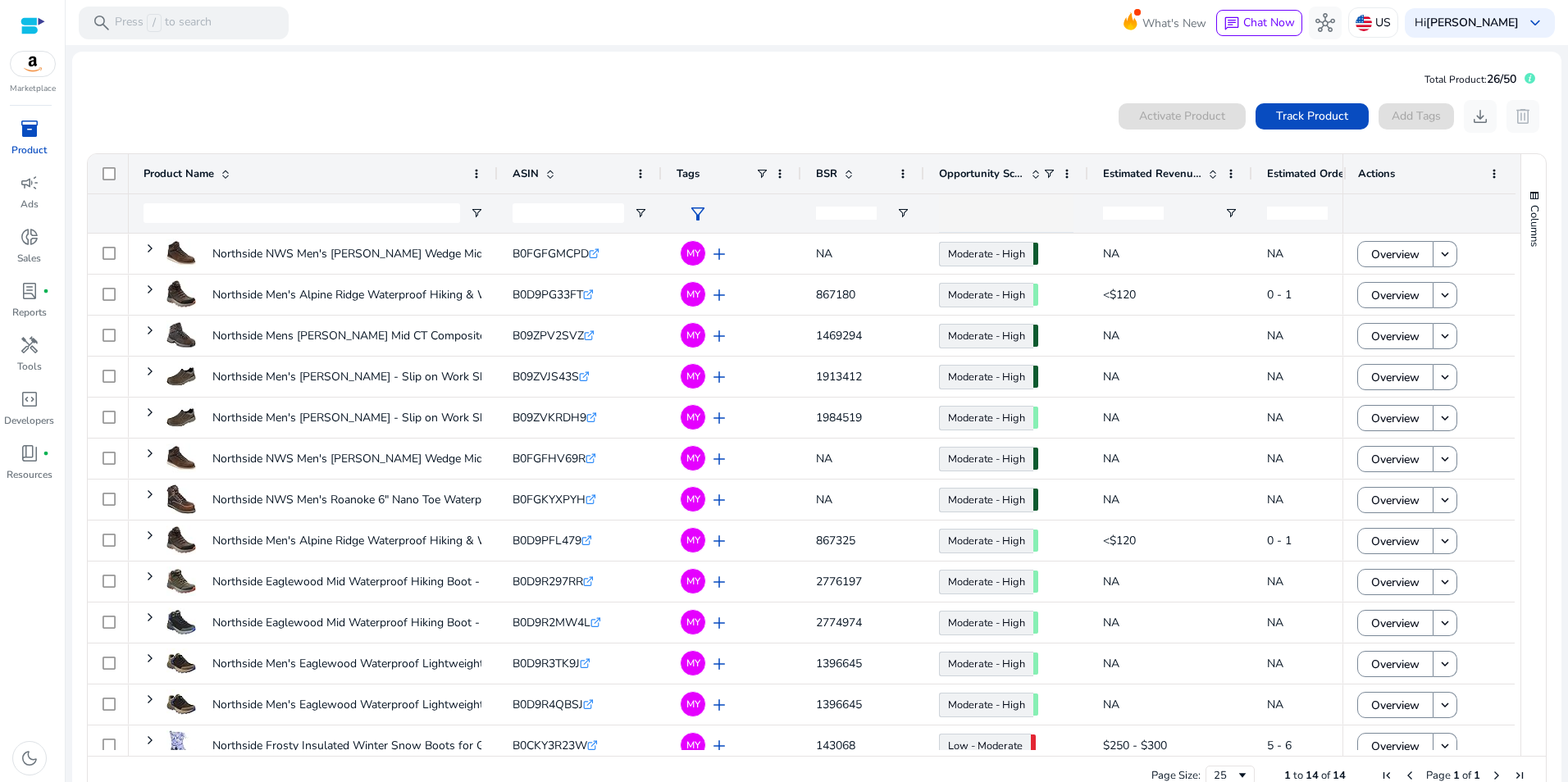
click at [539, 96] on div "0 products selected Activate Product Track Product Add Tags download delete 1 t…" at bounding box center [817, 448] width 1463 height 713
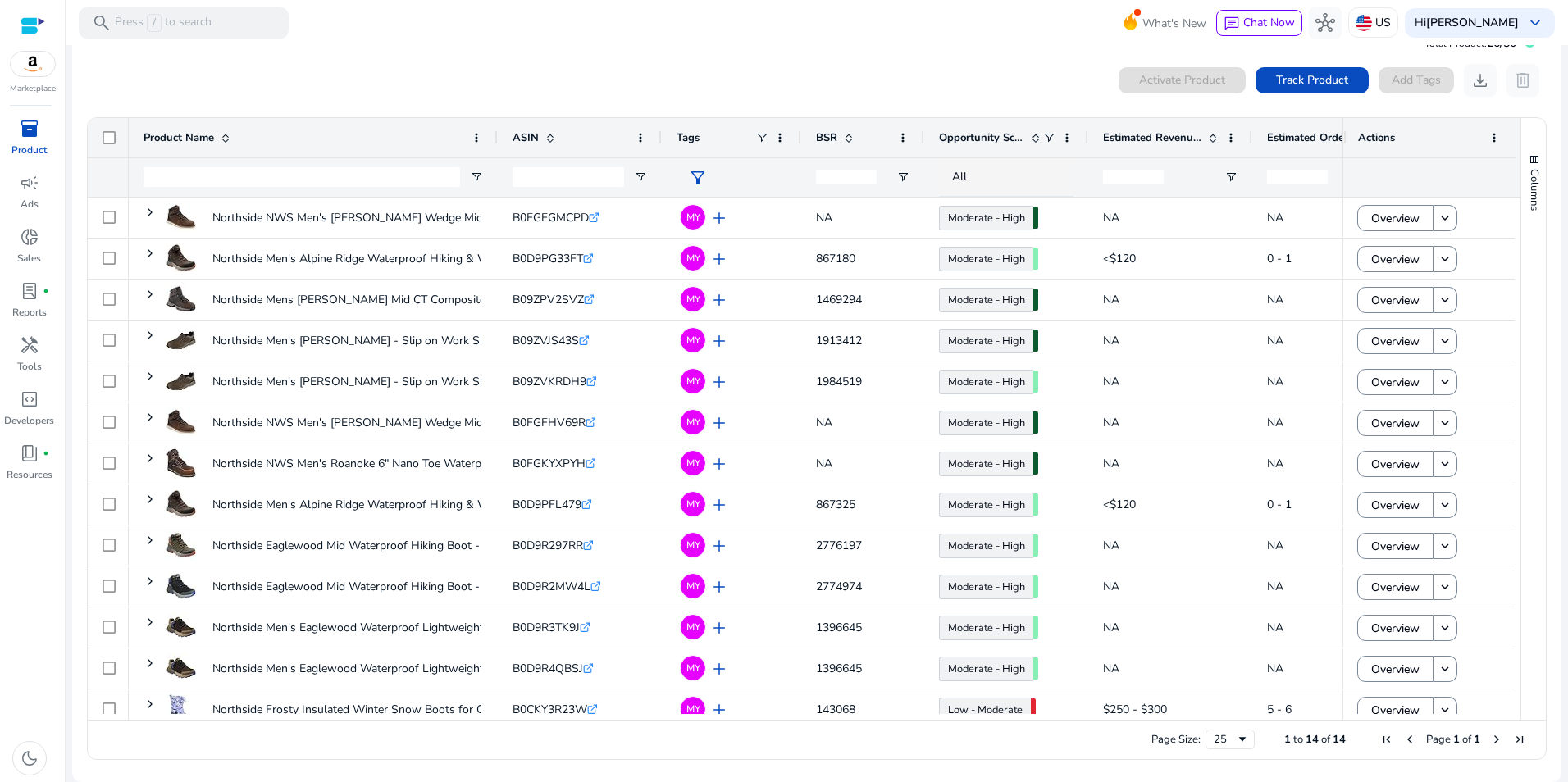
scroll to position [57, 0]
